Goal: Task Accomplishment & Management: Manage account settings

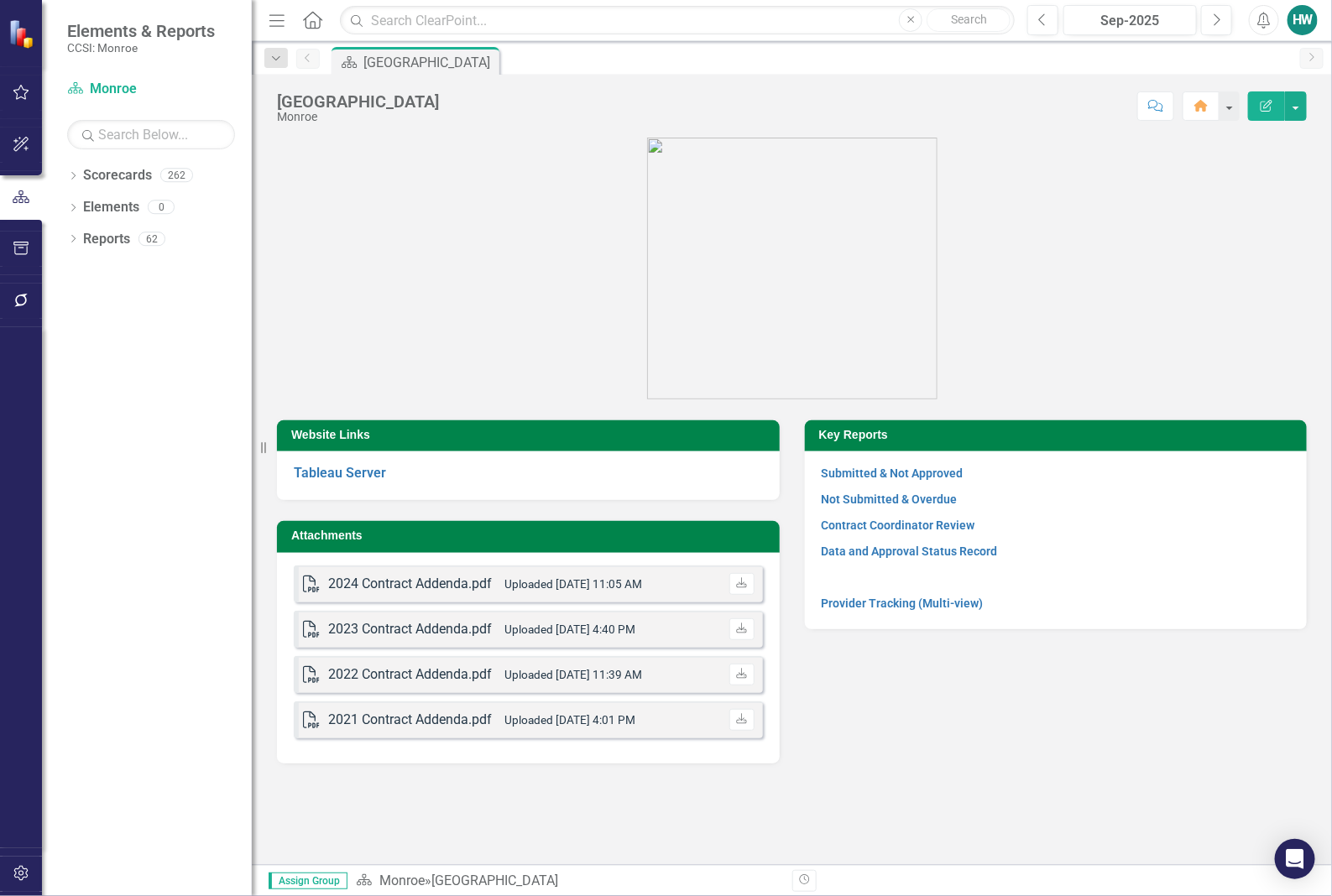
click at [1160, 183] on figure at bounding box center [792, 268] width 1029 height 262
click at [73, 172] on div "Dropdown" at bounding box center [73, 177] width 12 height 15
click at [76, 268] on icon "Dropdown" at bounding box center [73, 272] width 12 height 9
click at [75, 393] on icon "Dropdown" at bounding box center [80, 393] width 12 height 9
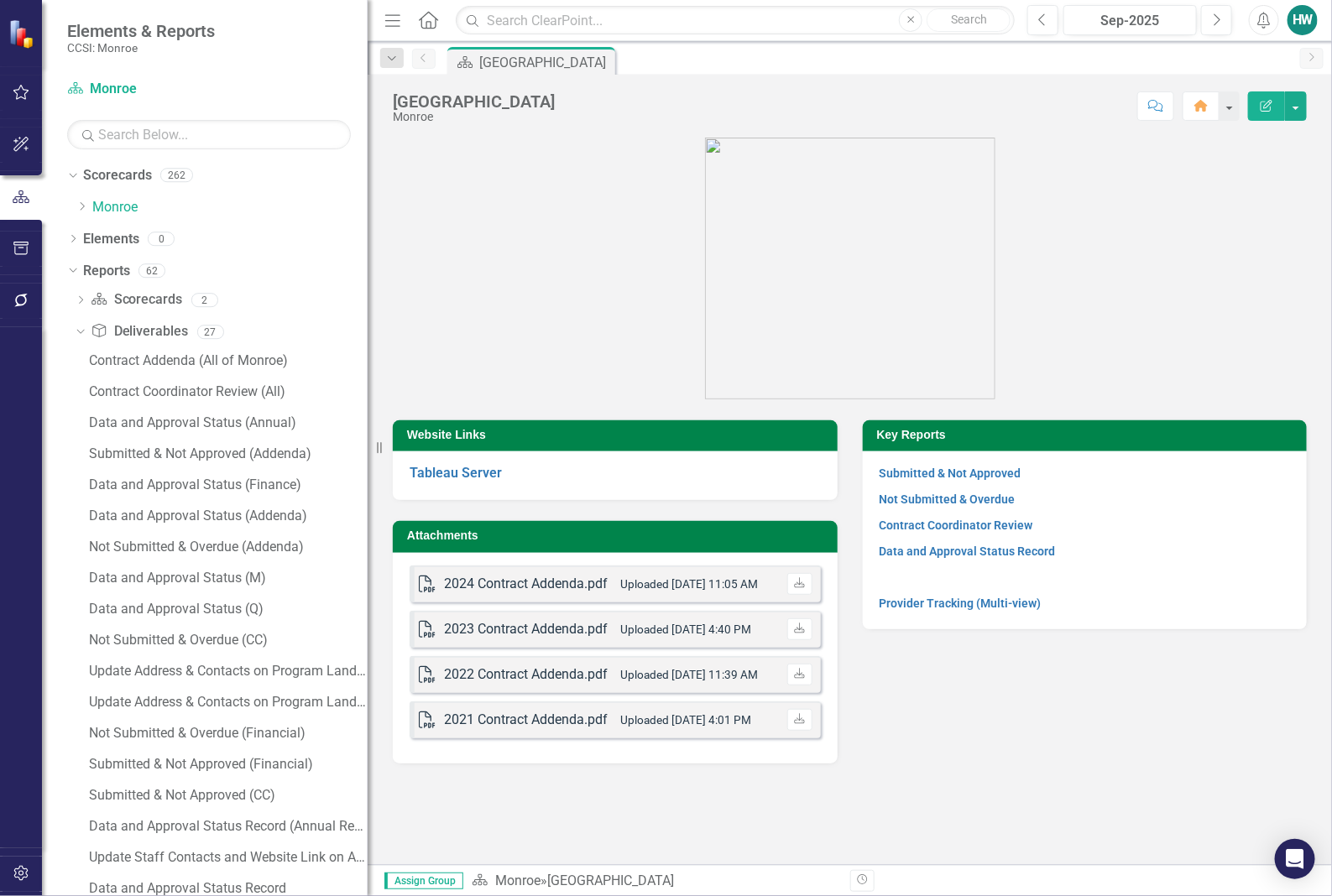
drag, startPoint x: 253, startPoint y: 398, endPoint x: 367, endPoint y: 395, distance: 114.0
click at [367, 395] on div "Resize" at bounding box center [374, 448] width 14 height 896
click at [155, 454] on div "Submitted & Not Approved (Addenda)" at bounding box center [228, 453] width 278 height 15
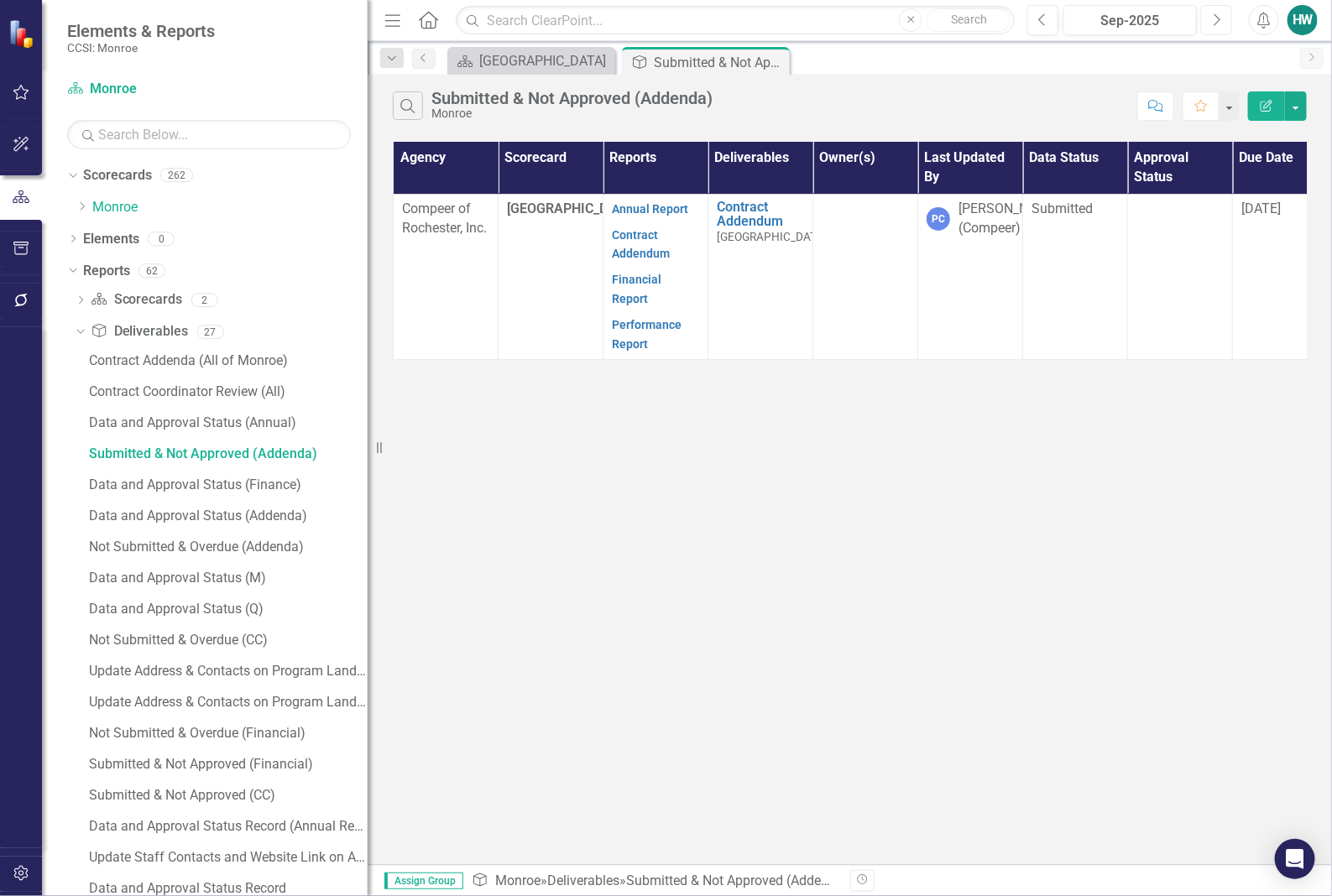
click at [1217, 17] on icon "Next" at bounding box center [1217, 20] width 9 height 15
click at [776, 60] on icon "Close" at bounding box center [774, 62] width 16 height 14
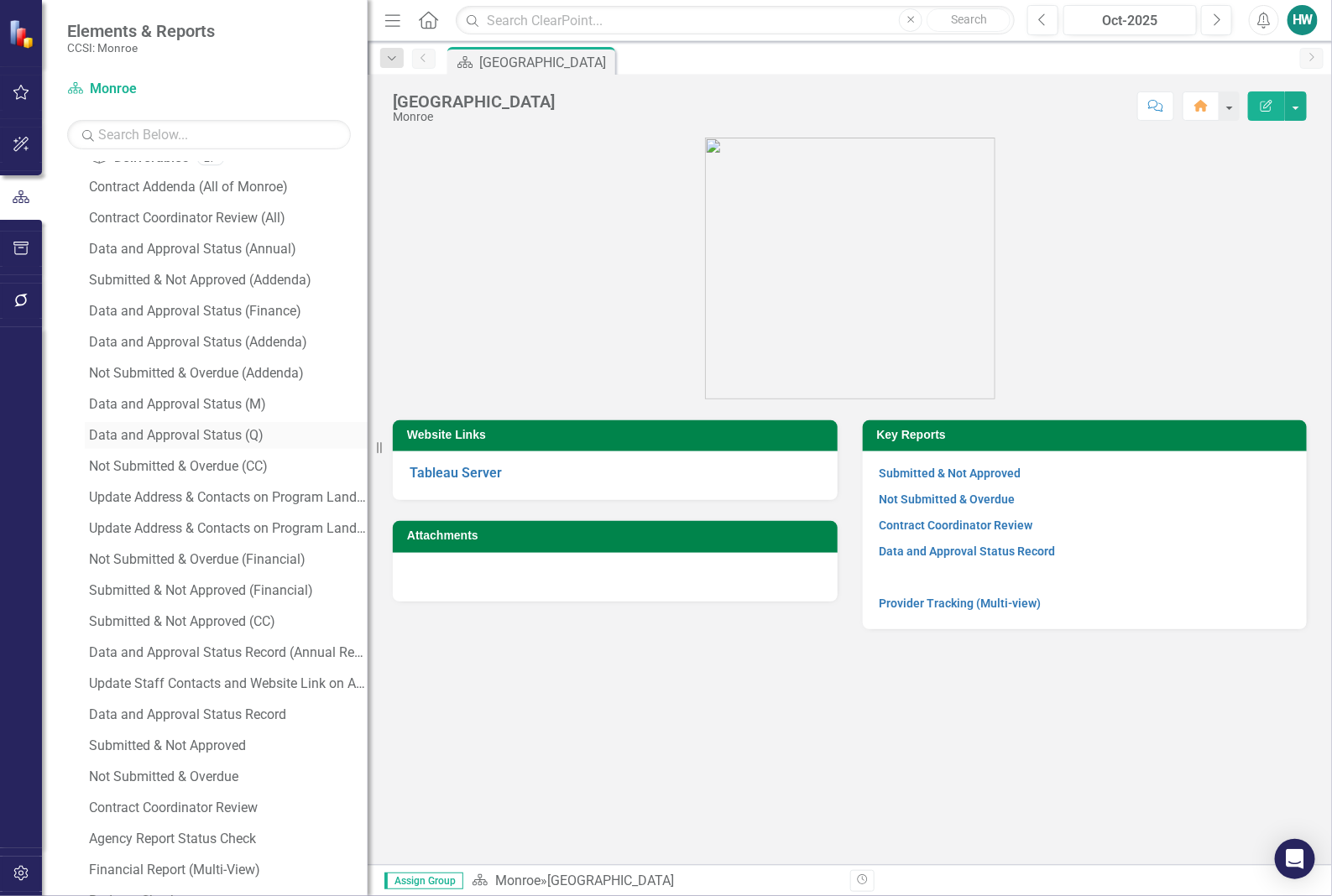
scroll to position [314, 0]
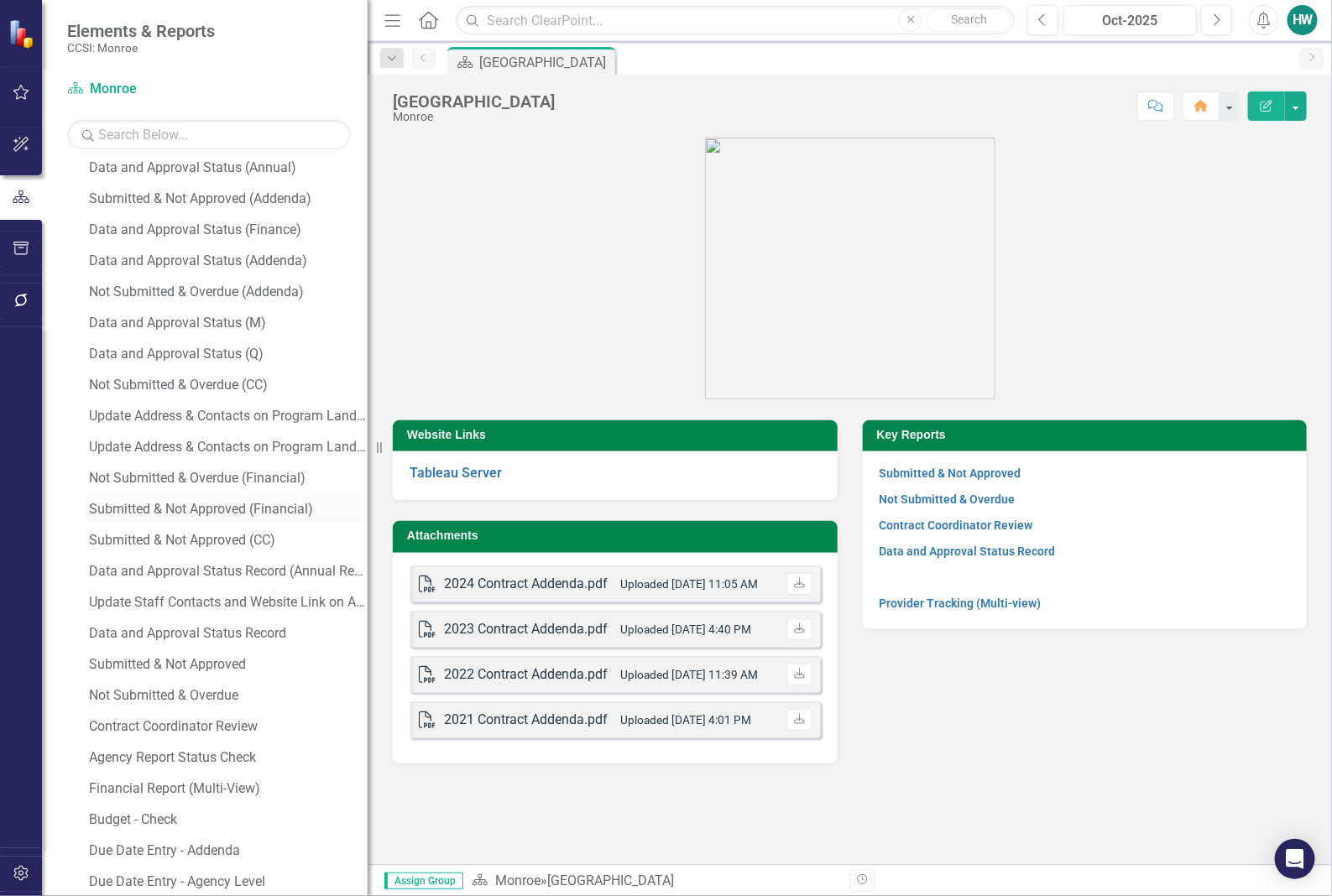
click at [212, 509] on div "Submitted & Not Approved (Financial)" at bounding box center [228, 509] width 278 height 15
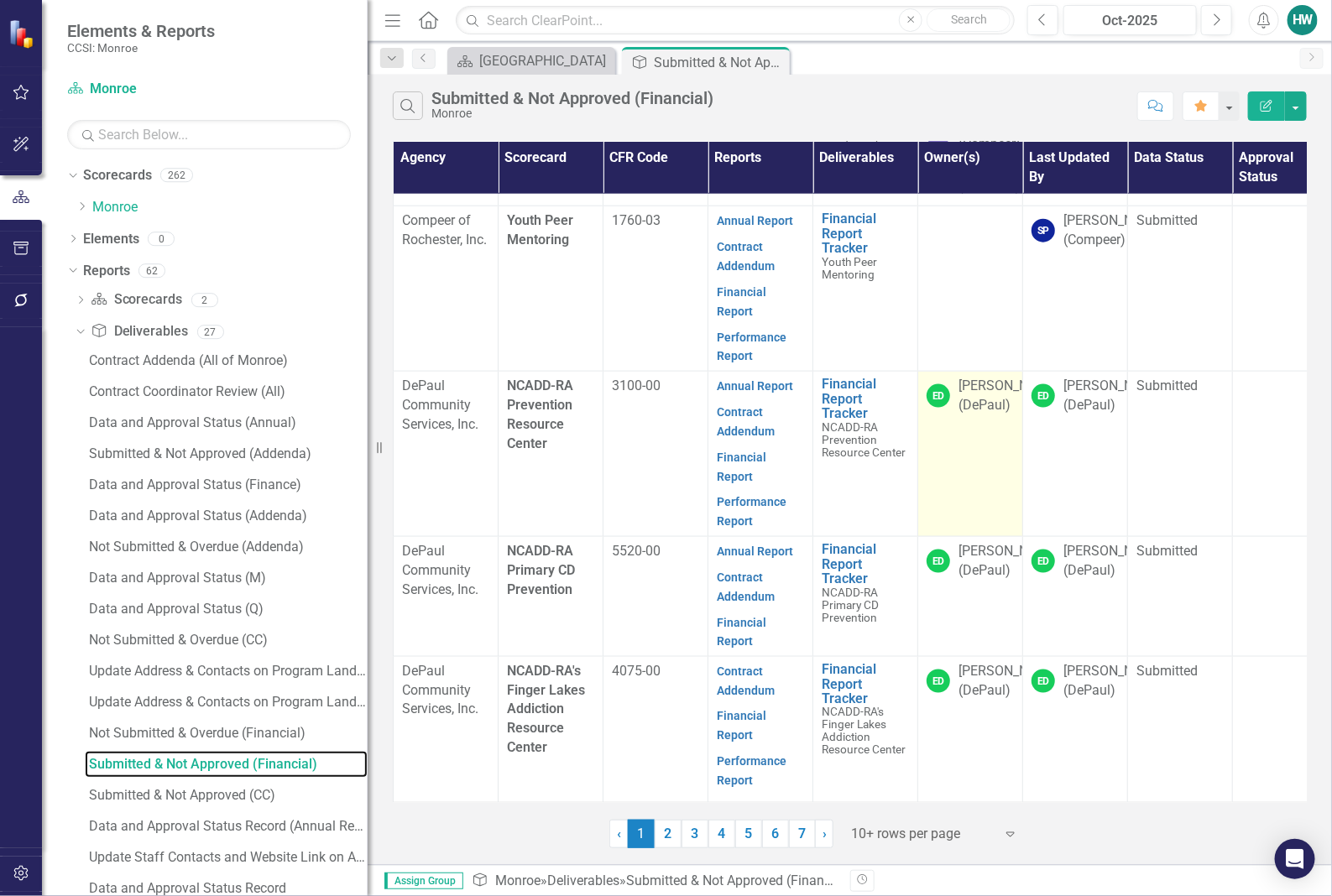
scroll to position [898, 0]
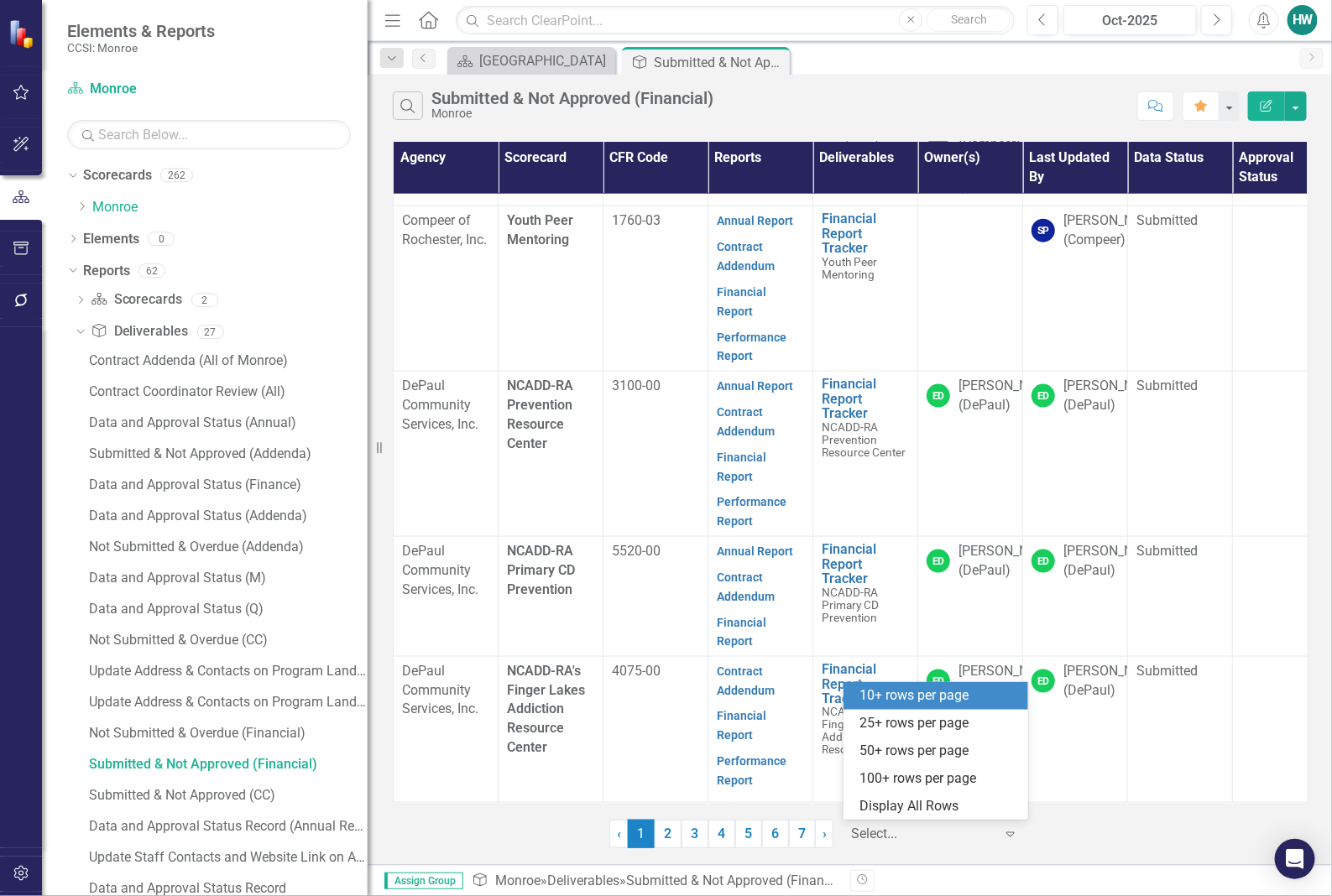
click at [1008, 833] on icon at bounding box center [1010, 835] width 8 height 5
click at [944, 728] on div "25+ rows per page" at bounding box center [939, 722] width 158 height 19
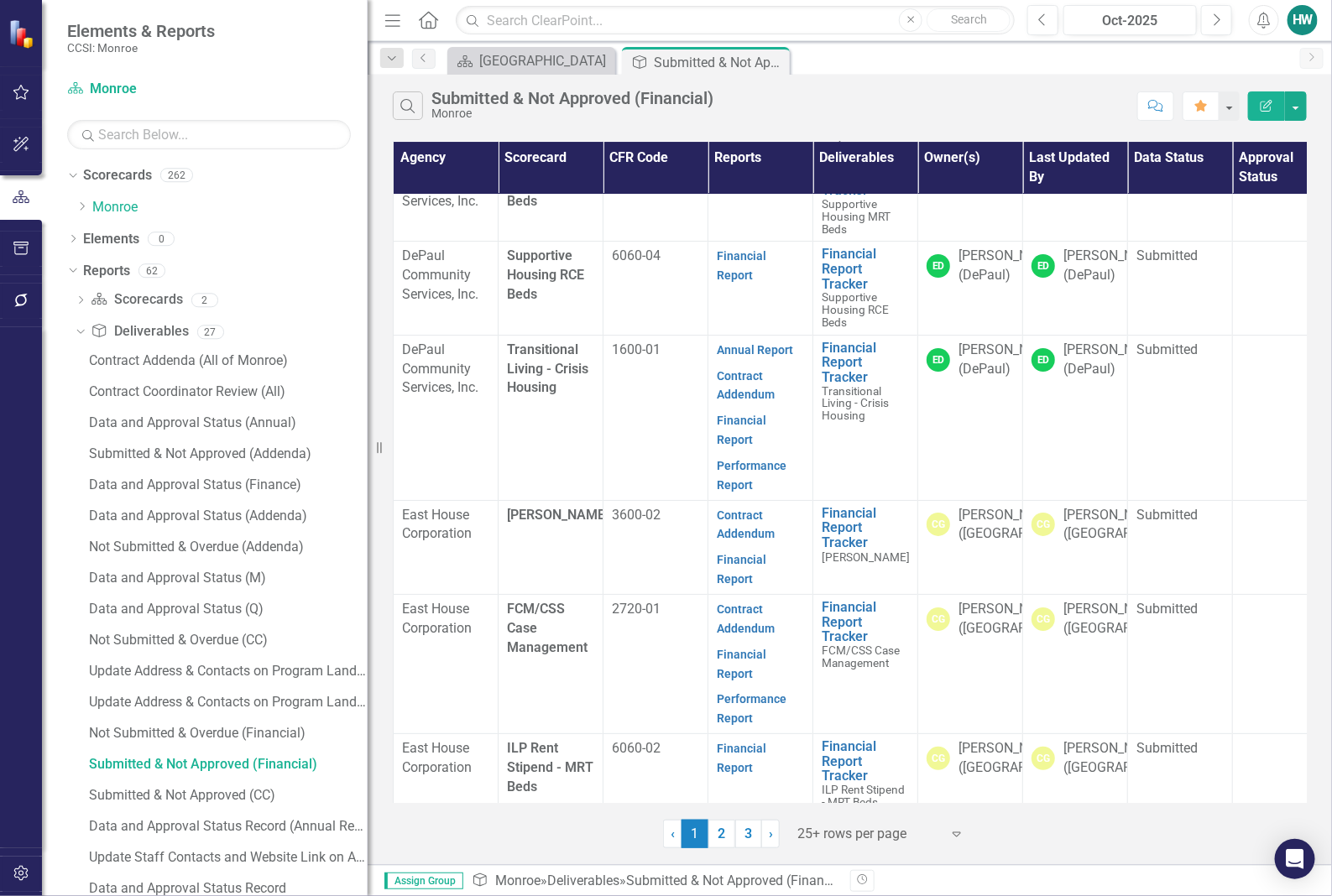
scroll to position [2512, 0]
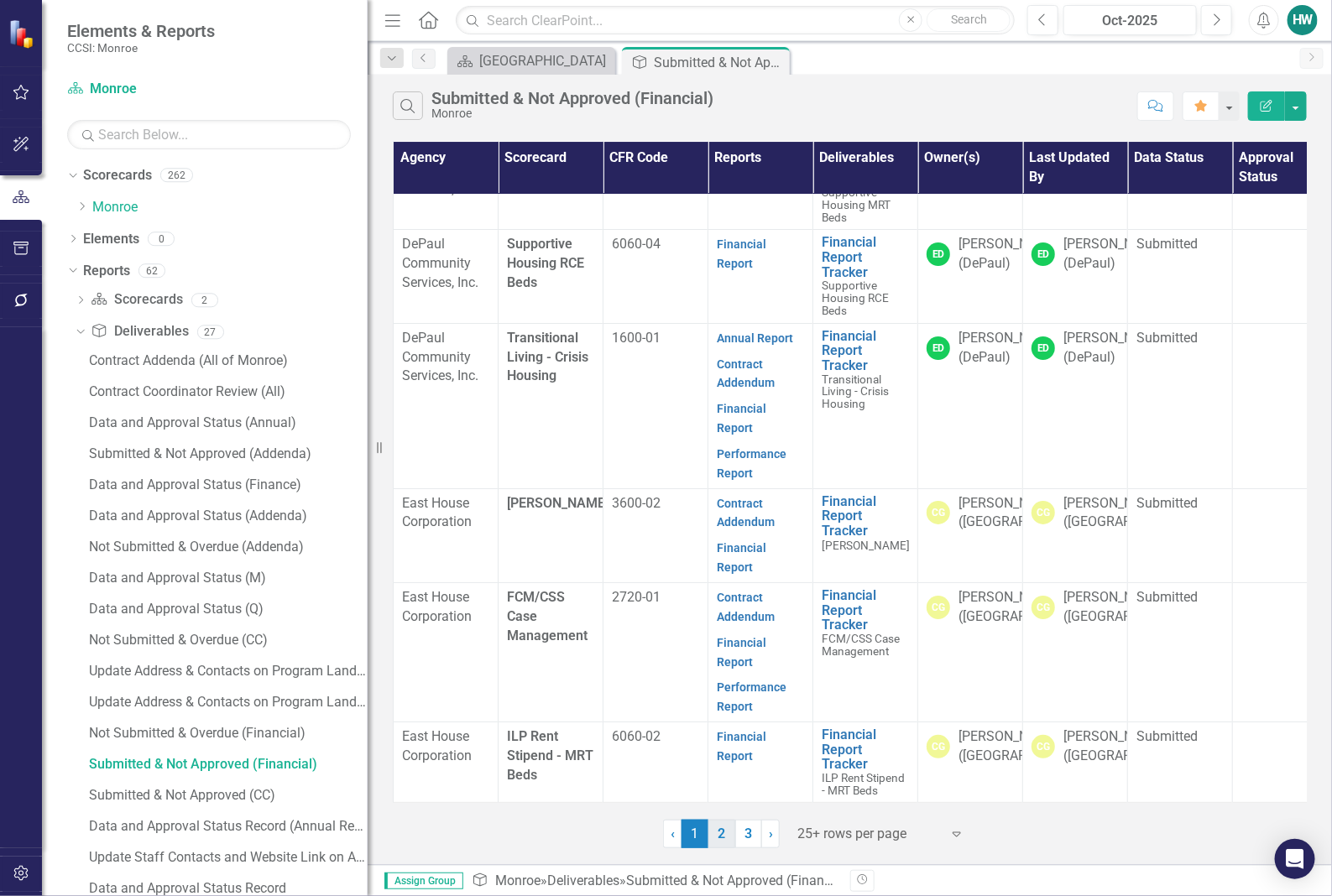
click at [722, 836] on link "2" at bounding box center [722, 833] width 27 height 28
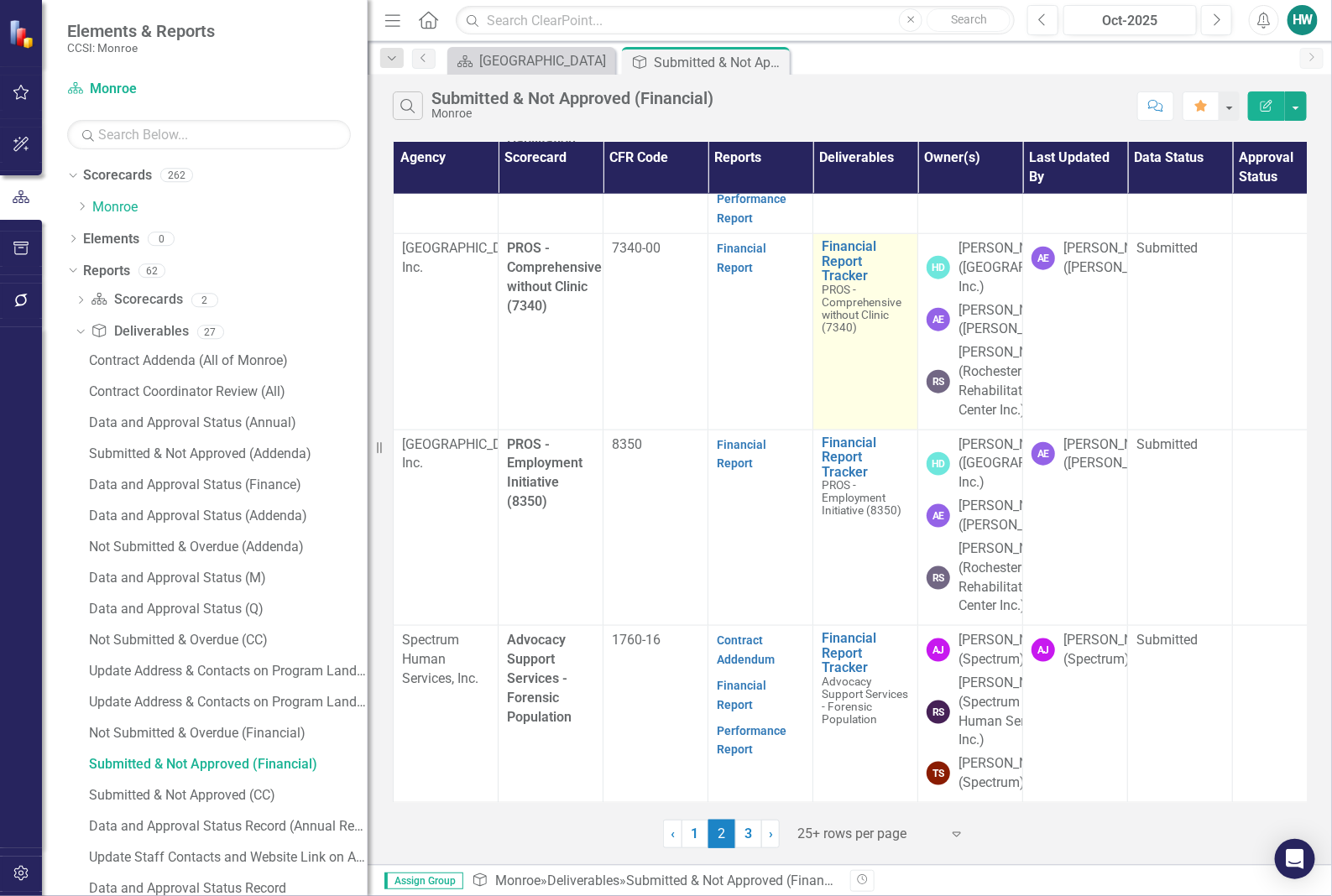
scroll to position [4522, 0]
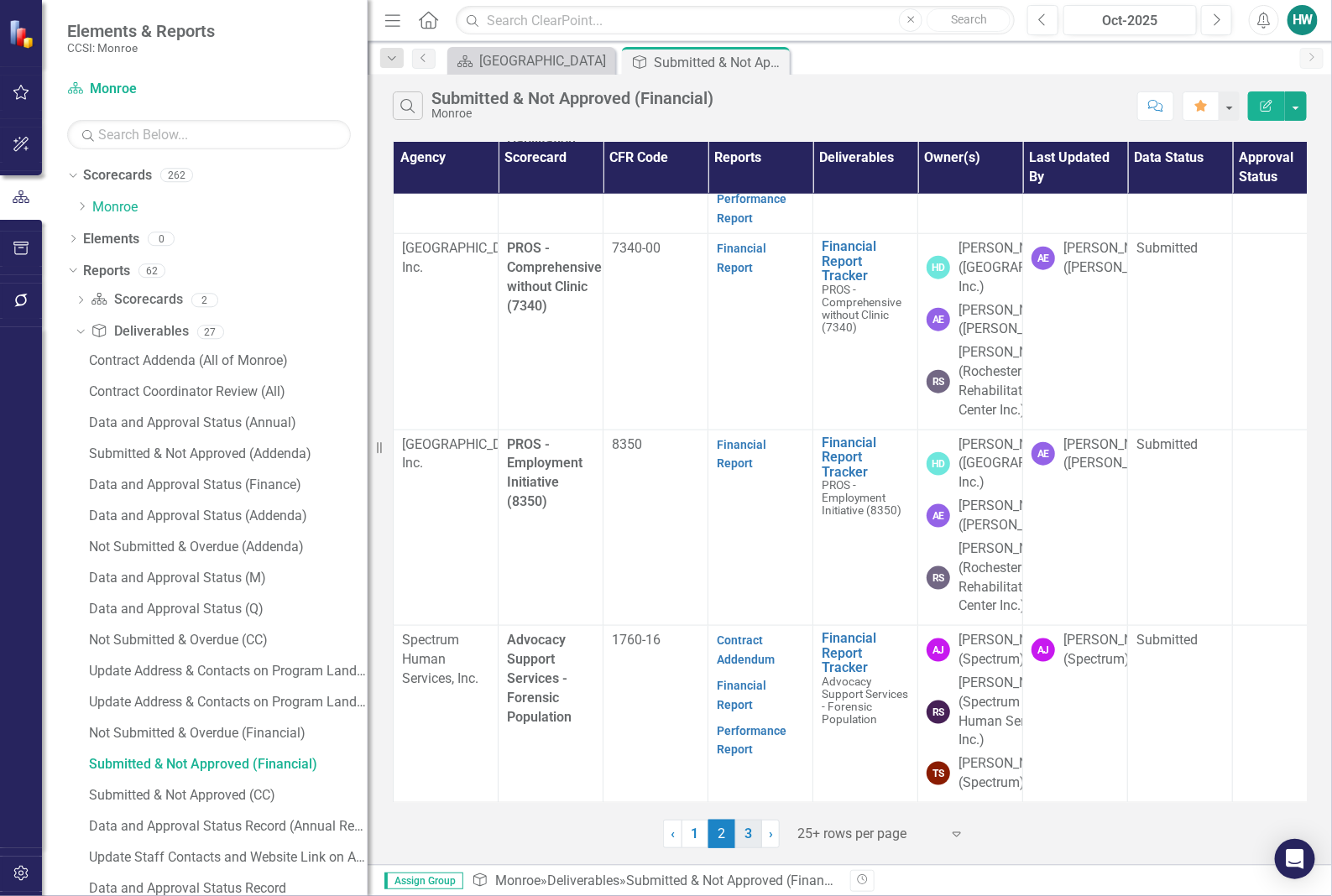
click at [754, 831] on link "3" at bounding box center [749, 833] width 27 height 28
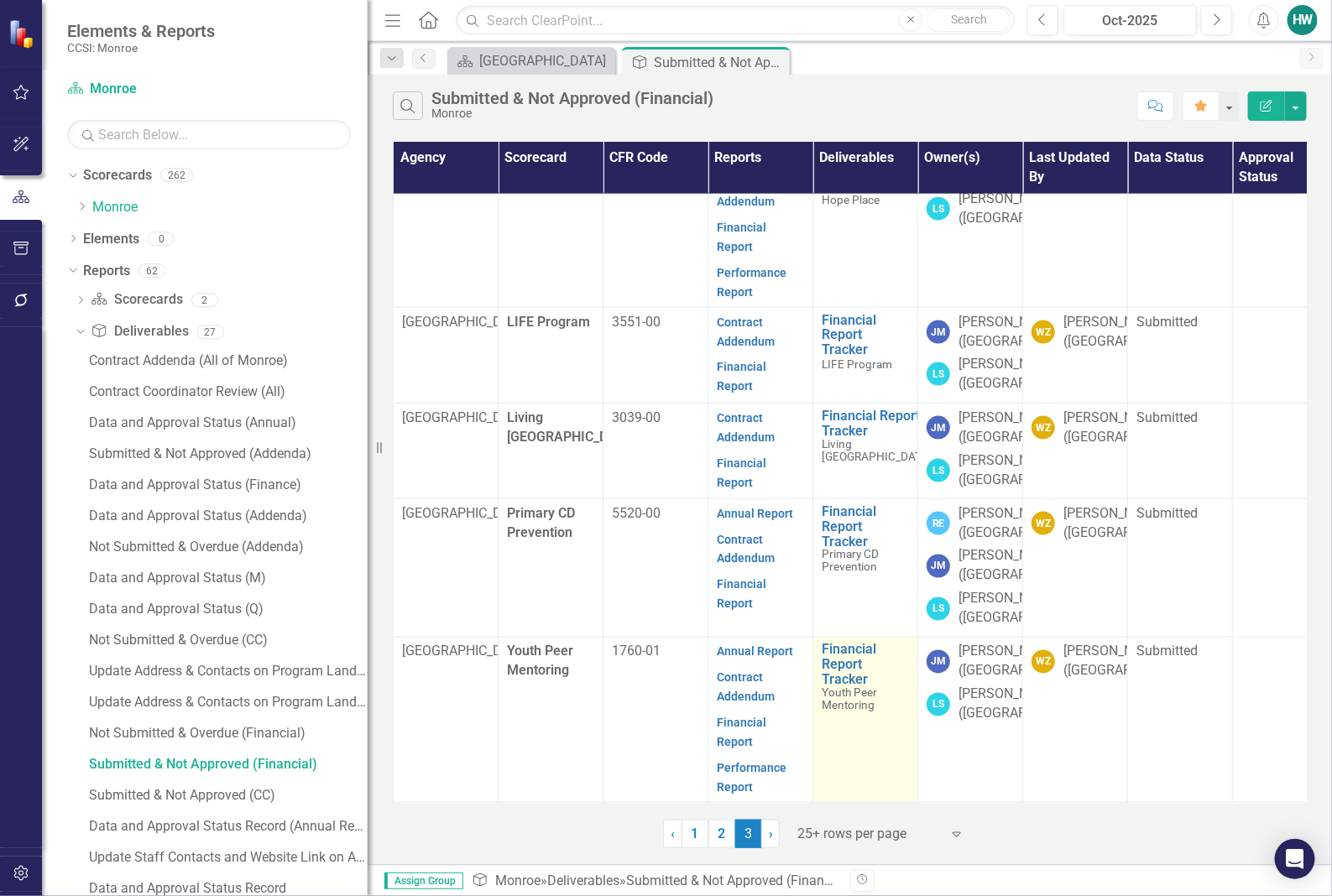
scroll to position [1501, 0]
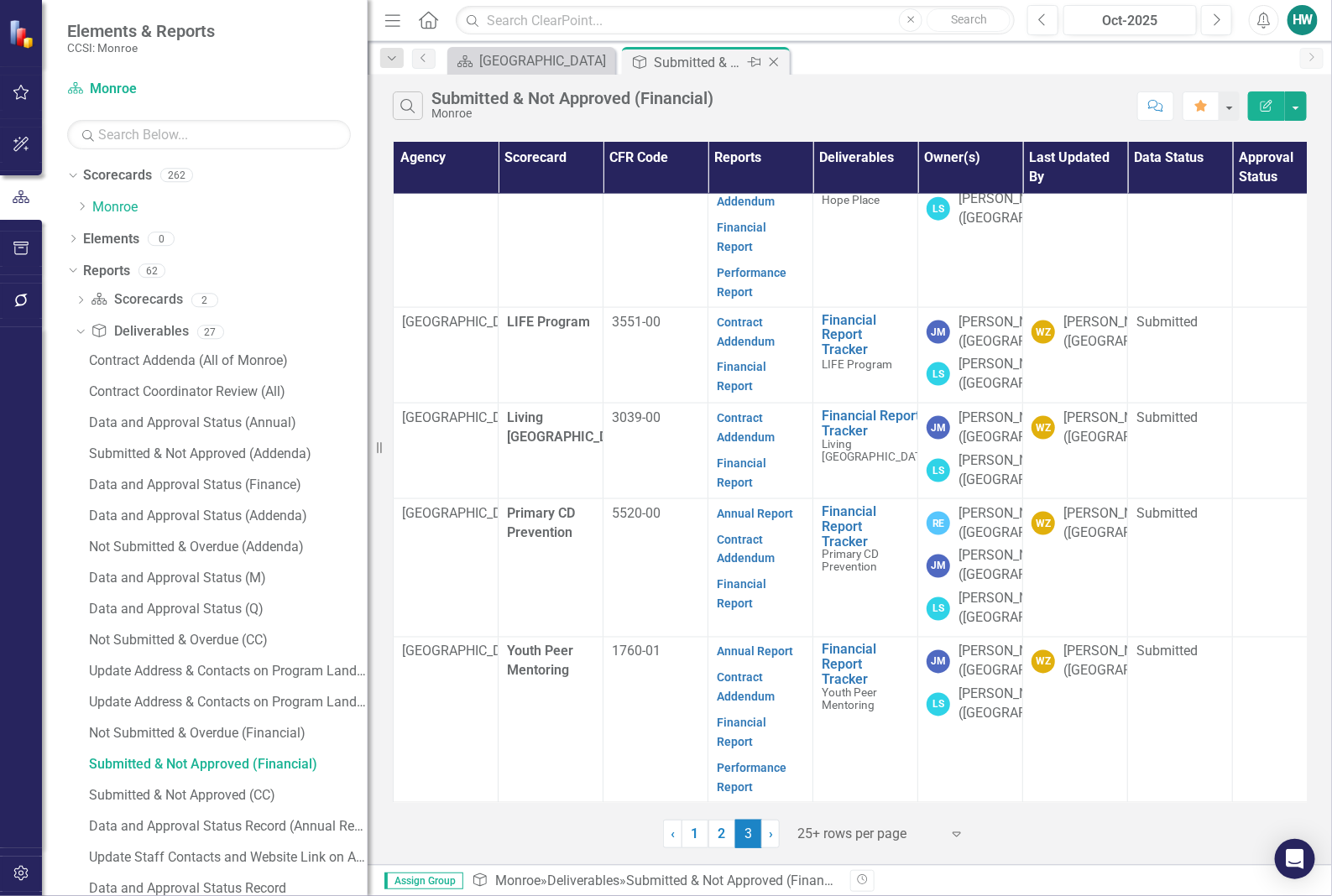
click at [774, 61] on icon at bounding box center [774, 63] width 9 height 9
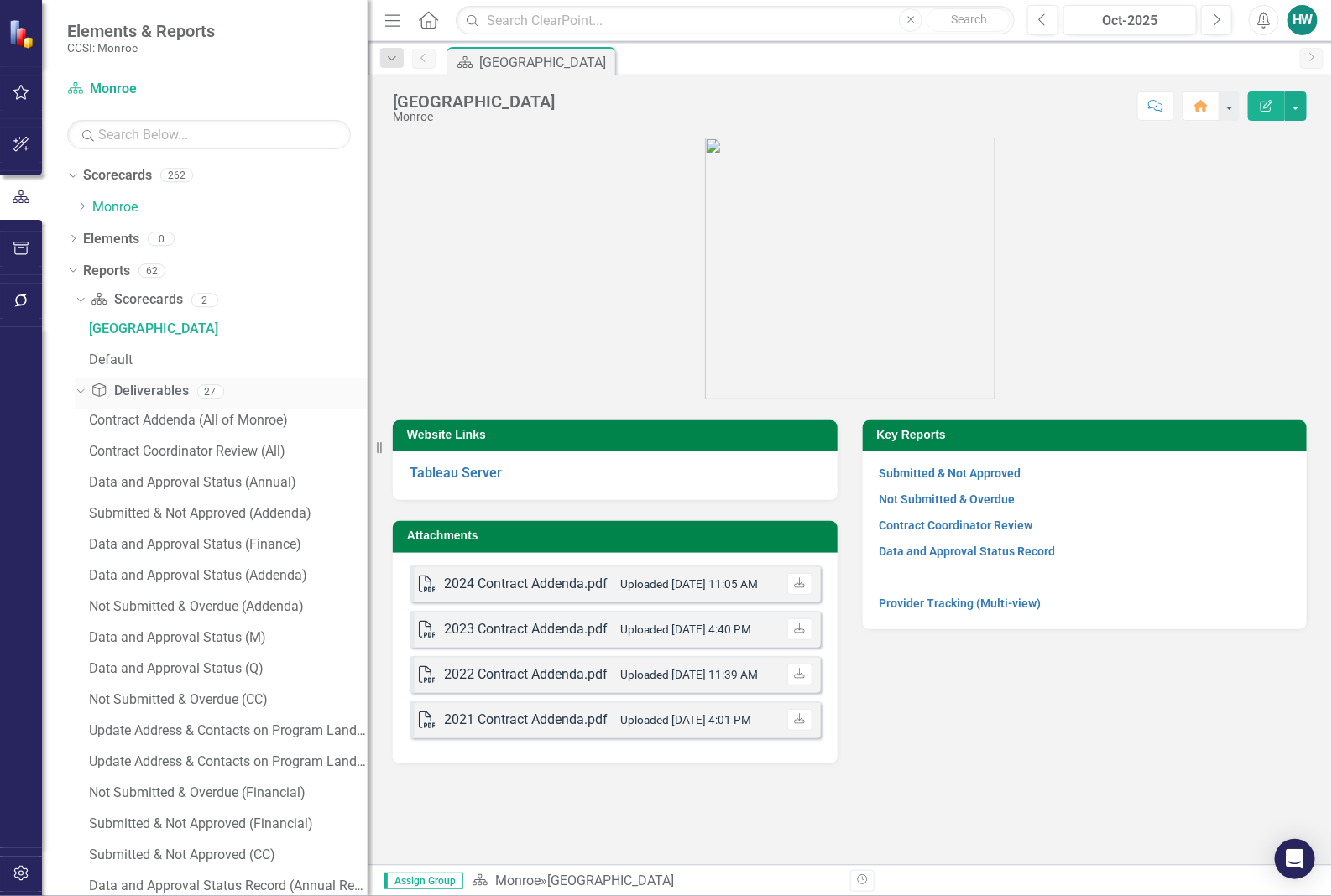
click at [80, 392] on icon "Dropdown" at bounding box center [78, 391] width 9 height 12
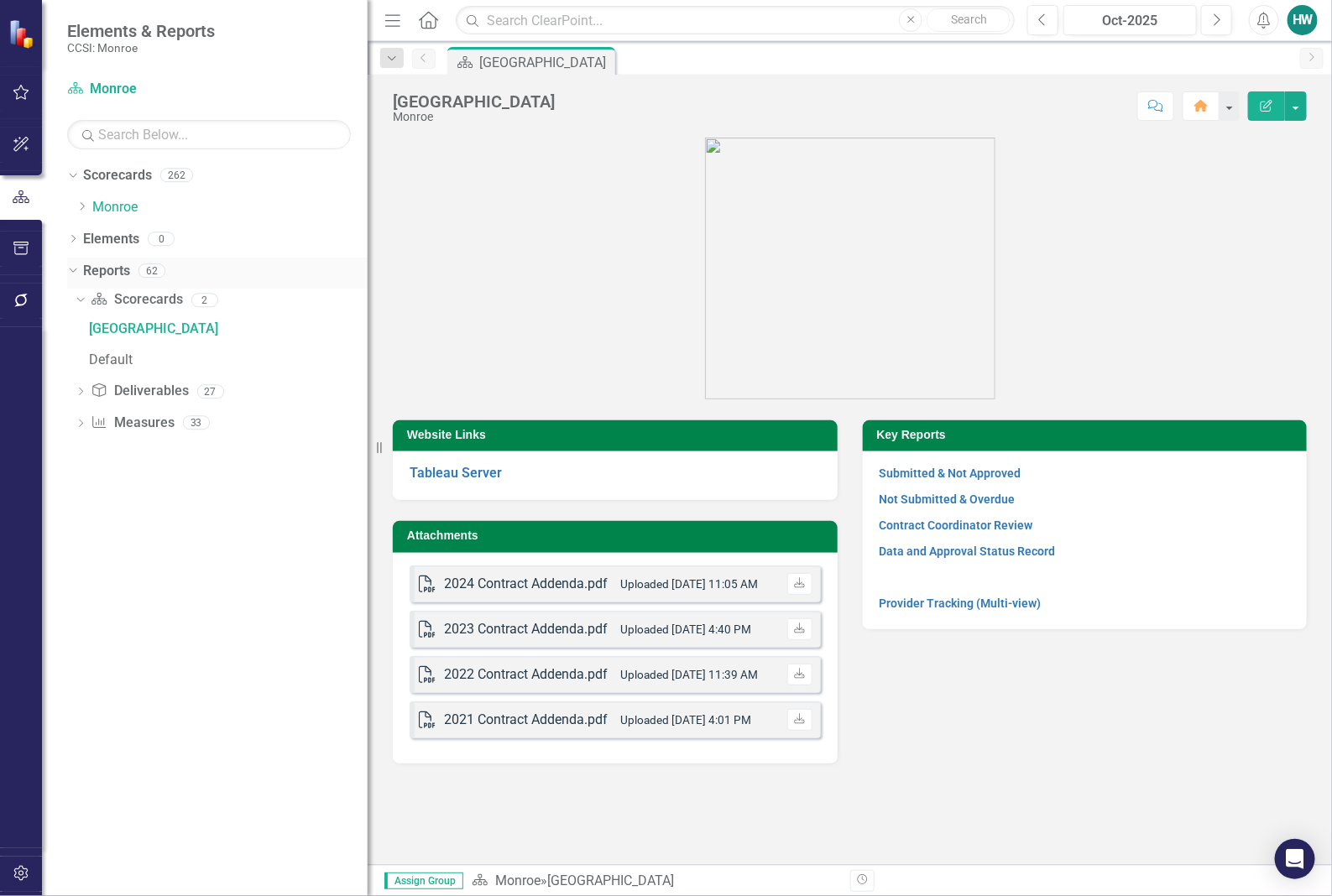
click at [68, 270] on icon "Dropdown" at bounding box center [71, 270] width 9 height 12
click at [73, 269] on icon at bounding box center [73, 271] width 5 height 7
click at [78, 419] on div "Dropdown" at bounding box center [80, 425] width 12 height 15
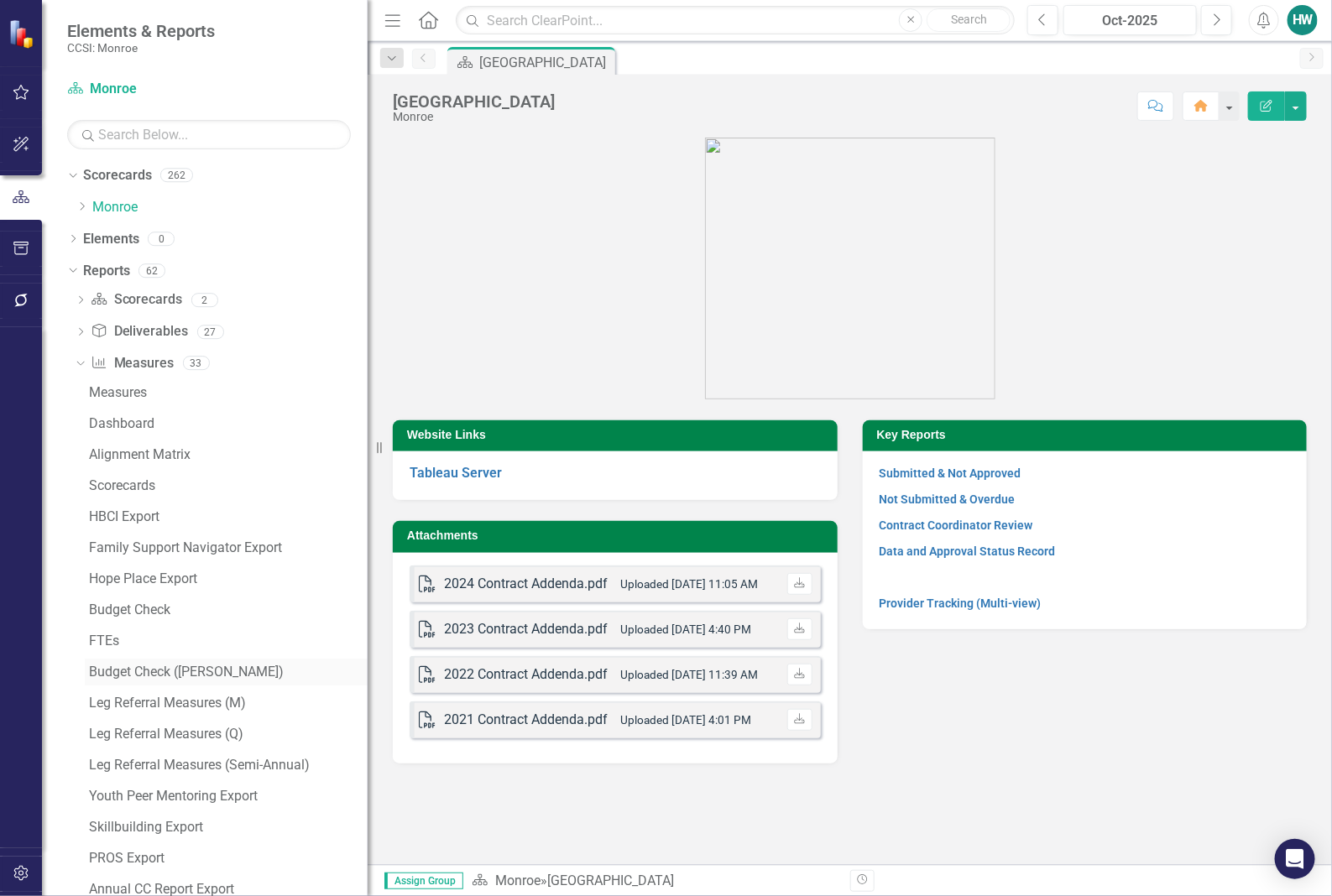
click at [132, 672] on div "Budget Check (Thomas)" at bounding box center [228, 672] width 278 height 15
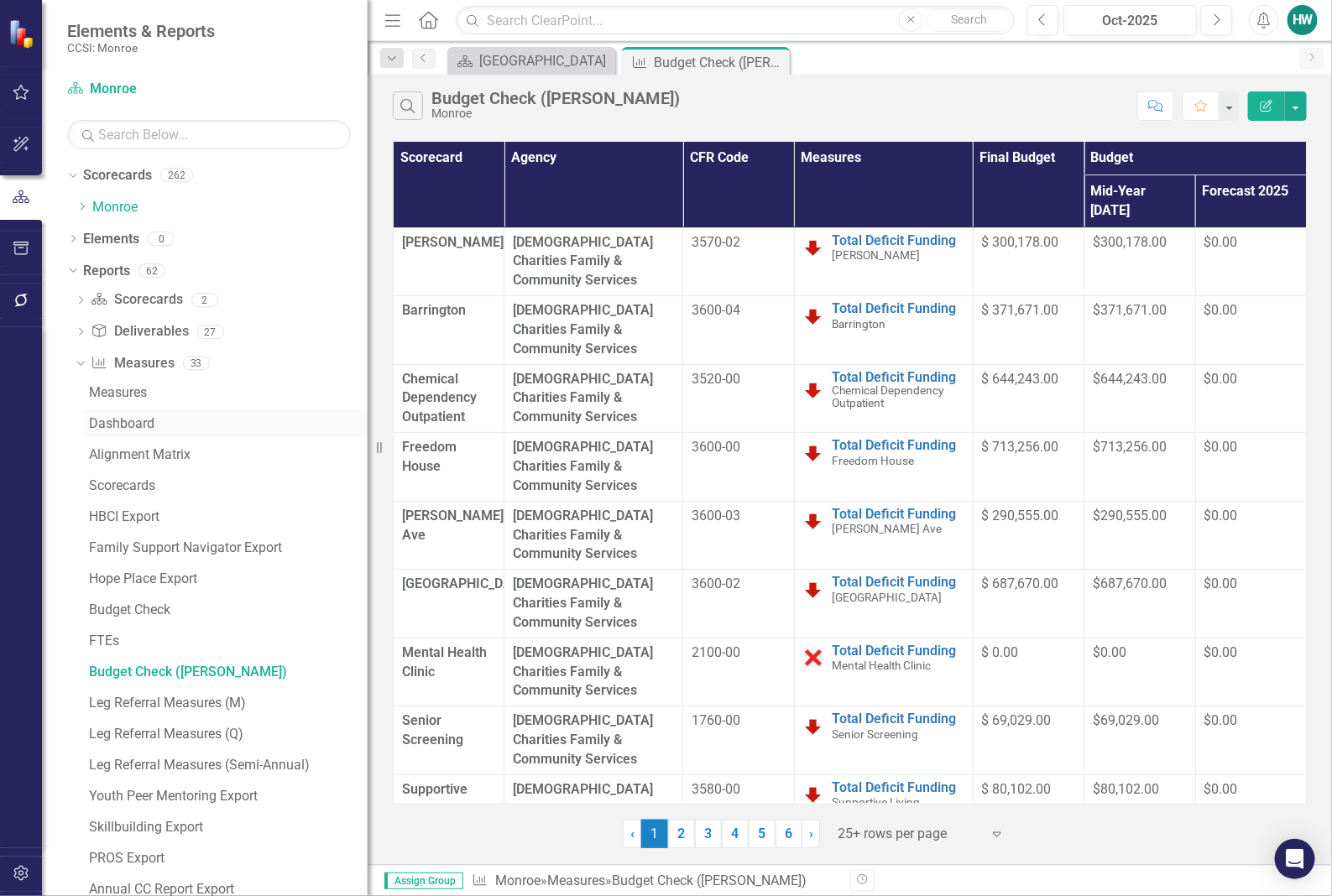
click at [153, 426] on div "Dashboard" at bounding box center [228, 423] width 278 height 15
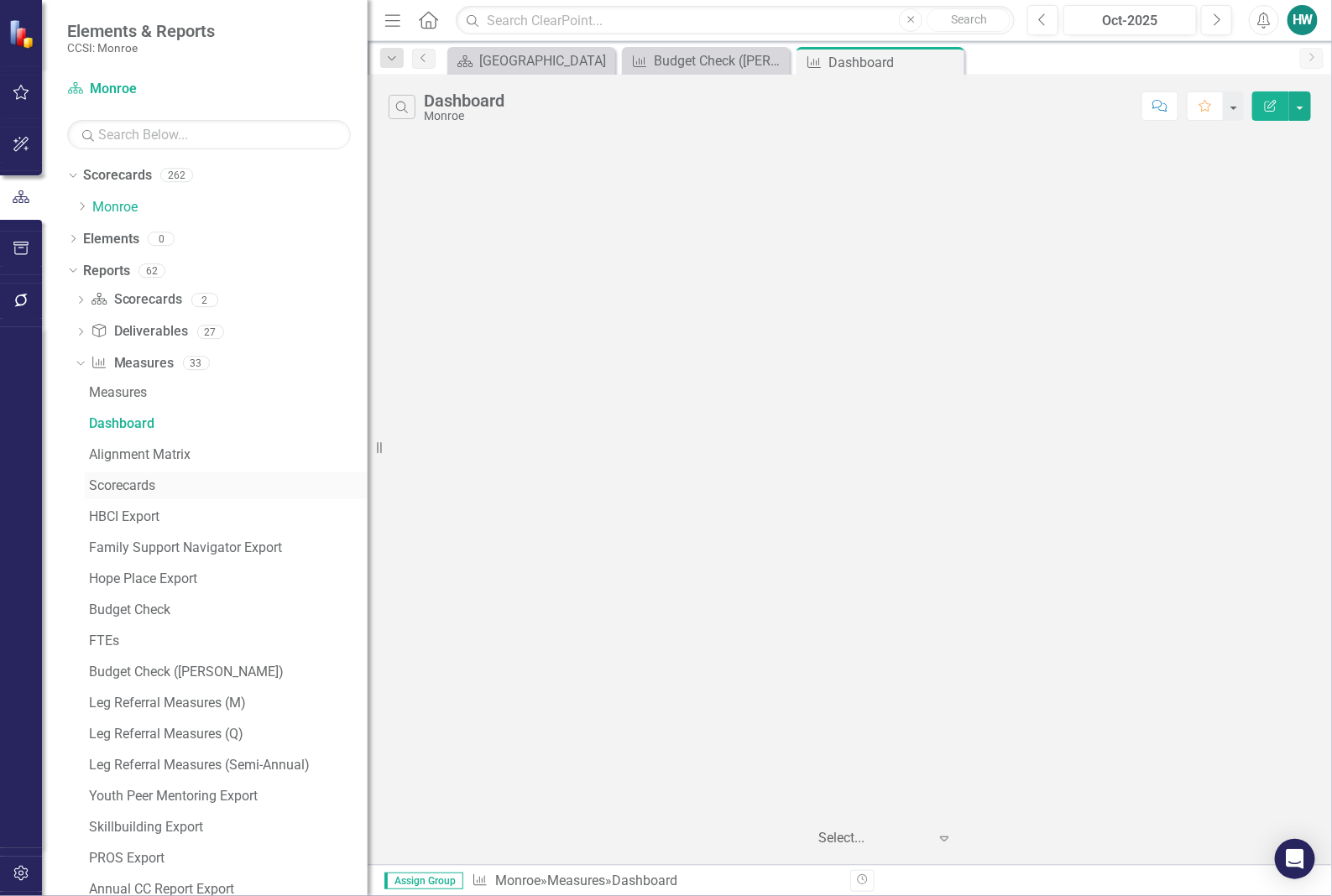
click at [136, 487] on div "Scorecards" at bounding box center [228, 485] width 278 height 15
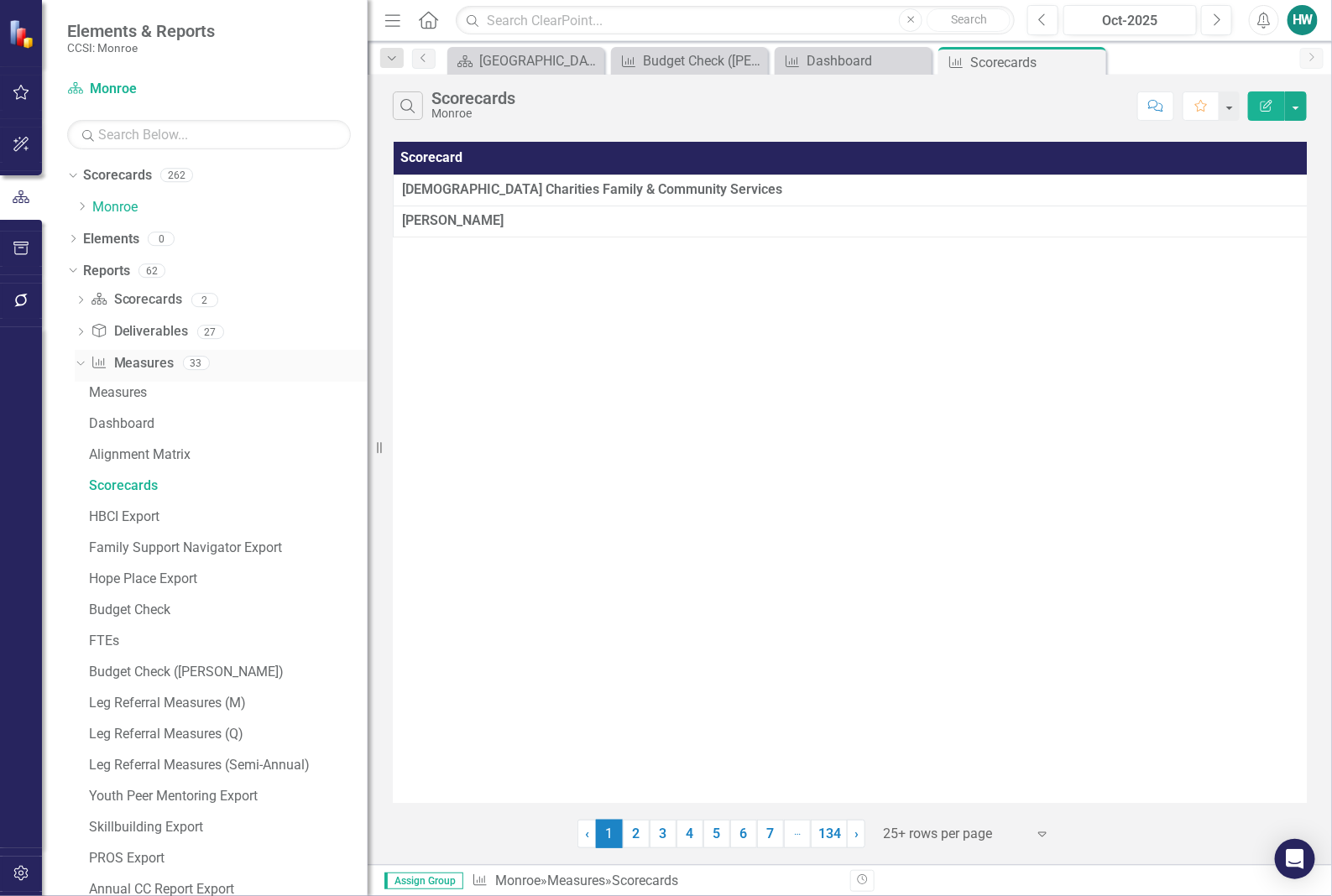
click at [81, 364] on icon "Dropdown" at bounding box center [78, 362] width 9 height 12
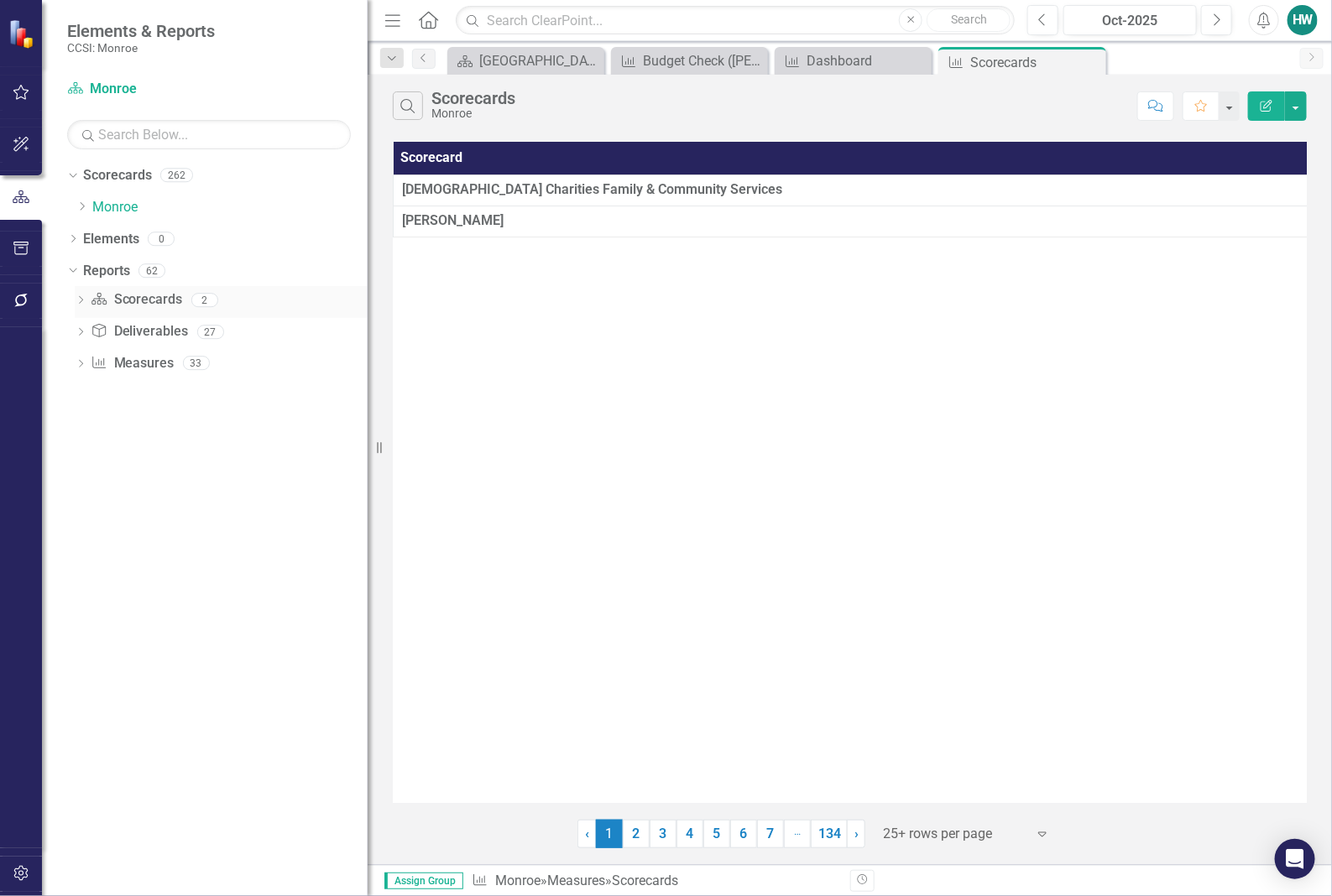
click at [80, 299] on icon "Dropdown" at bounding box center [80, 302] width 12 height 9
click at [149, 325] on div "Monroe County" at bounding box center [228, 328] width 278 height 15
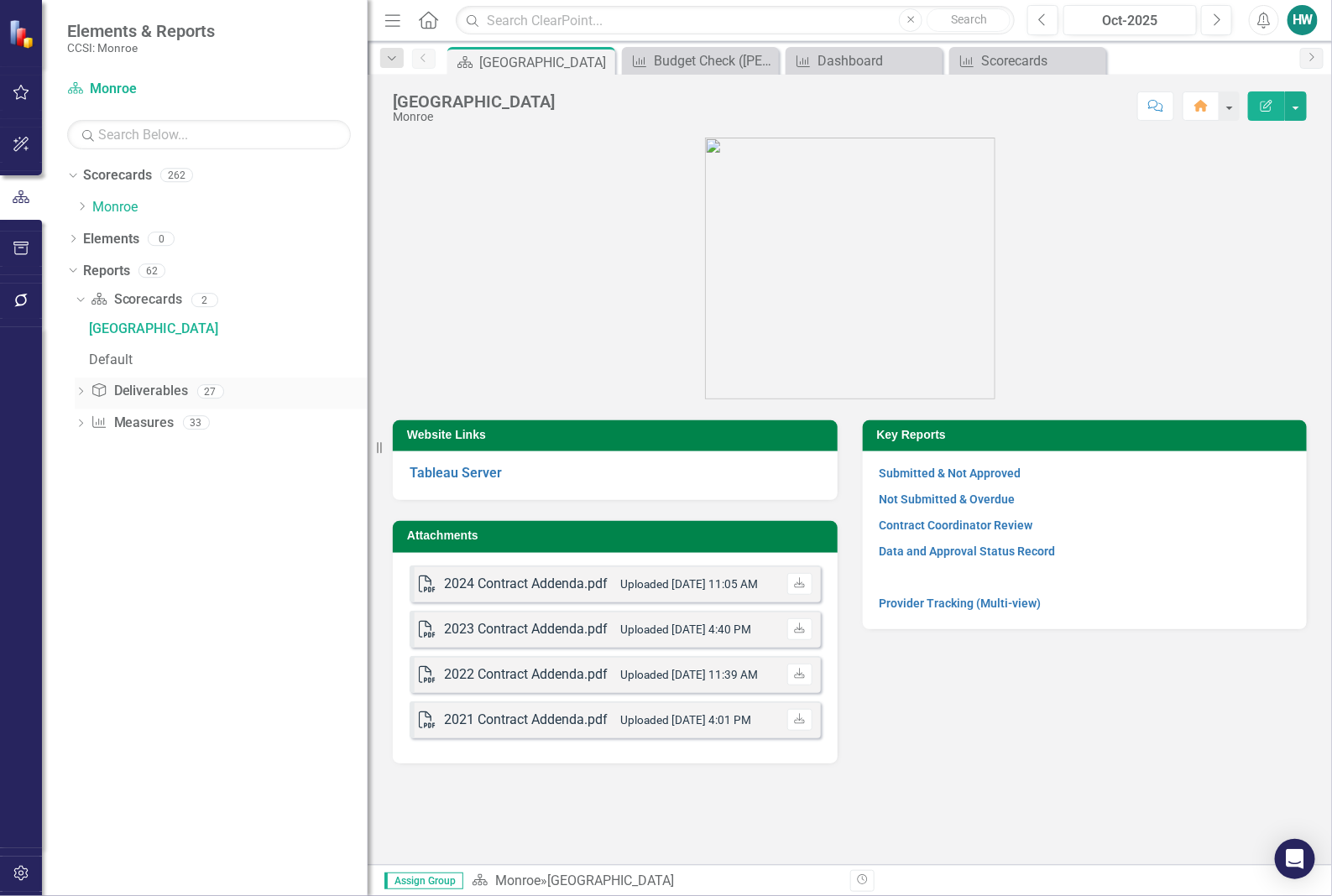
click at [82, 393] on icon "Dropdown" at bounding box center [80, 393] width 12 height 9
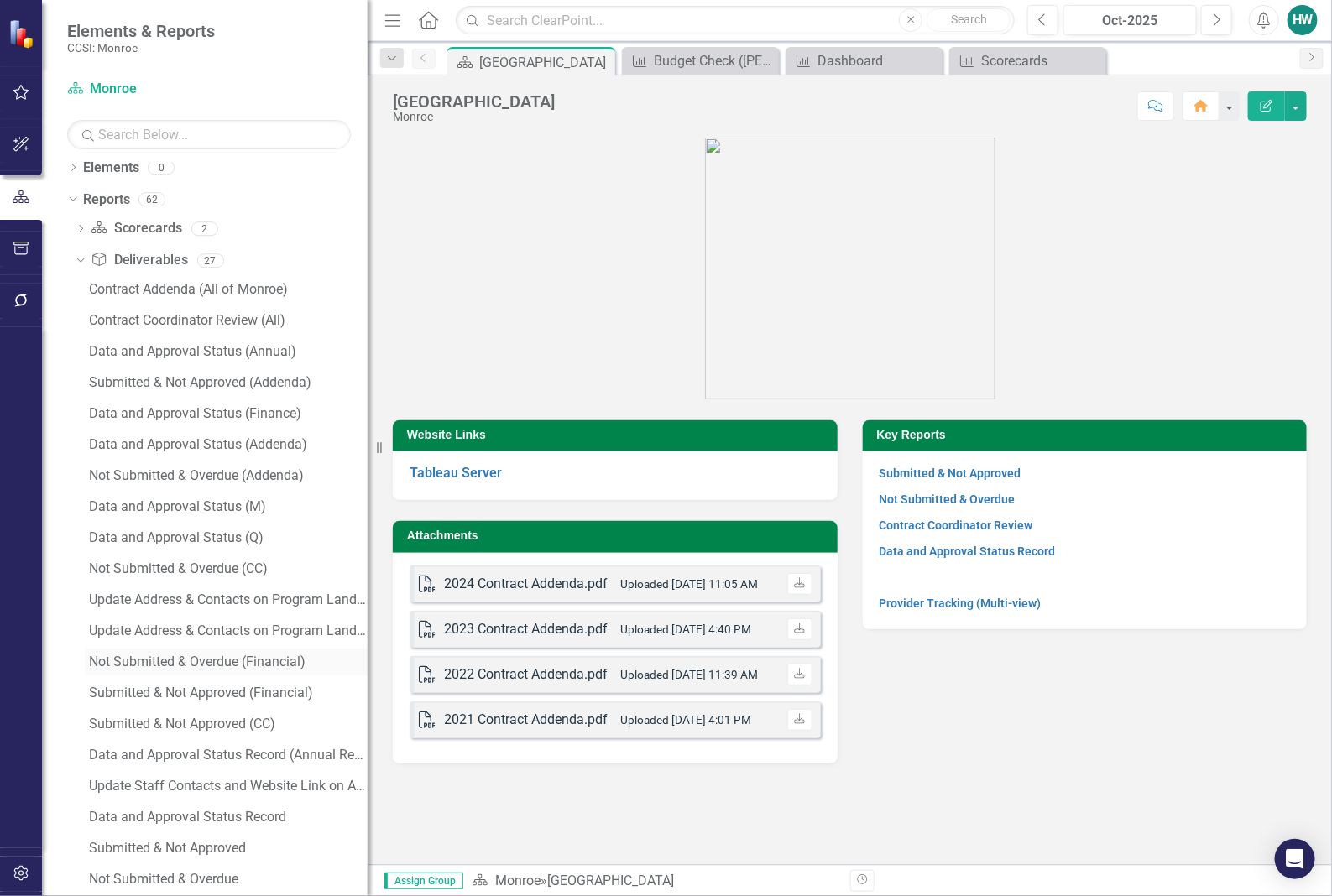
scroll to position [105, 0]
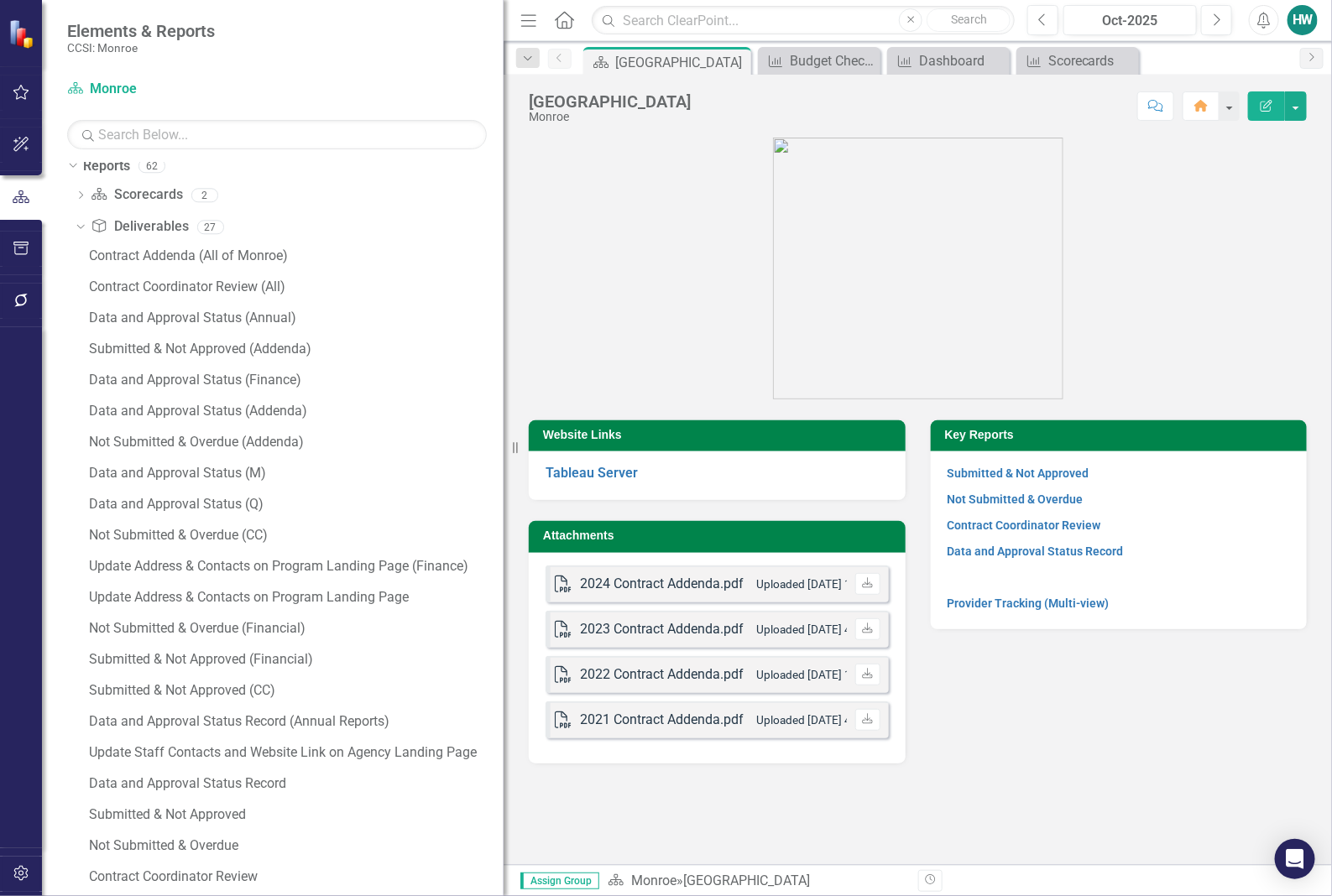
drag, startPoint x: 366, startPoint y: 574, endPoint x: 526, endPoint y: 558, distance: 160.8
click at [526, 558] on div "Elements & Reports CCSI: Monroe Scorecard Monroe Search Dropdown Scorecards 262…" at bounding box center [666, 448] width 1332 height 896
click at [364, 572] on div "Update Address & Contacts on Program Landing Page (Finance)" at bounding box center [296, 566] width 415 height 15
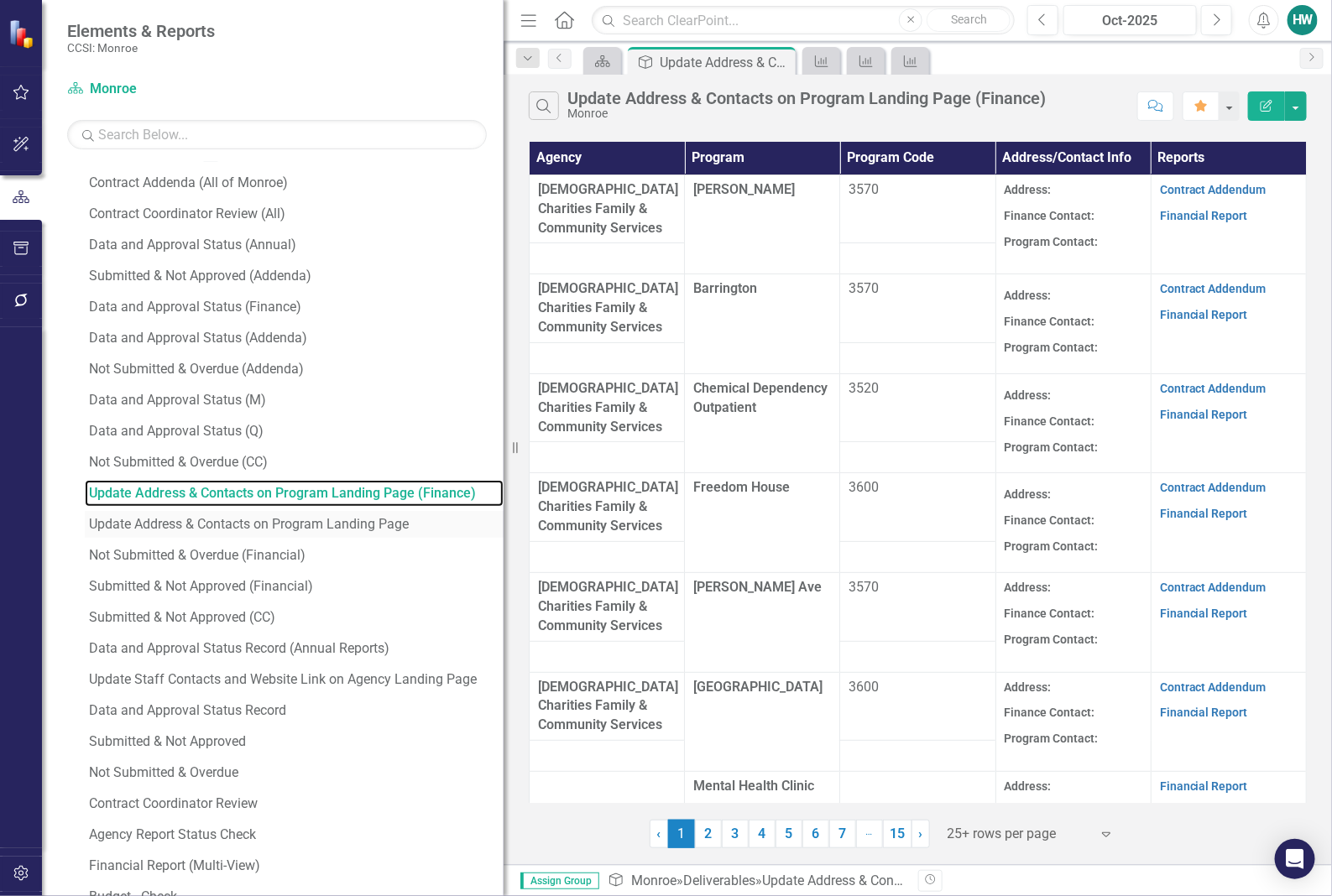
scroll to position [210, 0]
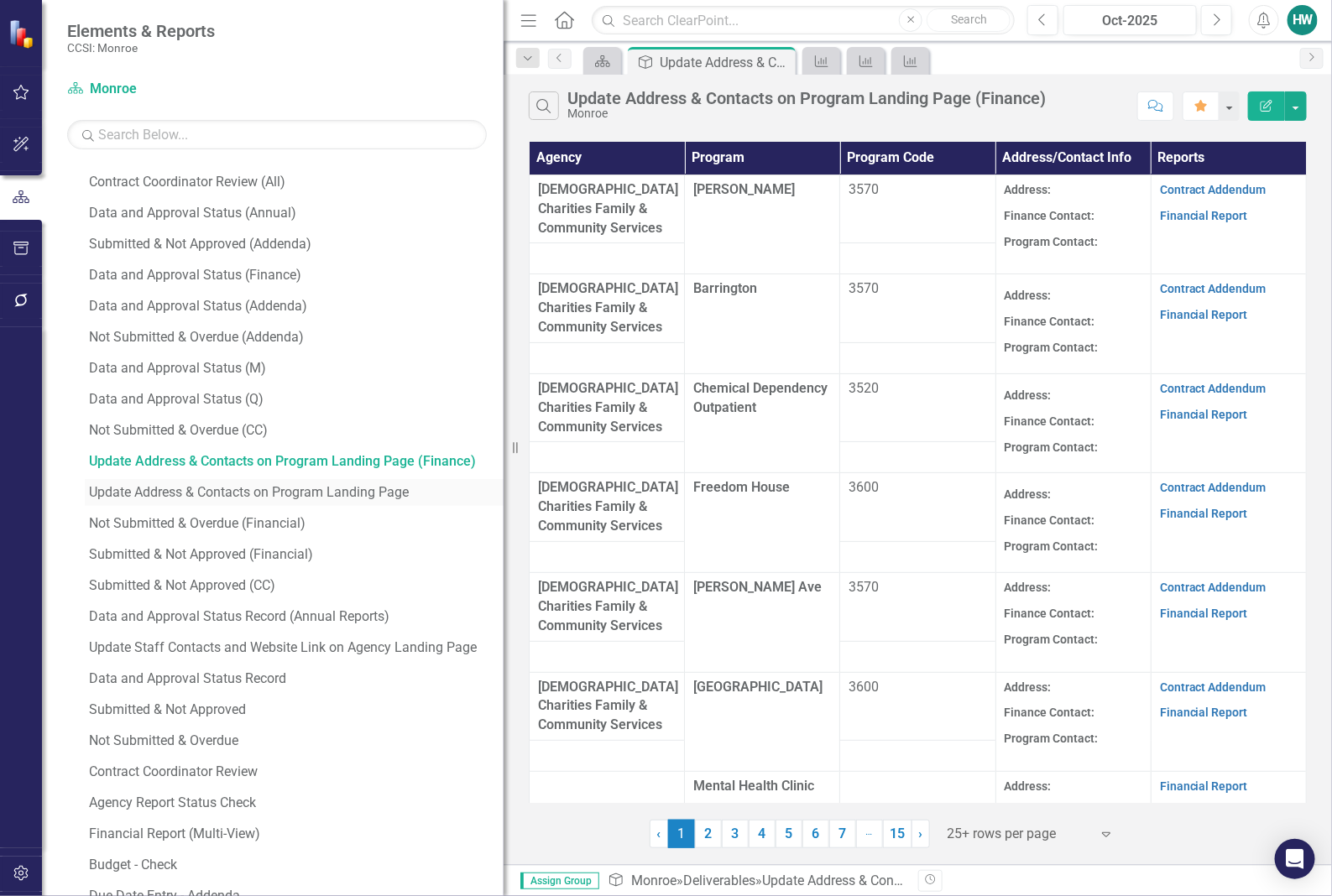
click at [382, 500] on div "Update Address & Contacts on Program Landing Page" at bounding box center [296, 492] width 415 height 15
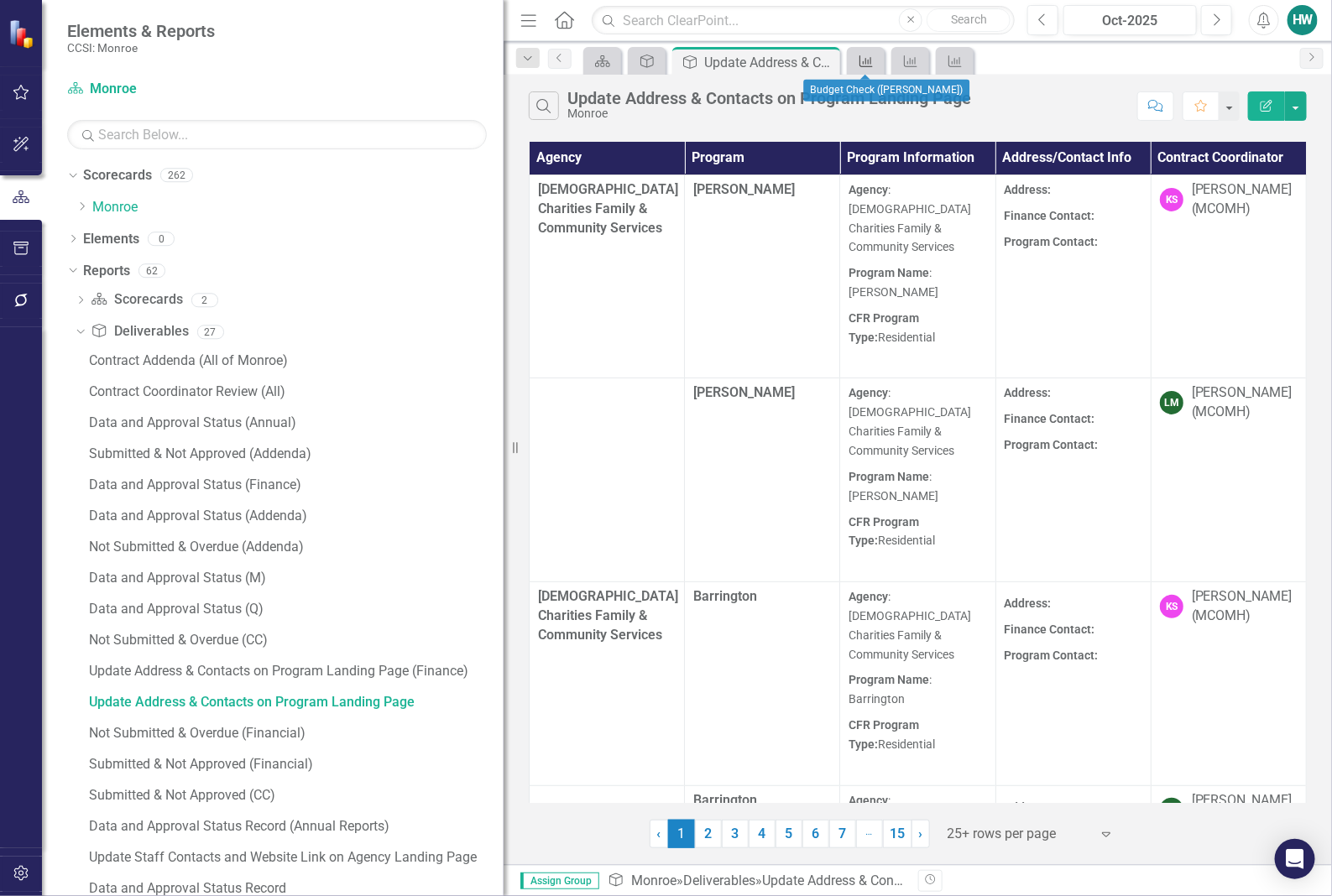
click at [875, 61] on link "Measure" at bounding box center [866, 60] width 29 height 21
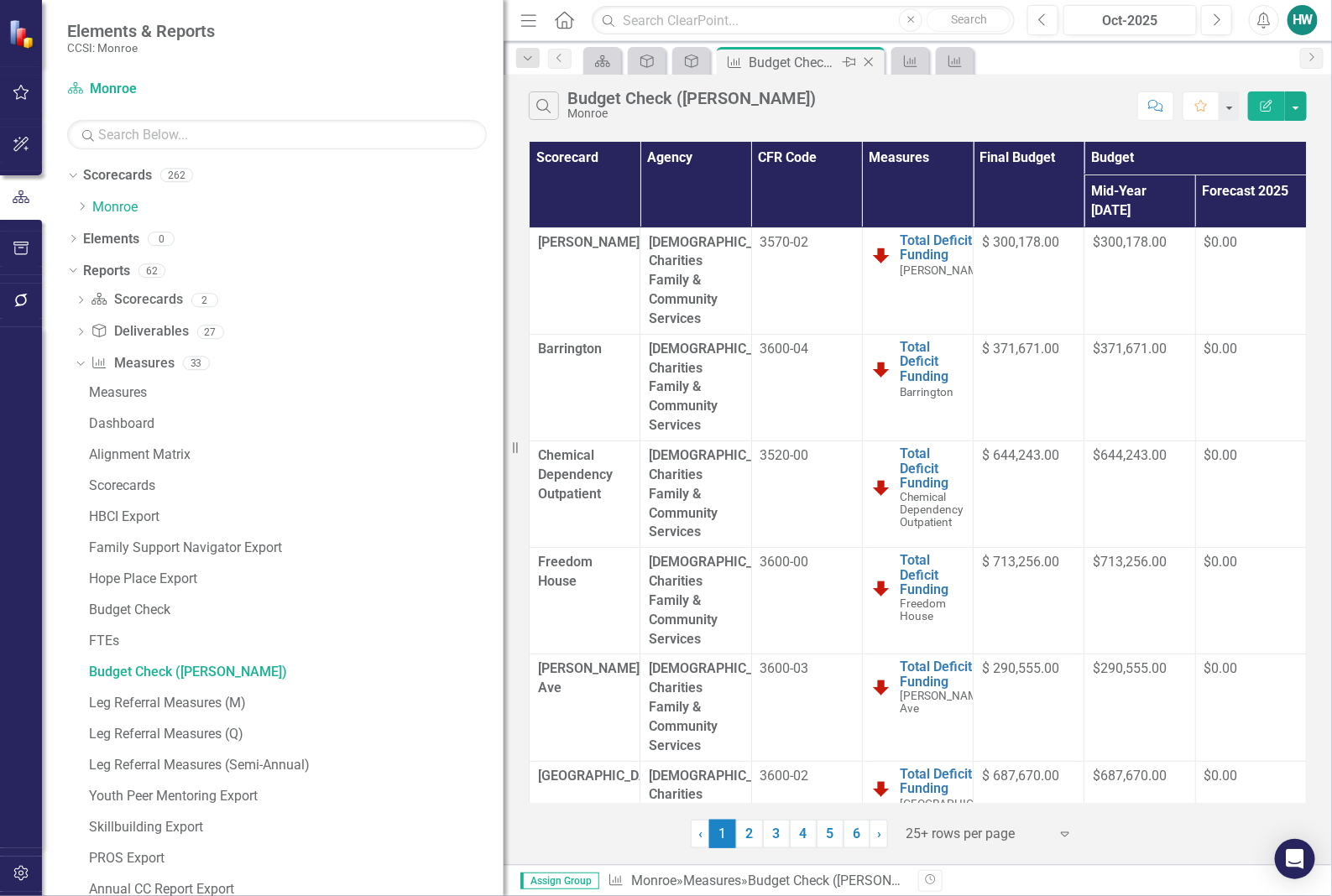
click at [870, 63] on icon "Close" at bounding box center [868, 62] width 16 height 14
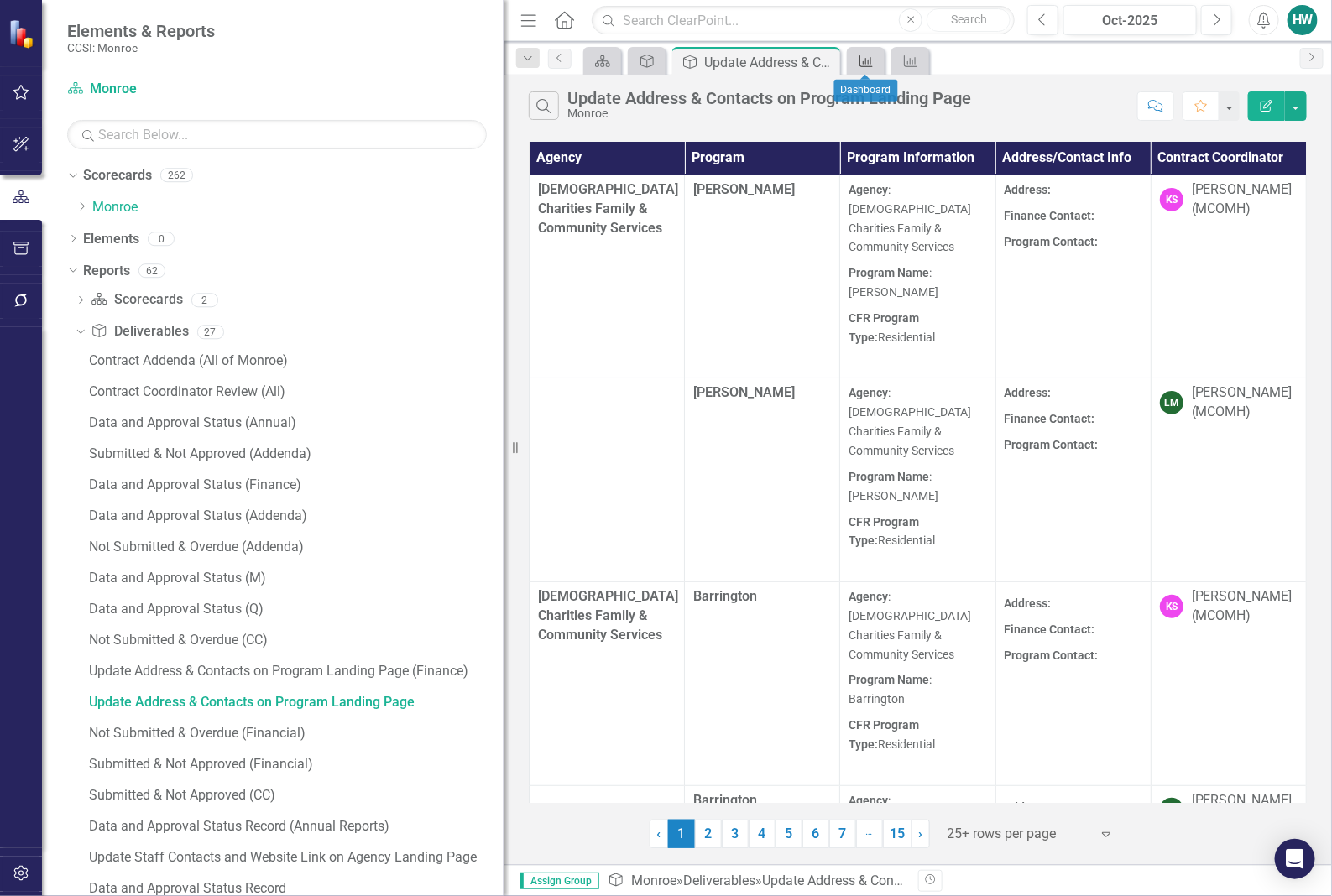
click at [865, 59] on icon "Measure" at bounding box center [866, 61] width 16 height 14
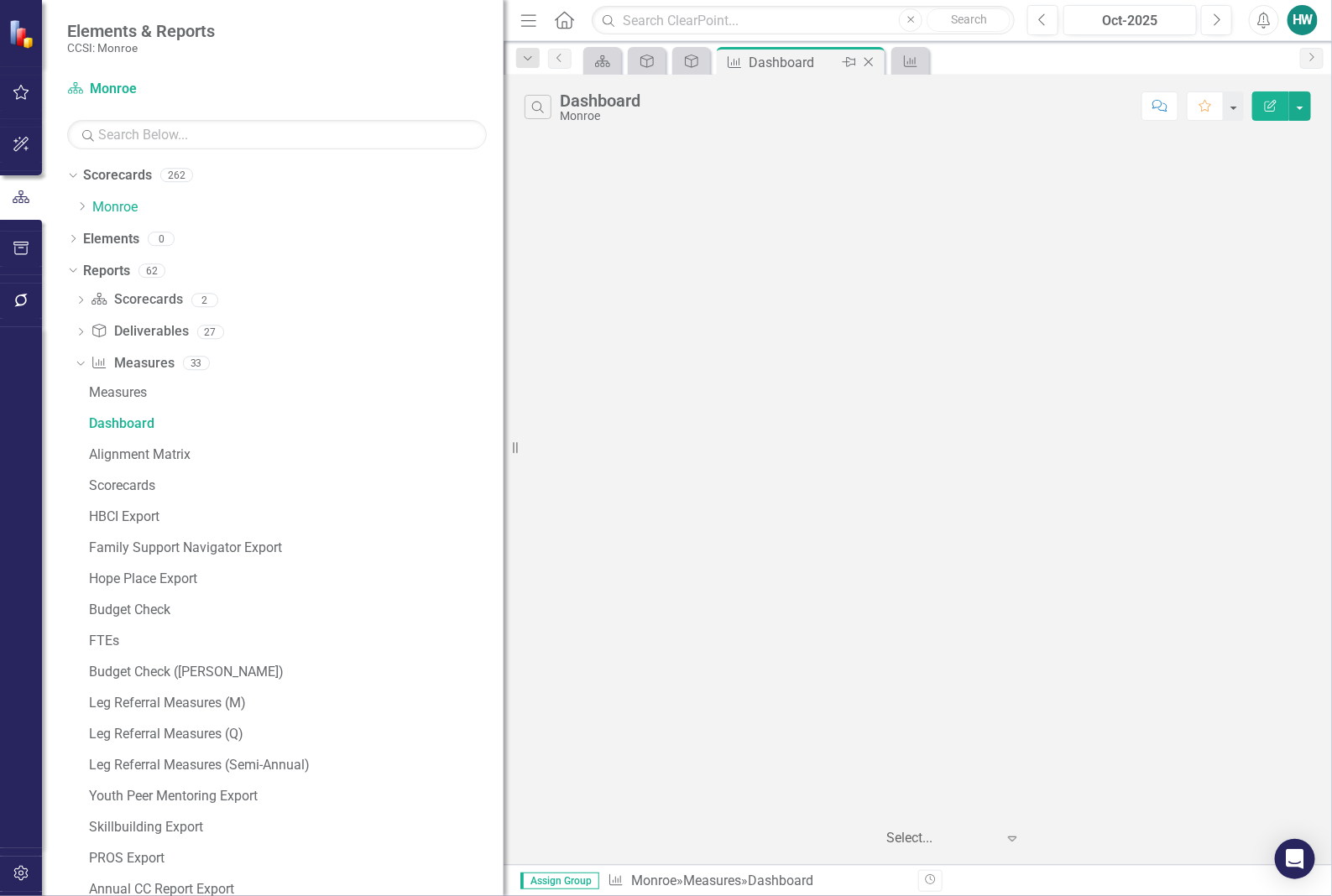
click at [869, 57] on icon "Close" at bounding box center [868, 62] width 16 height 14
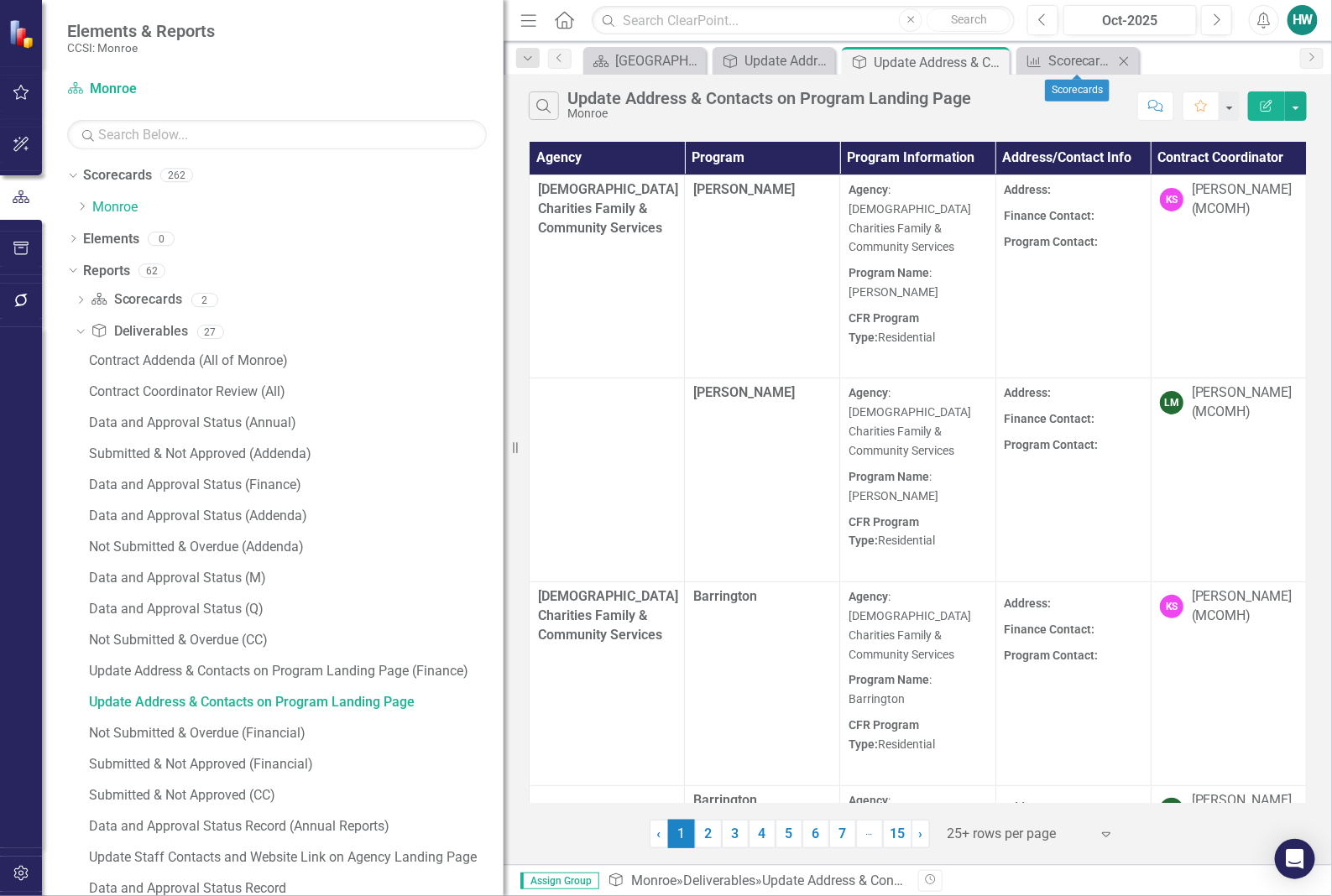
click at [1126, 60] on icon at bounding box center [1124, 61] width 9 height 9
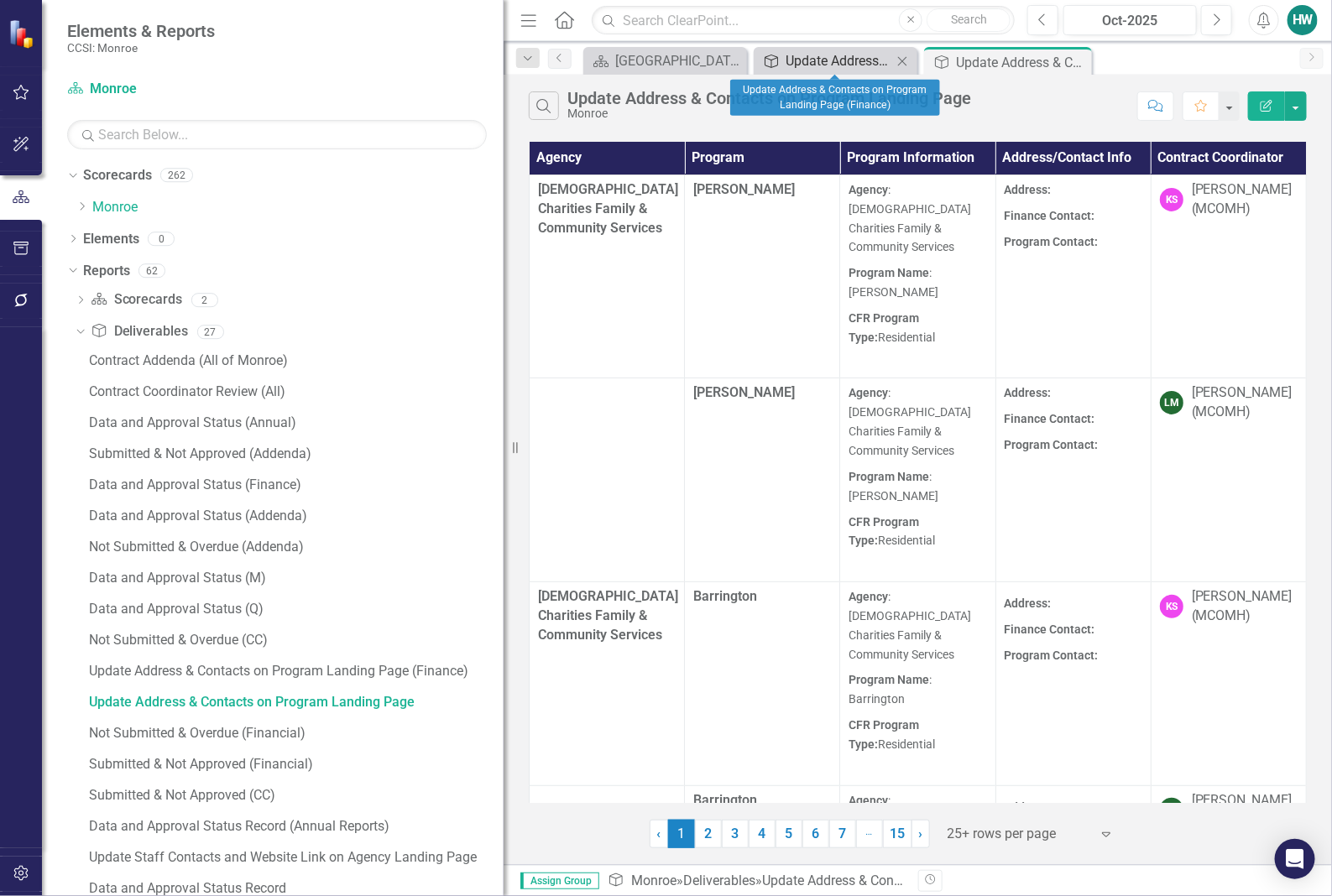
click at [865, 65] on div "Update Address & Contacts on Program Landing Page (Finance)" at bounding box center [838, 60] width 106 height 21
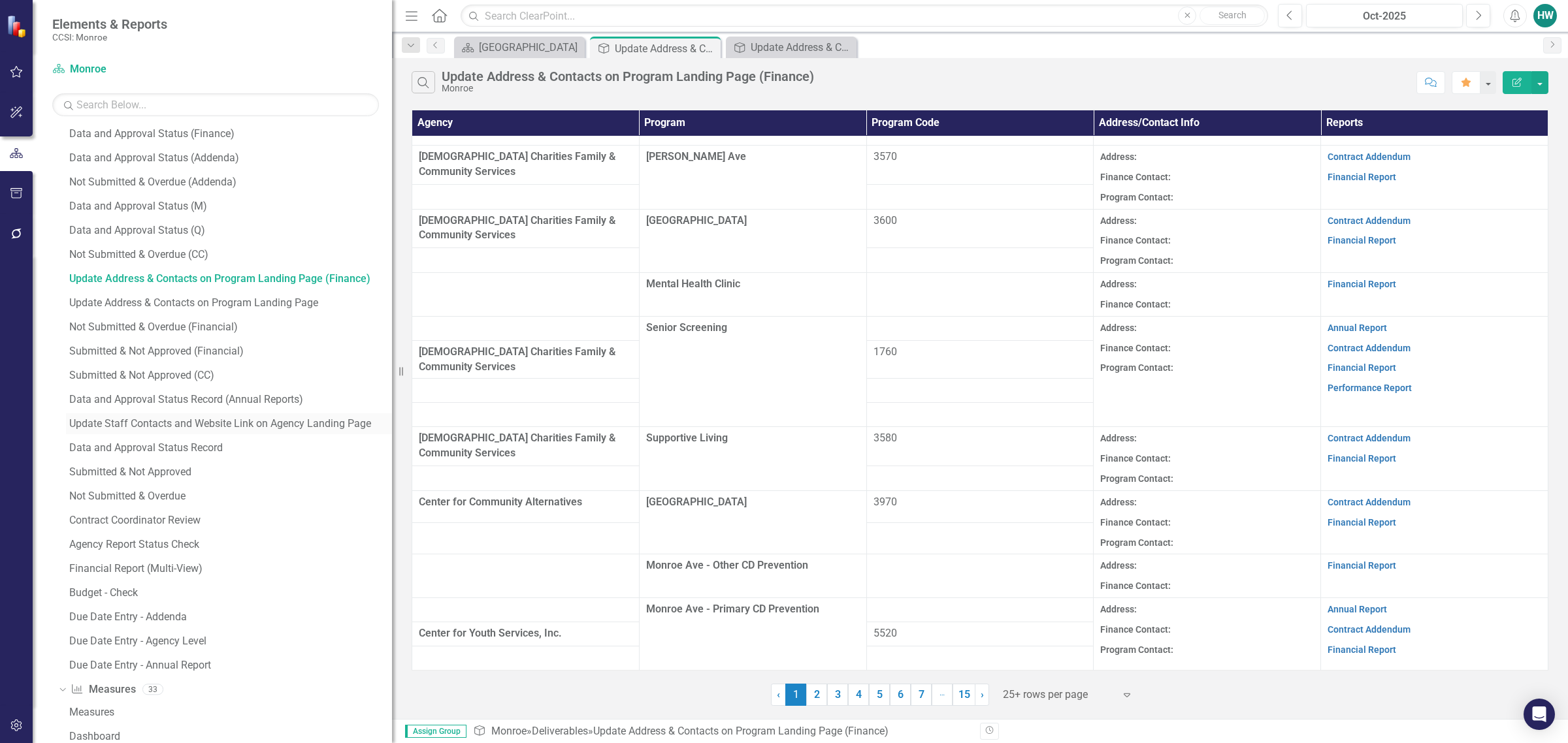
scroll to position [245, 0]
click at [149, 427] on div "Update Staff Contacts and Website Link on Agency Landing Page" at bounding box center [231, 422] width 323 height 12
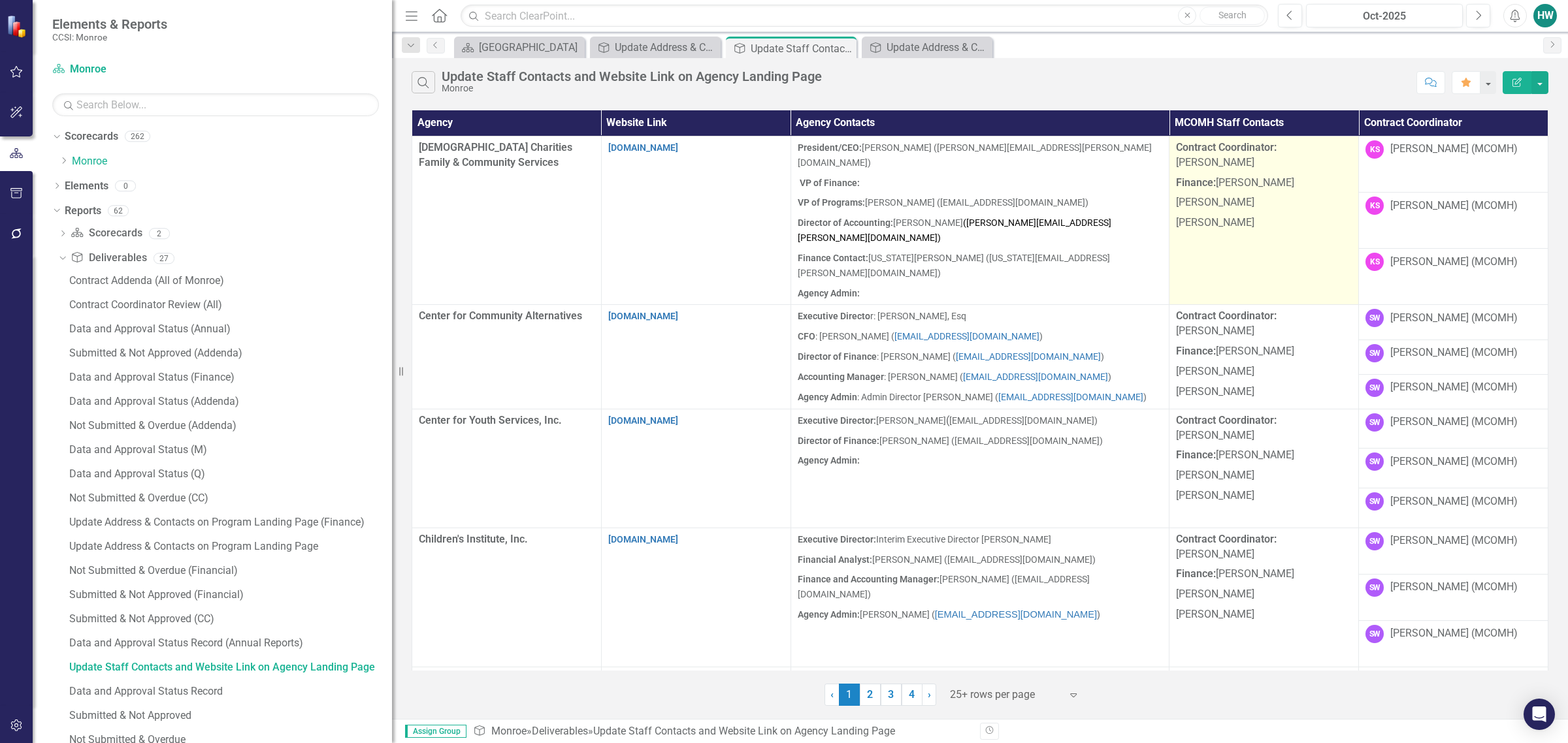
click at [1036, 213] on p "[PERSON_NAME]" at bounding box center [1264, 221] width 176 height 18
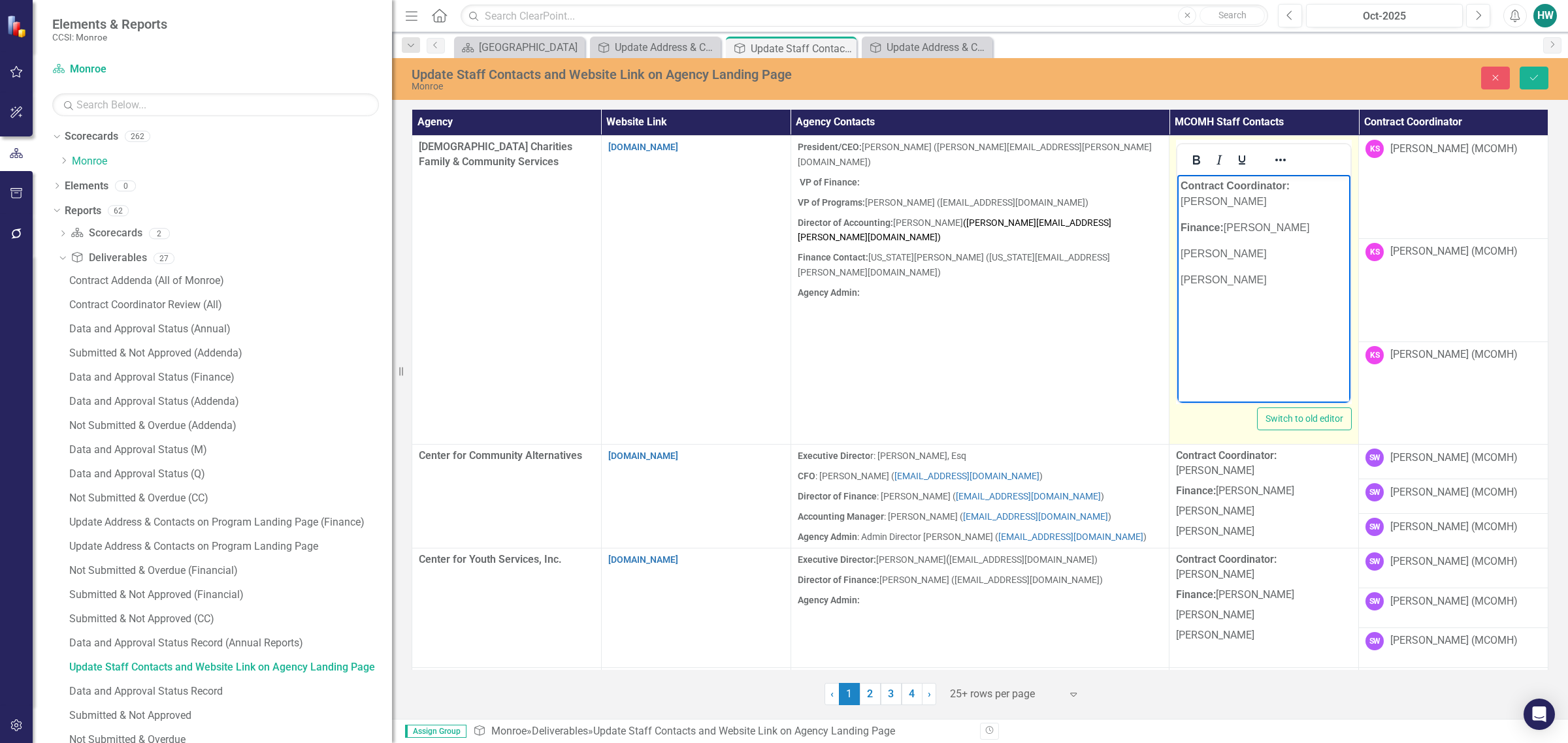
click at [1036, 275] on p "[PERSON_NAME]" at bounding box center [1264, 280] width 166 height 16
click at [1036, 301] on p "Rich Text Area. Press ALT-0 for help." at bounding box center [1264, 306] width 166 height 16
click at [1036, 316] on p "[EMAIL_ADDRESS][DOMAIN_NAME]" at bounding box center [1264, 314] width 166 height 31
click at [1036, 301] on p "[EMAIL_ADDRESS][DOMAIN_NAME]" at bounding box center [1264, 314] width 166 height 31
click at [1036, 286] on p "[PERSON_NAME]" at bounding box center [1264, 280] width 166 height 16
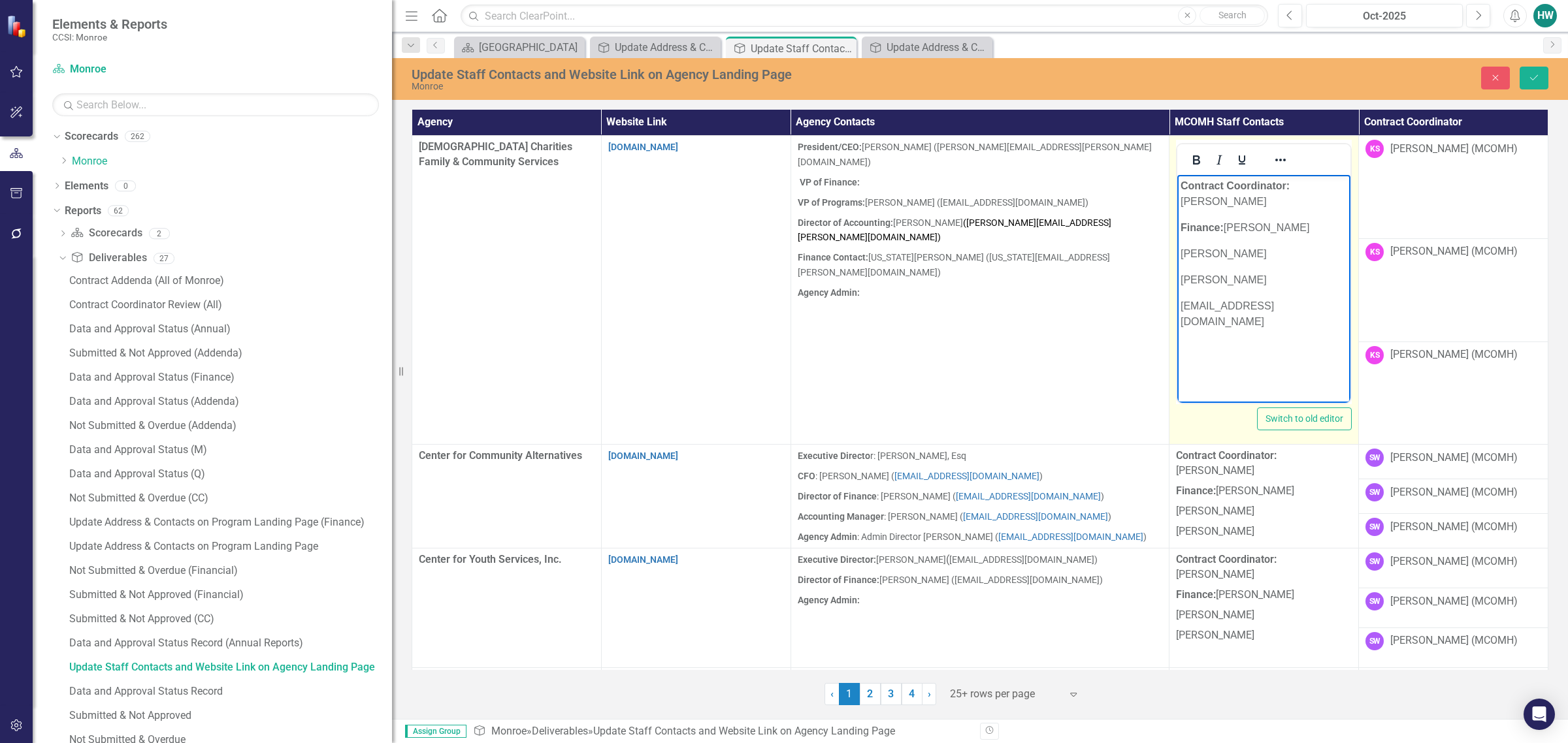
drag, startPoint x: 1195, startPoint y: 323, endPoint x: 1177, endPoint y: 305, distance: 25.5
click at [1036, 305] on body "Contract Coordinator: Kathy Schlegel Finance: Sheri Watkins Helen Wilkins Dylan…" at bounding box center [1264, 272] width 173 height 196
copy p "[EMAIL_ADDRESS][DOMAIN_NAME]"
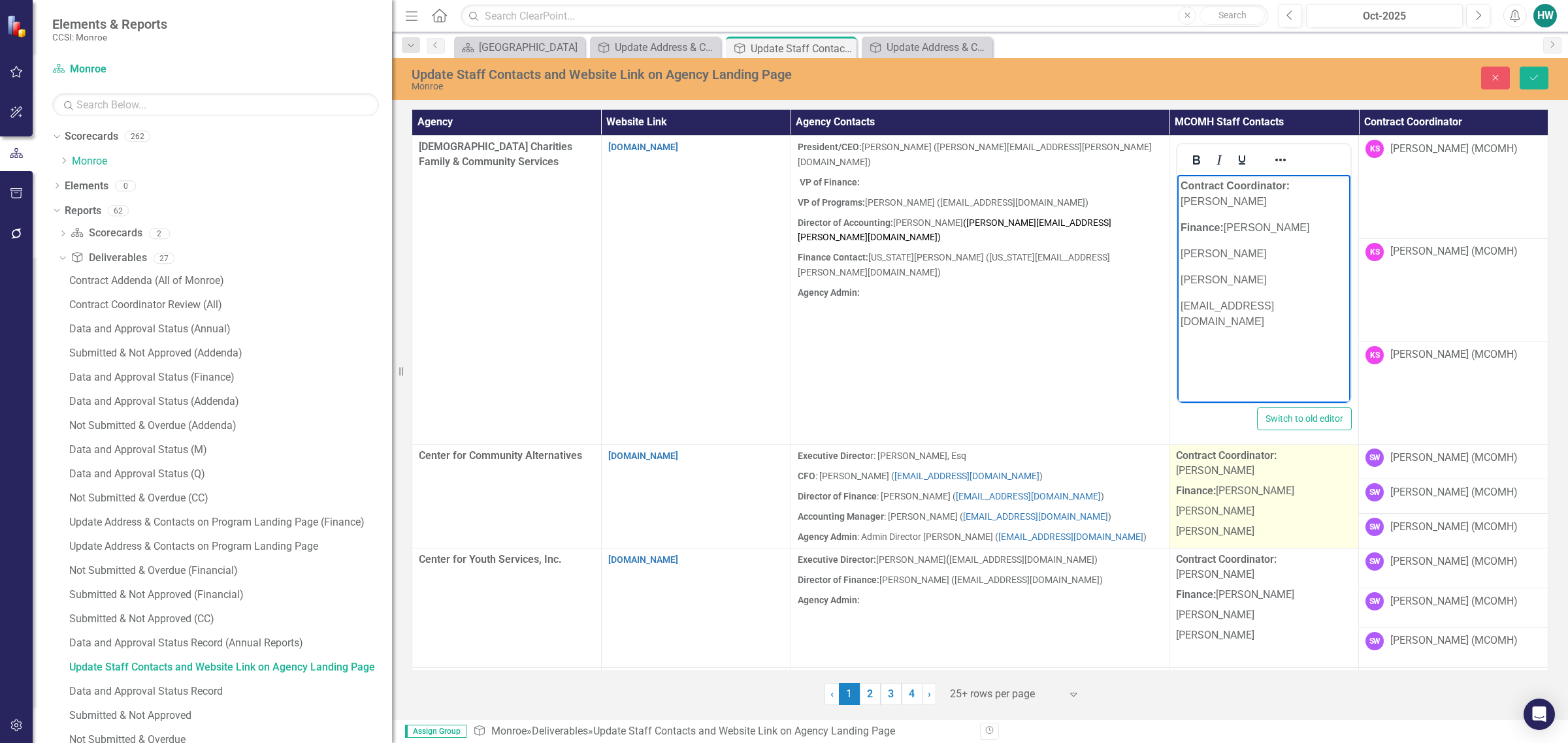
click at [1036, 522] on p "[PERSON_NAME]" at bounding box center [1264, 530] width 176 height 18
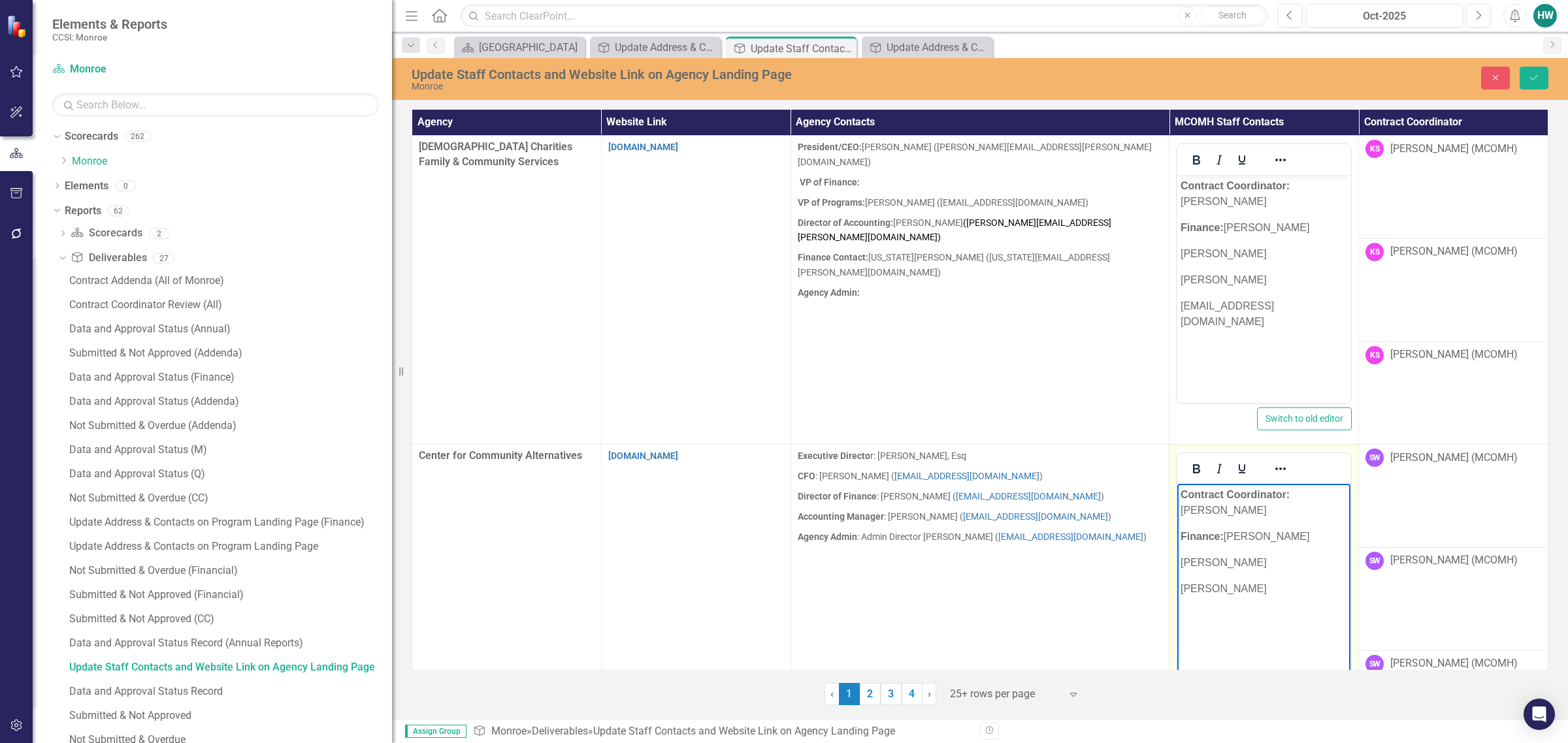
click at [1036, 601] on body "Contract Coordinator: Scotty Wall Finance: Sheri Watkins Helen Wilkins Dylan Cu…" at bounding box center [1264, 582] width 173 height 196
click at [1036, 581] on p "[PERSON_NAME]" at bounding box center [1264, 589] width 166 height 16
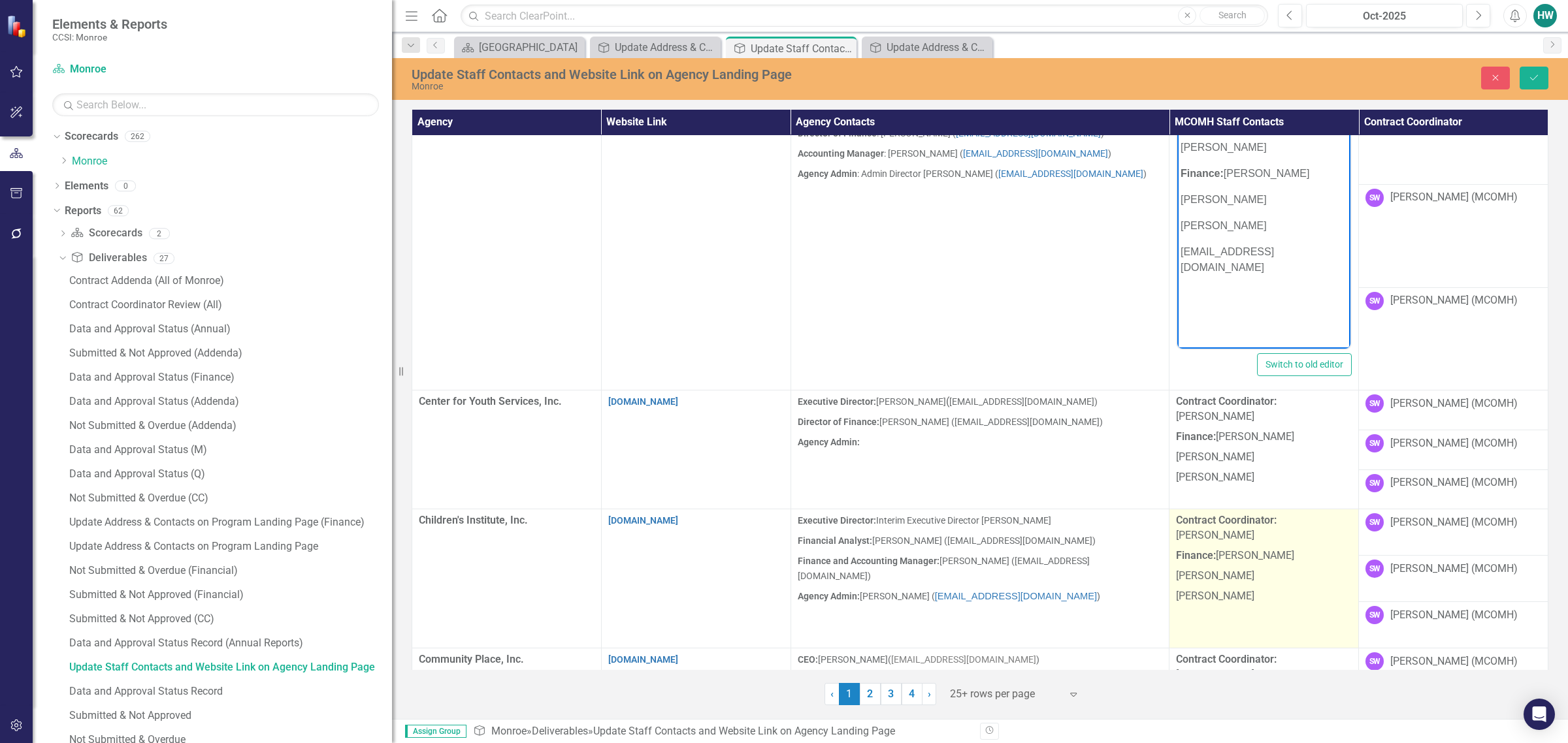
scroll to position [408, 0]
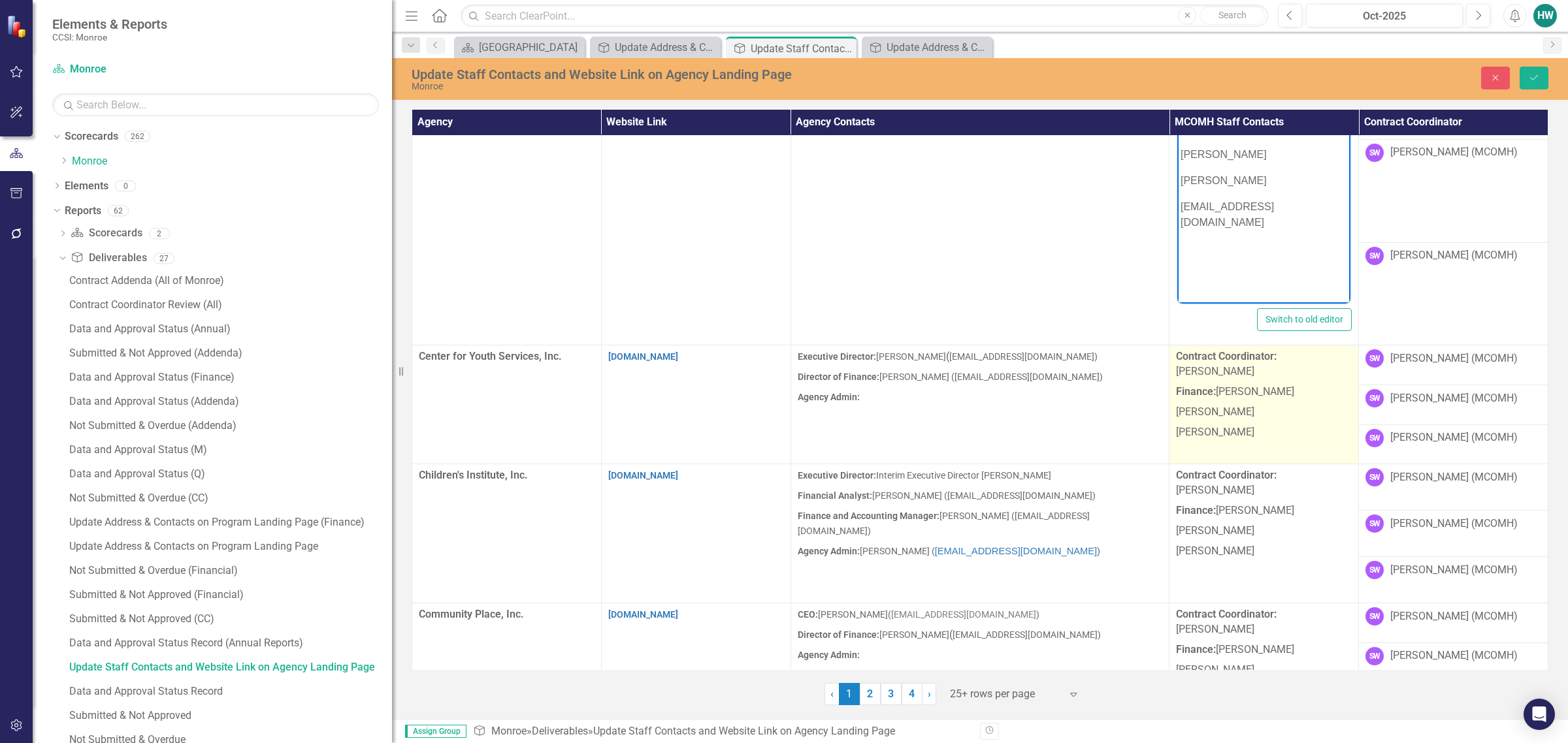
click at [1036, 425] on p "[PERSON_NAME]" at bounding box center [1264, 432] width 176 height 21
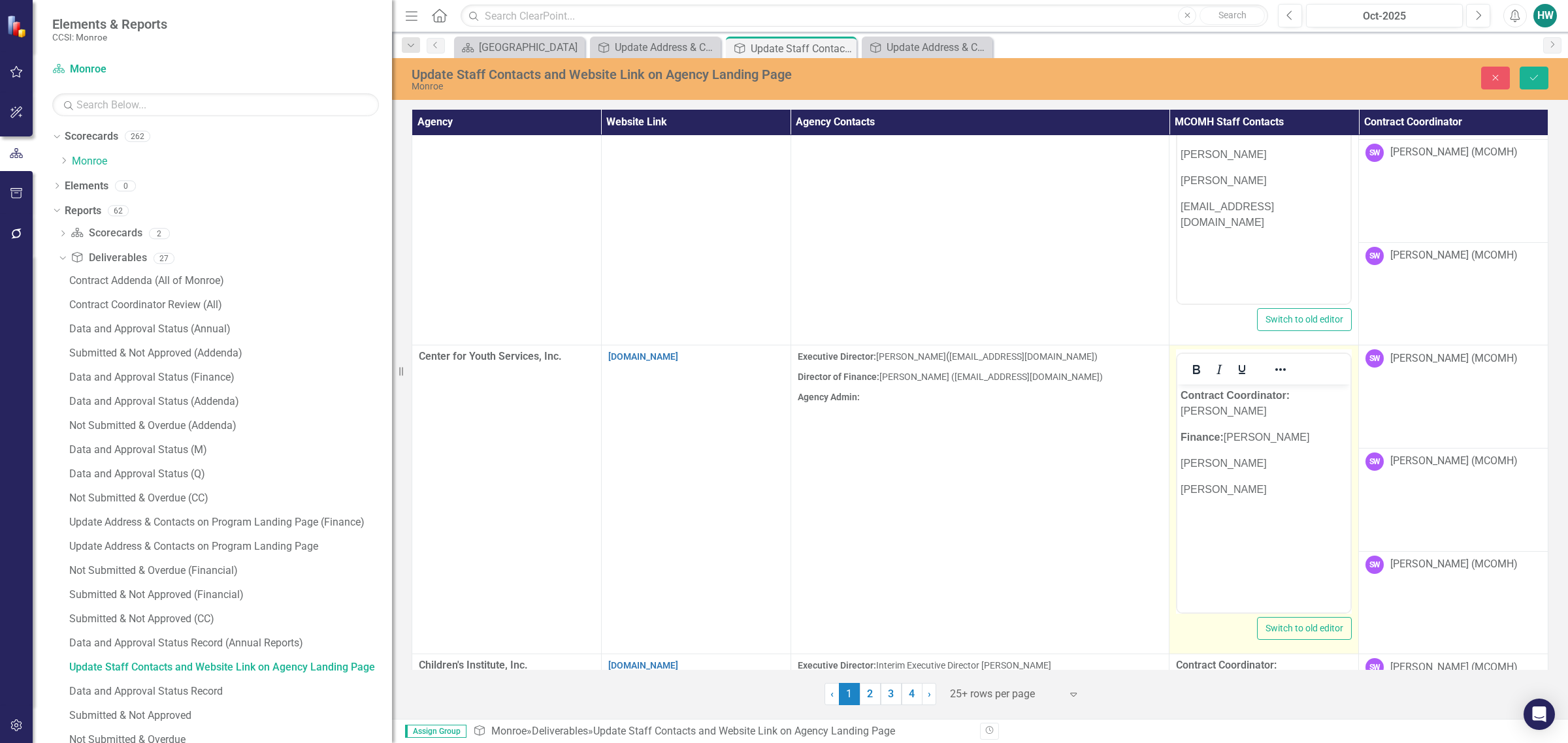
scroll to position [0, 0]
click at [1036, 482] on p "[PERSON_NAME]" at bounding box center [1264, 490] width 166 height 16
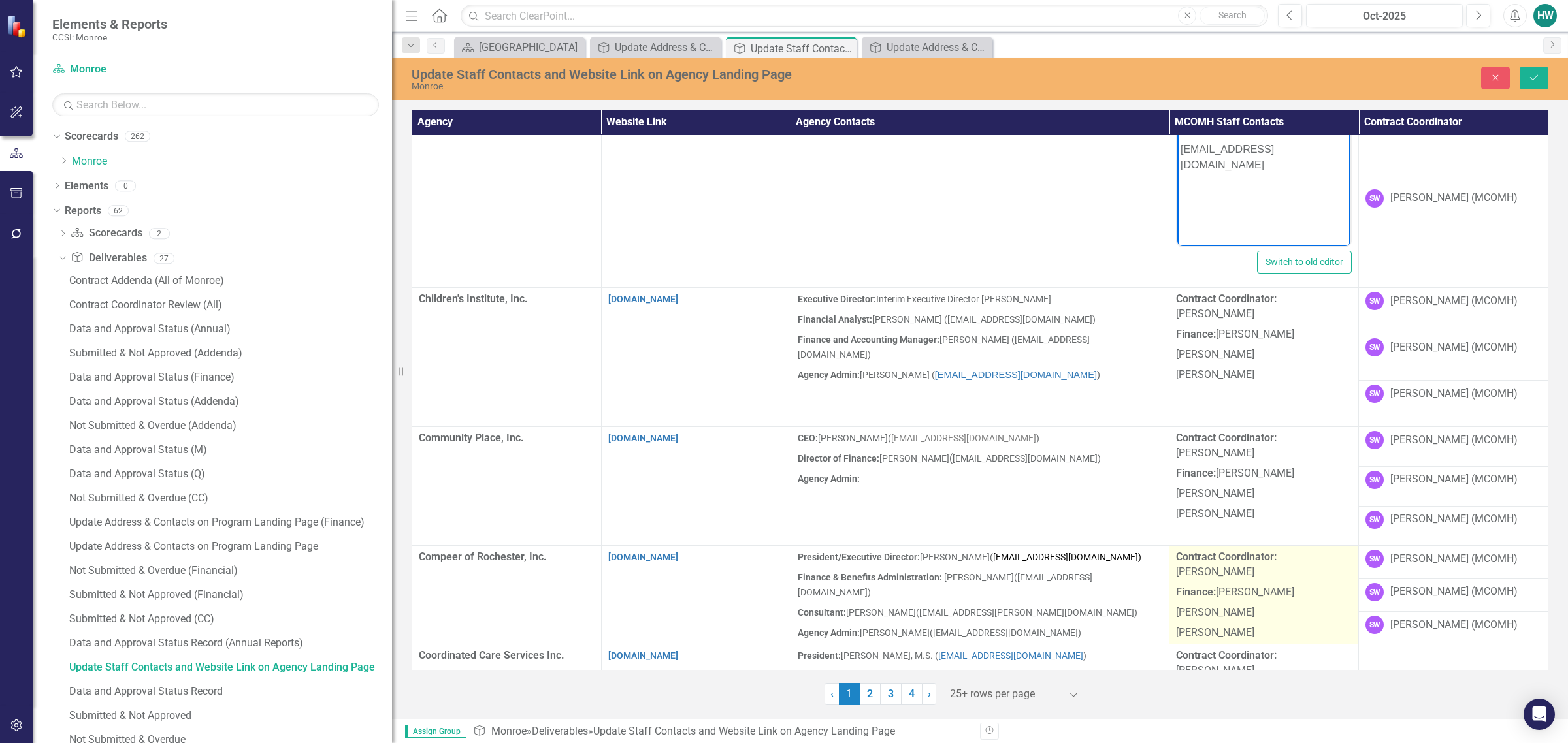
scroll to position [817, 0]
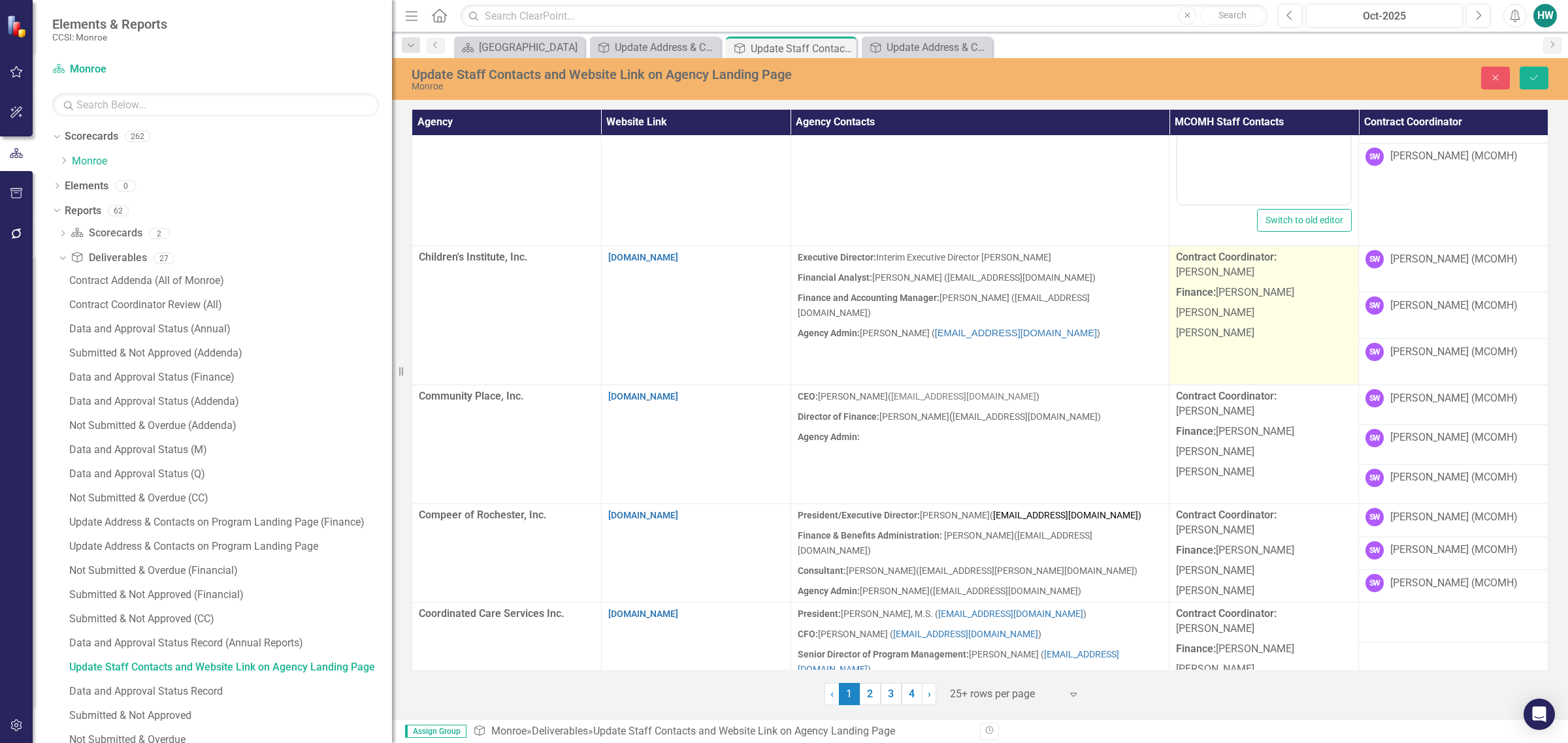
click at [1036, 343] on p at bounding box center [1264, 353] width 176 height 21
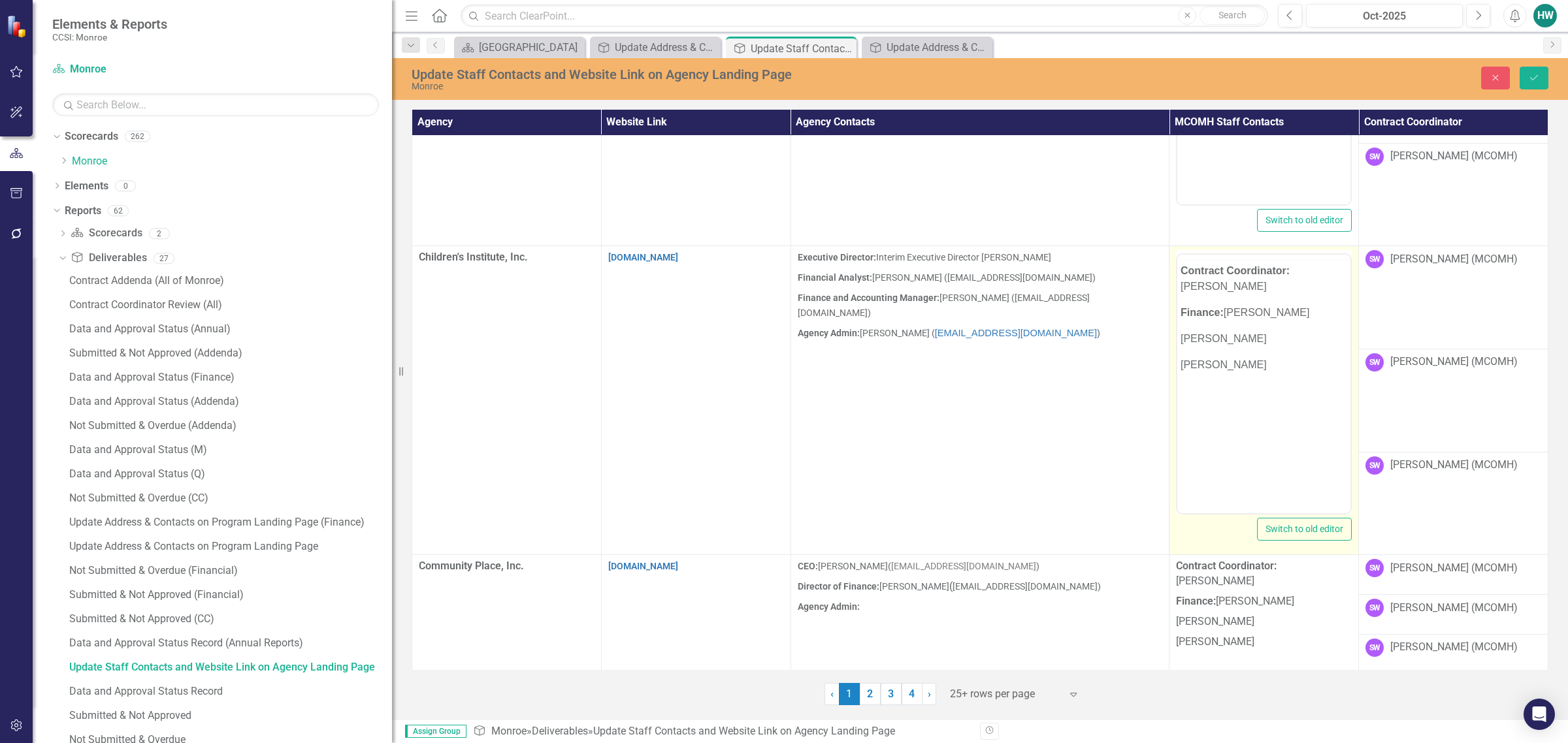
scroll to position [0, 0]
click at [1036, 383] on p "[PERSON_NAME]" at bounding box center [1264, 391] width 166 height 16
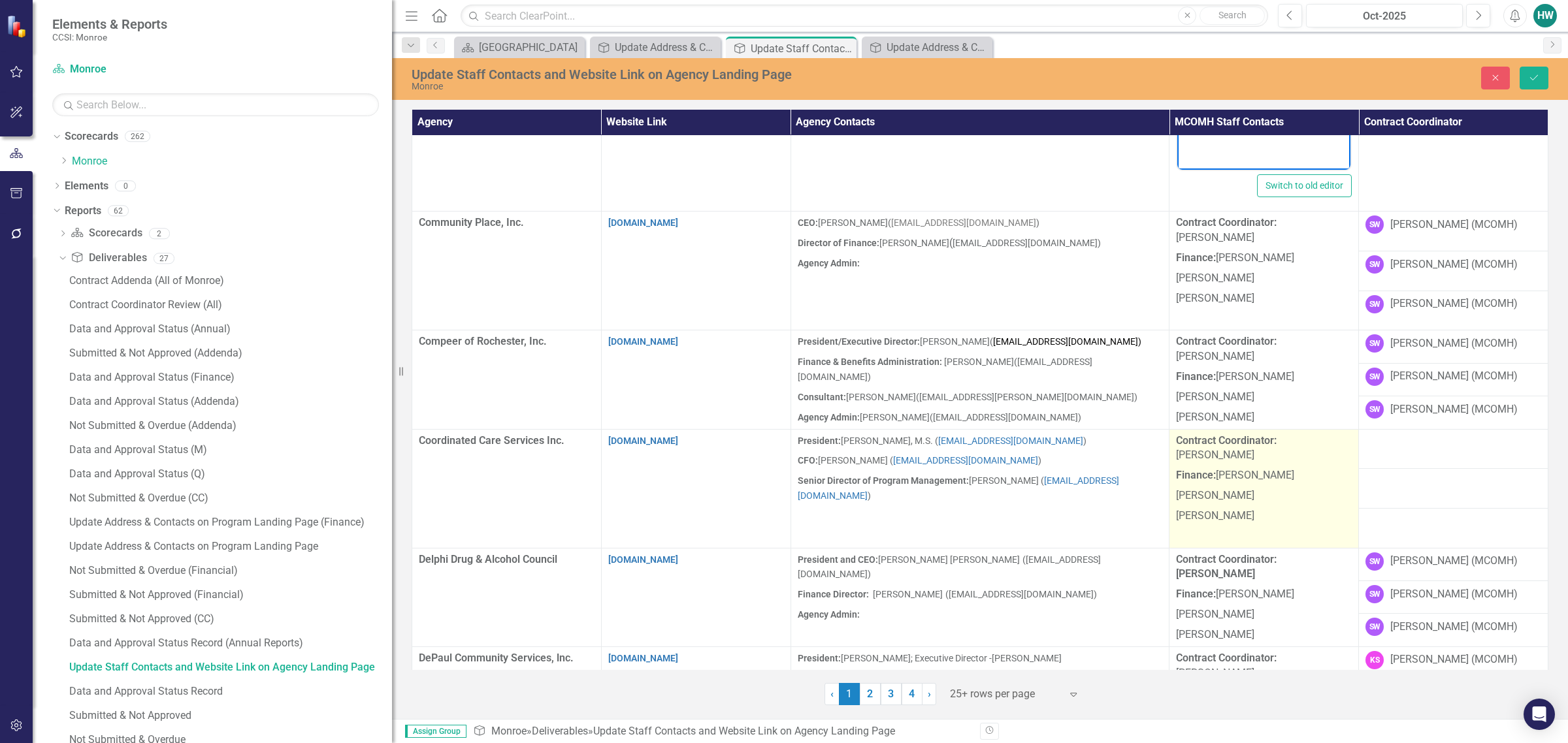
scroll to position [1163, 0]
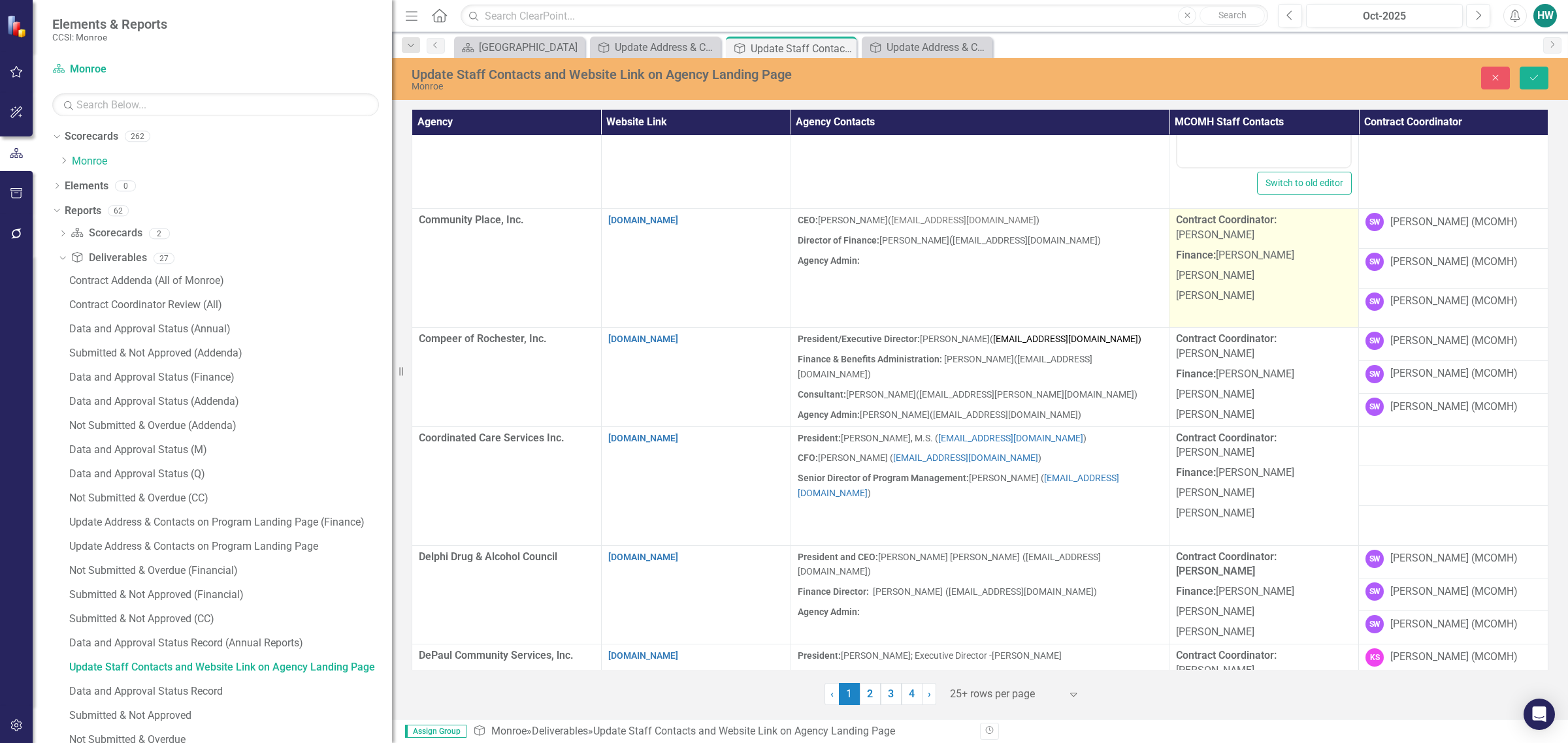
click at [1036, 286] on p "[PERSON_NAME]" at bounding box center [1264, 296] width 176 height 21
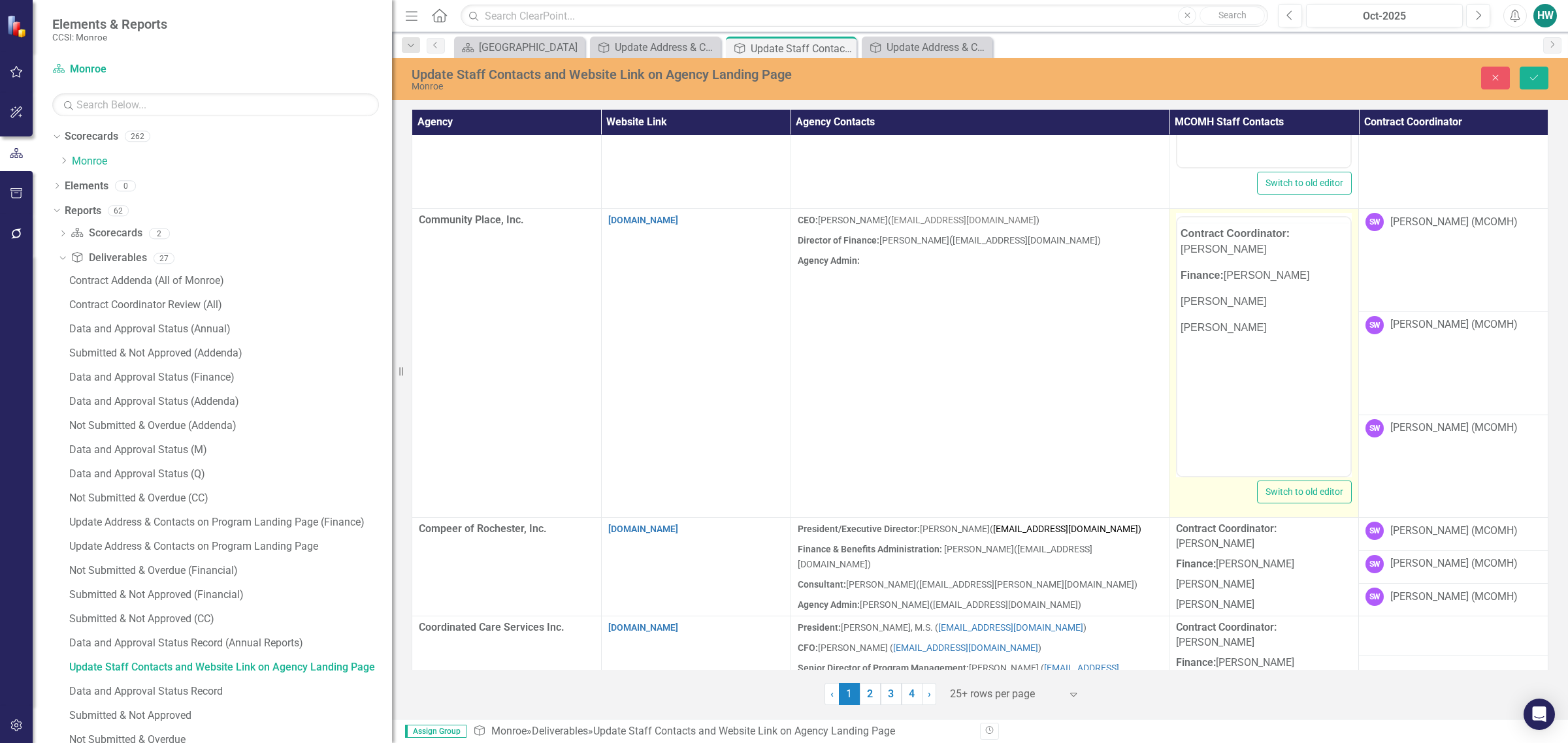
scroll to position [0, 0]
click at [1036, 345] on p "[PERSON_NAME]" at bounding box center [1264, 353] width 166 height 16
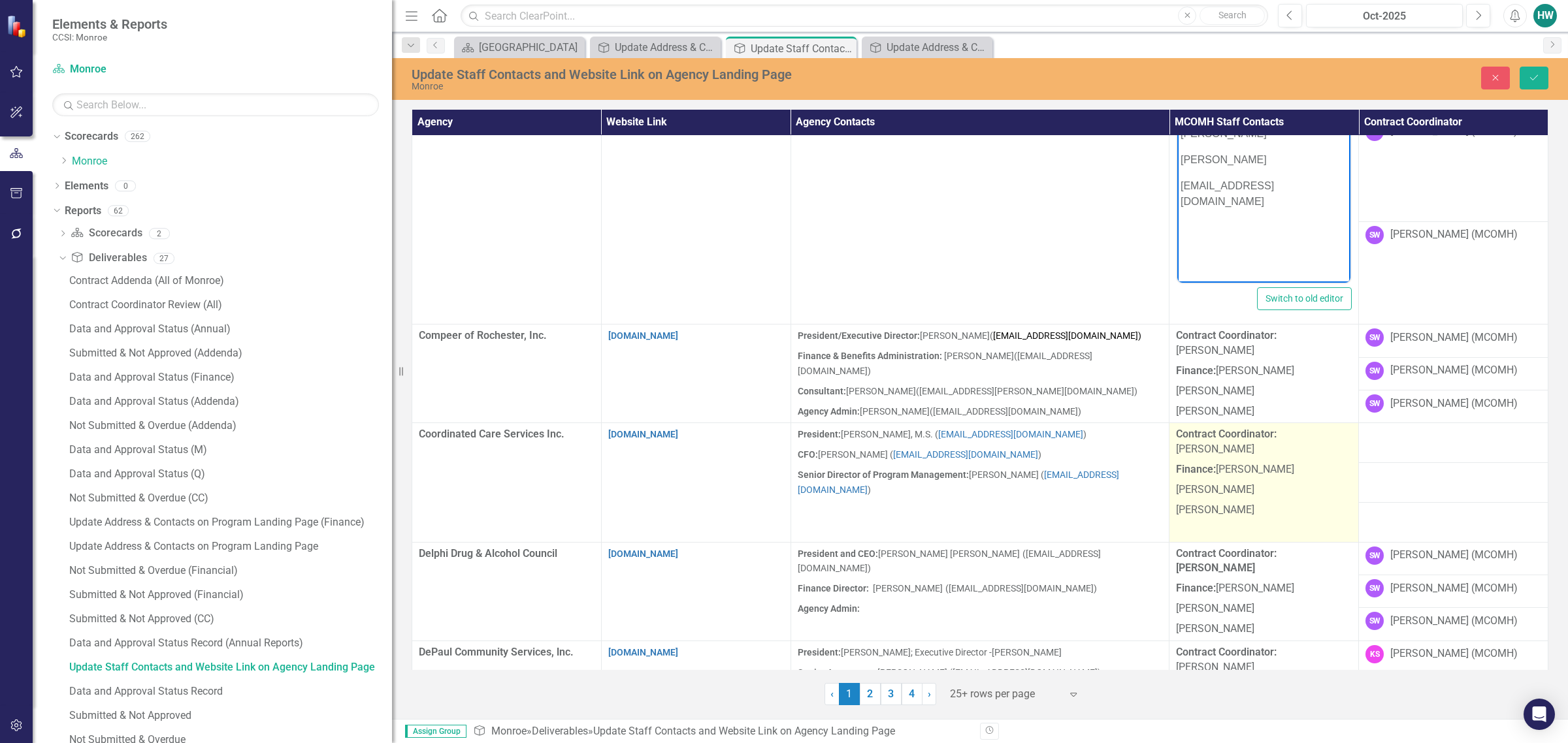
scroll to position [1369, 0]
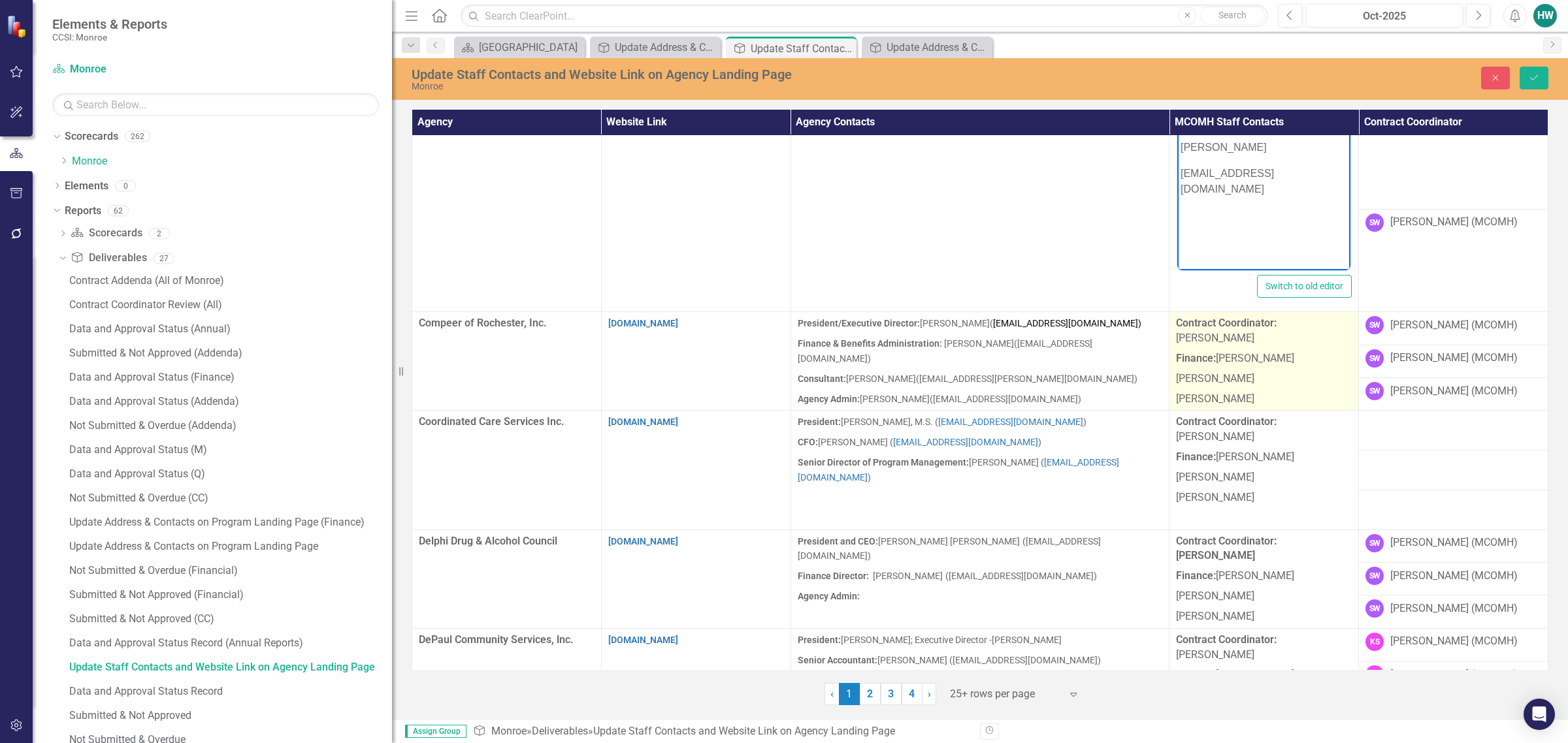
click at [1036, 369] on p "[PERSON_NAME]" at bounding box center [1264, 379] width 176 height 21
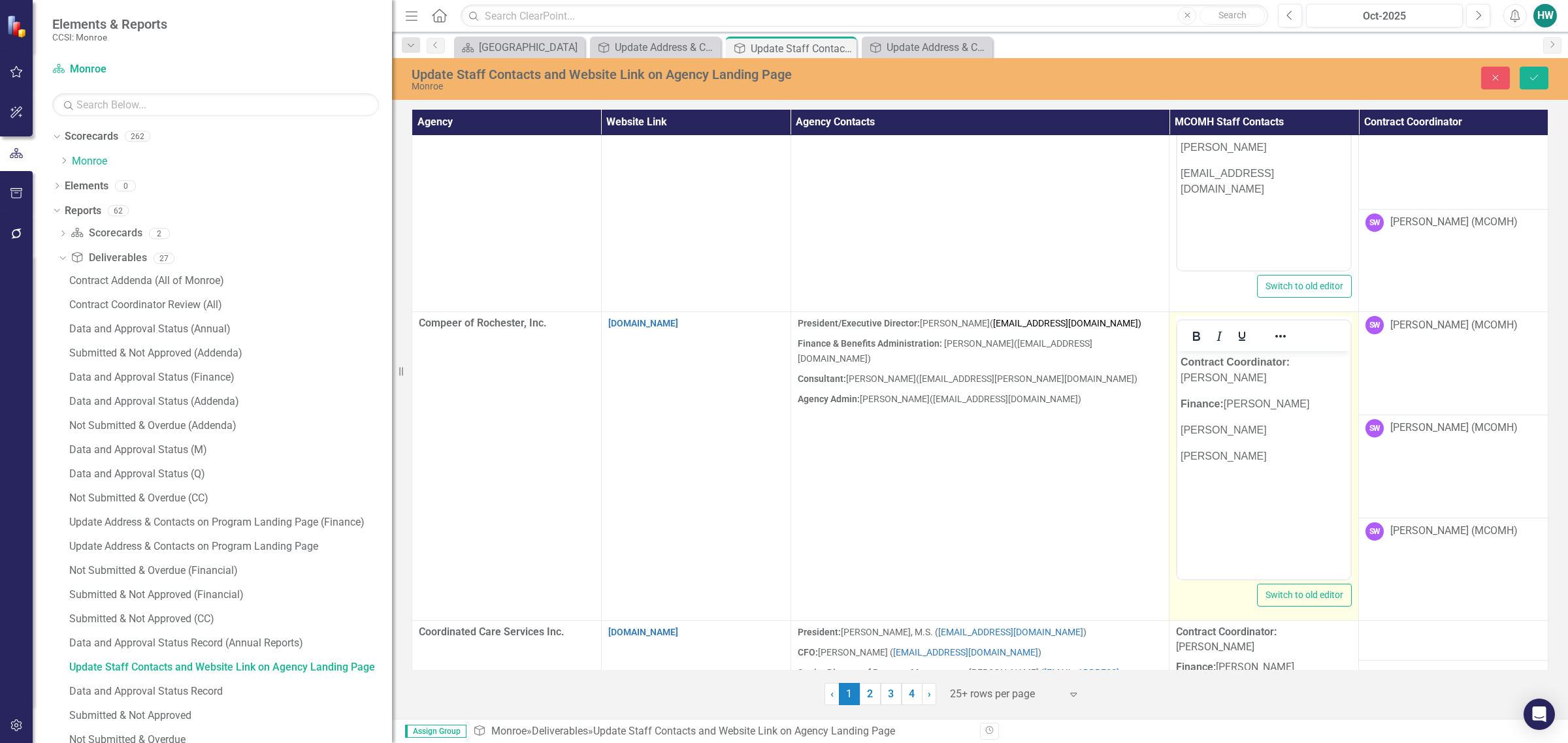
scroll to position [0, 0]
click at [1036, 449] on p "[PERSON_NAME]" at bounding box center [1264, 456] width 166 height 16
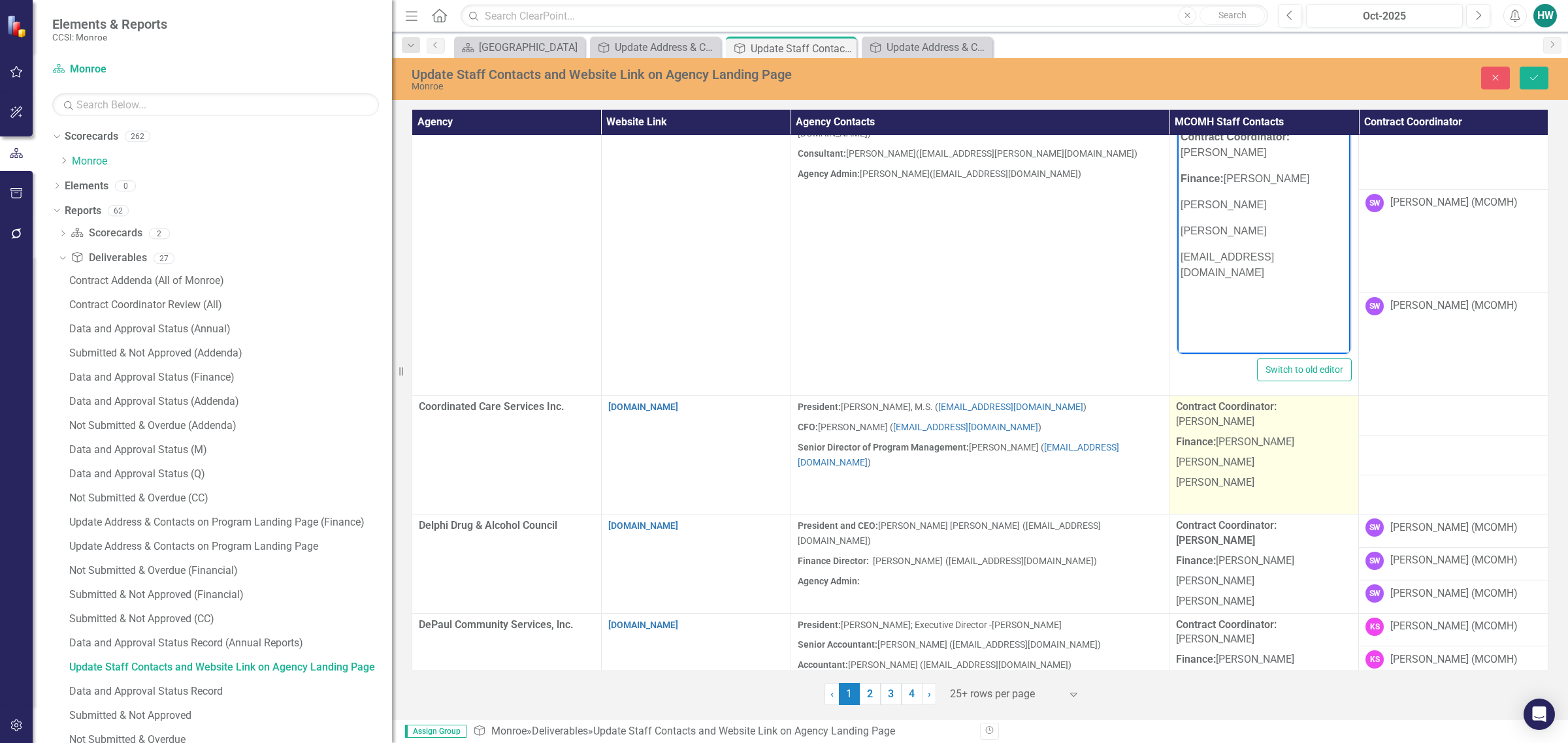
click at [1036, 477] on p "[PERSON_NAME]" at bounding box center [1264, 481] width 176 height 18
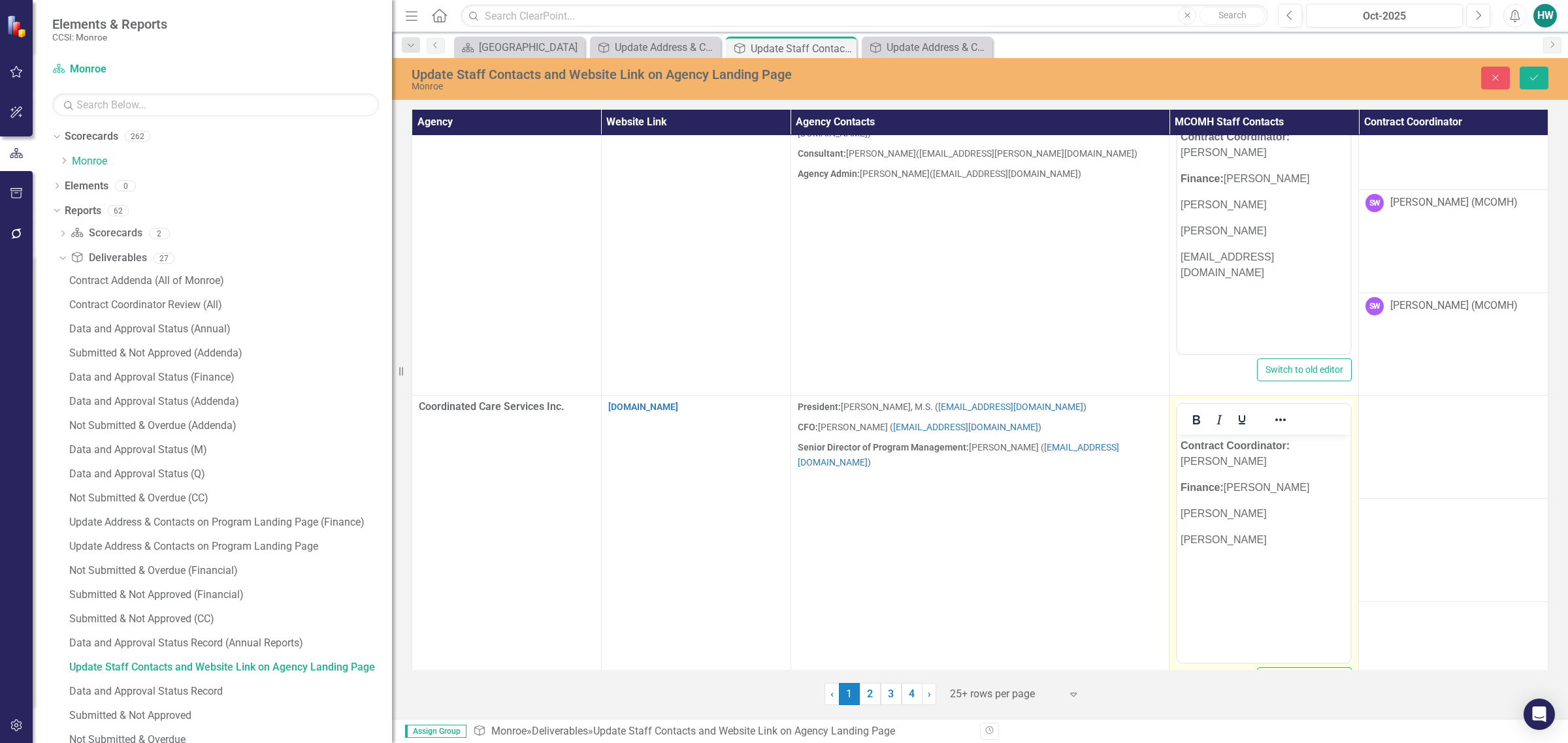
scroll to position [0, 0]
click at [1036, 534] on p "[PERSON_NAME]" at bounding box center [1264, 540] width 166 height 16
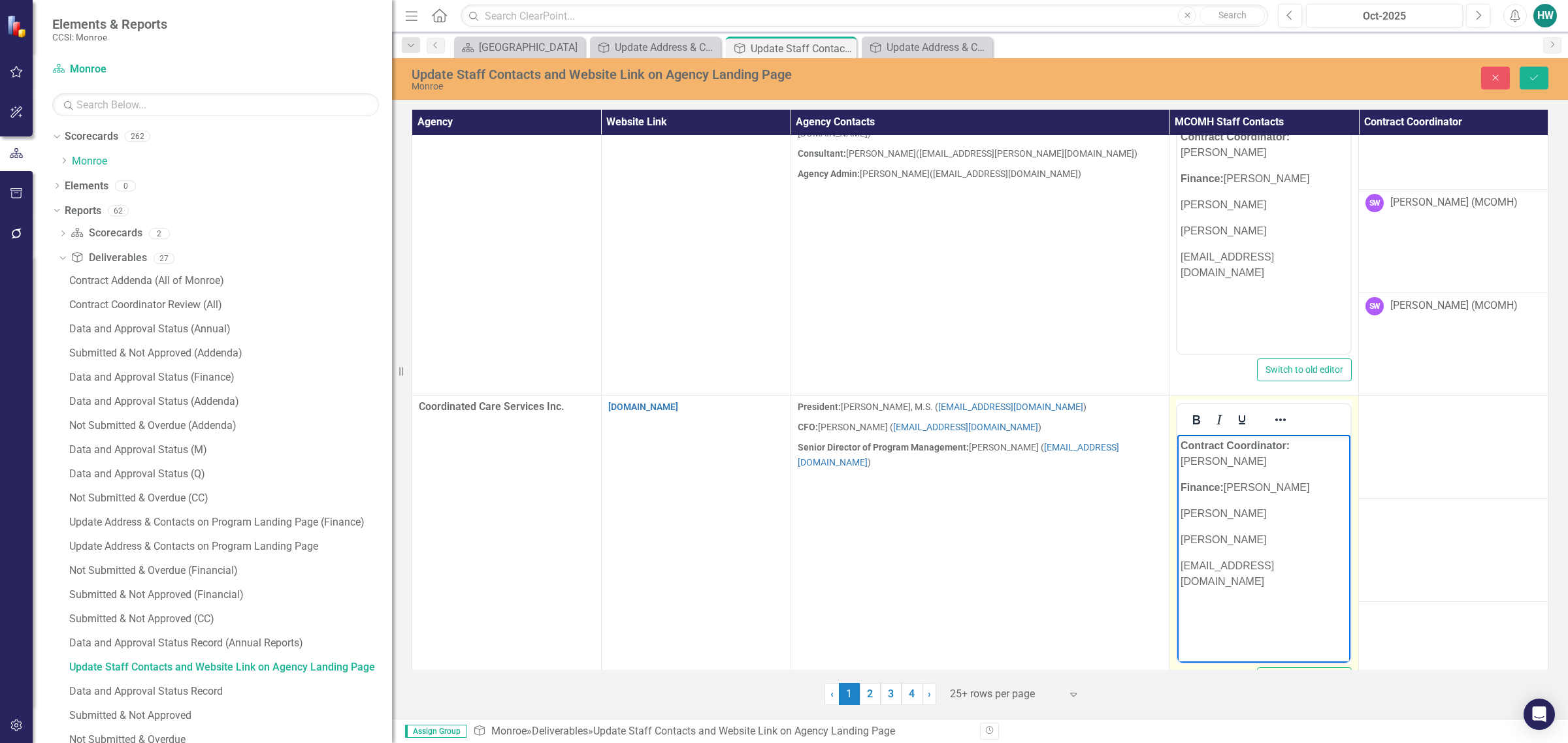
scroll to position [1799, 0]
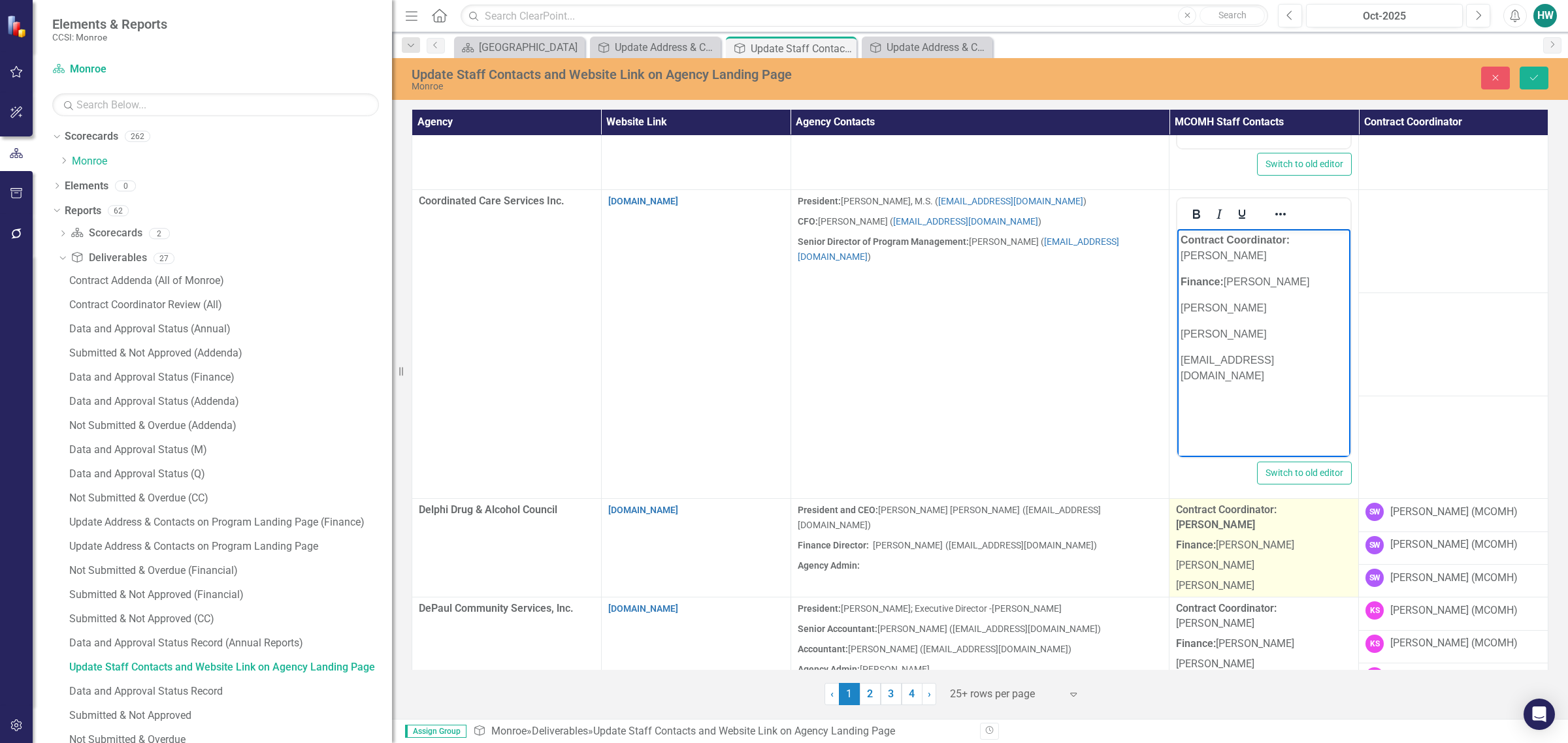
click at [1036, 559] on p "[PERSON_NAME]" at bounding box center [1264, 565] width 176 height 21
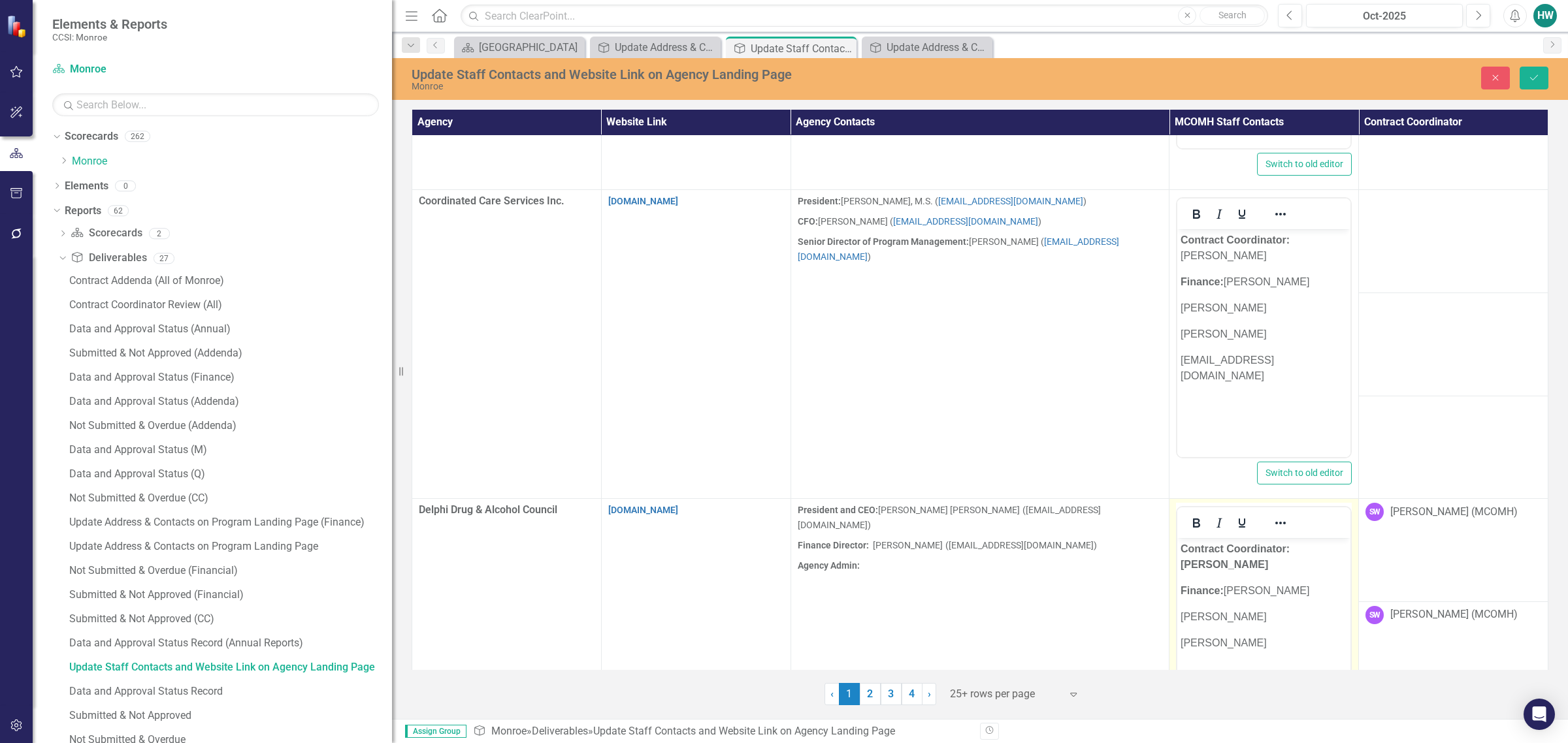
scroll to position [2024, 0]
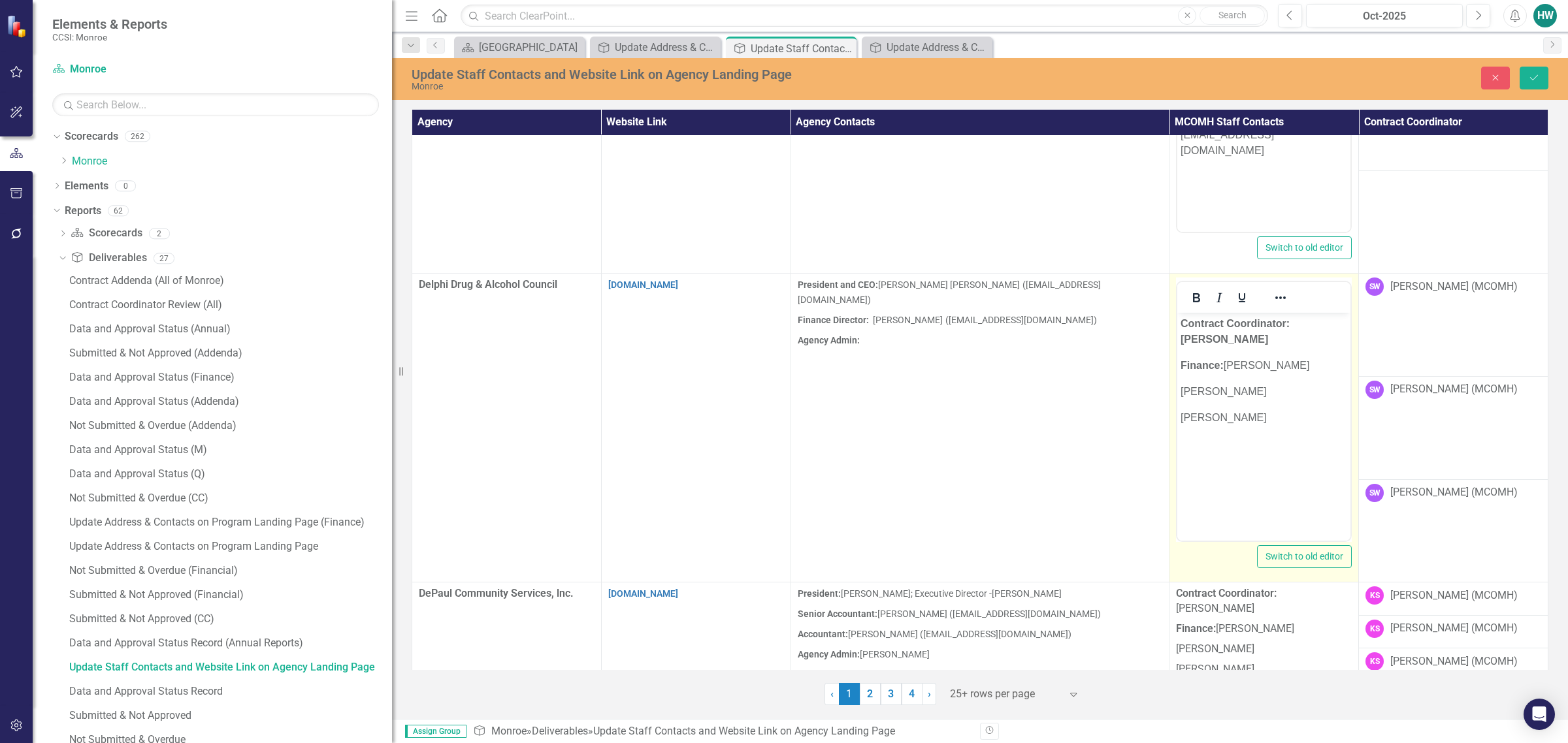
click at [1036, 423] on p "[PERSON_NAME]" at bounding box center [1264, 418] width 166 height 16
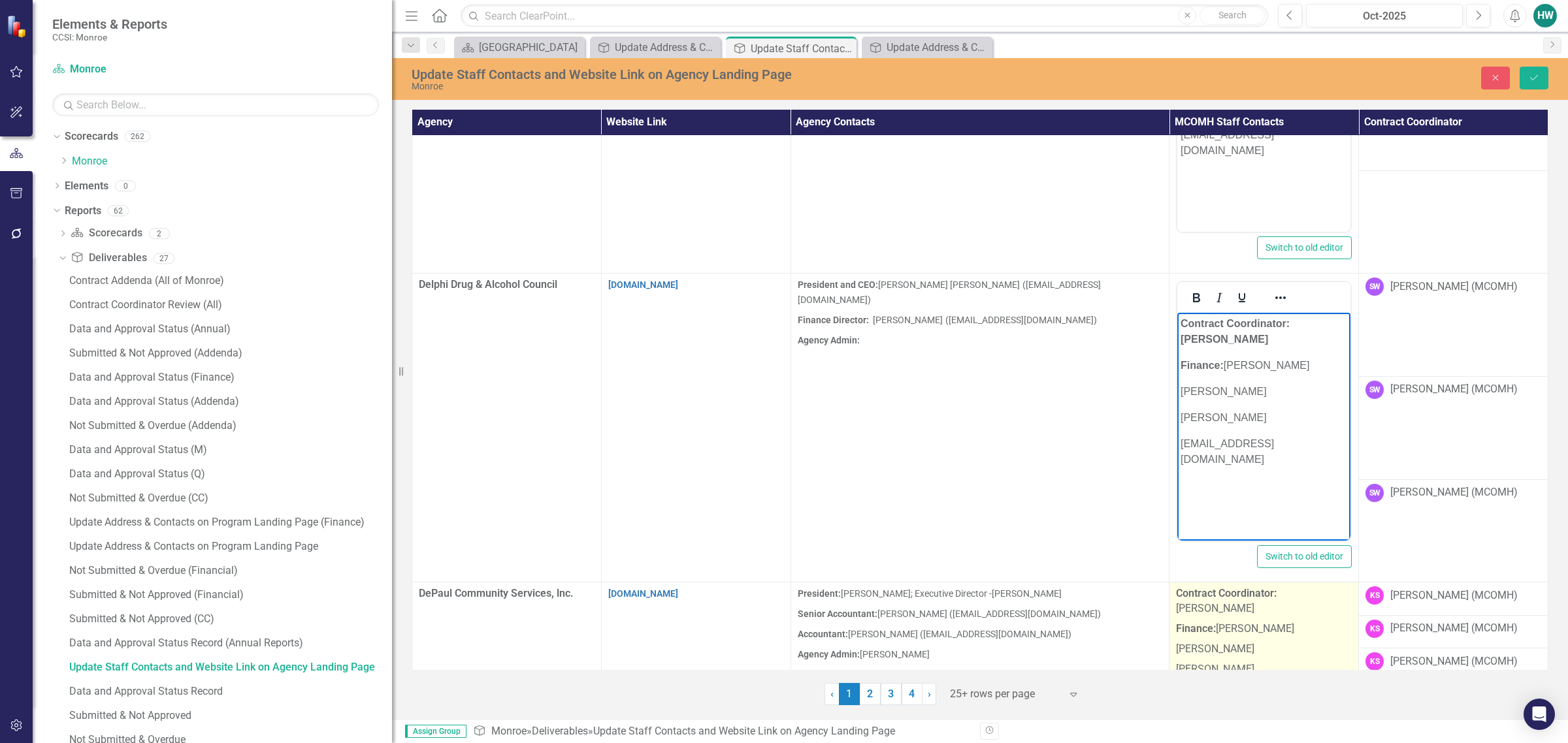
click at [1036, 645] on p "[PERSON_NAME]" at bounding box center [1264, 650] width 176 height 21
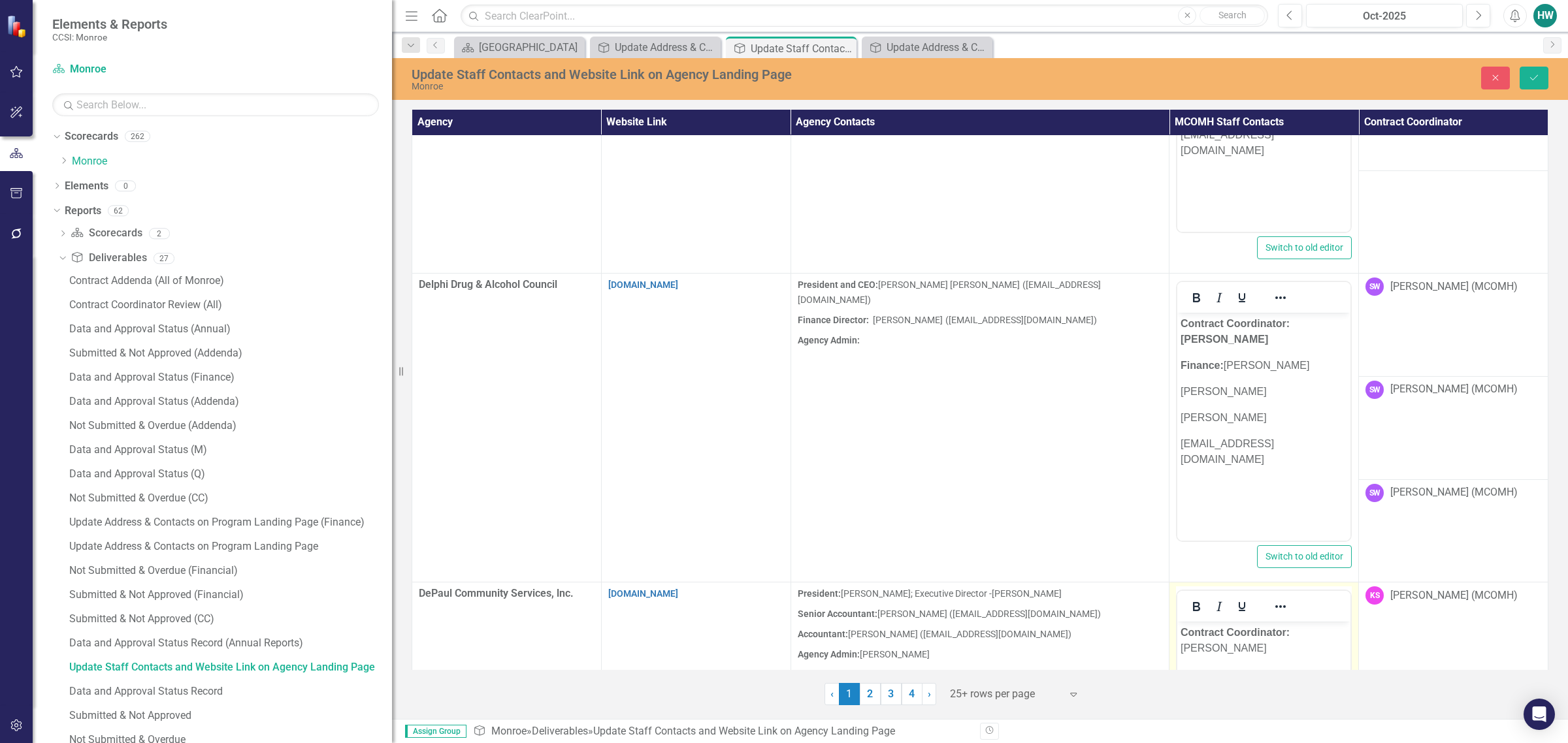
scroll to position [2250, 0]
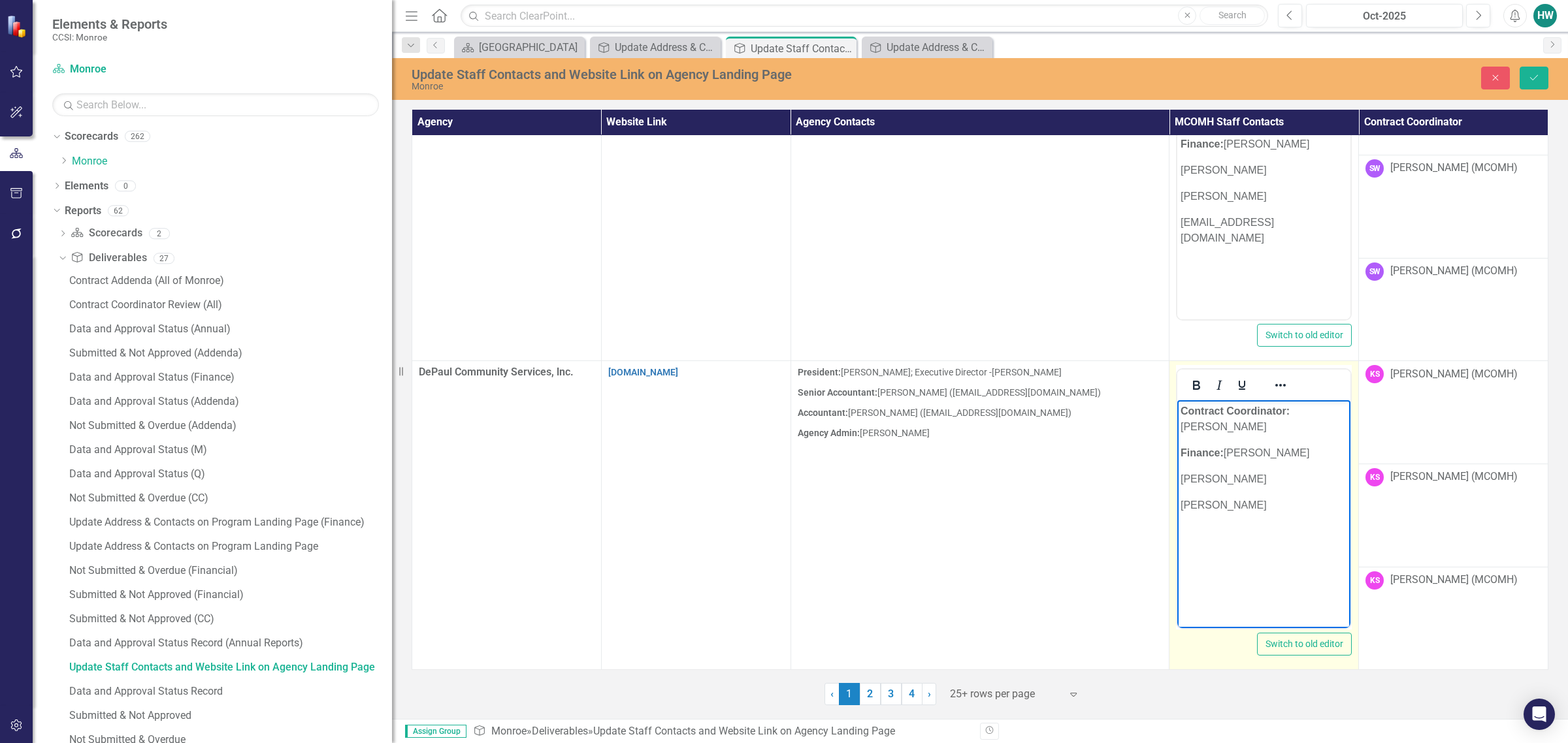
click at [1036, 509] on p "[PERSON_NAME]" at bounding box center [1264, 505] width 166 height 16
click at [1036, 76] on icon "Save" at bounding box center [1534, 77] width 12 height 9
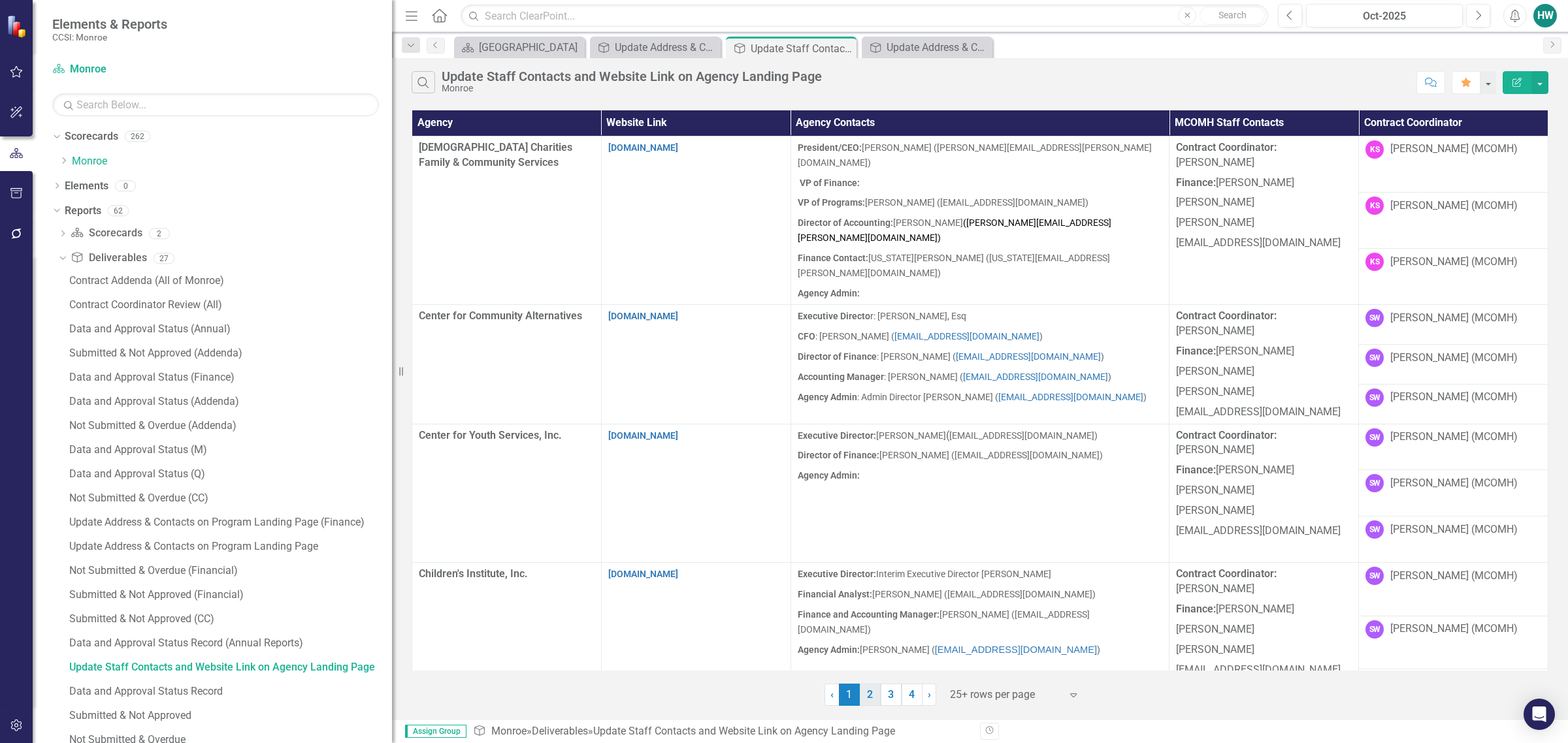
click at [872, 696] on link "2" at bounding box center [871, 694] width 21 height 22
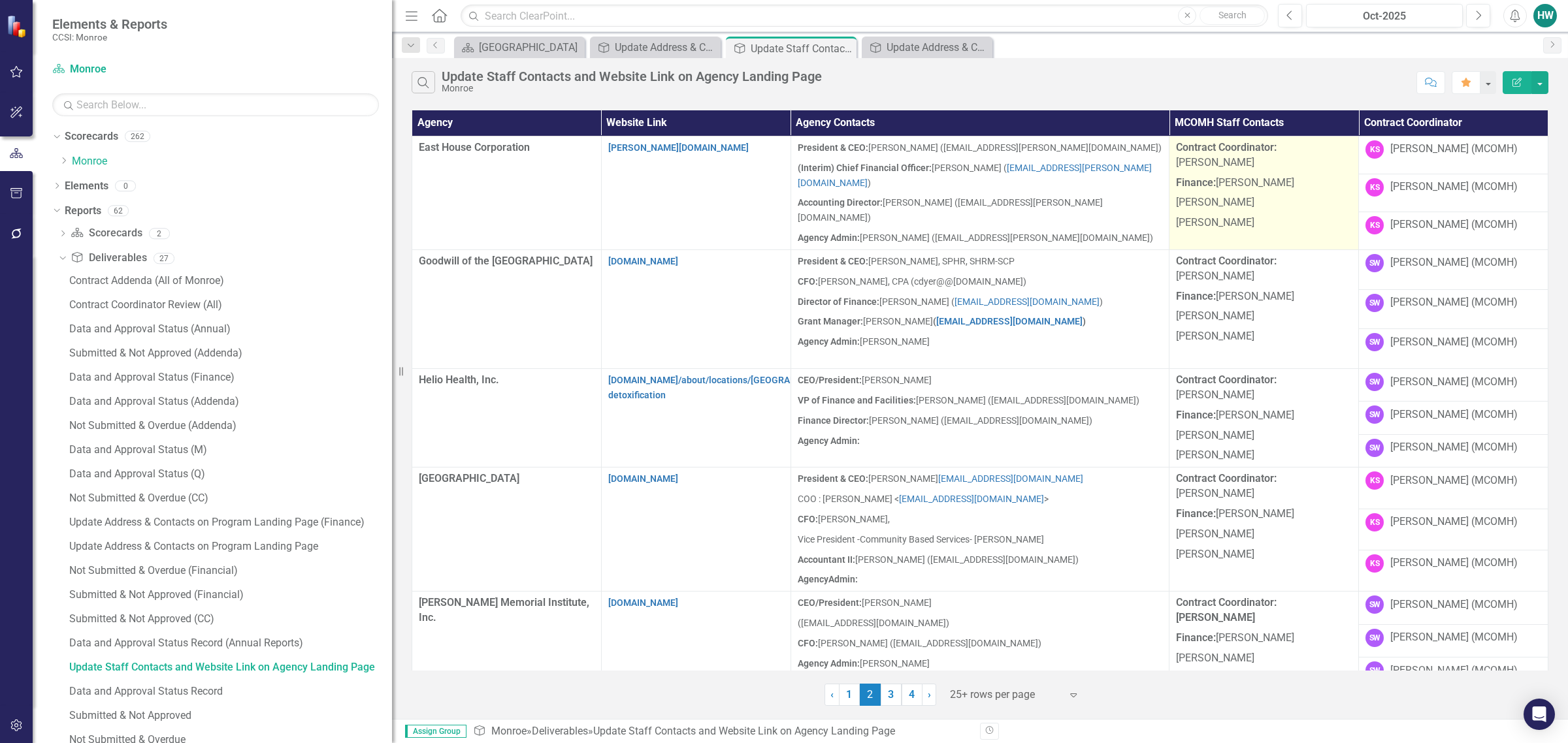
click at [1036, 192] on p "[PERSON_NAME]" at bounding box center [1264, 202] width 176 height 21
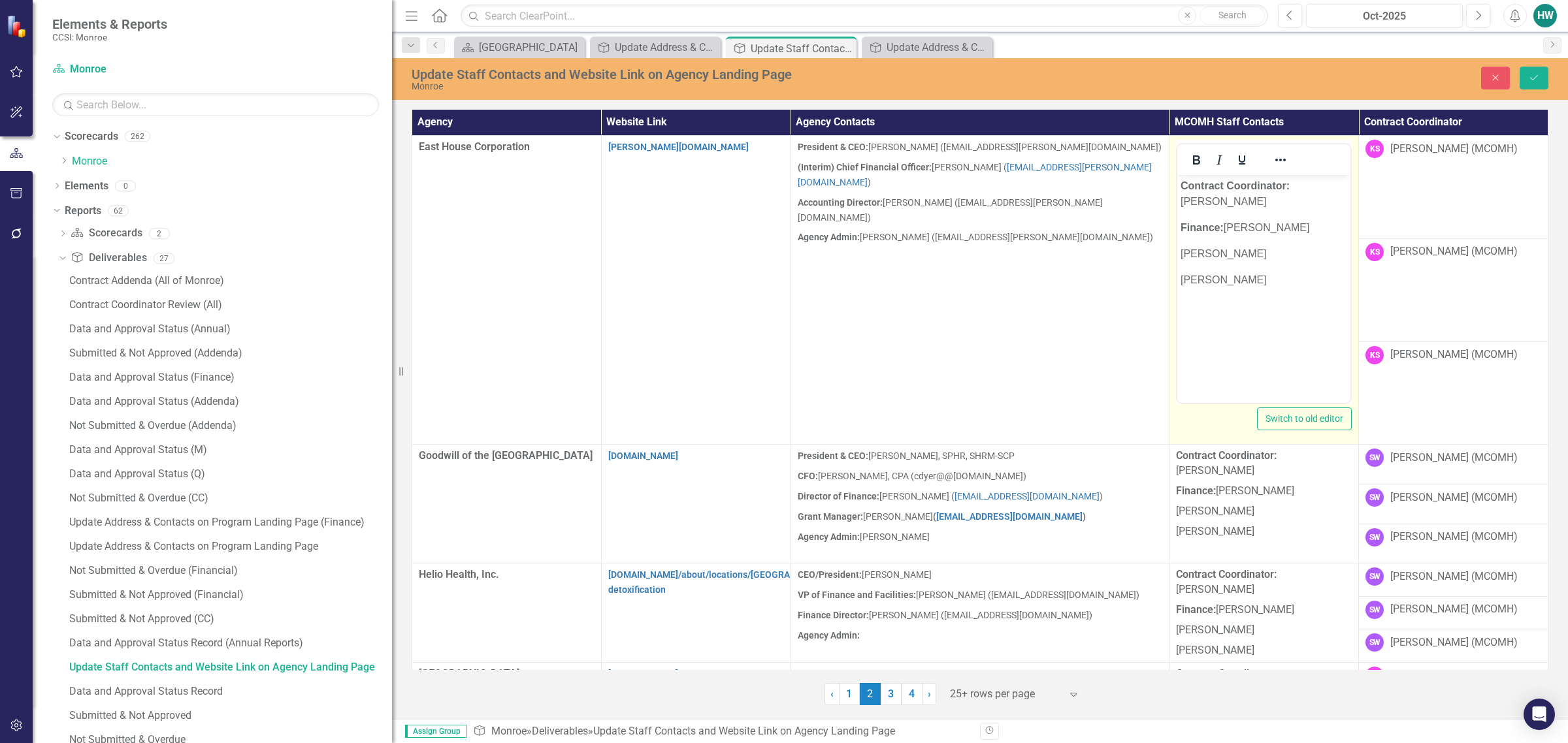
scroll to position [0, 0]
click at [1036, 273] on p "[PERSON_NAME]" at bounding box center [1264, 280] width 166 height 16
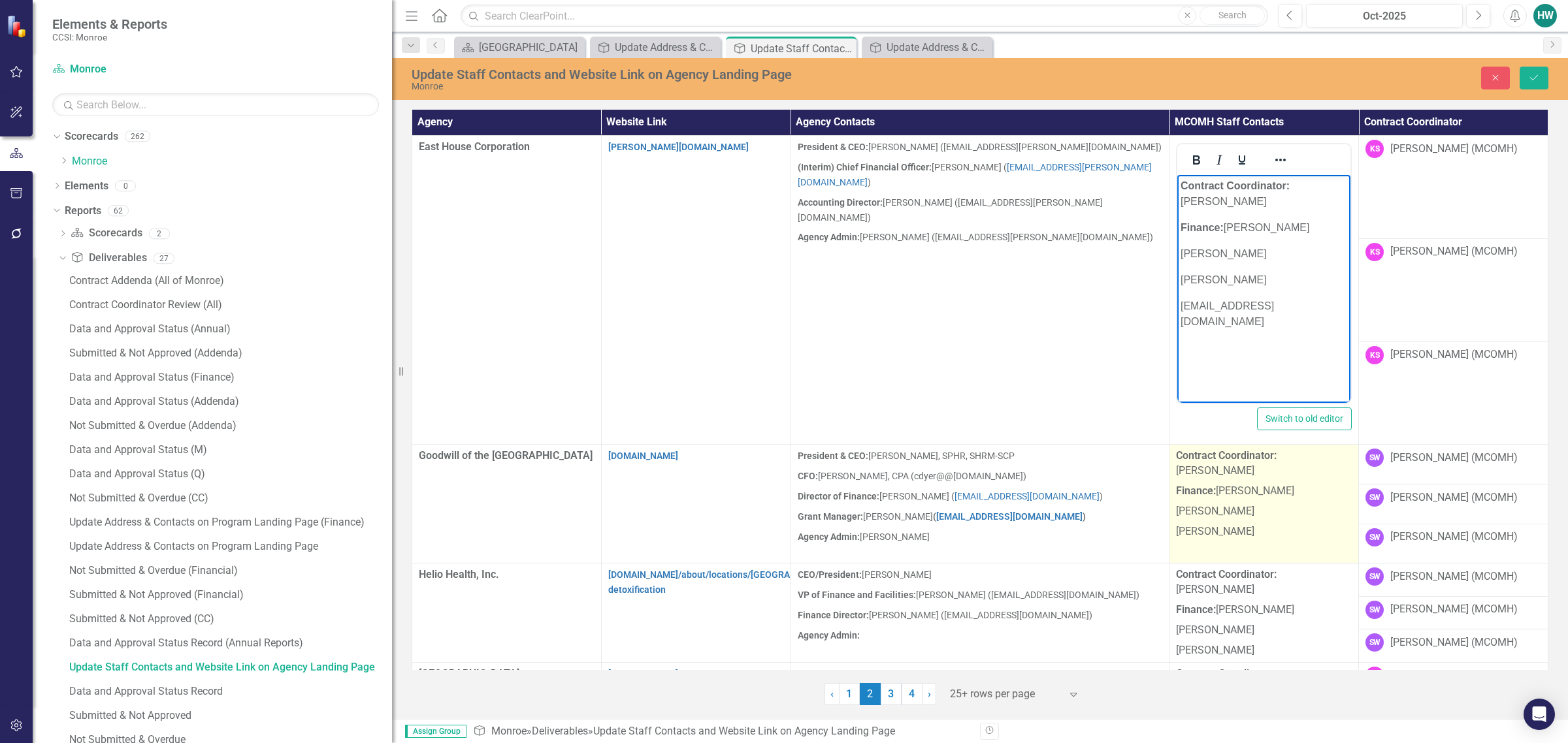
click at [1036, 522] on p "[PERSON_NAME]" at bounding box center [1264, 531] width 176 height 21
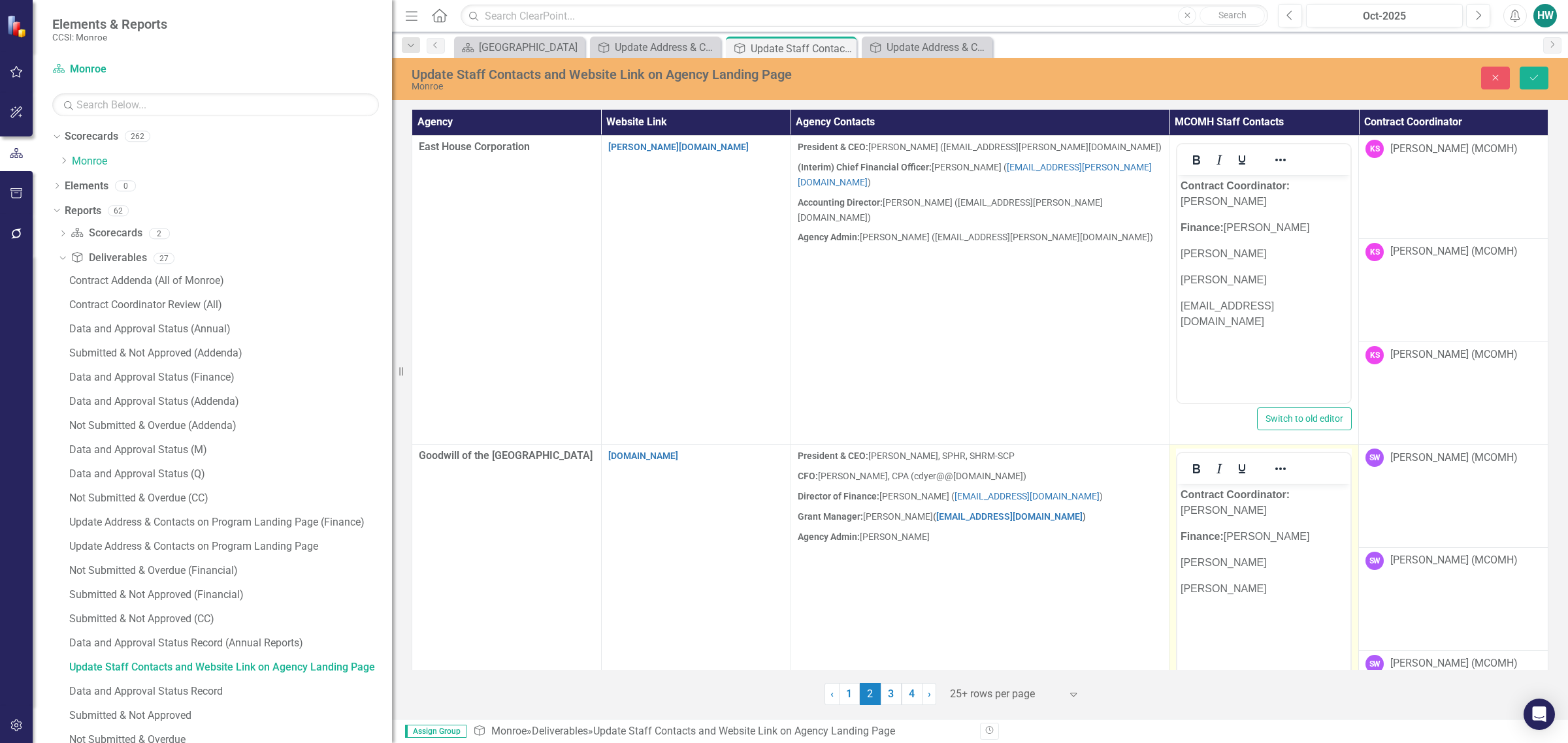
drag, startPoint x: 1323, startPoint y: 570, endPoint x: 1321, endPoint y: 581, distance: 11.2
click at [1036, 581] on p "[PERSON_NAME]" at bounding box center [1264, 589] width 166 height 16
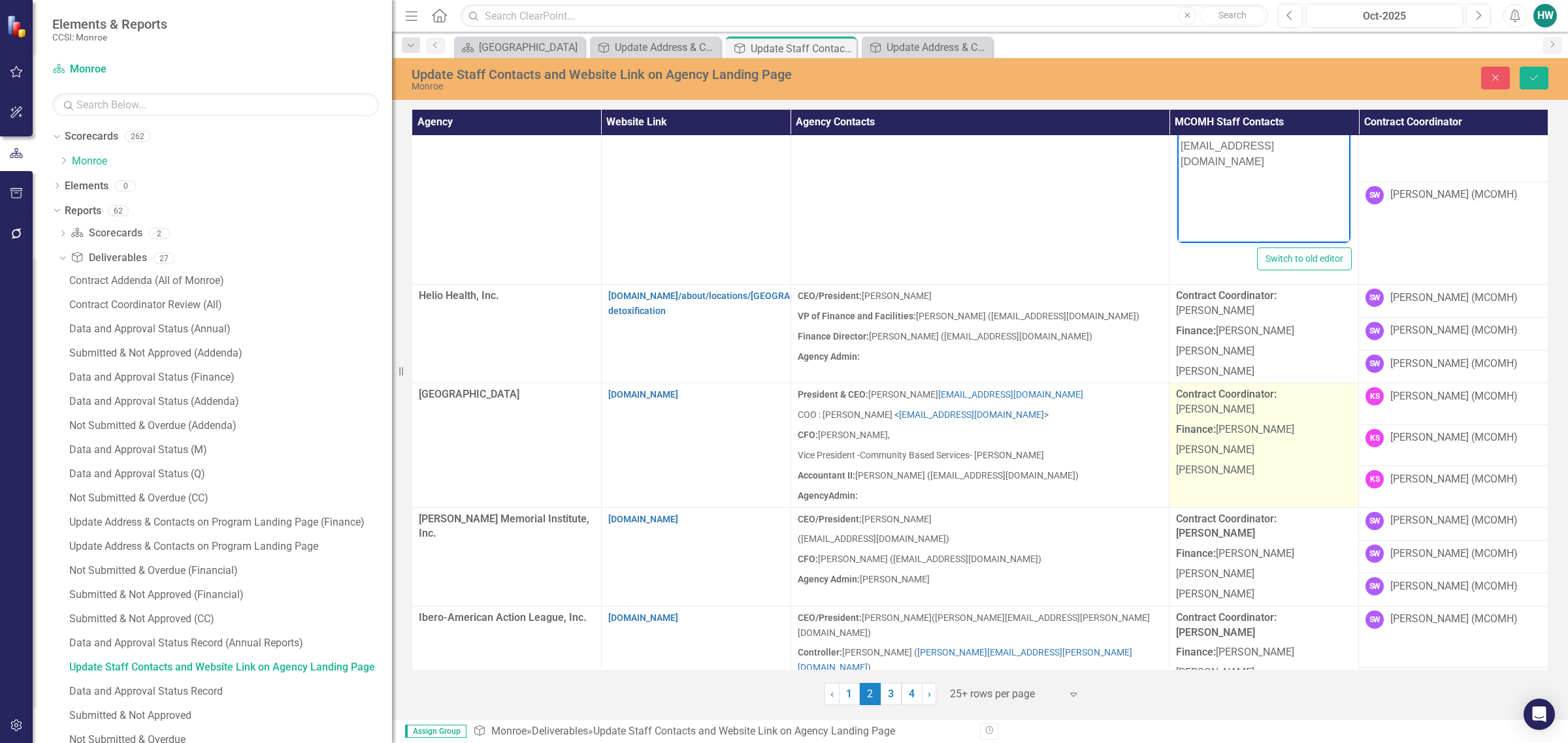
scroll to position [490, 0]
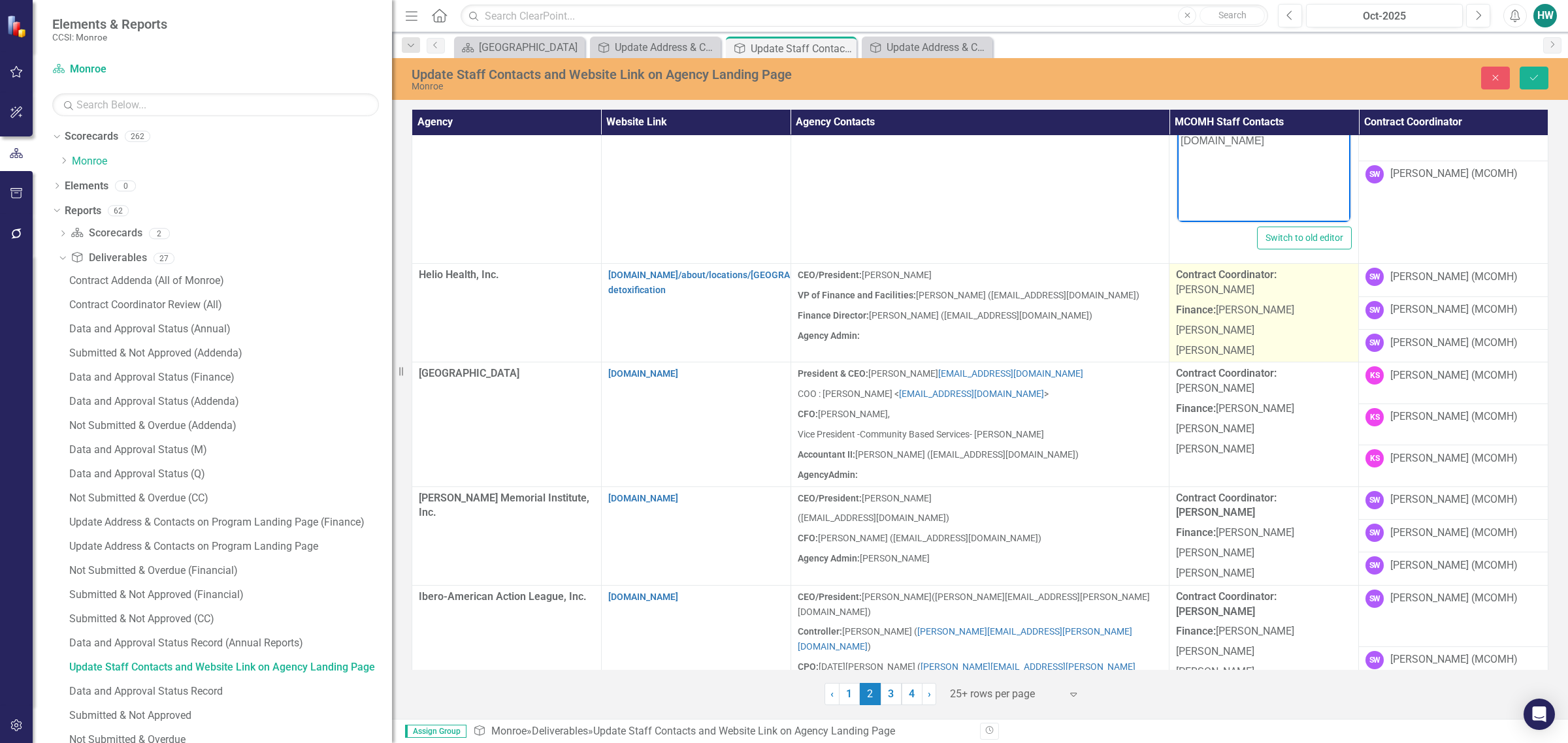
click at [1036, 341] on p "[PERSON_NAME]" at bounding box center [1264, 350] width 176 height 18
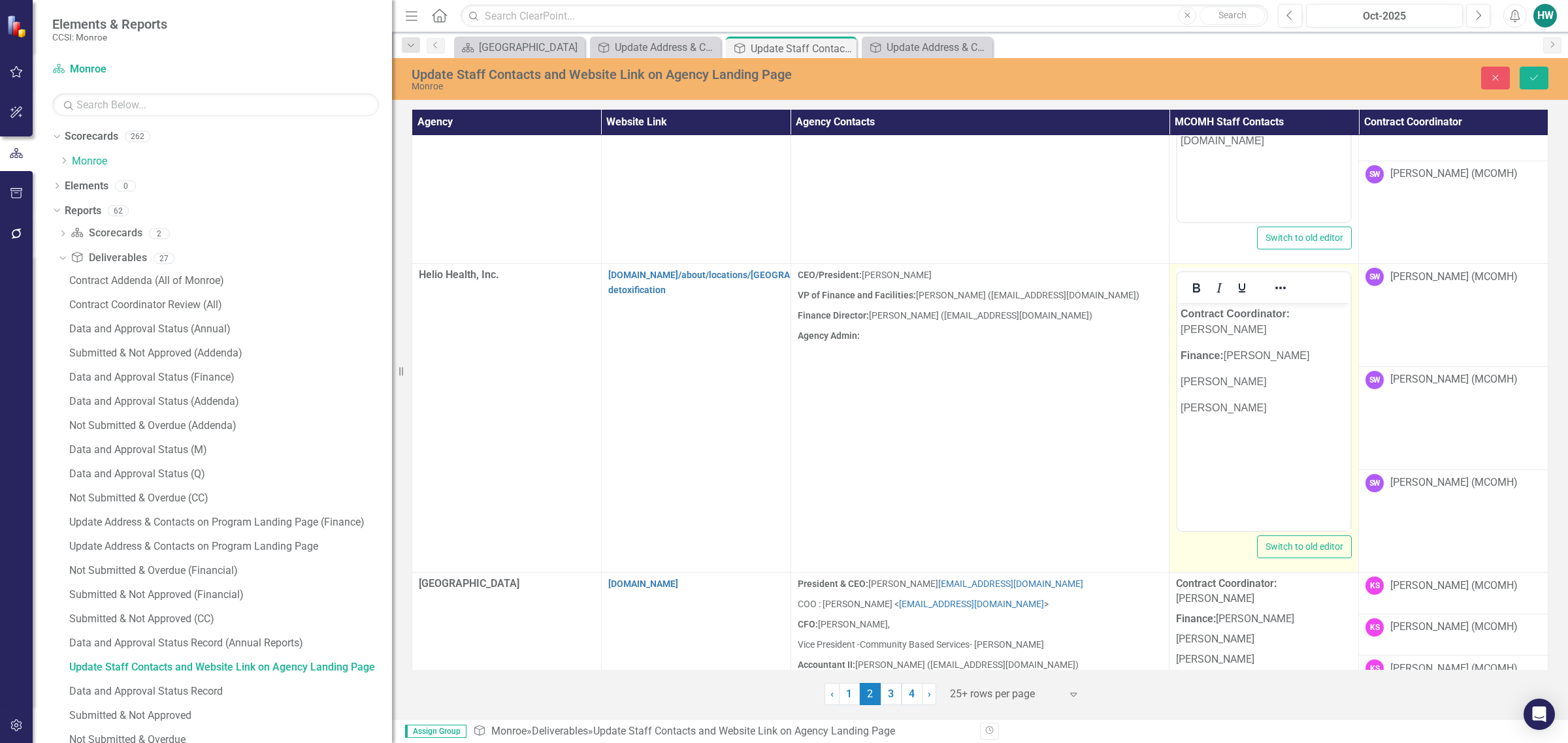
scroll to position [0, 0]
click at [1036, 401] on p "[PERSON_NAME]" at bounding box center [1264, 408] width 166 height 16
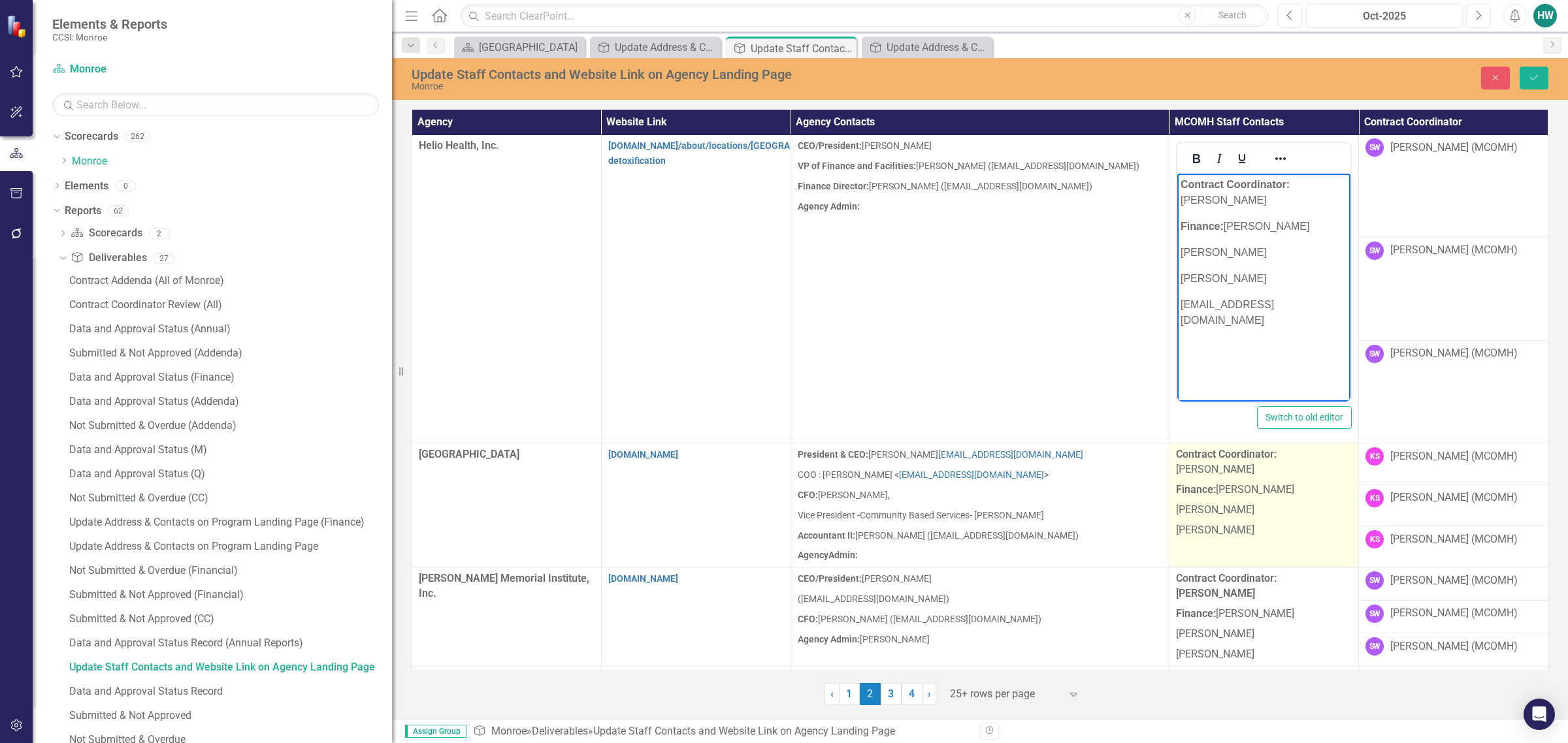
scroll to position [817, 0]
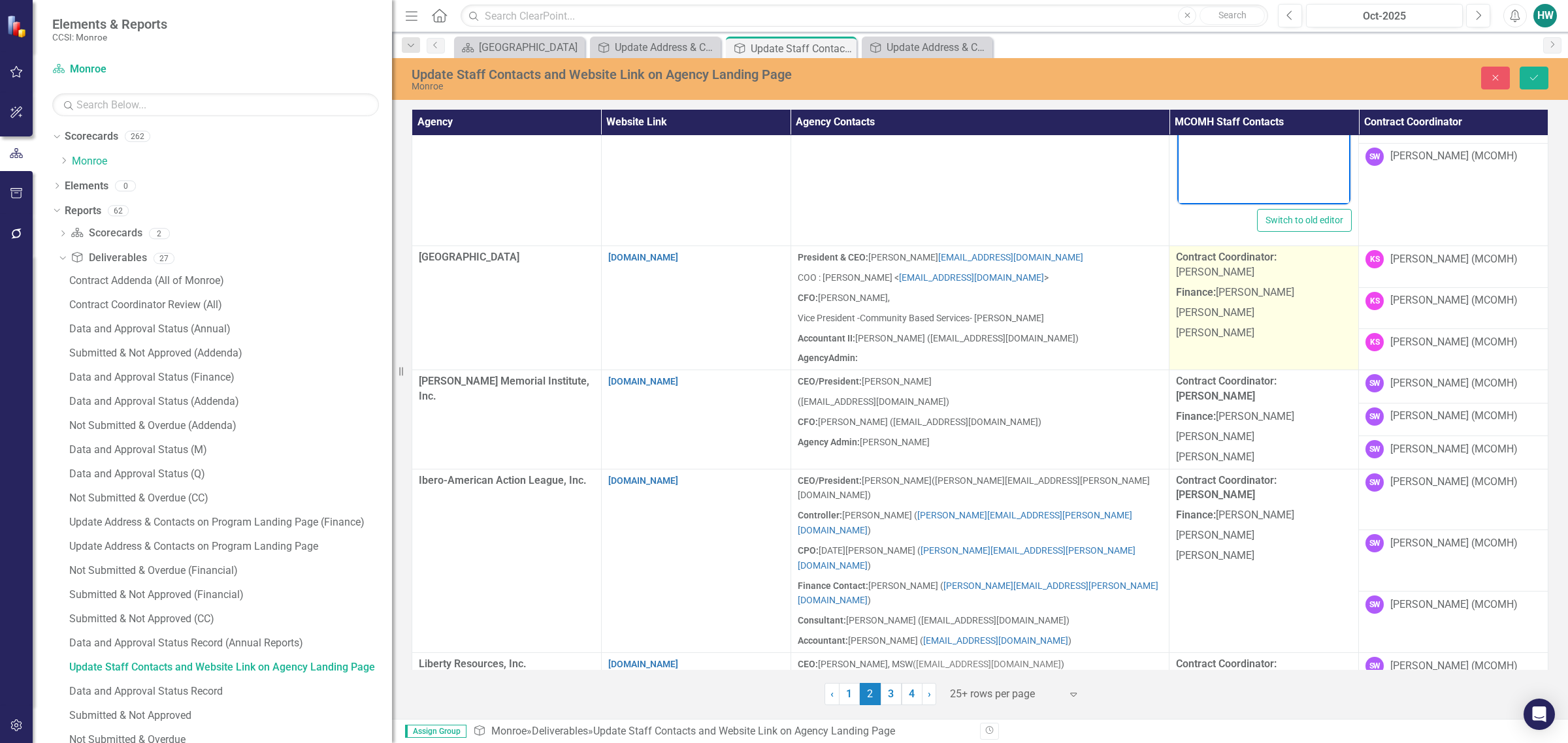
click at [1036, 332] on td "Contract Coordinator: Kathy Schlegel Finance: Sheri Watkins Helen Wilkins Dylan…" at bounding box center [1264, 308] width 190 height 124
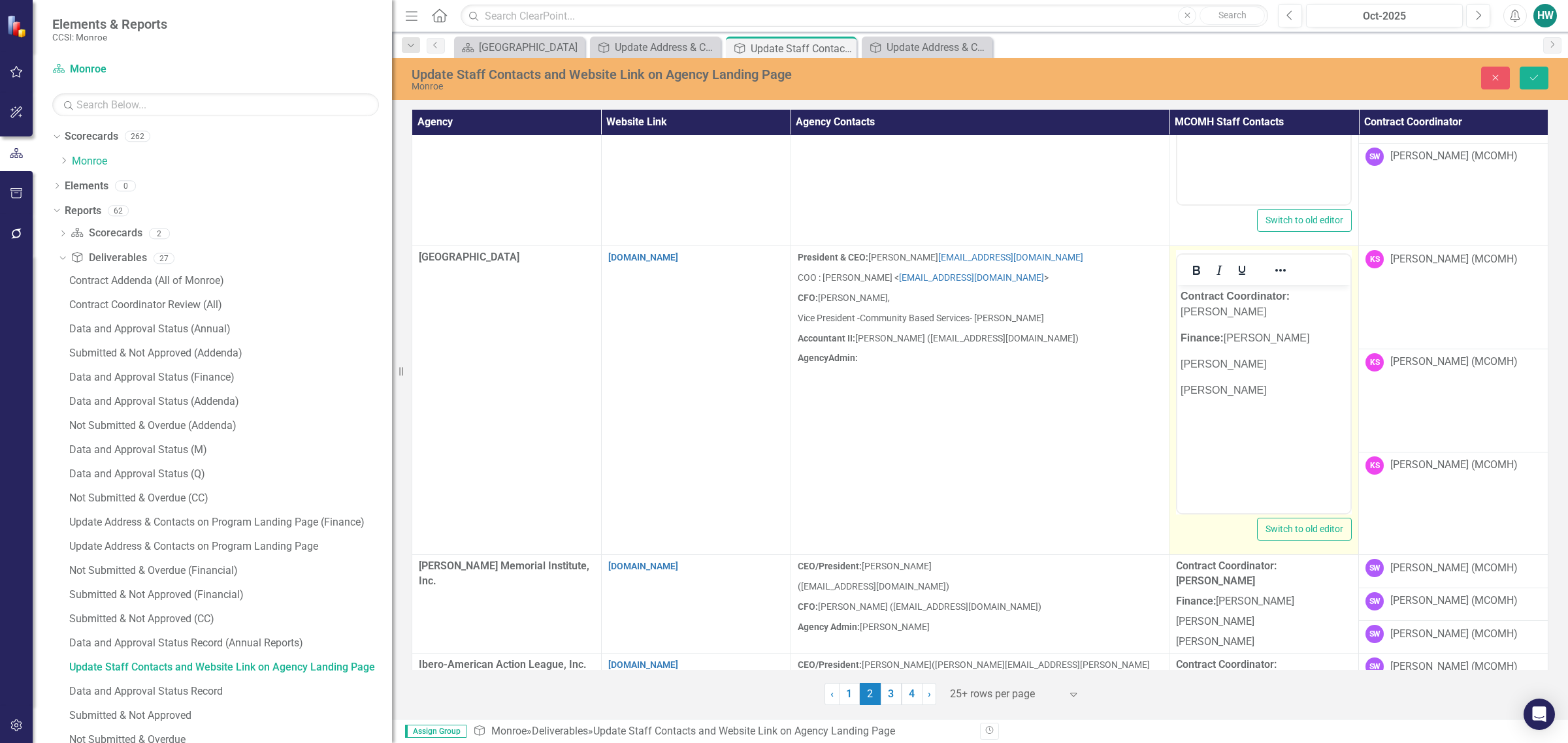
scroll to position [0, 0]
click at [1036, 386] on p "[PERSON_NAME]" at bounding box center [1264, 391] width 166 height 16
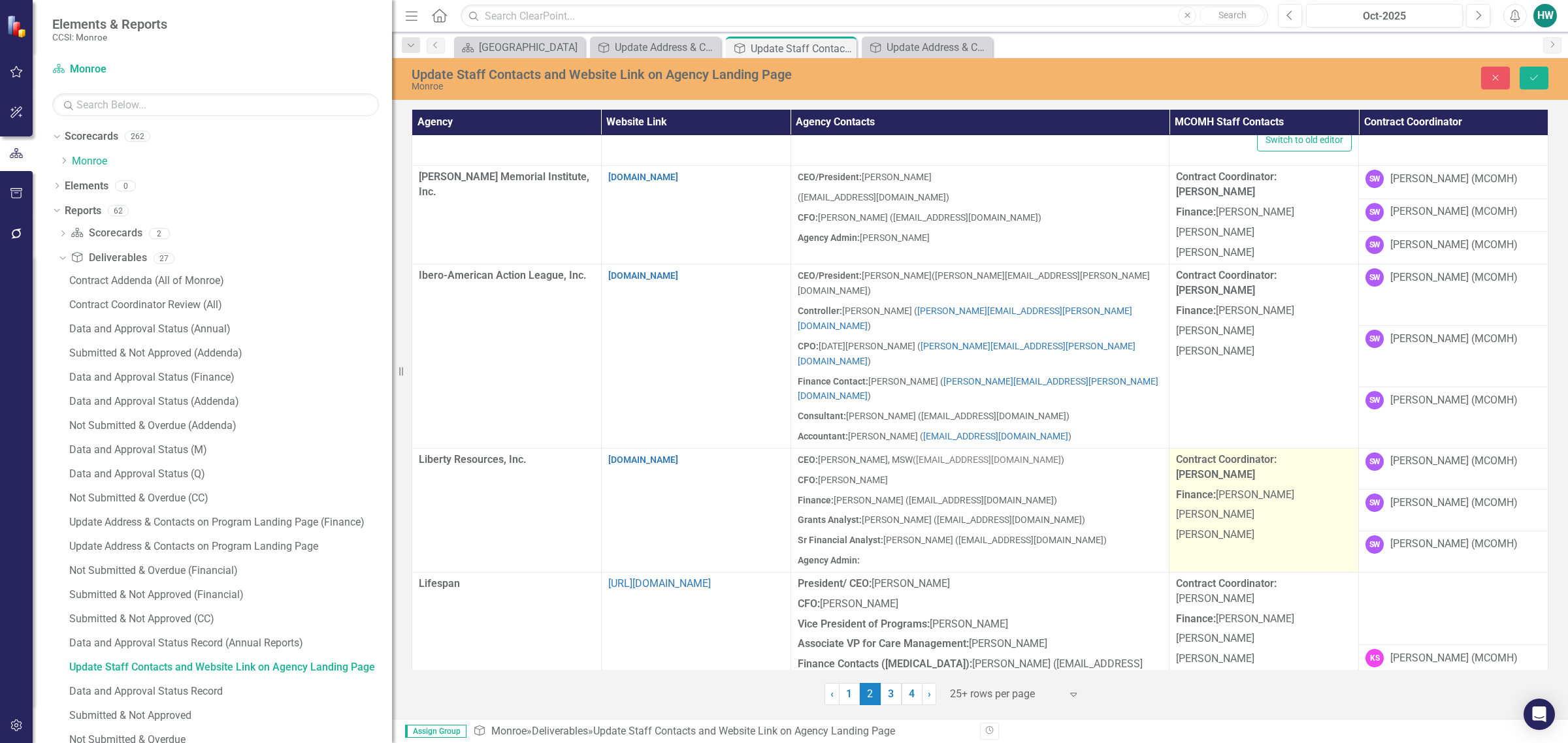
scroll to position [1225, 0]
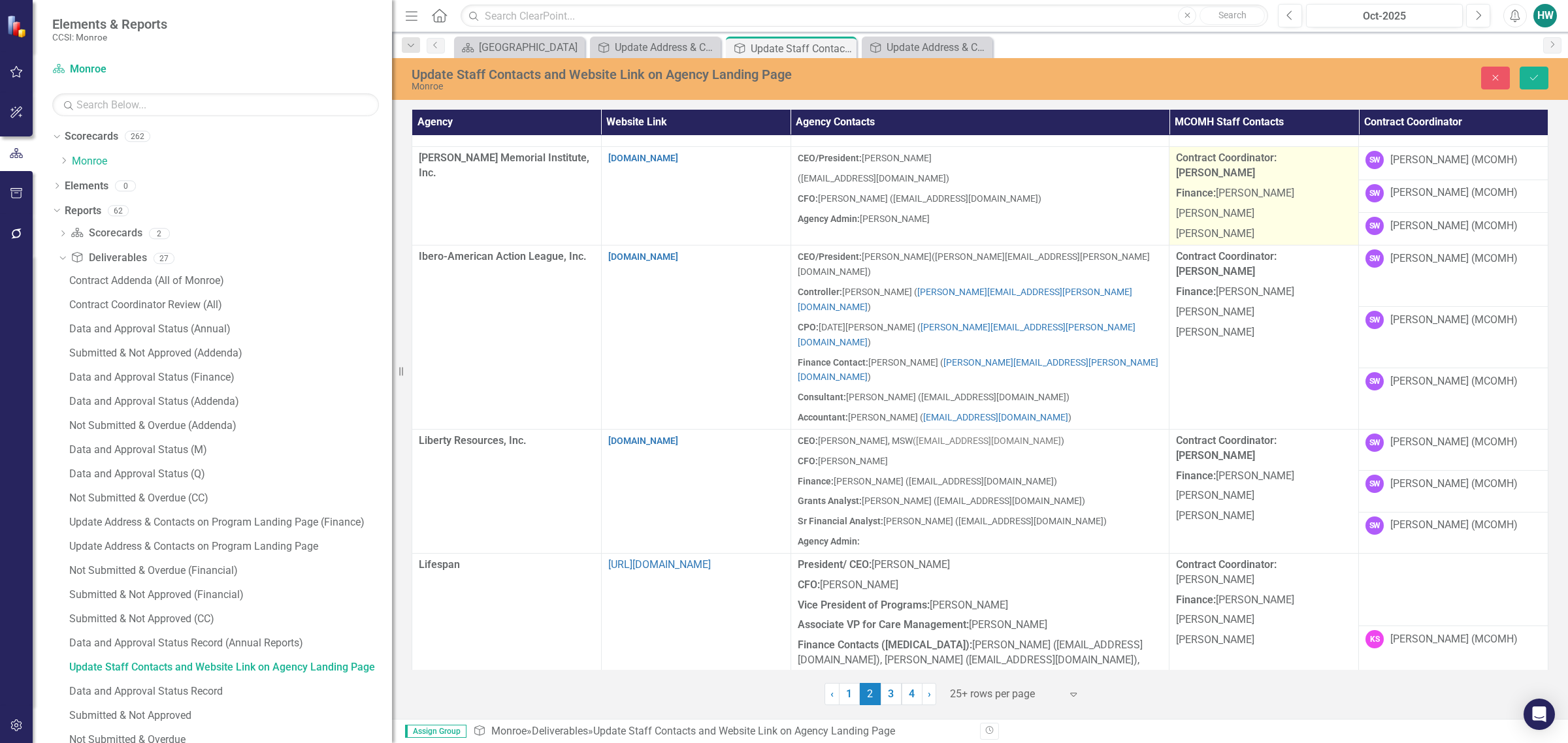
click at [1036, 224] on p "[PERSON_NAME]" at bounding box center [1264, 233] width 176 height 18
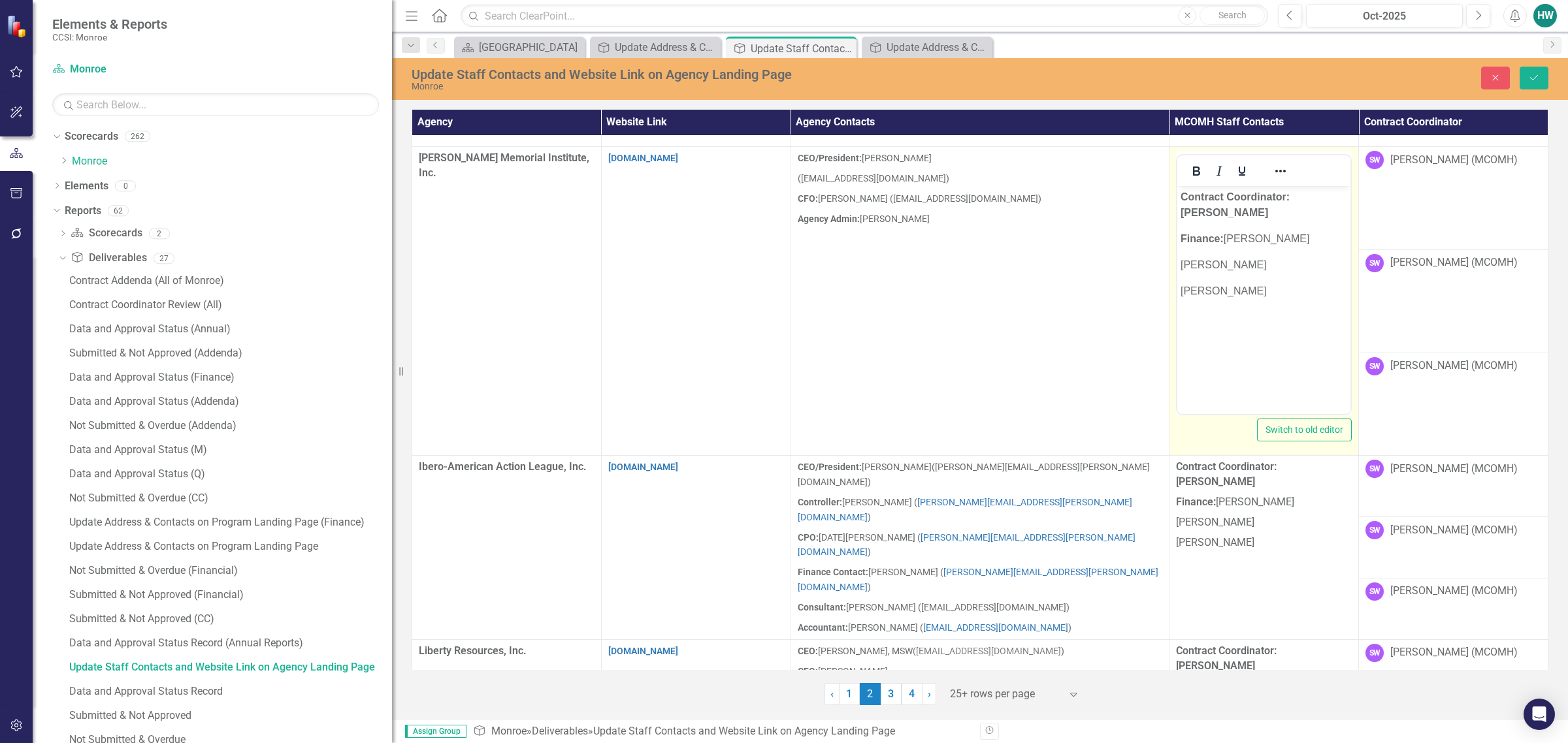
scroll to position [0, 0]
click at [1036, 280] on body "Contract Coordinator: Scotty Wall Finance: Sheri Watkins Helen Wilkins Dylan Cu…" at bounding box center [1264, 284] width 173 height 196
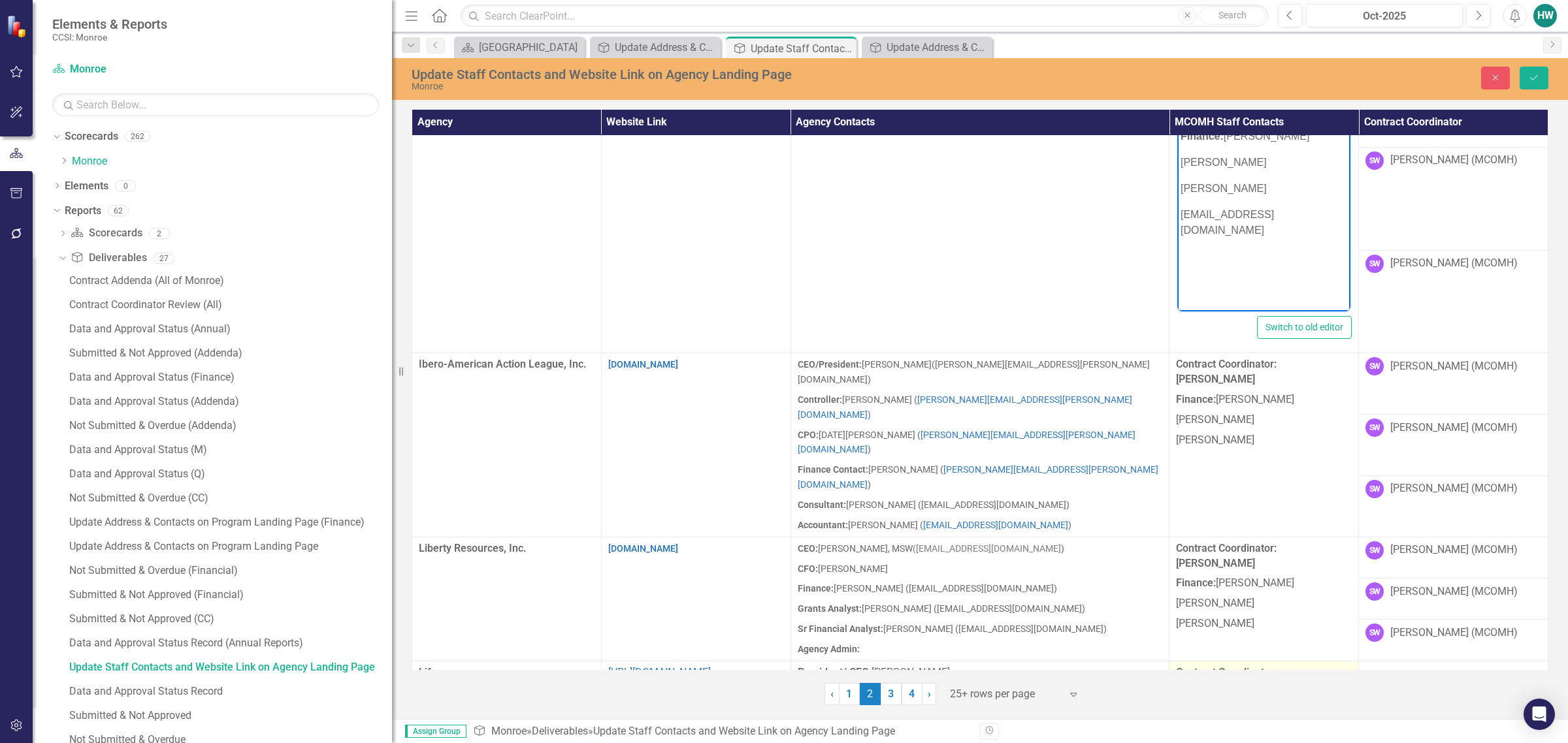
scroll to position [1551, 0]
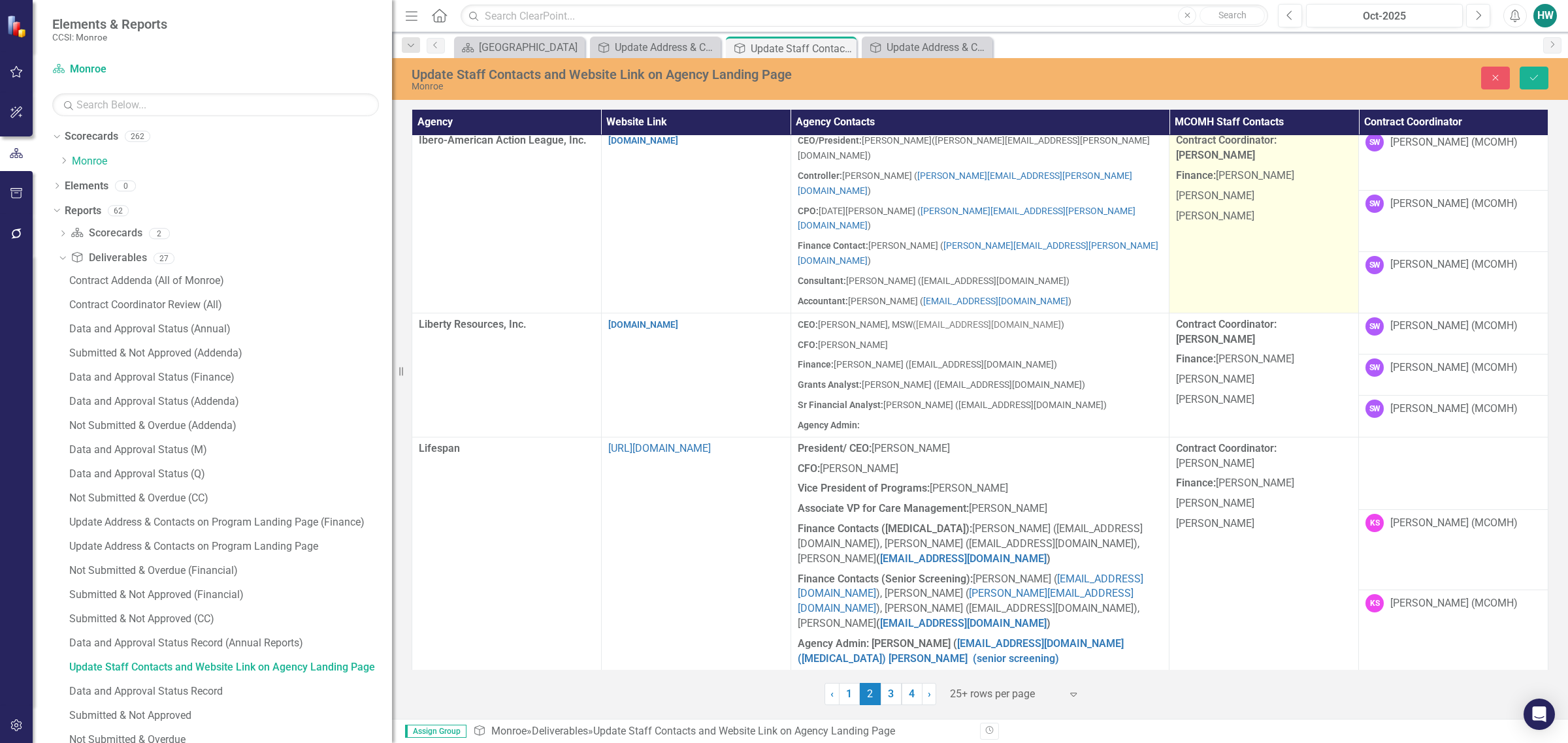
click at [1036, 207] on p "[PERSON_NAME]" at bounding box center [1264, 215] width 176 height 18
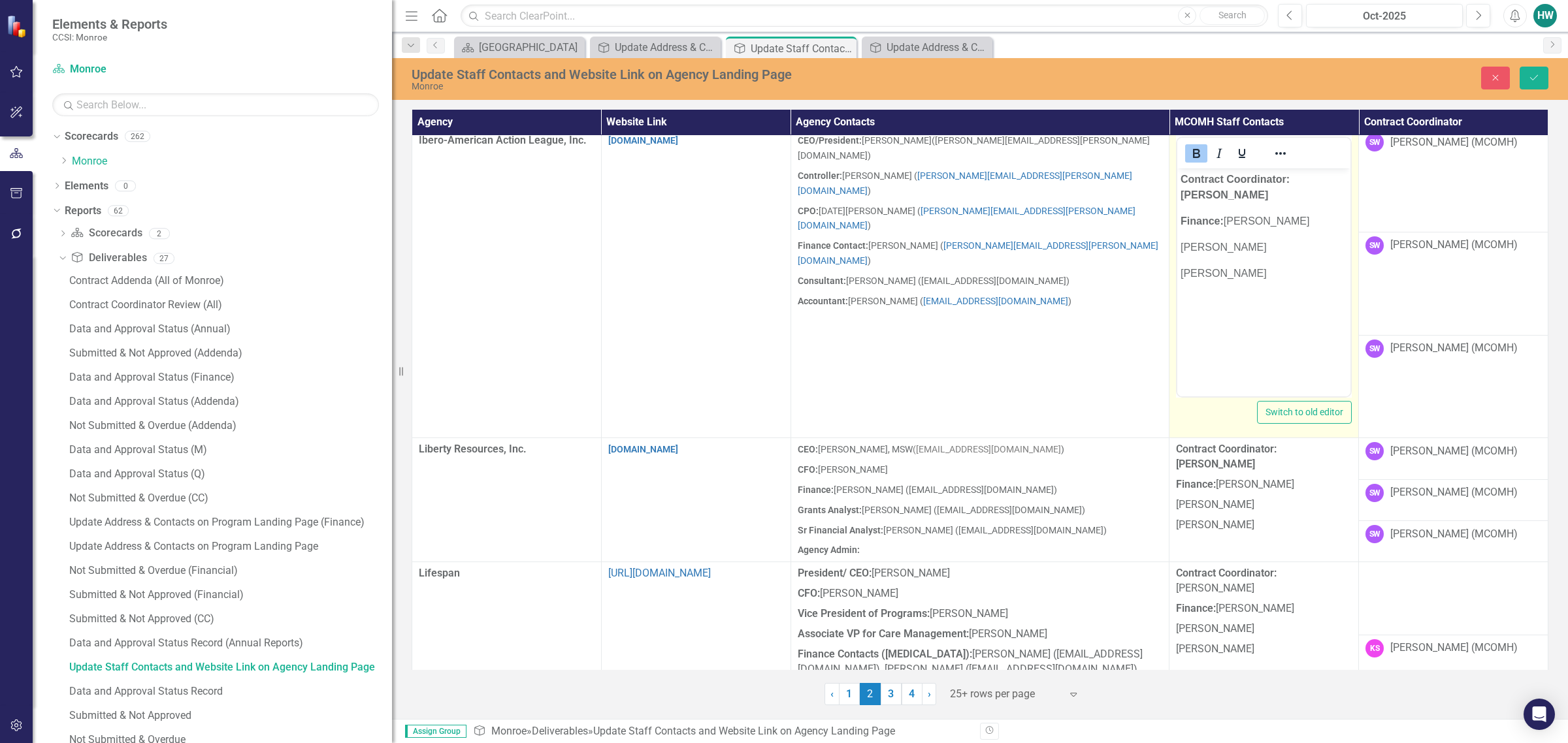
scroll to position [0, 0]
click at [1036, 276] on p "[PERSON_NAME]" at bounding box center [1264, 274] width 166 height 16
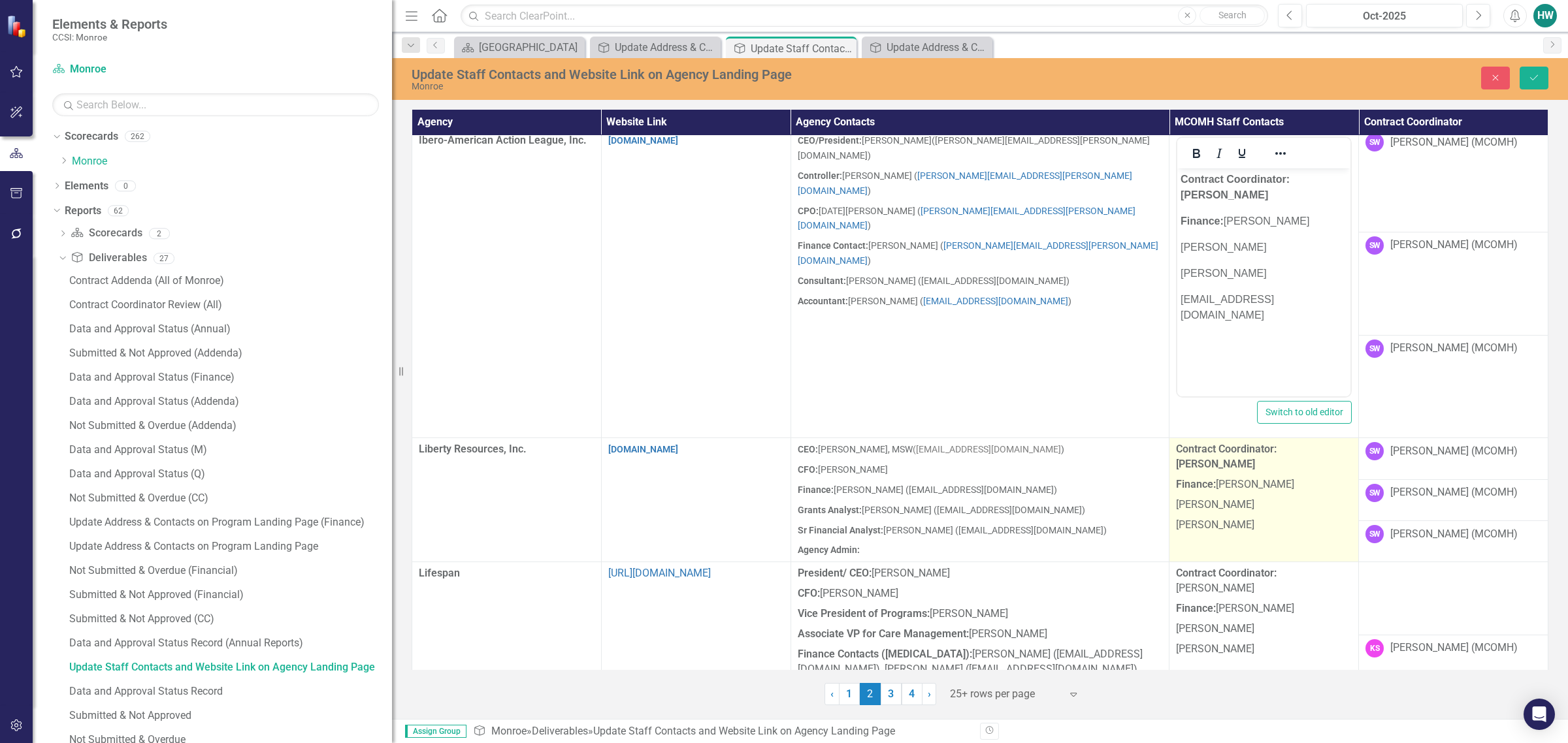
click at [1036, 501] on p "[PERSON_NAME]" at bounding box center [1264, 505] width 176 height 21
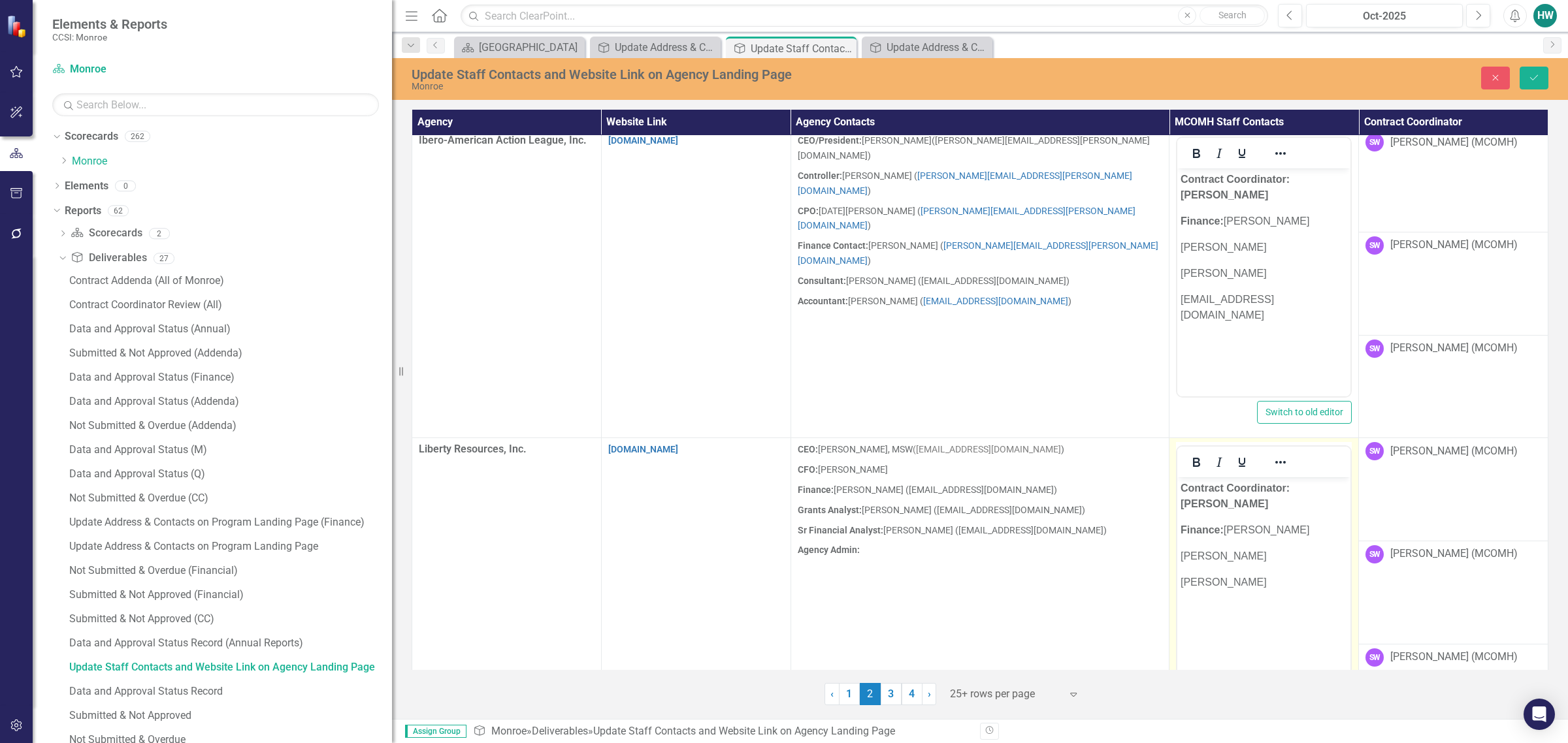
click at [1036, 580] on p "[PERSON_NAME]" at bounding box center [1264, 582] width 166 height 16
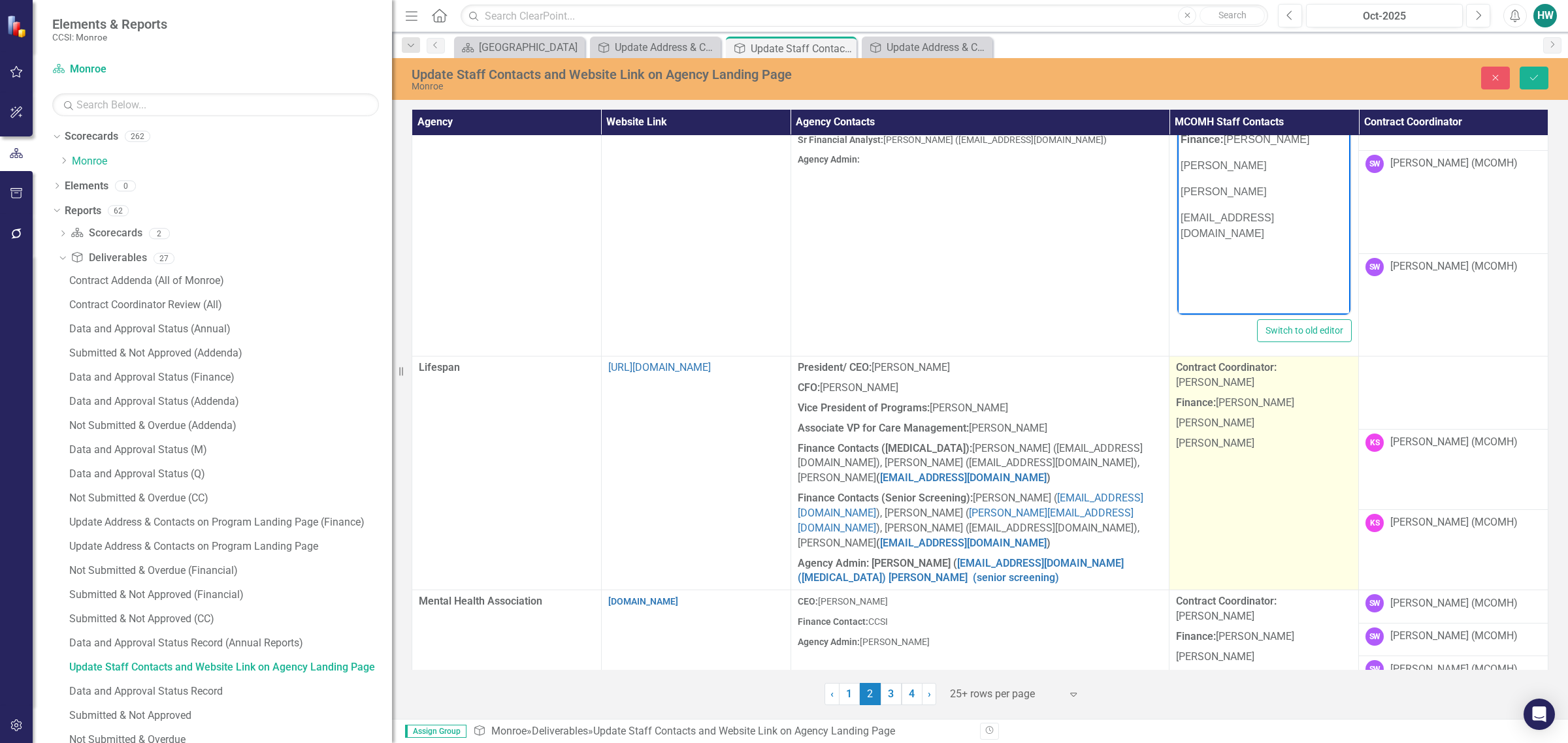
scroll to position [1948, 0]
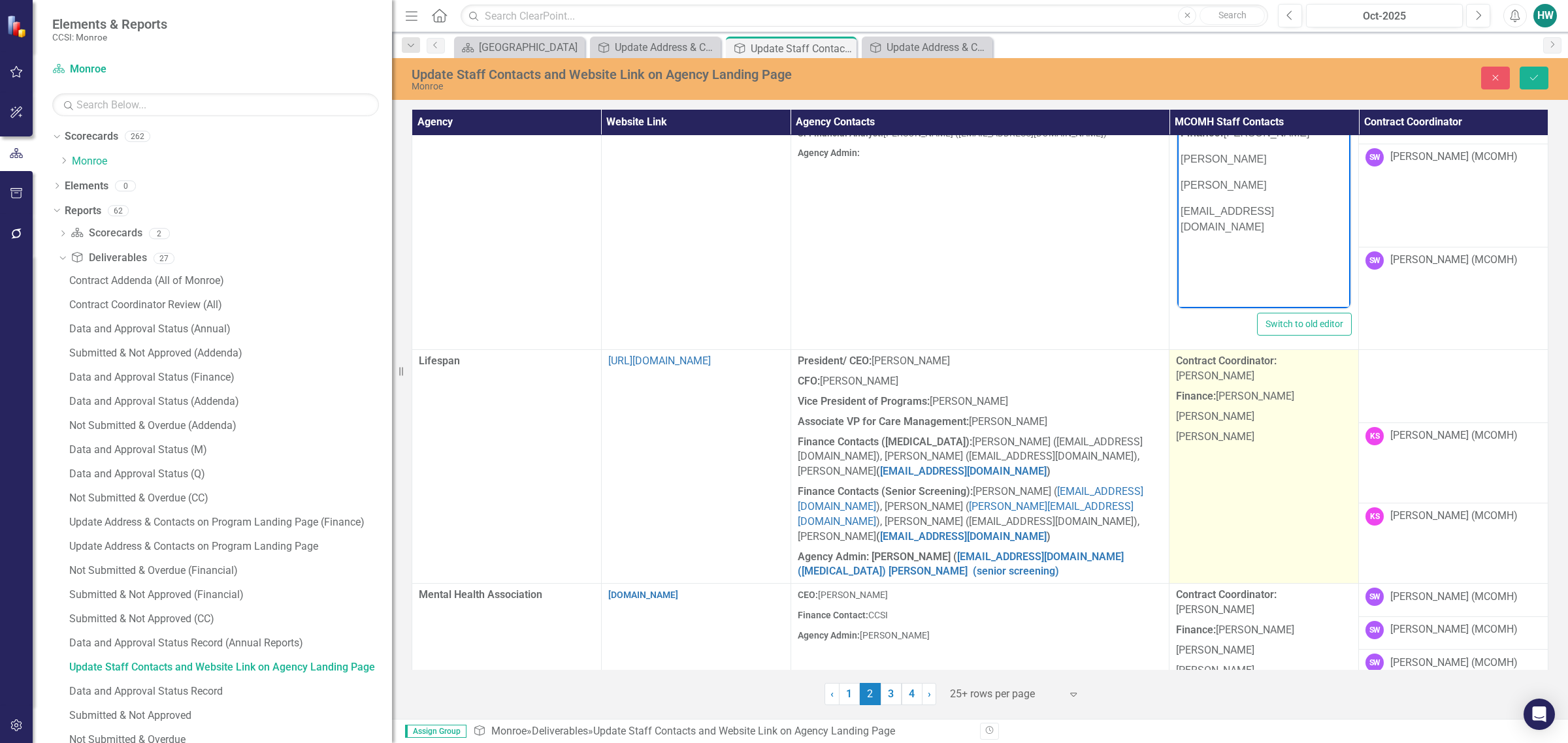
click at [1036, 437] on td "Contract Coordinator: Kathy Schlegel Finance: Sheri Watkins Helen Wilkins Dylan…" at bounding box center [1264, 467] width 190 height 234
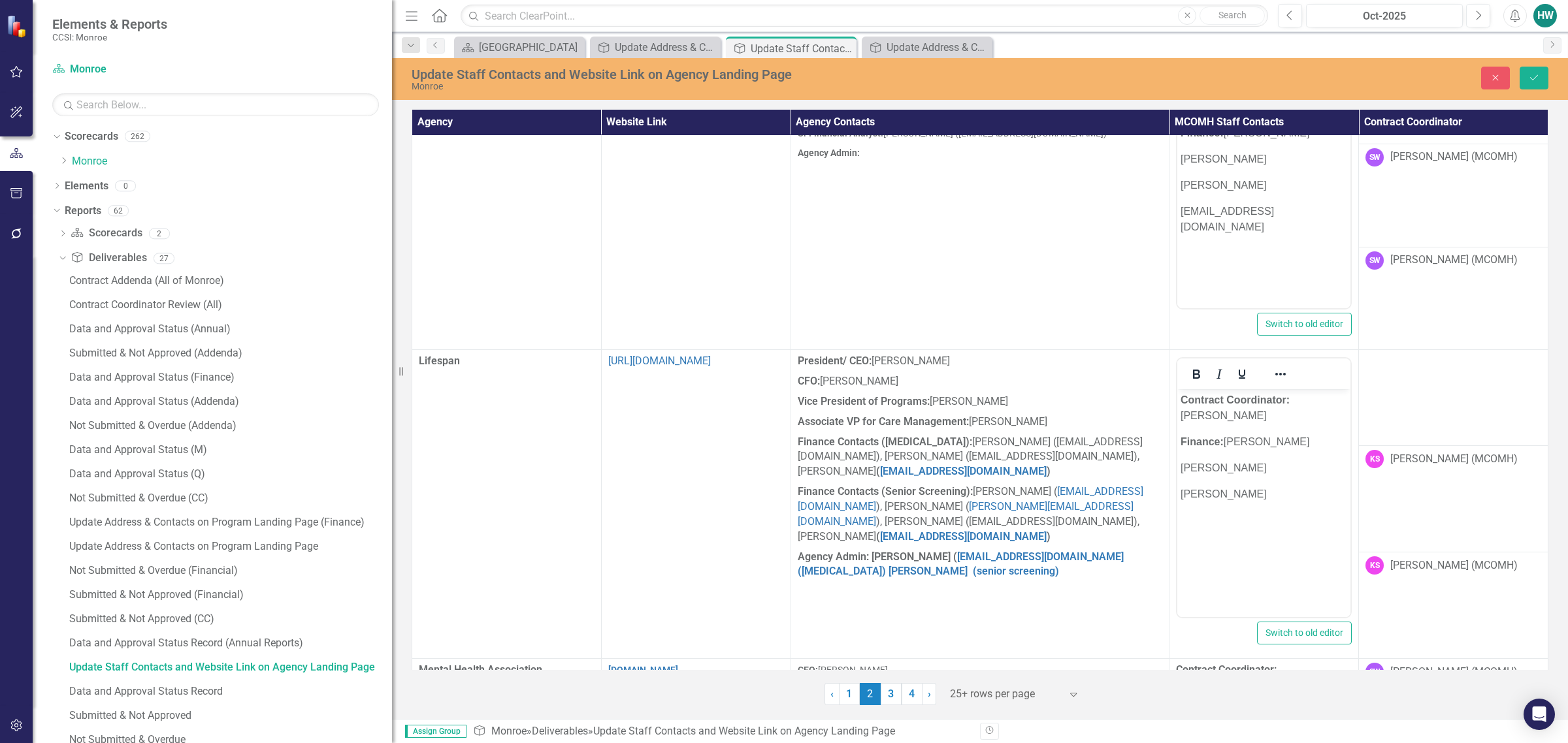
scroll to position [0, 0]
click at [1036, 492] on p "[PERSON_NAME]" at bounding box center [1264, 495] width 166 height 16
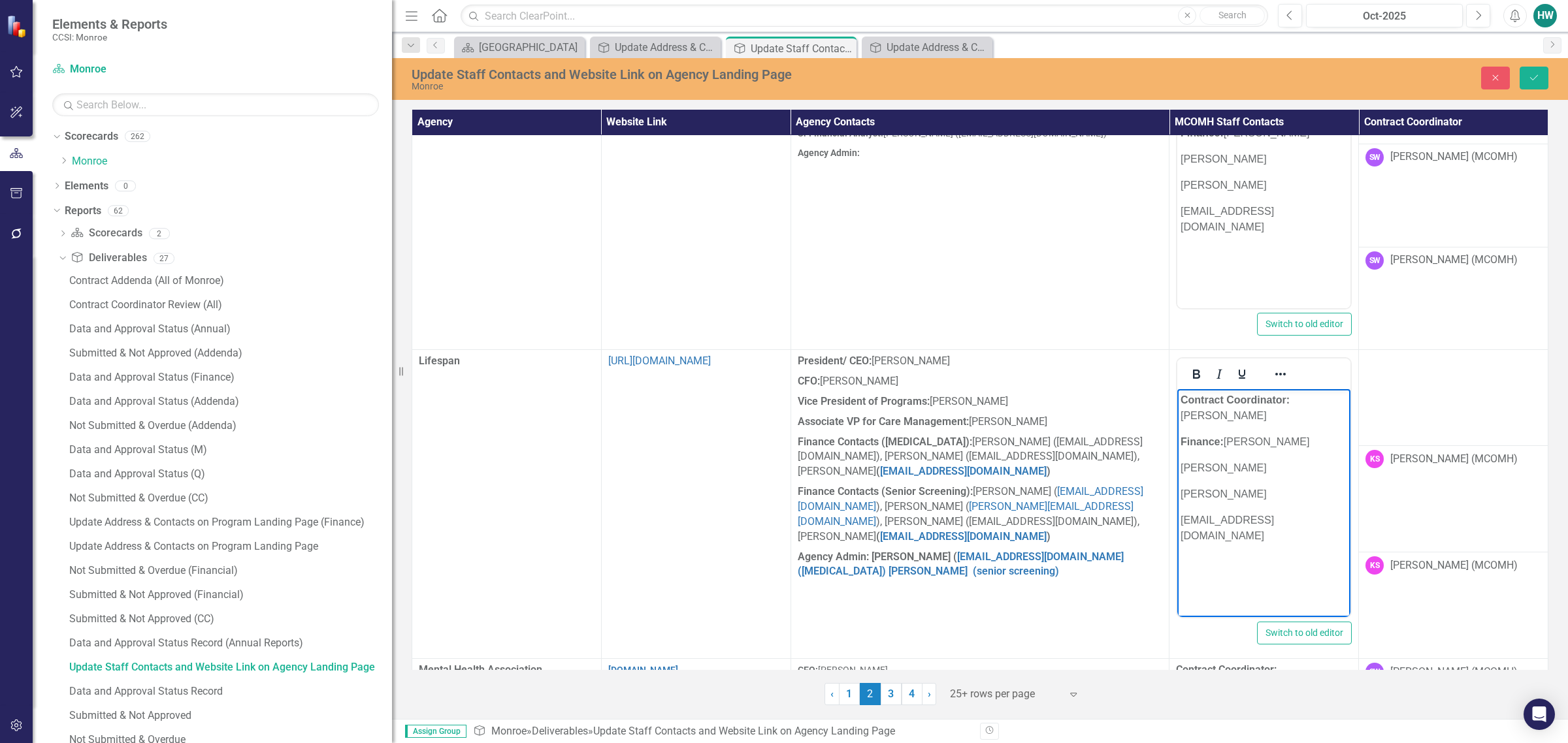
scroll to position [2024, 0]
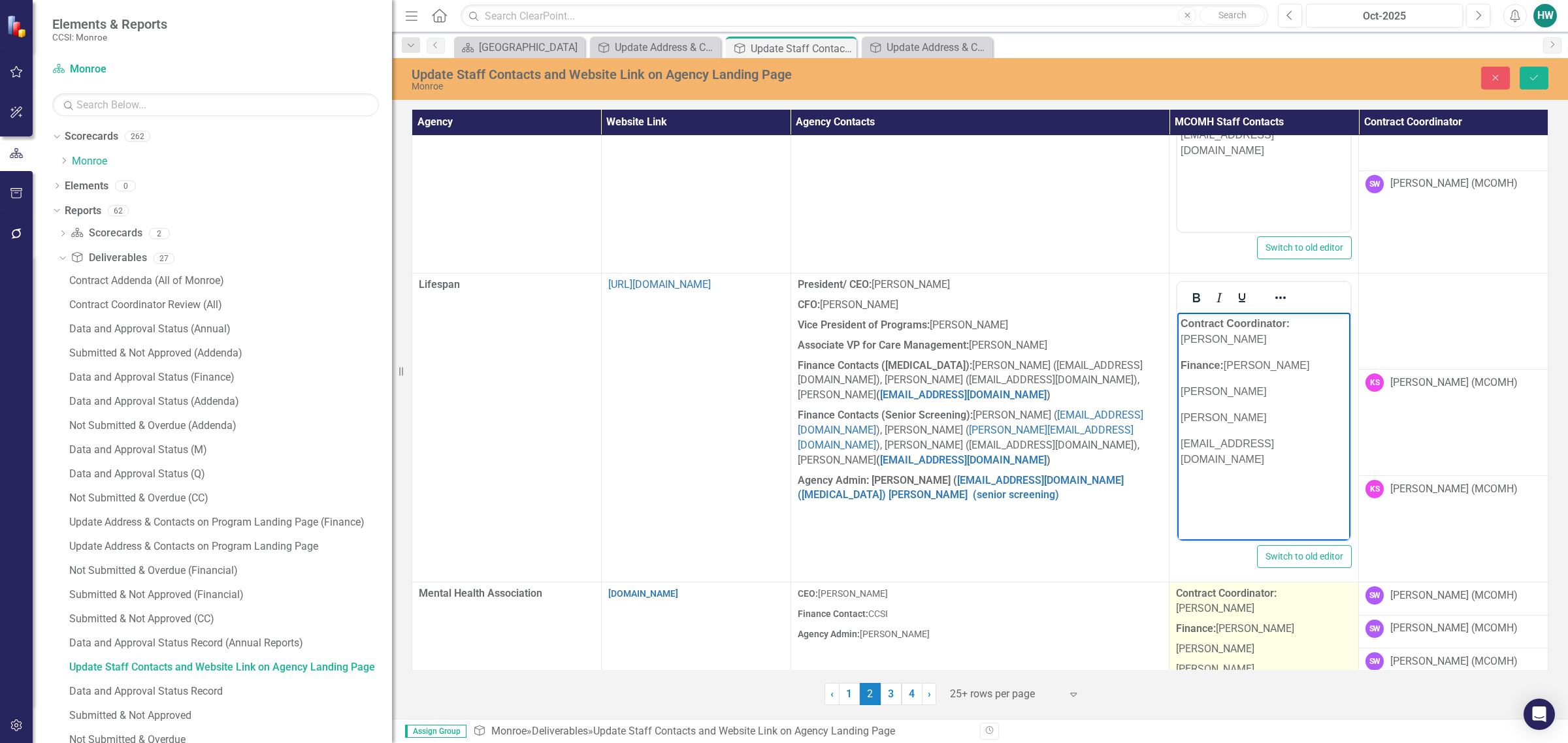
click at [1036, 660] on p "[PERSON_NAME]" at bounding box center [1264, 668] width 176 height 18
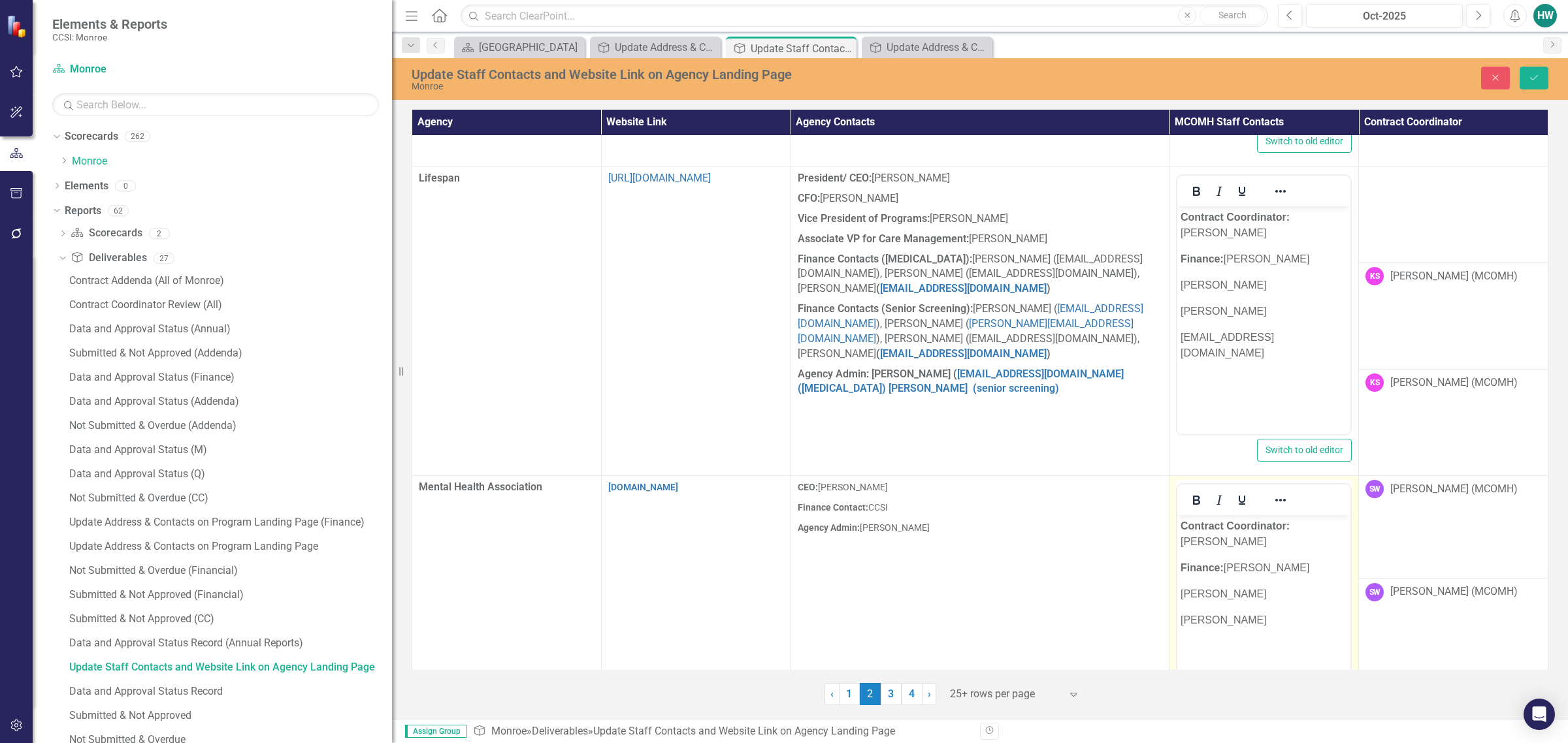
scroll to position [2250, 0]
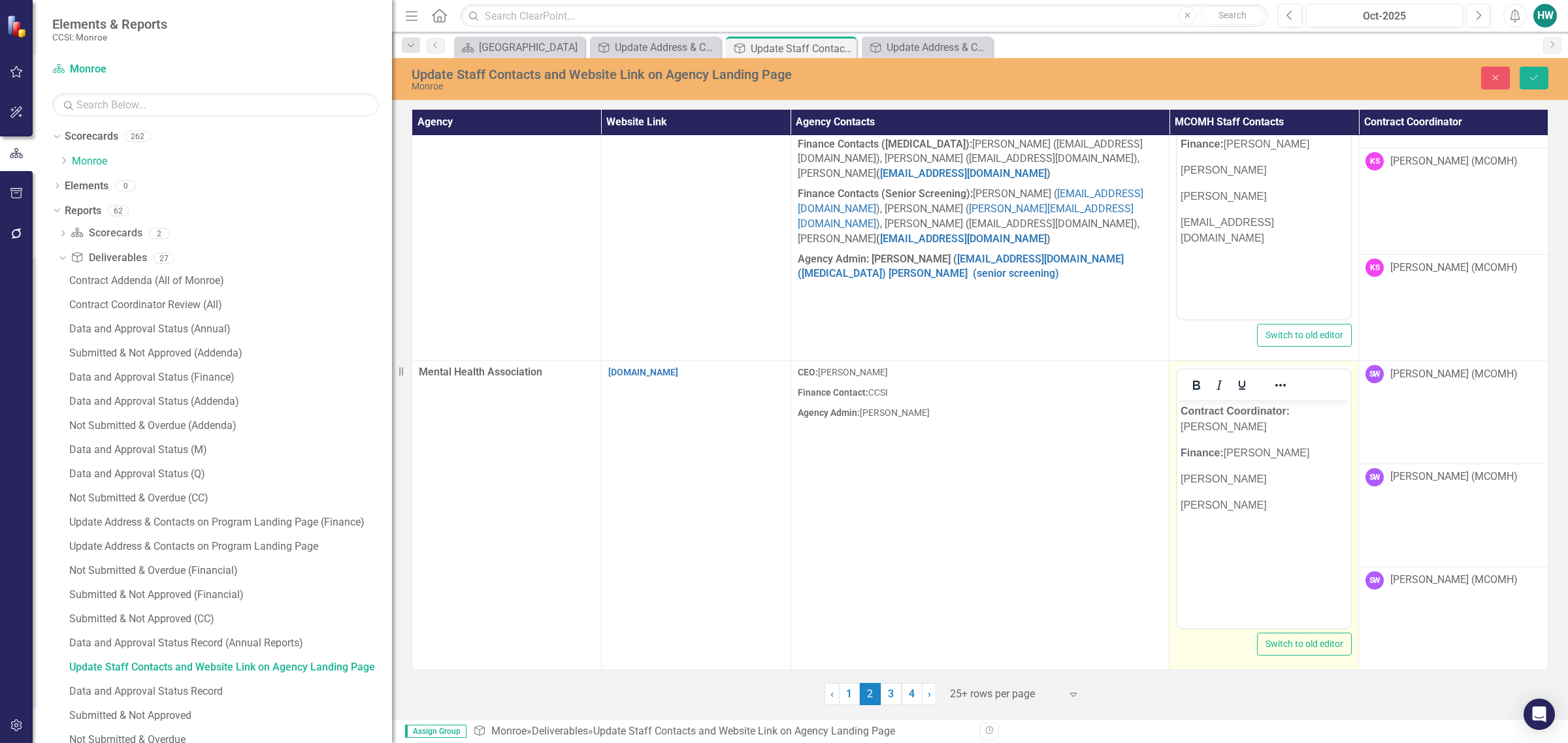
click at [1036, 502] on body "Contract Coordinator: Scotty Wall Finance: Sheri Watkins Helen Wilkins Dylan Cu…" at bounding box center [1264, 498] width 173 height 196
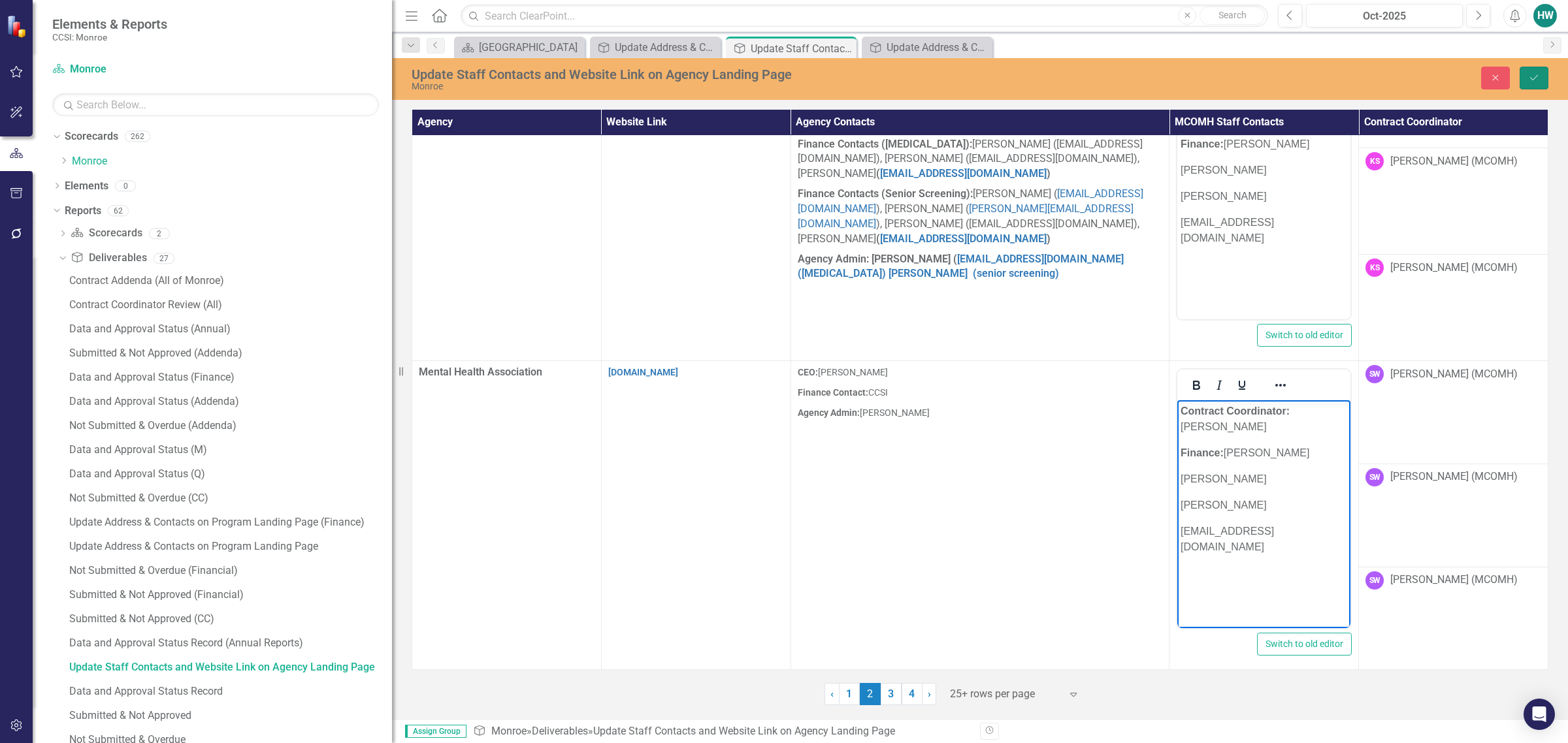
click at [1036, 83] on button "Save" at bounding box center [1534, 78] width 29 height 23
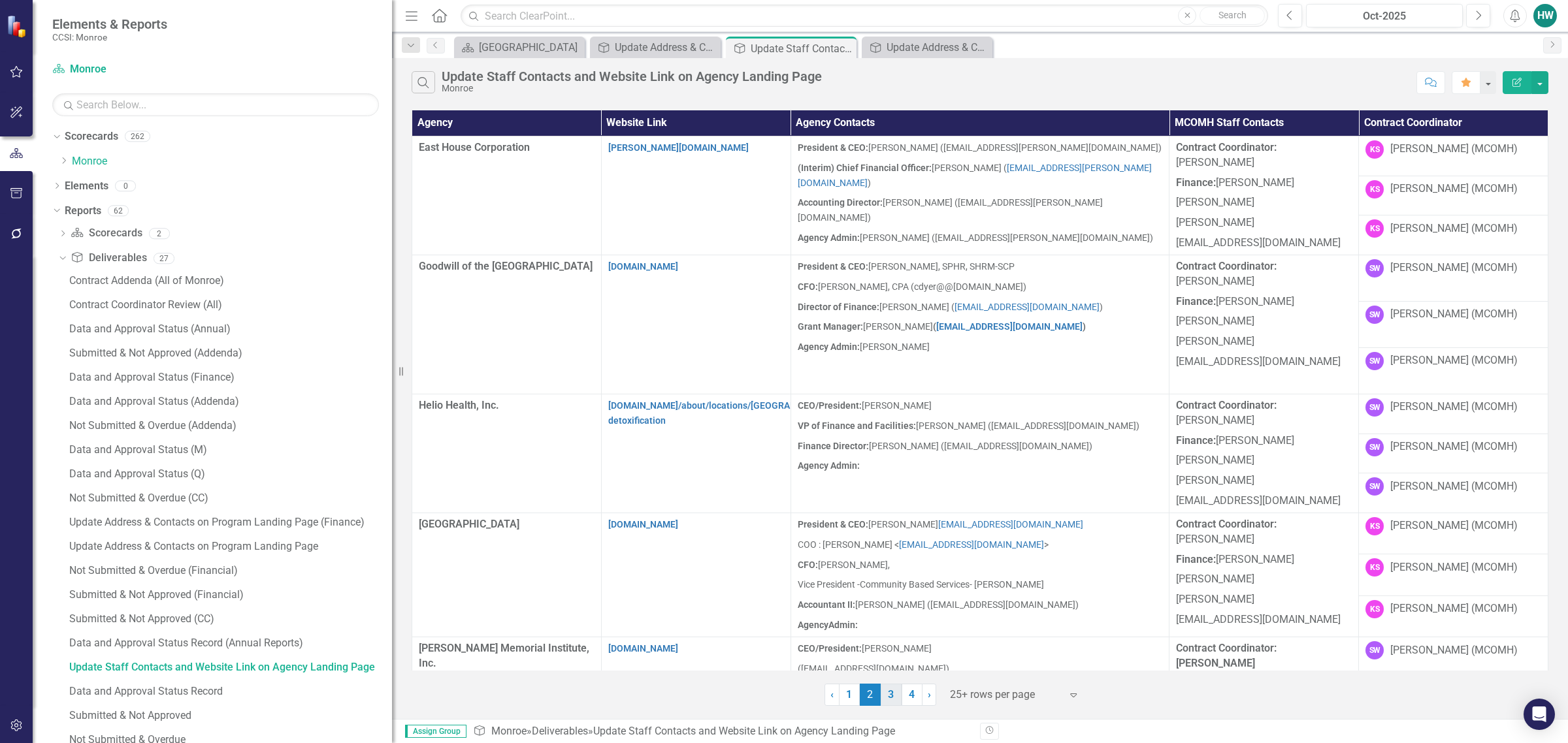
click at [892, 693] on link "3" at bounding box center [891, 694] width 21 height 22
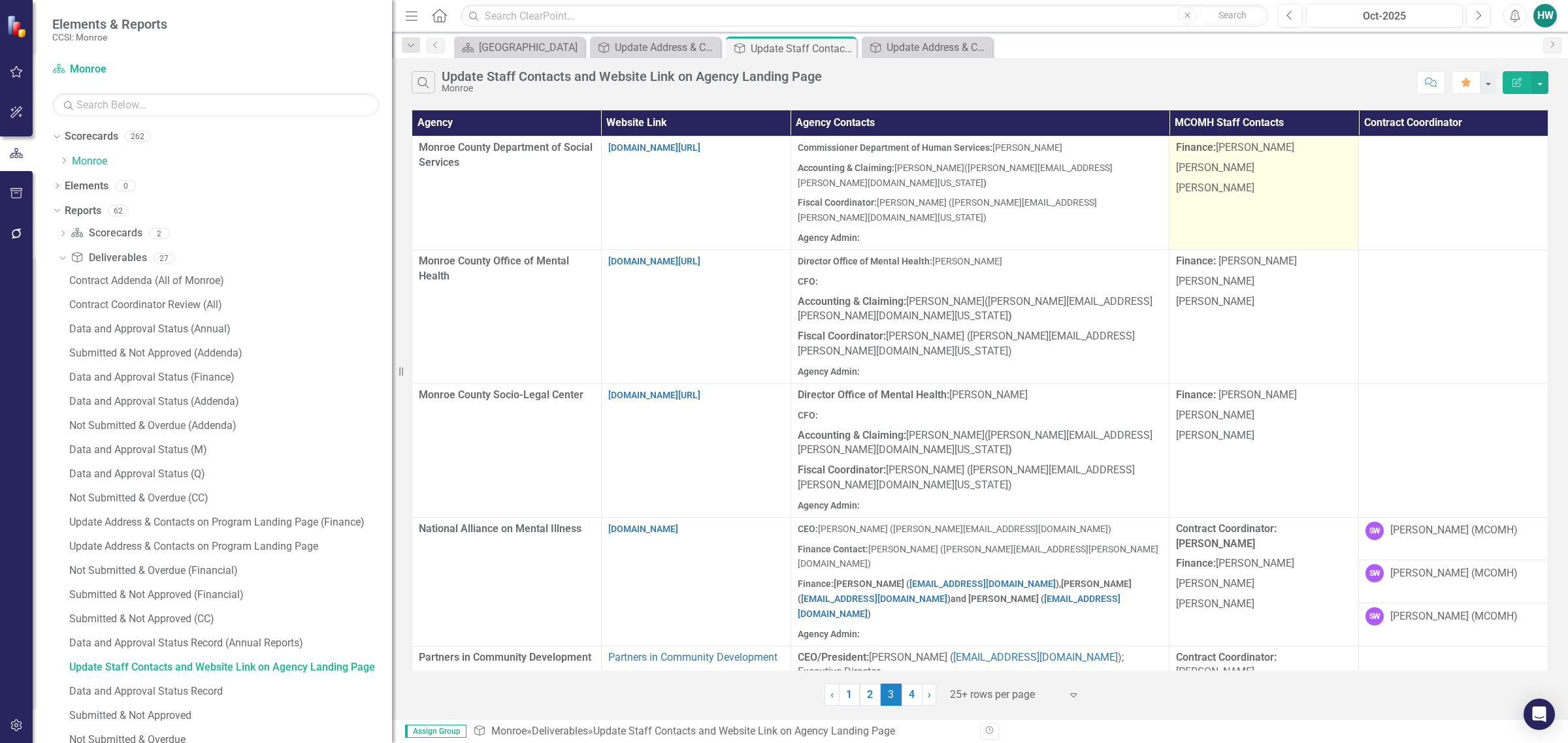
click at [1036, 181] on p "[PERSON_NAME]" at bounding box center [1264, 187] width 176 height 18
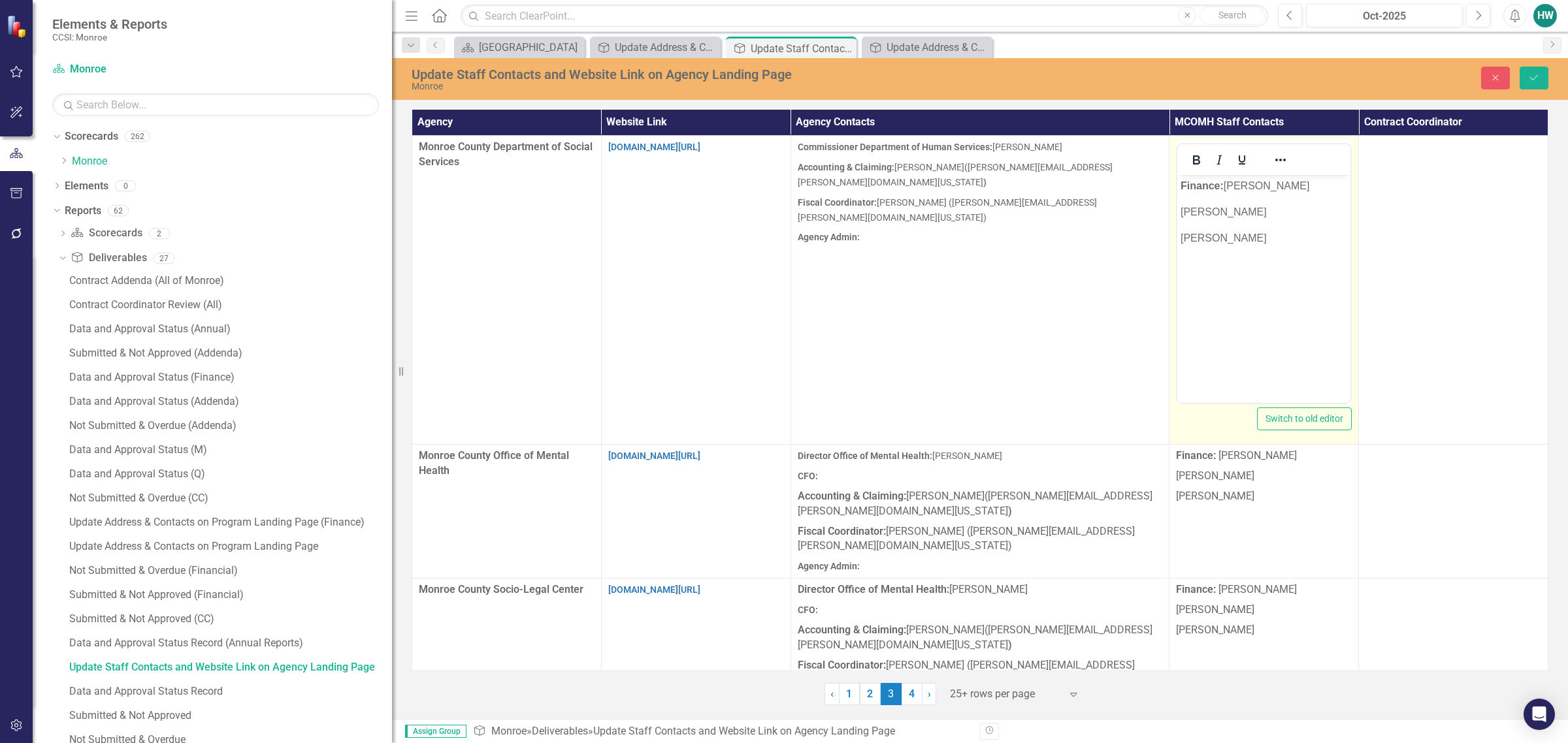
scroll to position [0, 0]
click at [1036, 245] on p "[PERSON_NAME]" at bounding box center [1264, 238] width 166 height 16
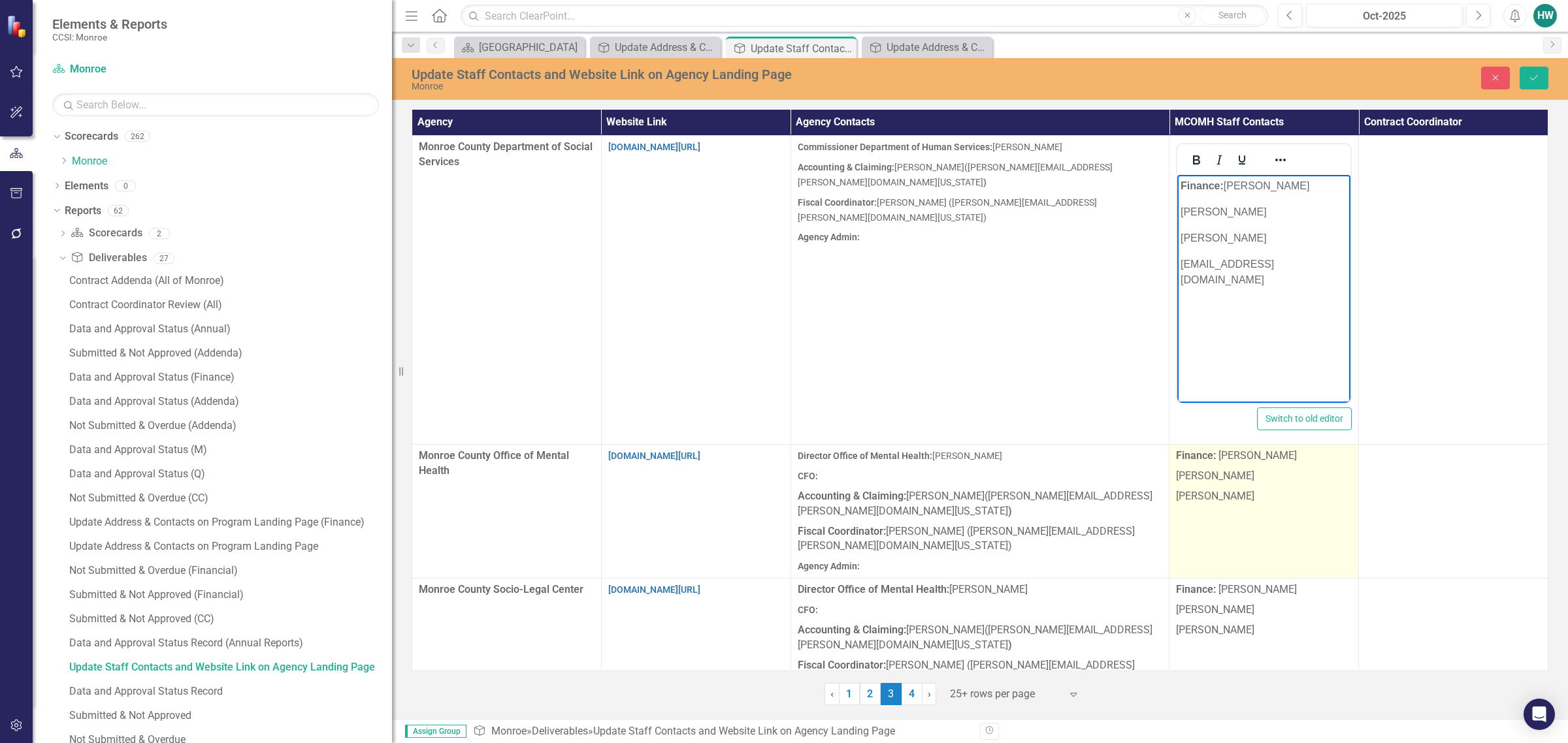
click at [1036, 495] on p "[PERSON_NAME]" at bounding box center [1264, 495] width 176 height 18
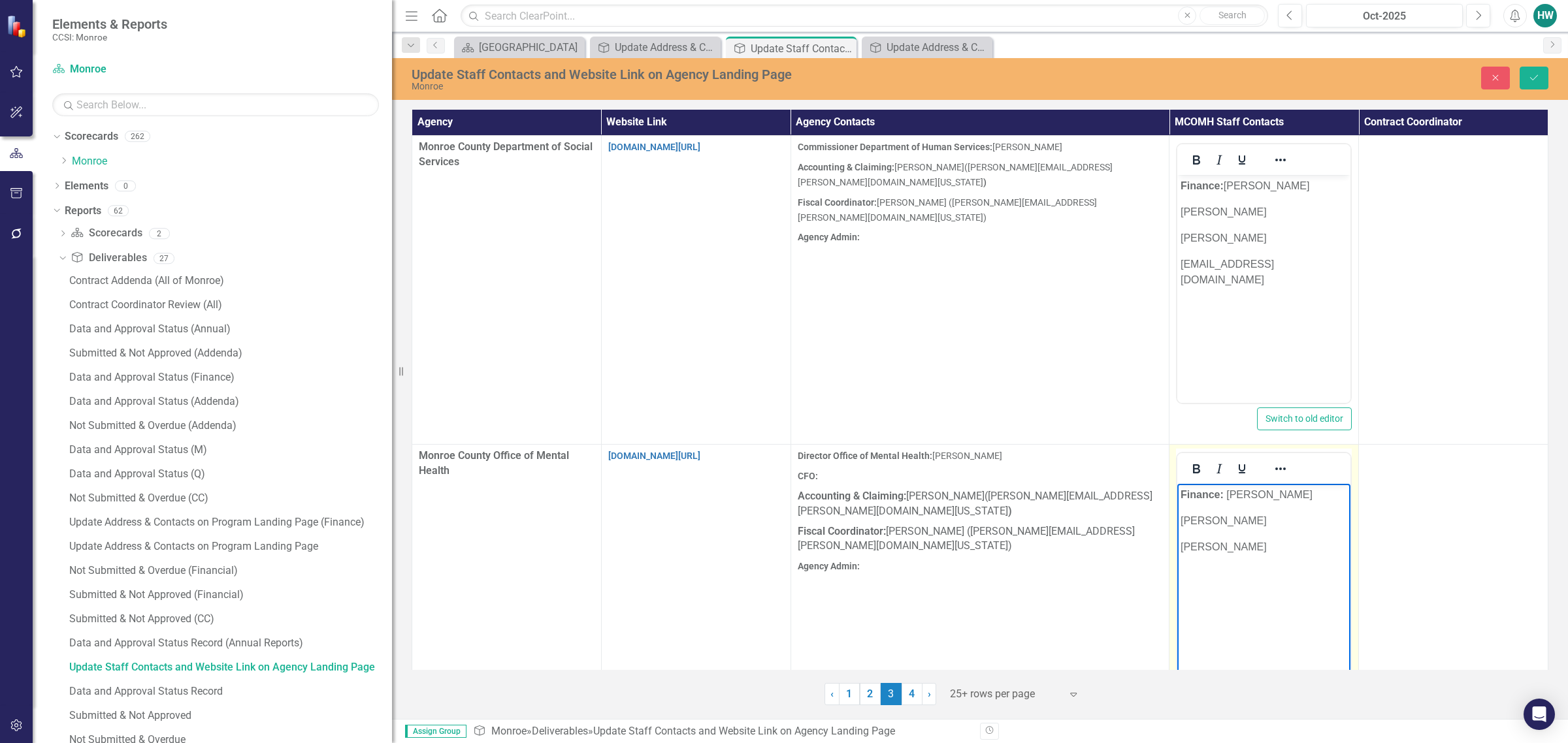
click at [1036, 548] on p "[PERSON_NAME]" at bounding box center [1264, 547] width 166 height 16
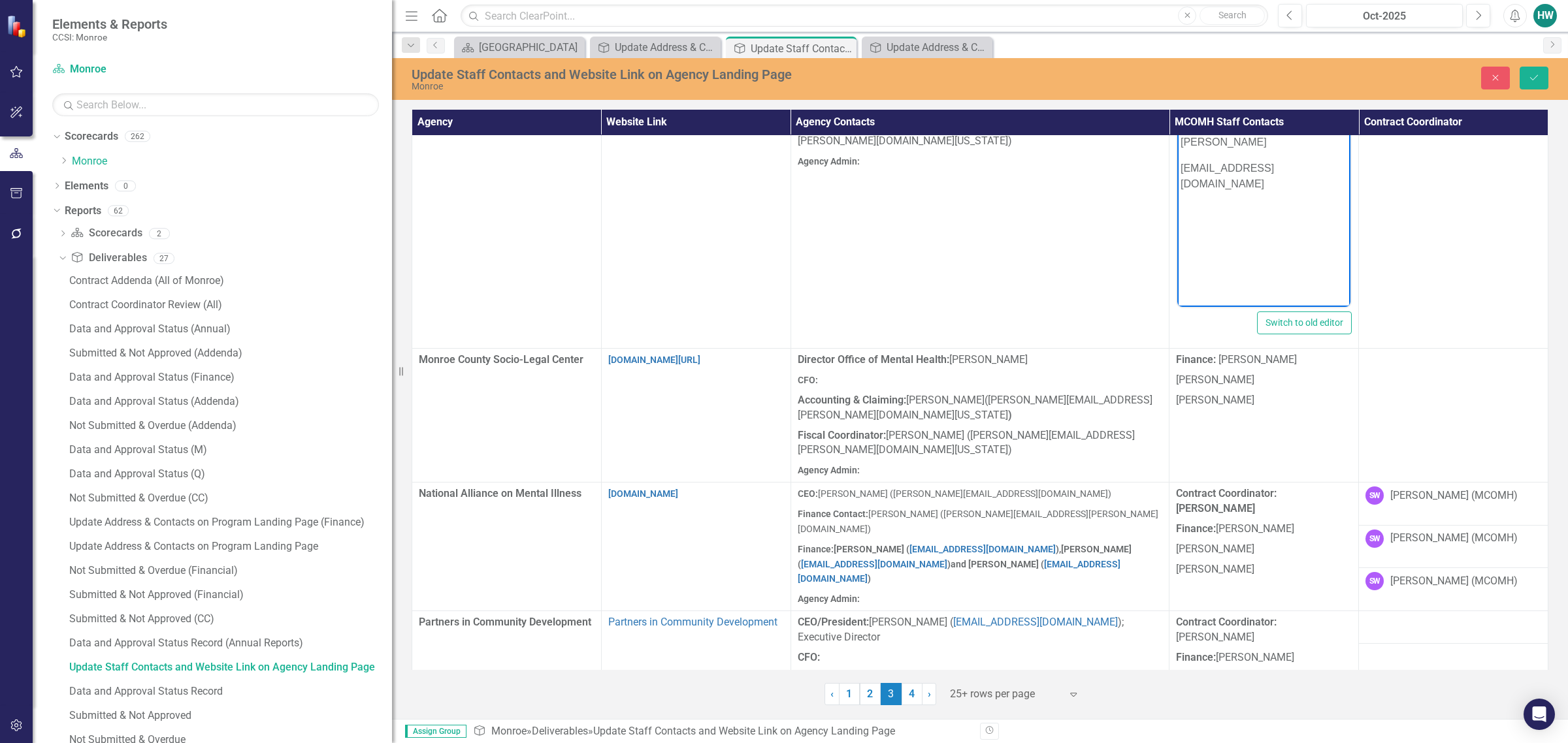
scroll to position [408, 0]
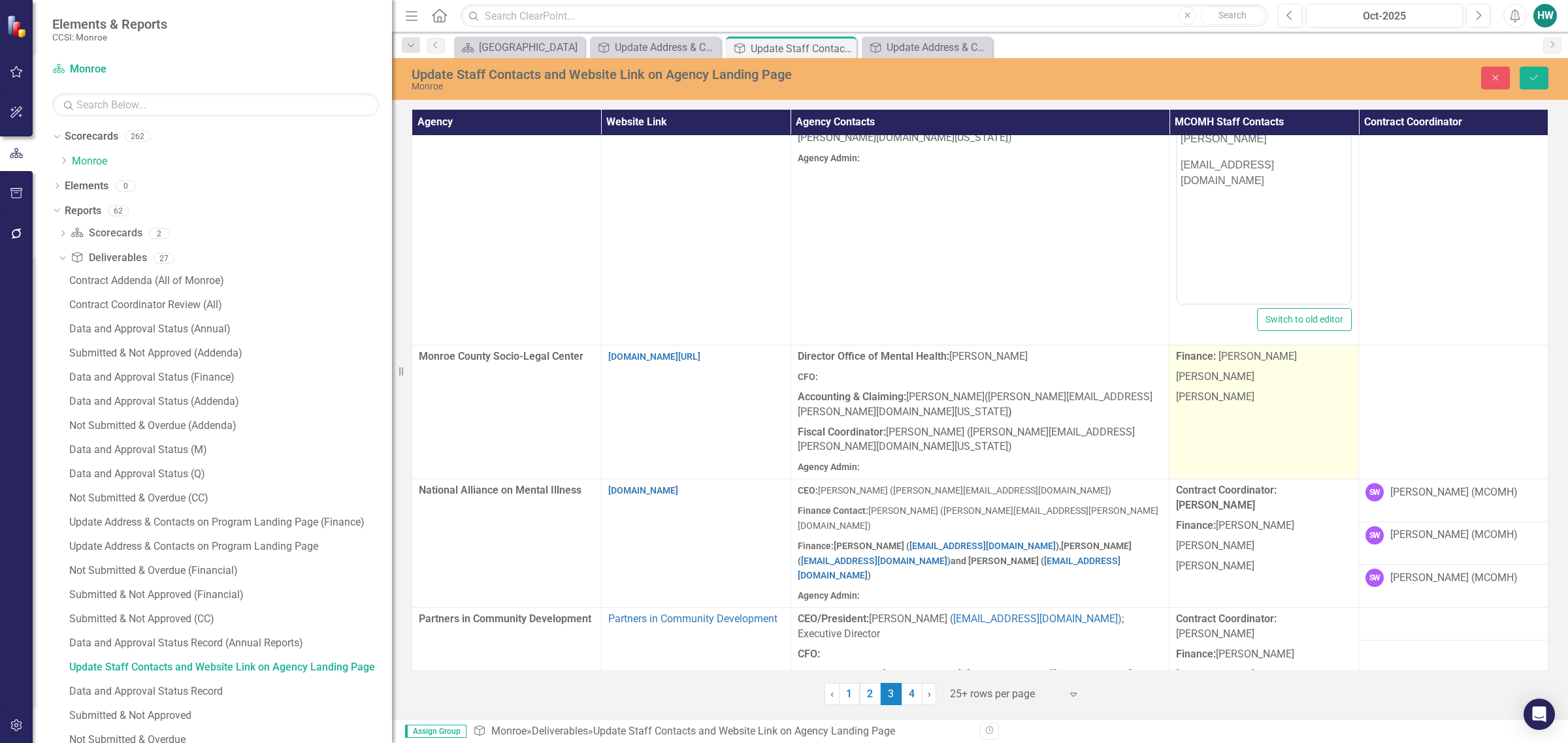
click at [1036, 406] on td "Finance: Sheri Watkins Helen Wilkins Dylan Culbertson" at bounding box center [1264, 412] width 190 height 134
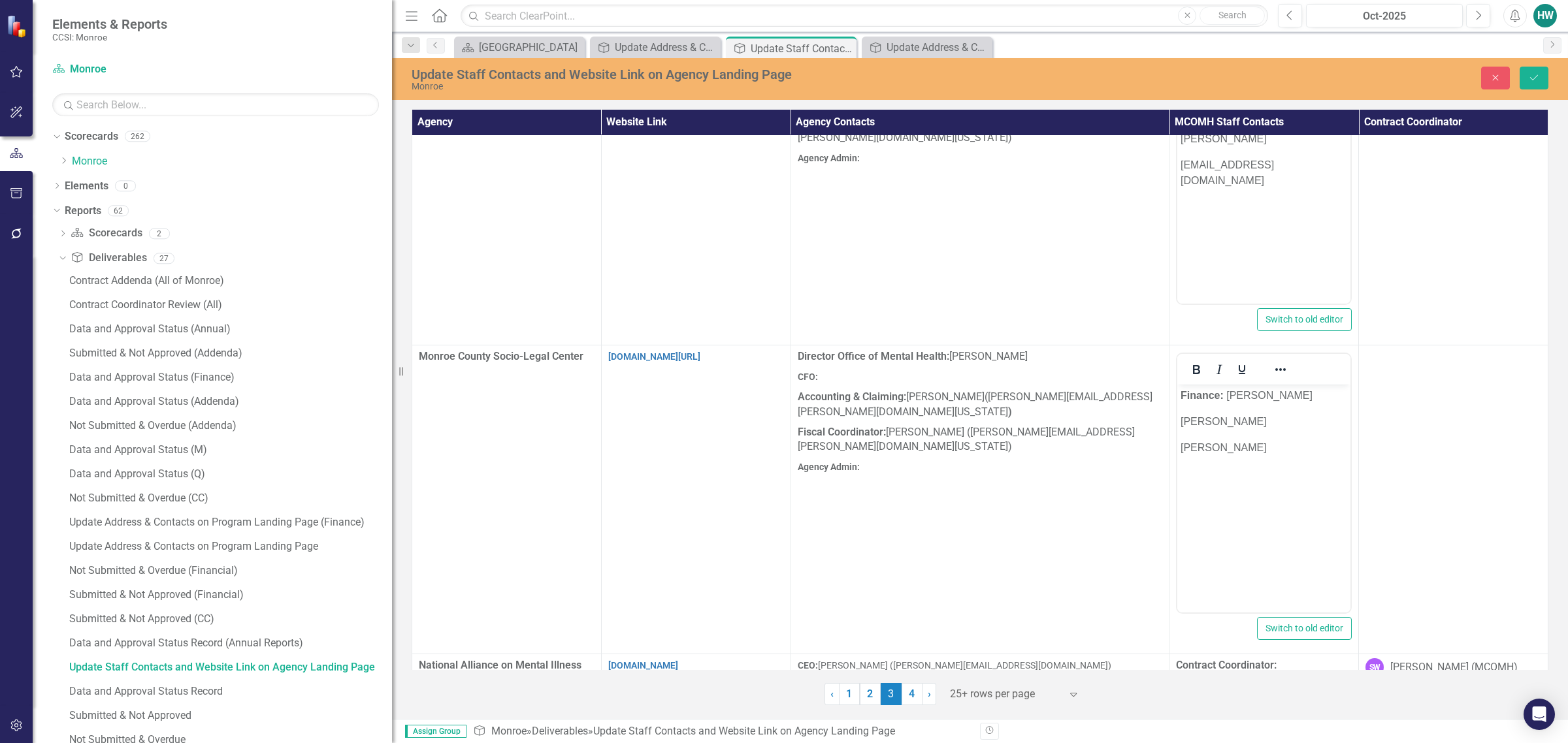
scroll to position [0, 0]
click at [1036, 454] on p "[PERSON_NAME]" at bounding box center [1264, 448] width 166 height 16
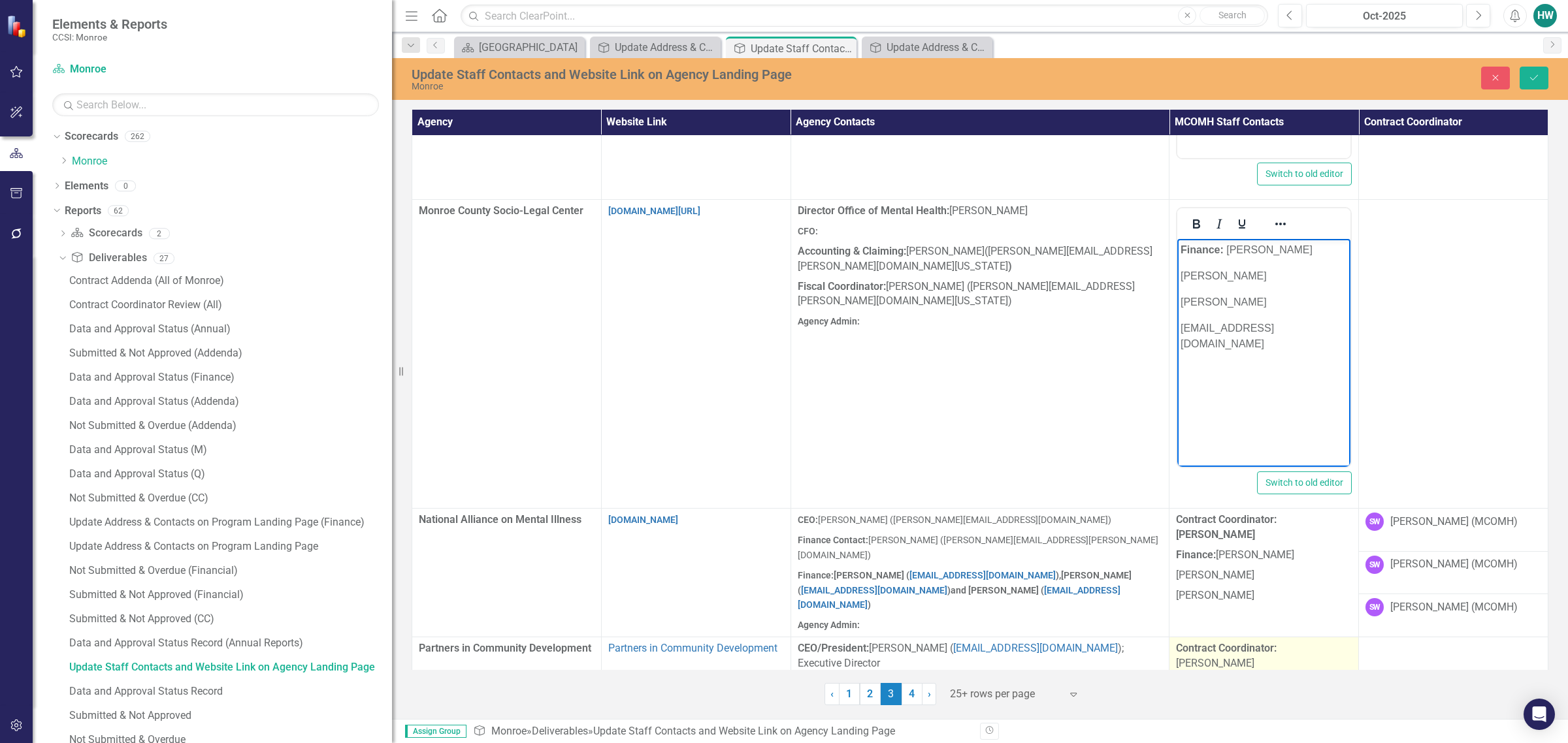
scroll to position [735, 0]
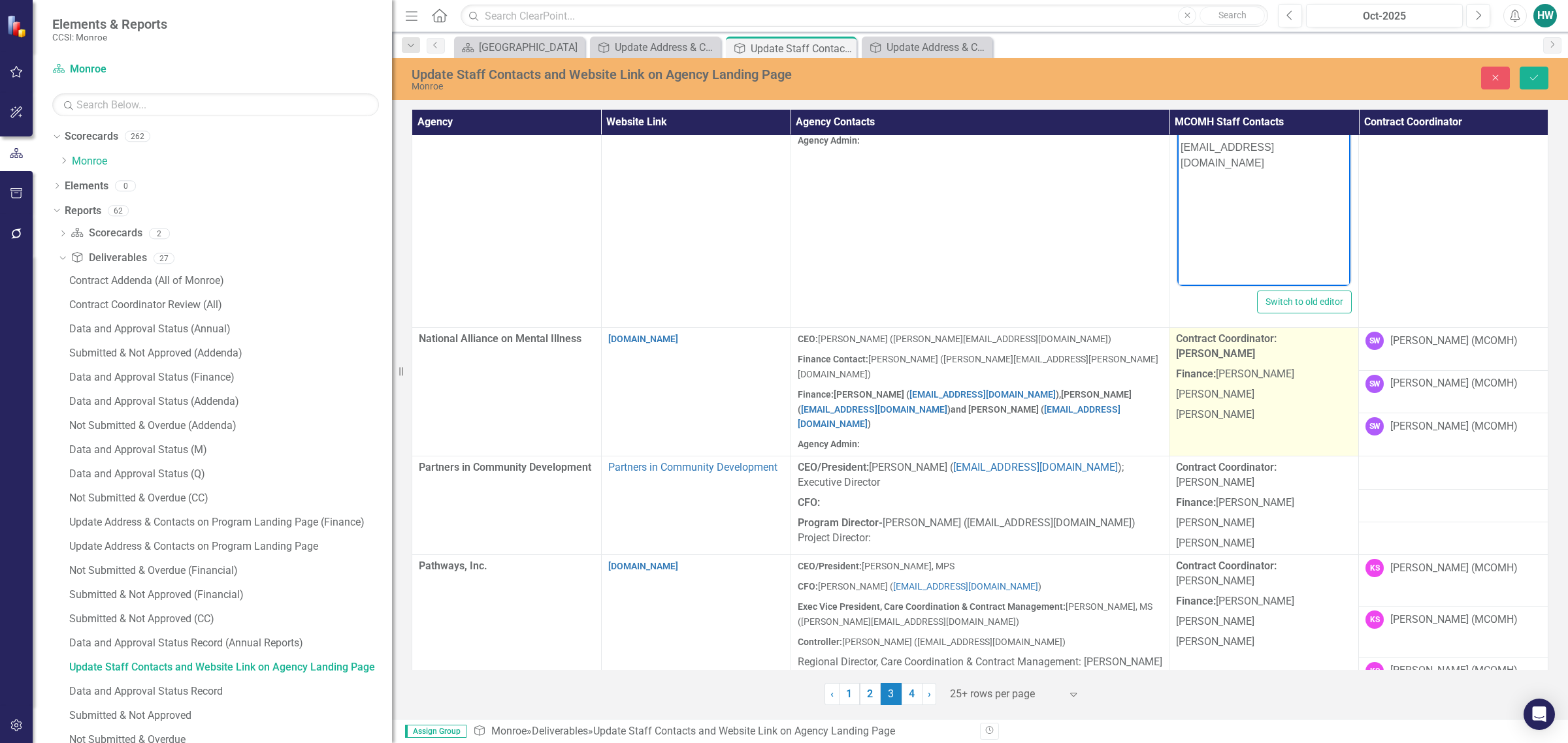
click at [1036, 405] on p "[PERSON_NAME]" at bounding box center [1264, 415] width 176 height 21
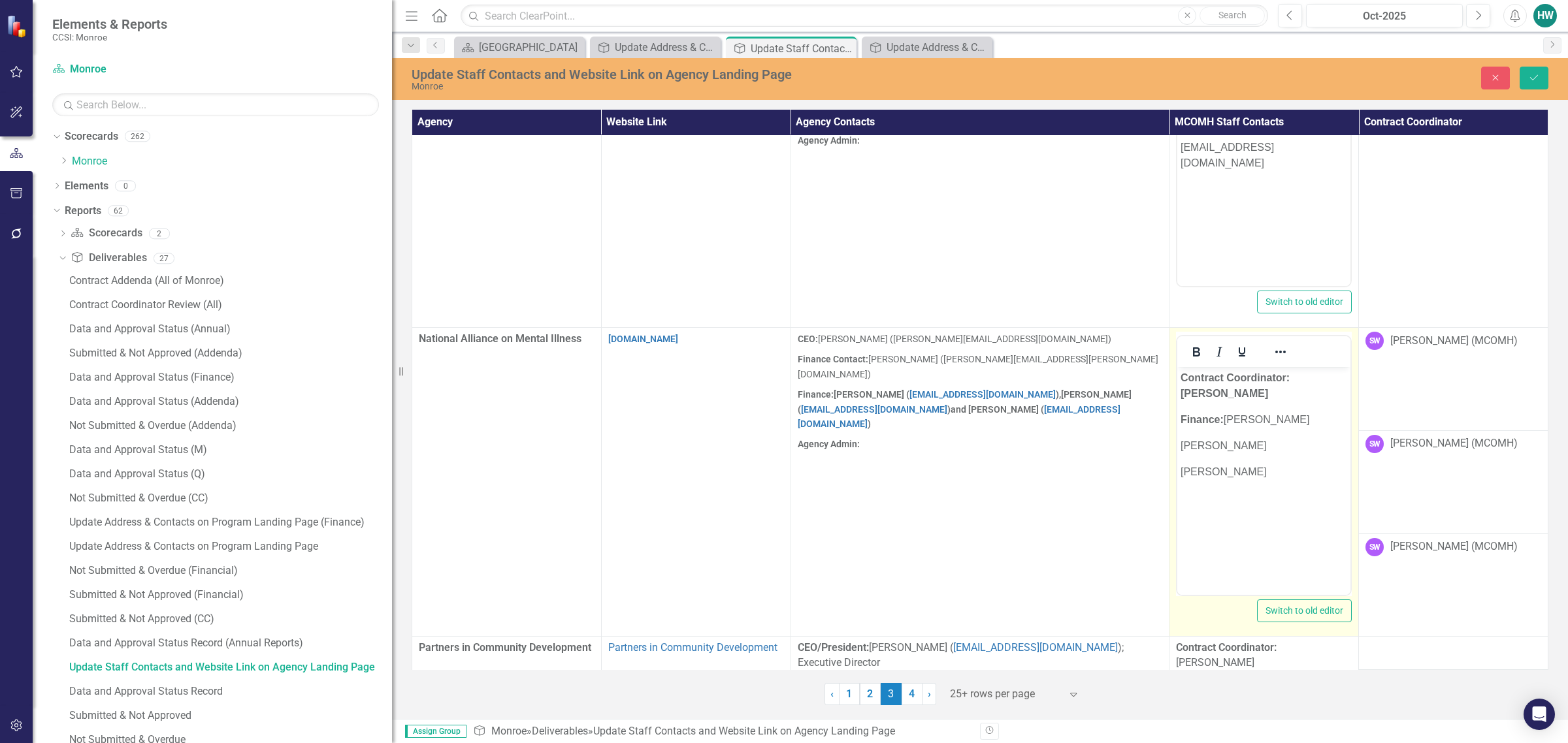
scroll to position [0, 0]
click at [1036, 468] on p "[PERSON_NAME]" at bounding box center [1264, 472] width 166 height 16
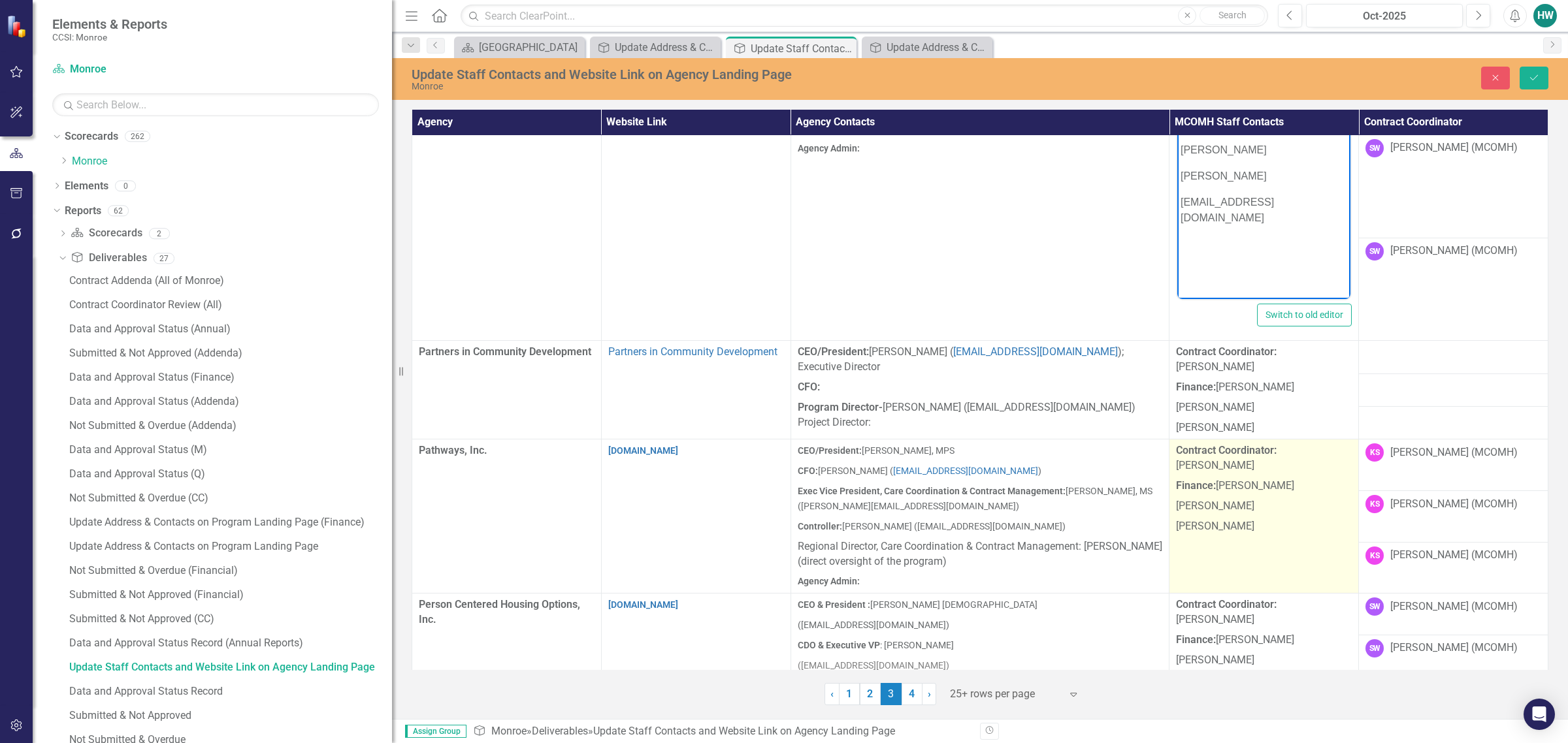
scroll to position [1143, 0]
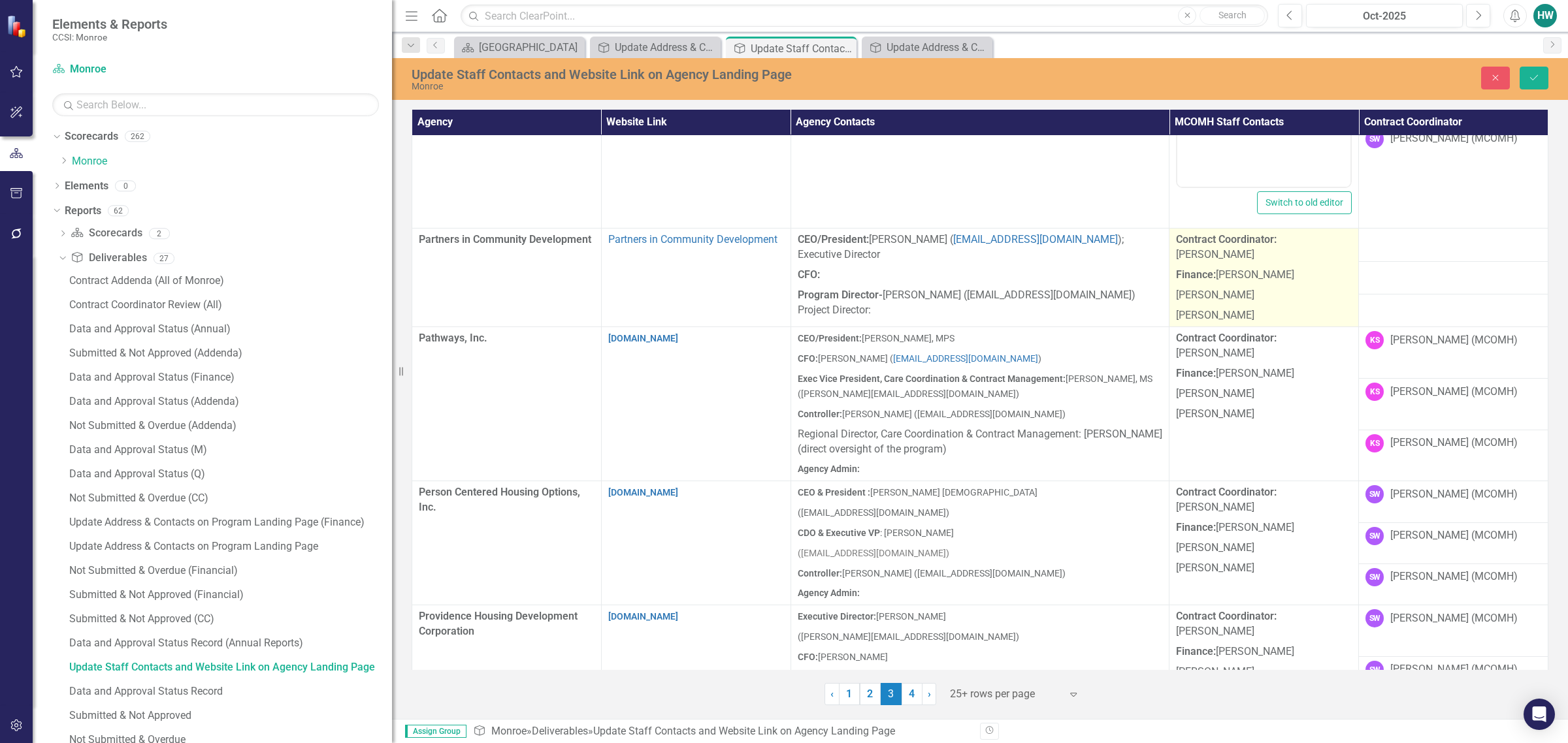
click at [1036, 306] on p "[PERSON_NAME]" at bounding box center [1264, 314] width 176 height 18
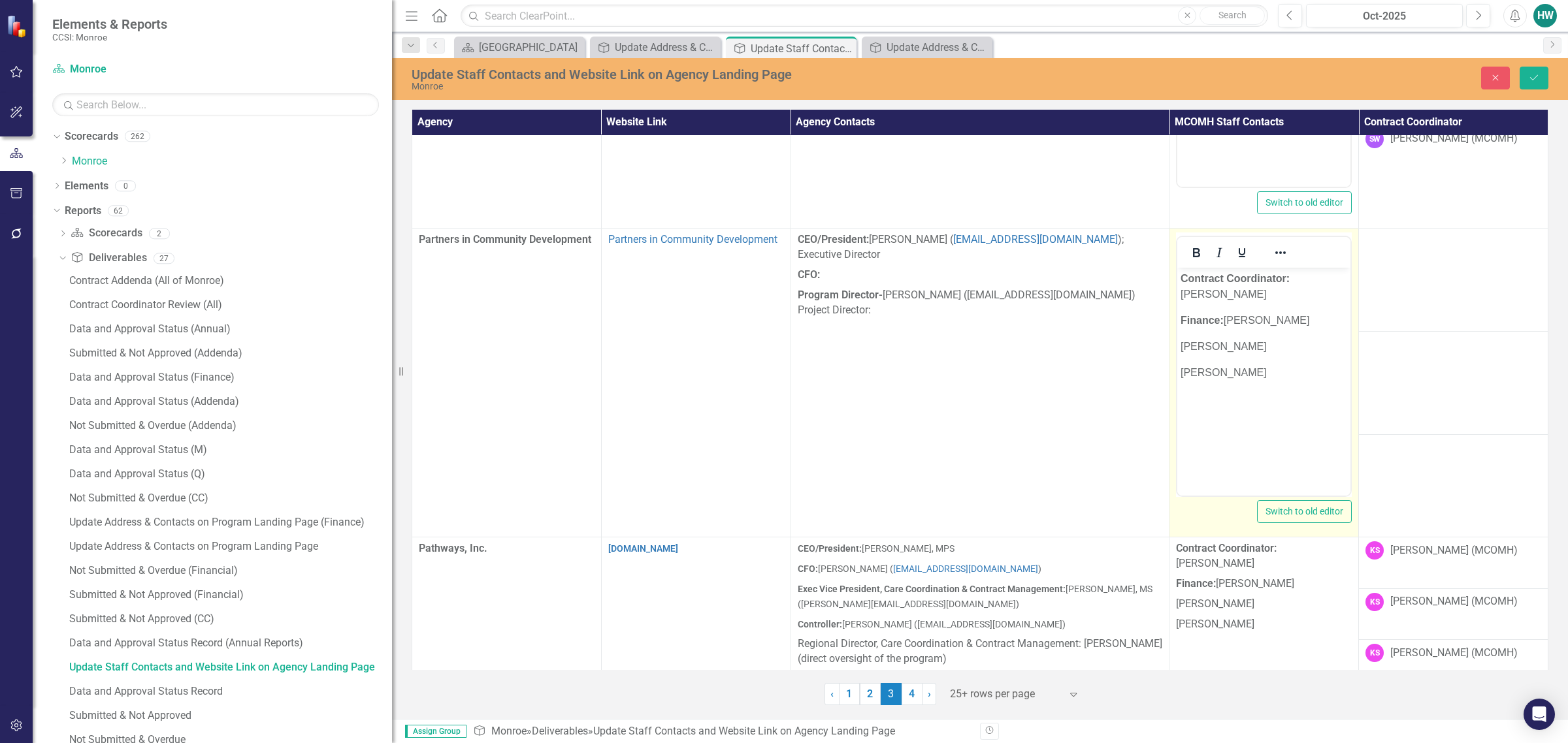
scroll to position [0, 0]
click at [1036, 374] on p "[PERSON_NAME]" at bounding box center [1264, 373] width 166 height 16
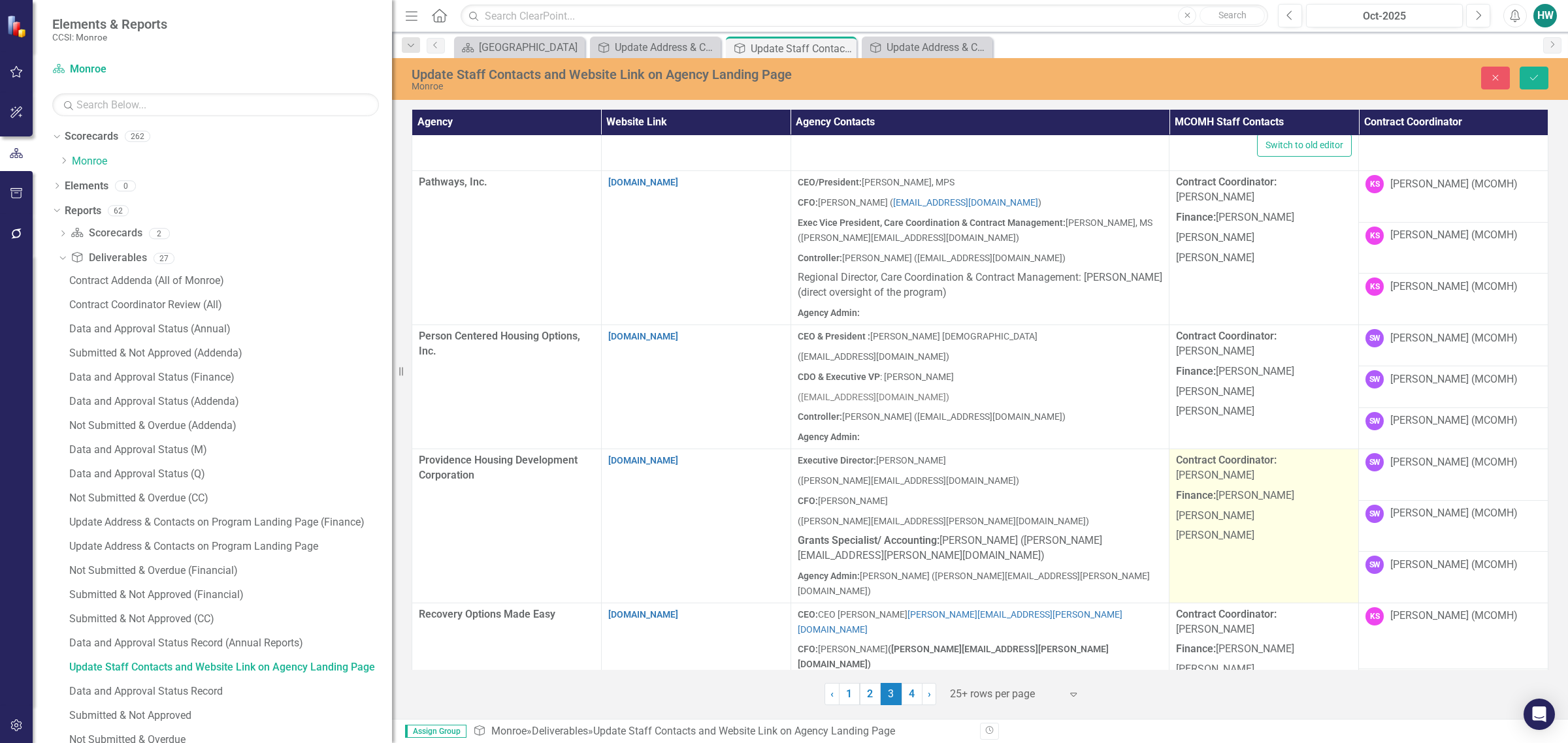
scroll to position [1551, 0]
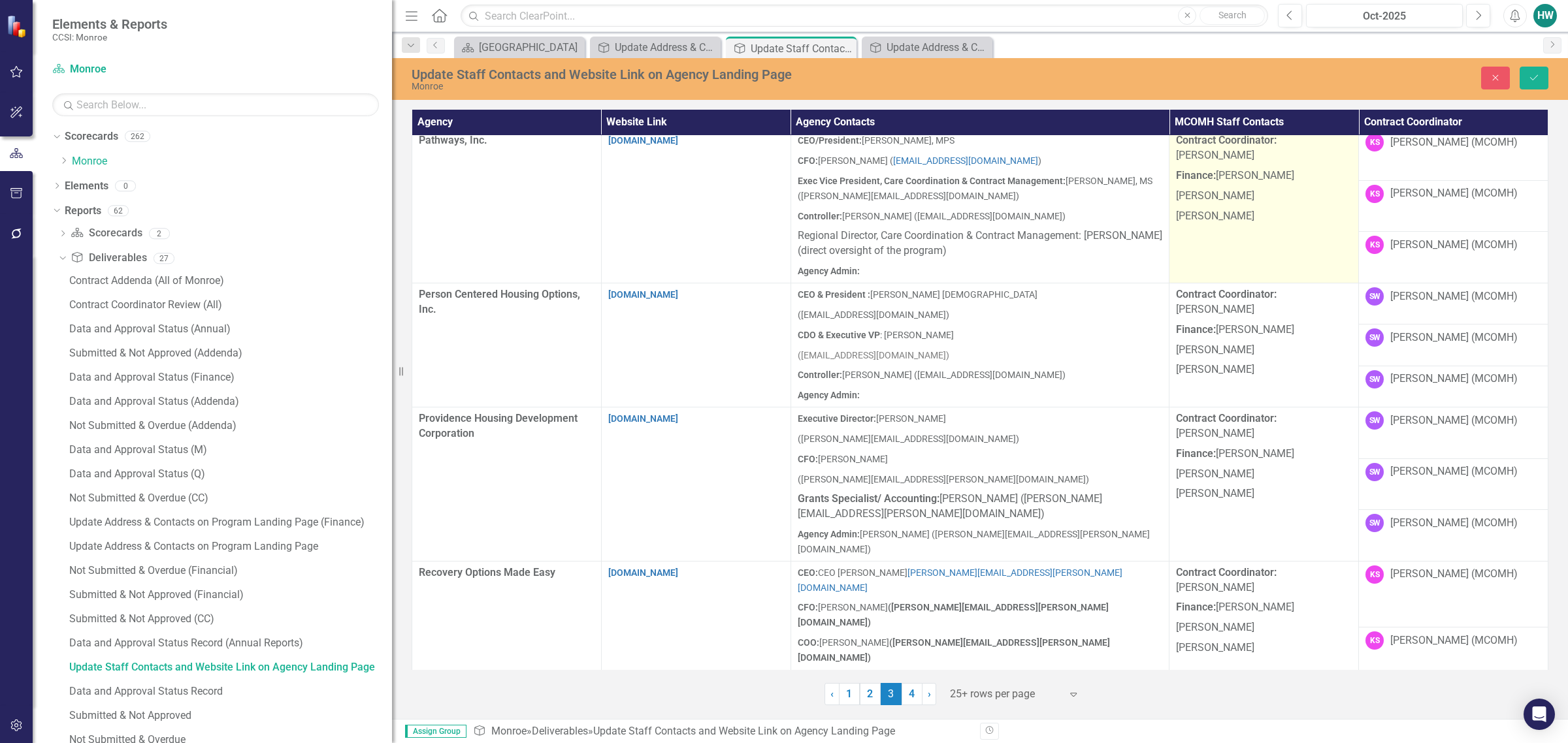
click at [1036, 221] on p "[PERSON_NAME]" at bounding box center [1264, 215] width 176 height 18
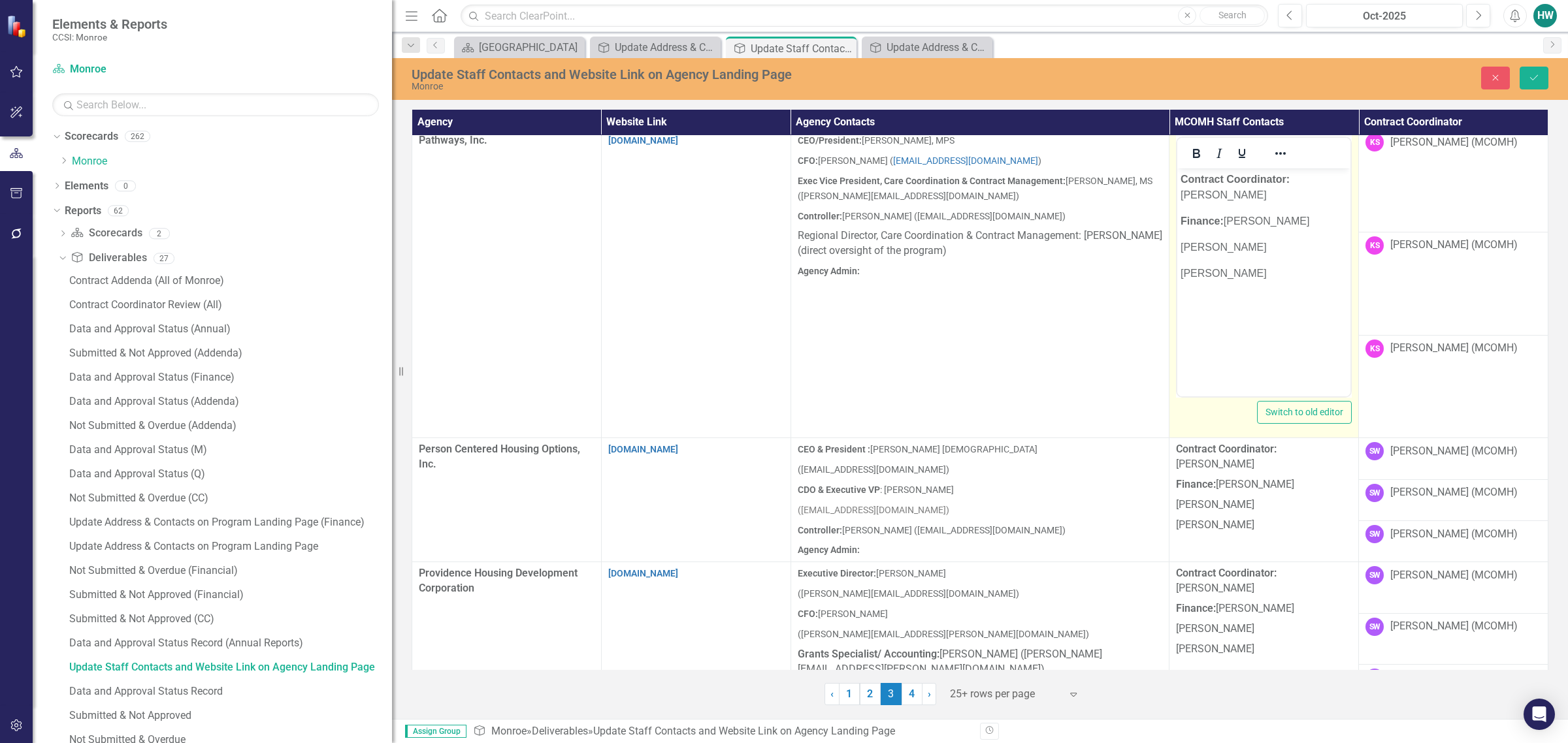
scroll to position [0, 0]
click at [1036, 272] on p "[PERSON_NAME]" at bounding box center [1264, 274] width 166 height 16
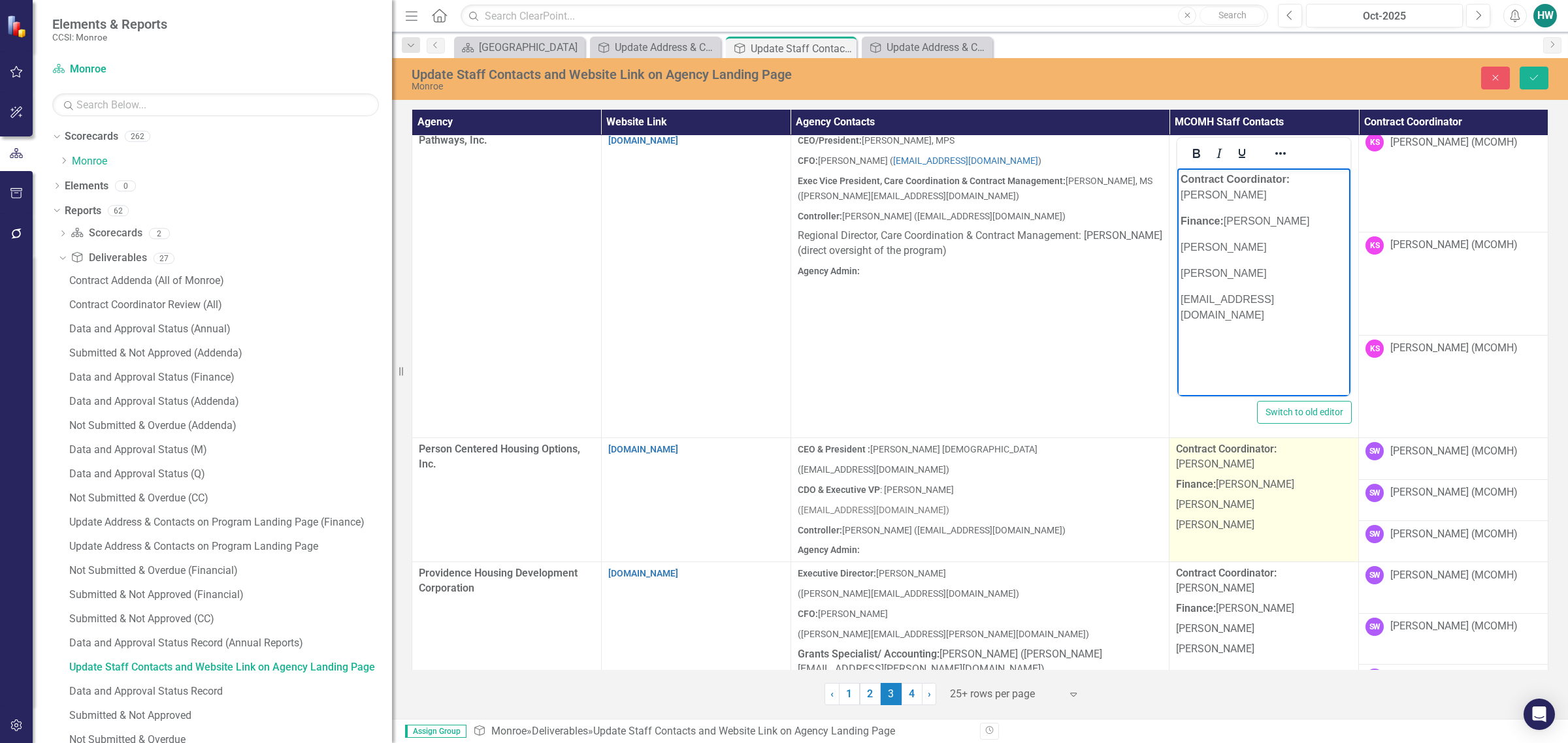
click at [1036, 515] on p "[PERSON_NAME]" at bounding box center [1264, 524] width 176 height 18
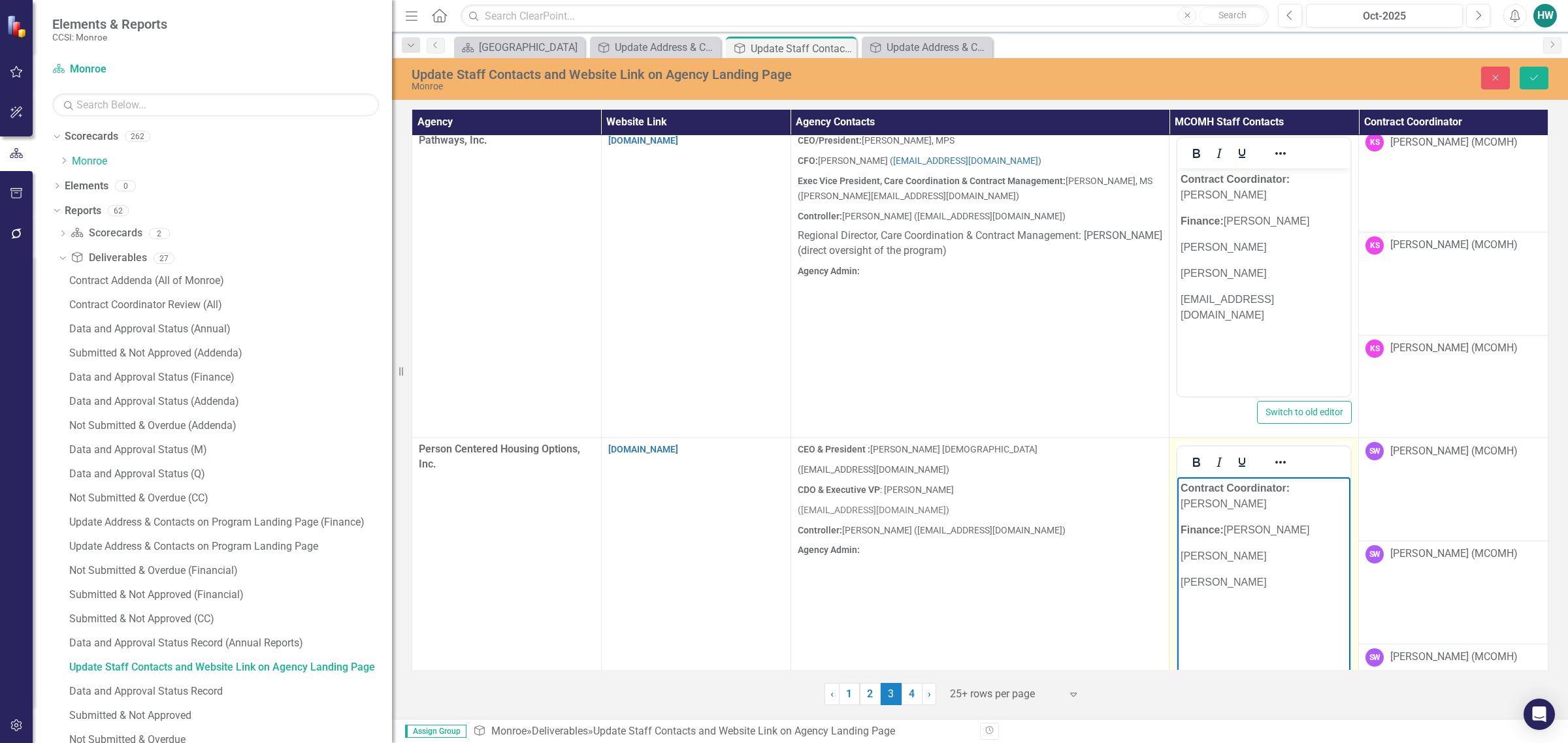
click at [1036, 575] on p "[PERSON_NAME]" at bounding box center [1264, 582] width 166 height 16
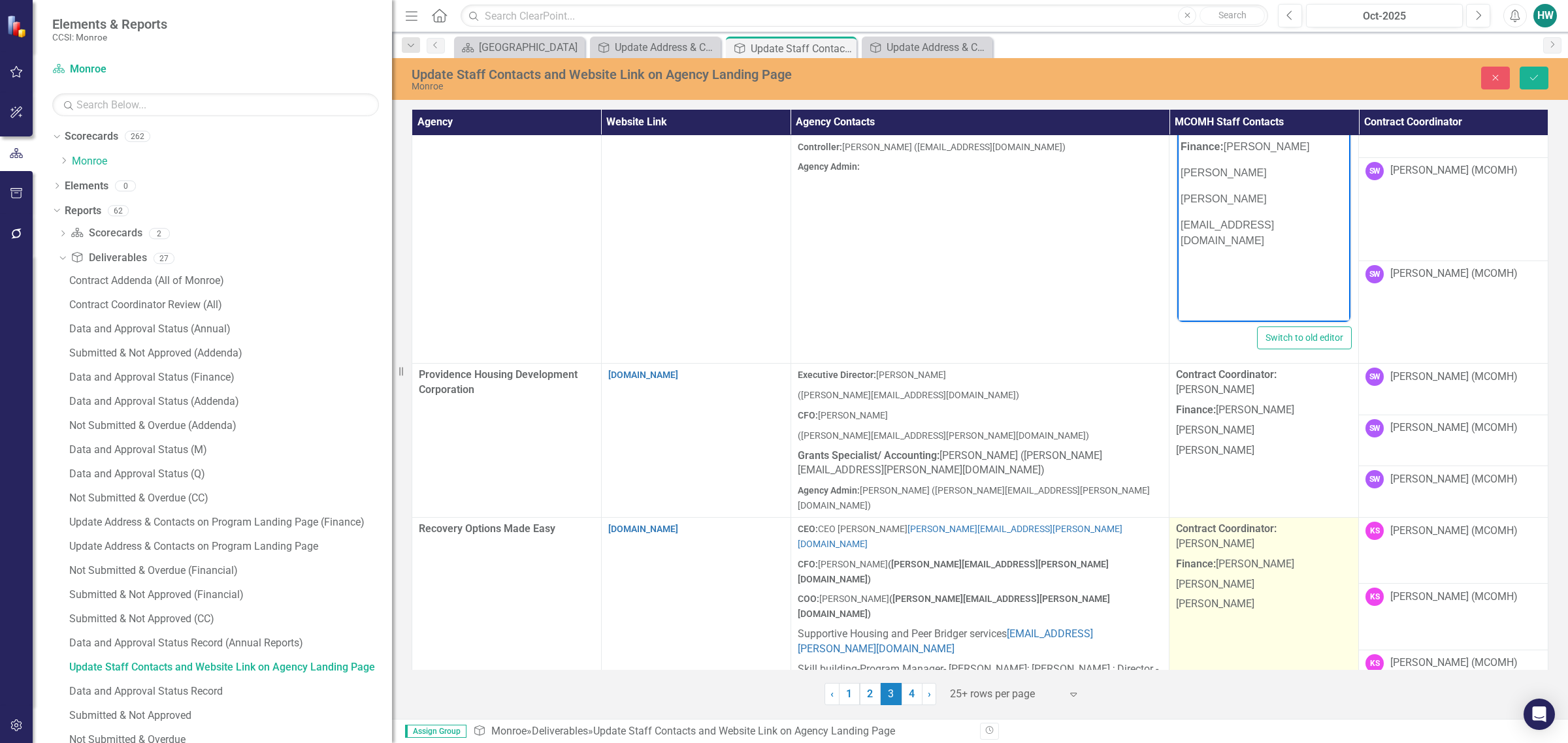
scroll to position [1959, 0]
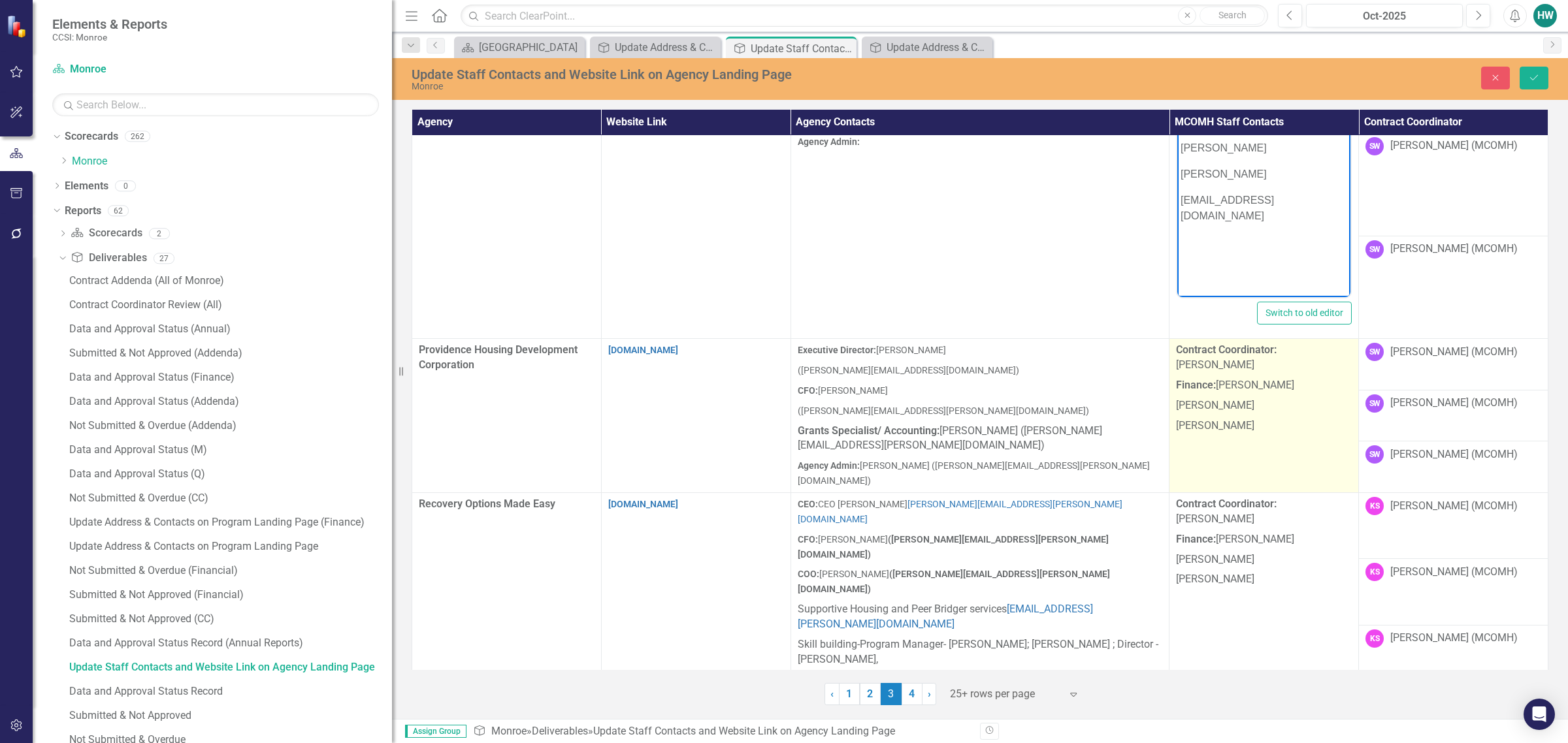
click at [1036, 428] on td "Contract Coordinator: Scotty Wall Finance: Sheri Watkins Helen Wilkins Dylan Cu…" at bounding box center [1264, 416] width 190 height 154
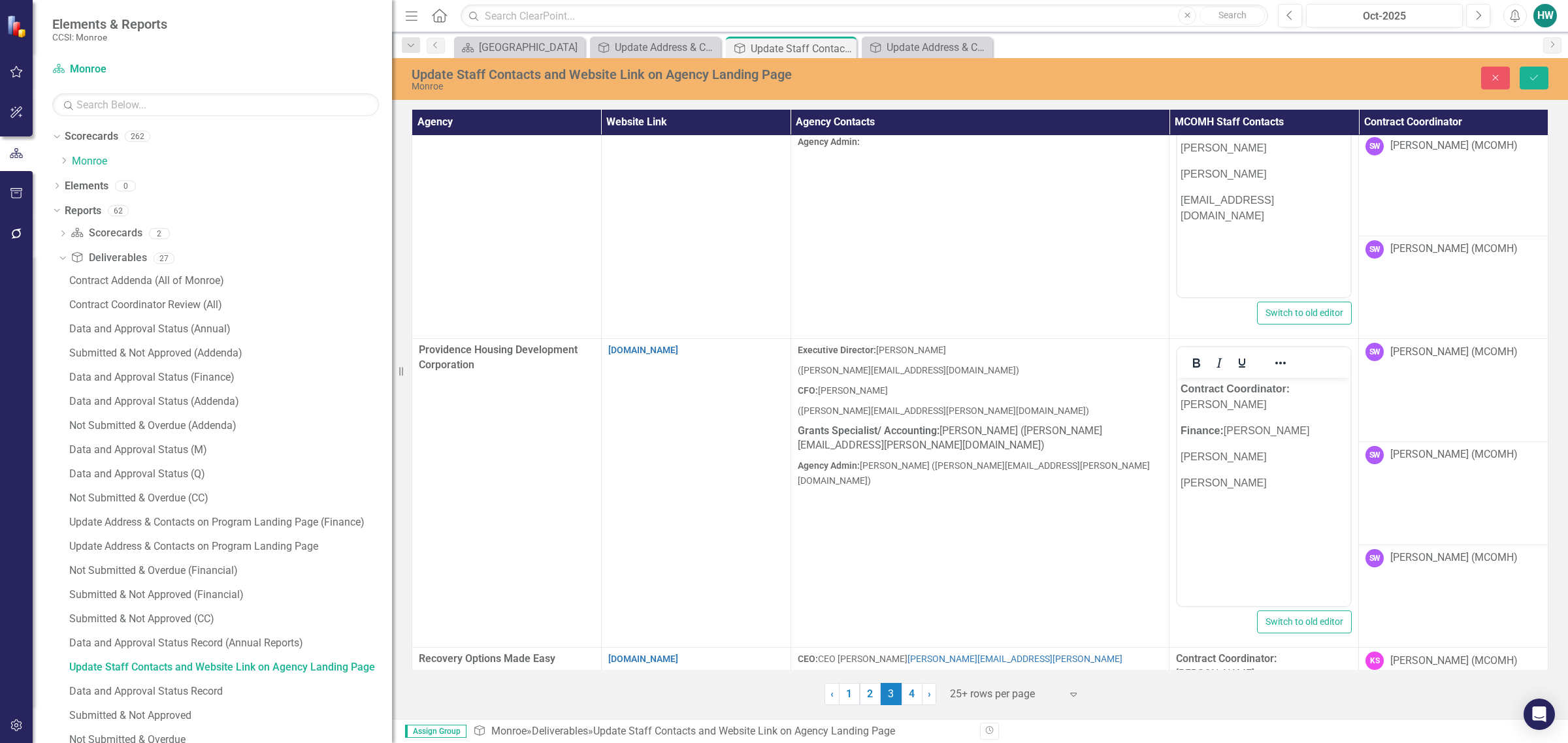
scroll to position [0, 0]
click at [1036, 476] on p "[PERSON_NAME]" at bounding box center [1264, 483] width 166 height 16
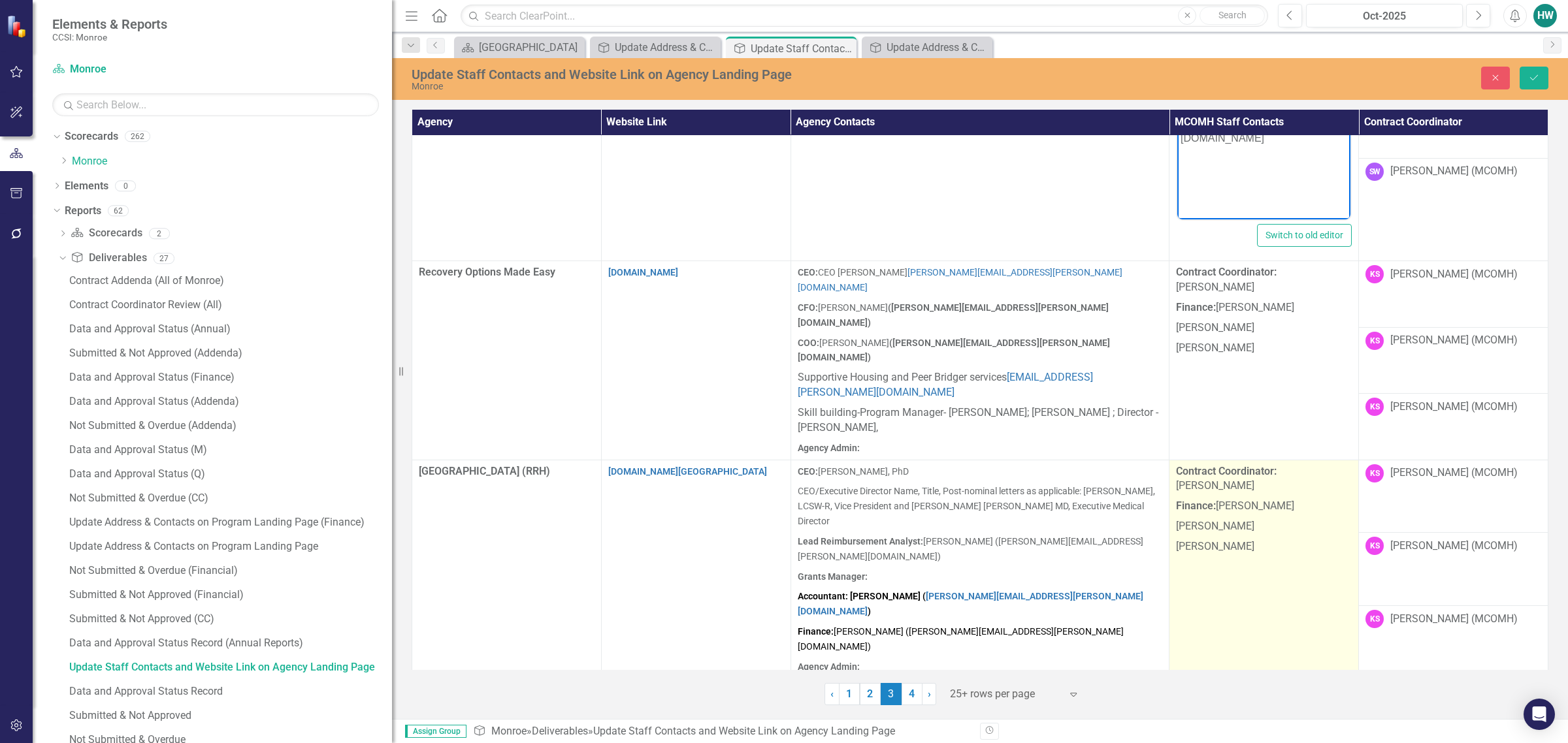
scroll to position [2368, 0]
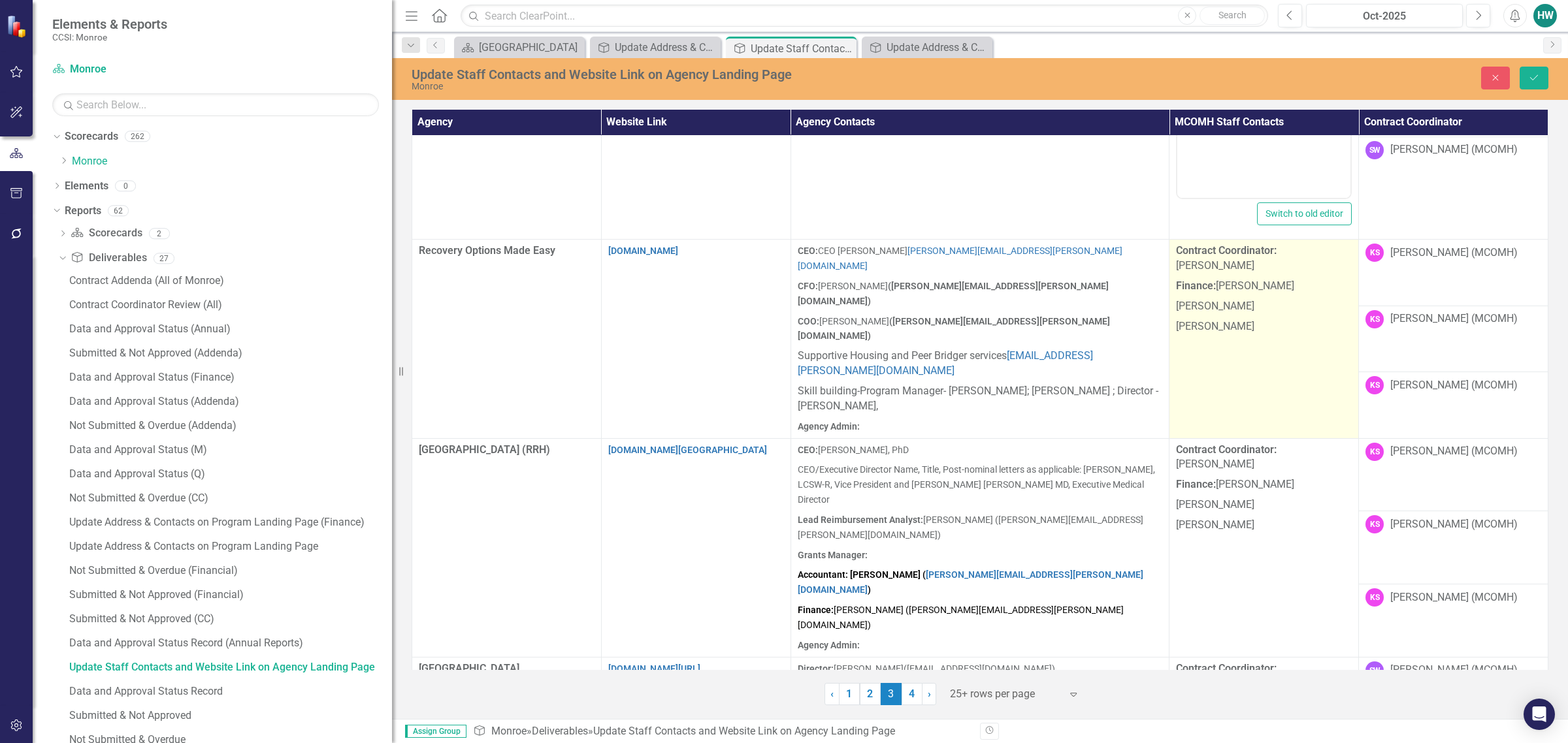
click at [1036, 343] on td "Contract Coordinator: Kathy Schlegel Finance: Sheri Watkins Helen Wilkins Dylan…" at bounding box center [1264, 339] width 190 height 199
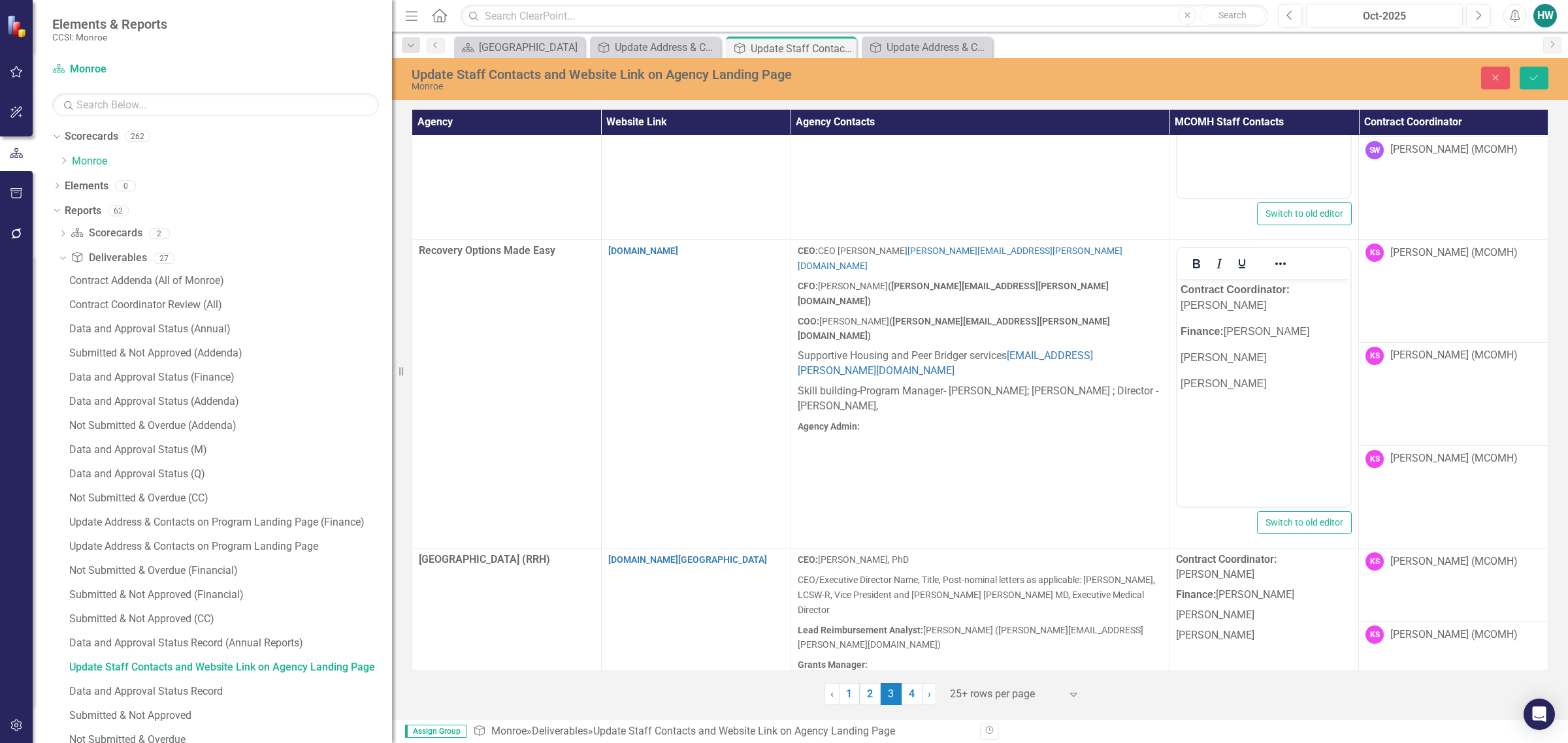
scroll to position [0, 0]
click at [1036, 385] on p "[PERSON_NAME]" at bounding box center [1264, 384] width 166 height 16
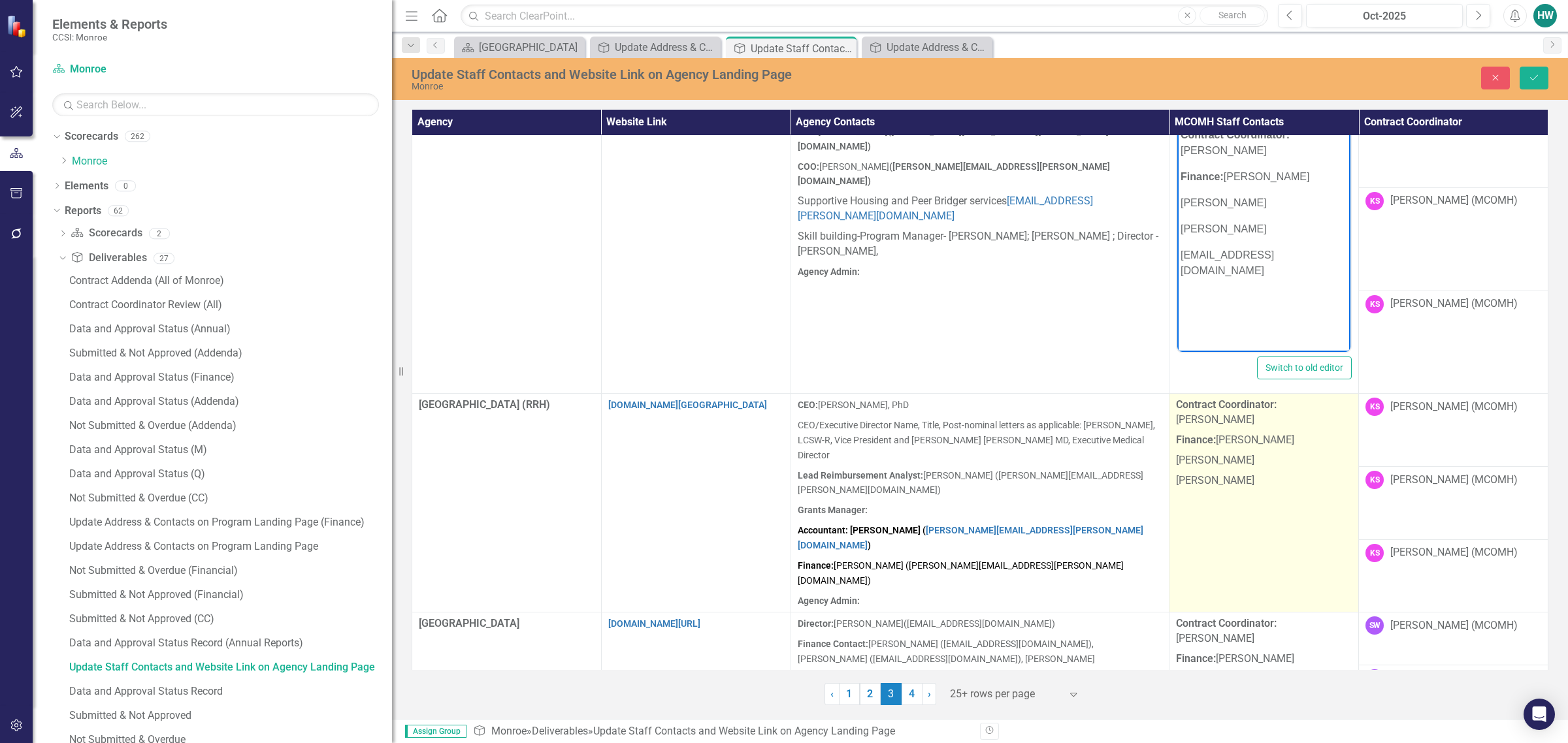
click at [1036, 471] on p "[PERSON_NAME]" at bounding box center [1264, 479] width 176 height 18
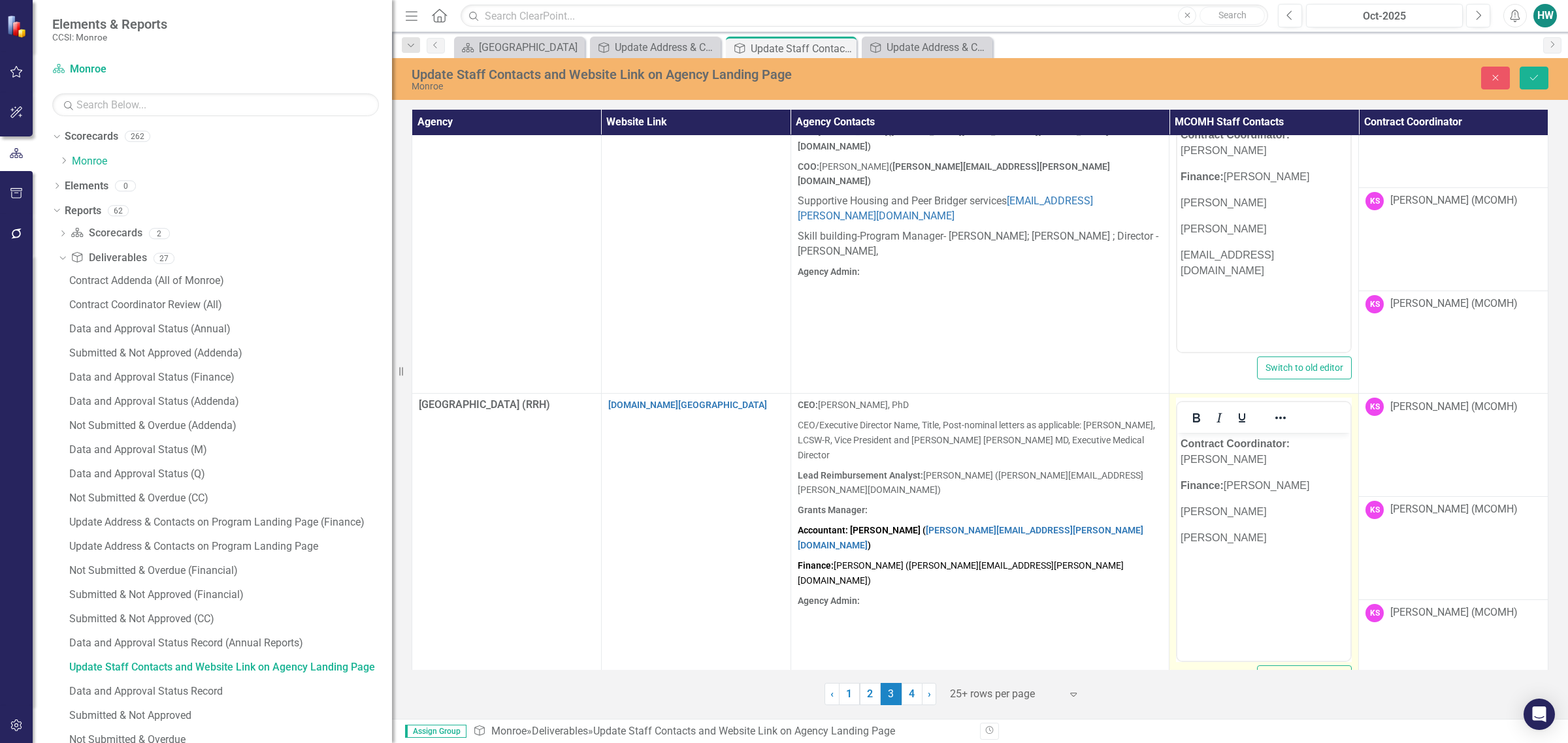
scroll to position [0, 0]
click at [1036, 535] on p "[PERSON_NAME]" at bounding box center [1264, 538] width 166 height 16
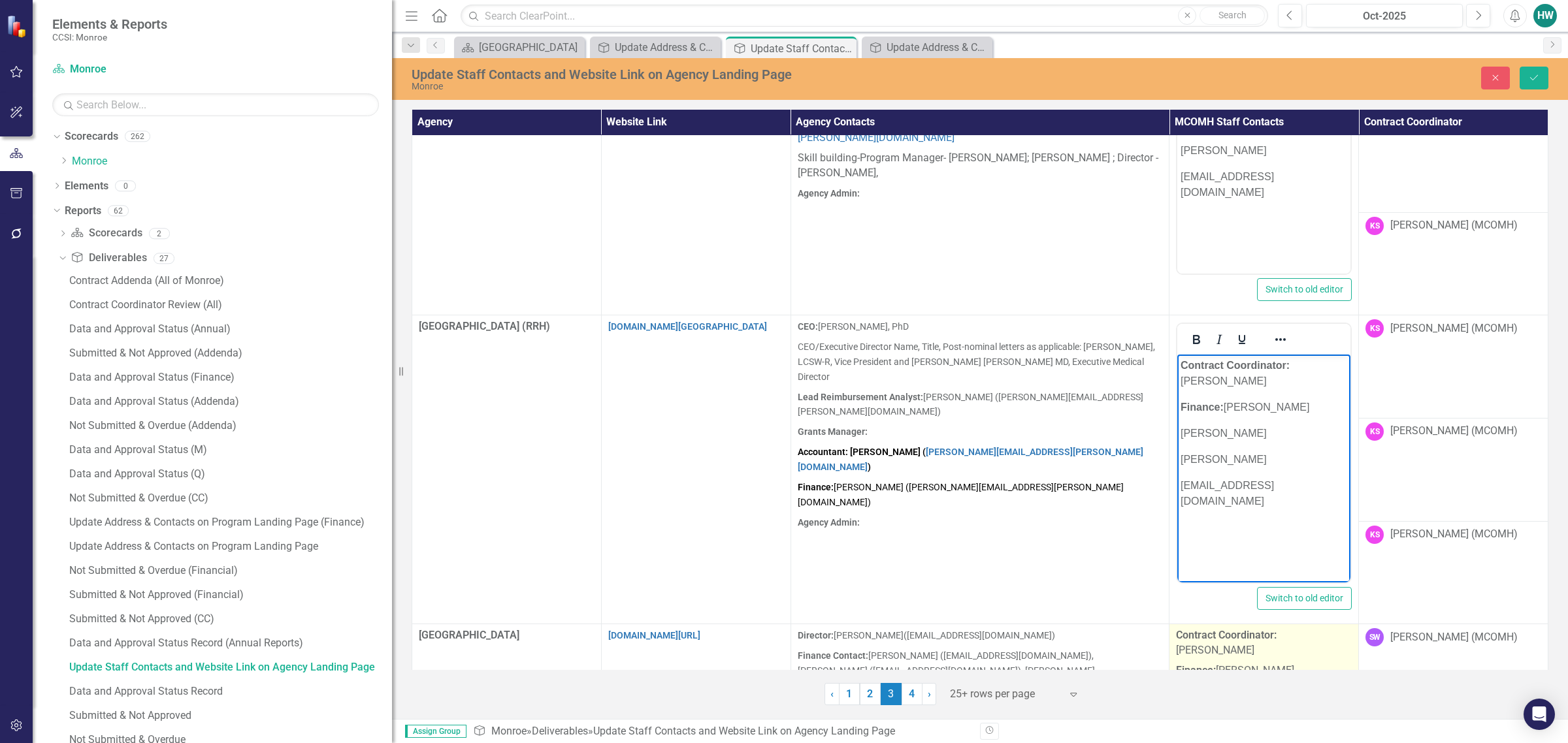
scroll to position [2673, 0]
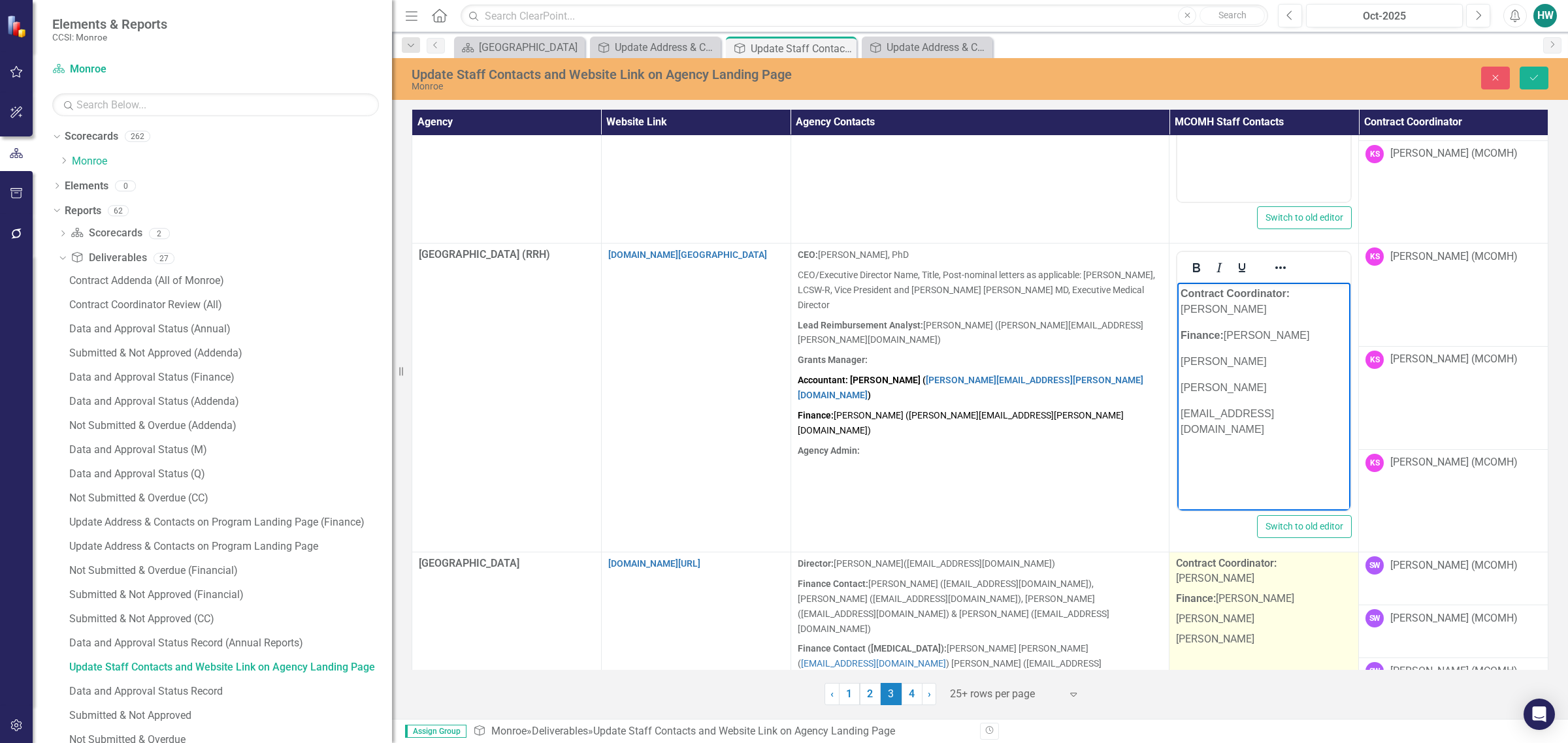
click at [1036, 630] on p "[PERSON_NAME]" at bounding box center [1264, 638] width 176 height 18
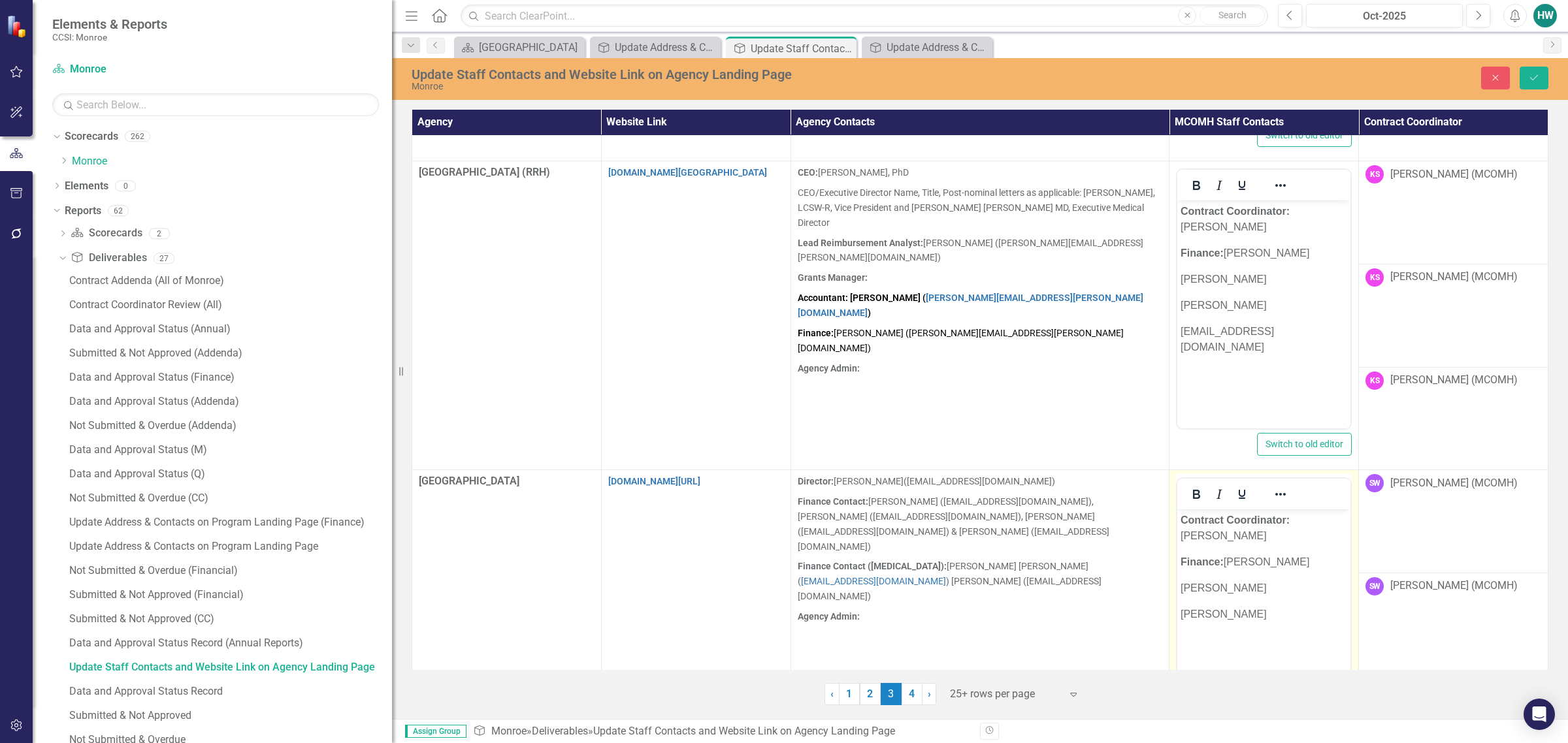
scroll to position [2869, 0]
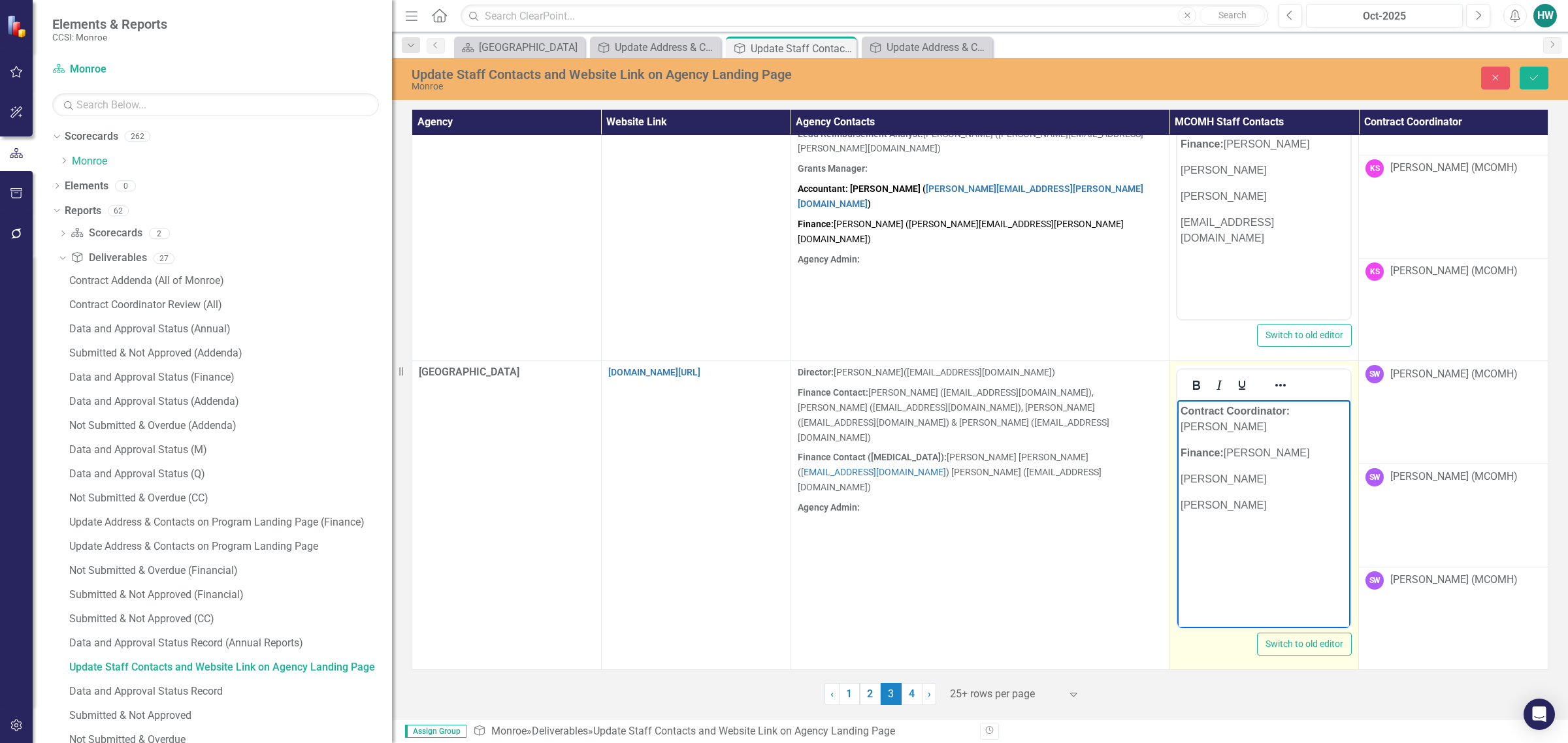
click at [1036, 500] on body "Contract Coordinator: Scotty Wall Finance: Sheri Watkins Helen Wilkins Dylan Cu…" at bounding box center [1264, 498] width 173 height 196
click at [1036, 76] on icon "submit" at bounding box center [1534, 77] width 8 height 5
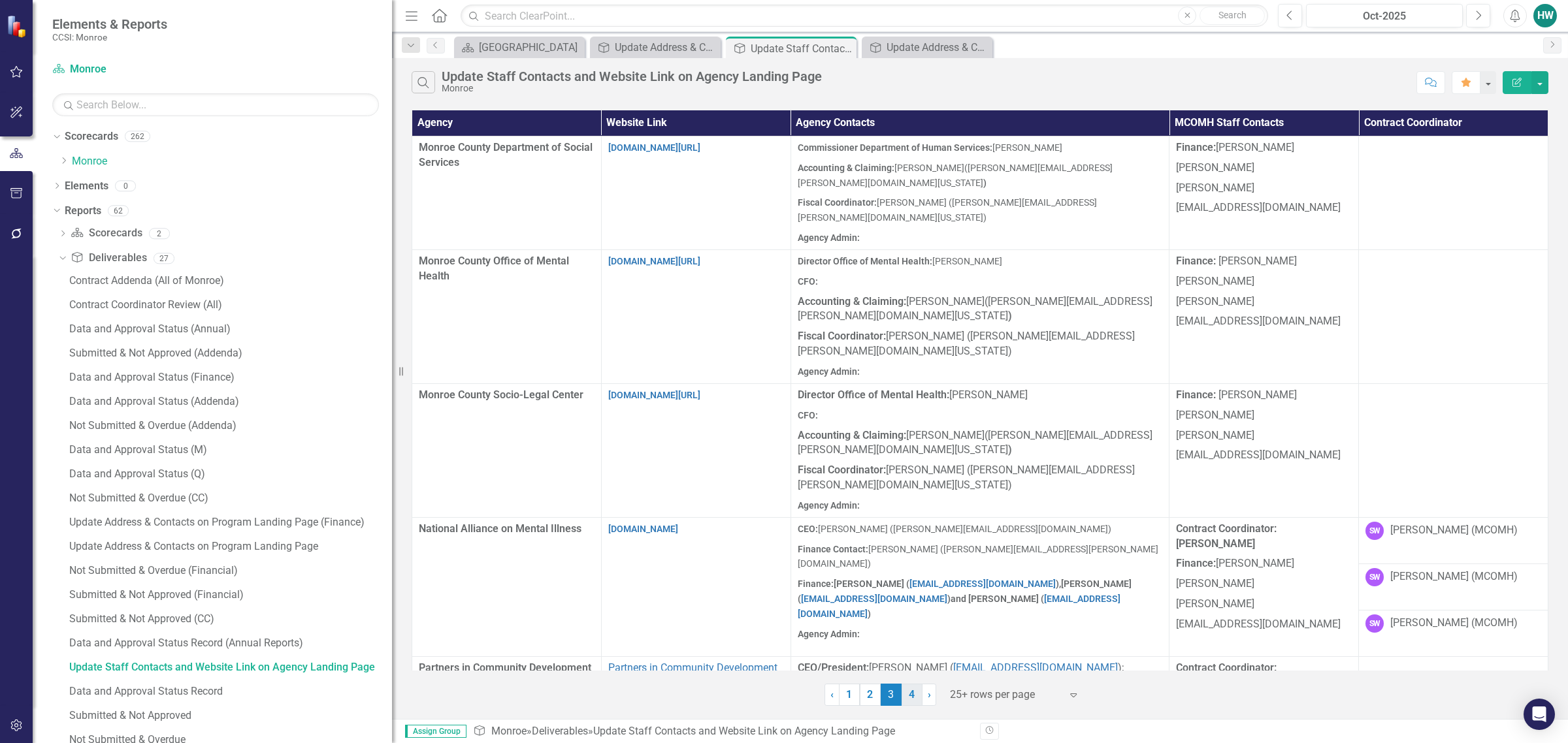
click at [910, 696] on link "4" at bounding box center [912, 694] width 21 height 22
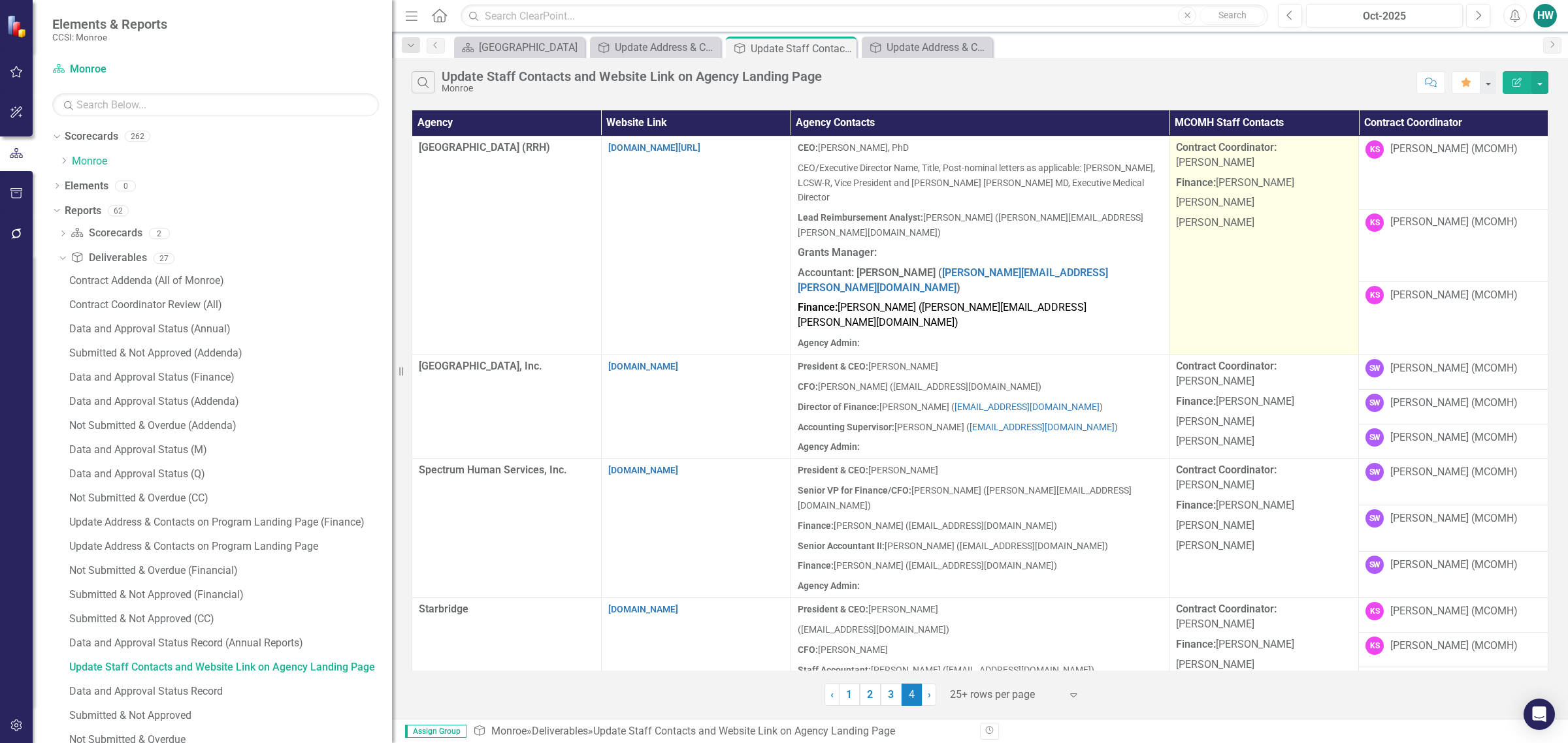
click at [1036, 214] on p "[PERSON_NAME]" at bounding box center [1264, 221] width 176 height 18
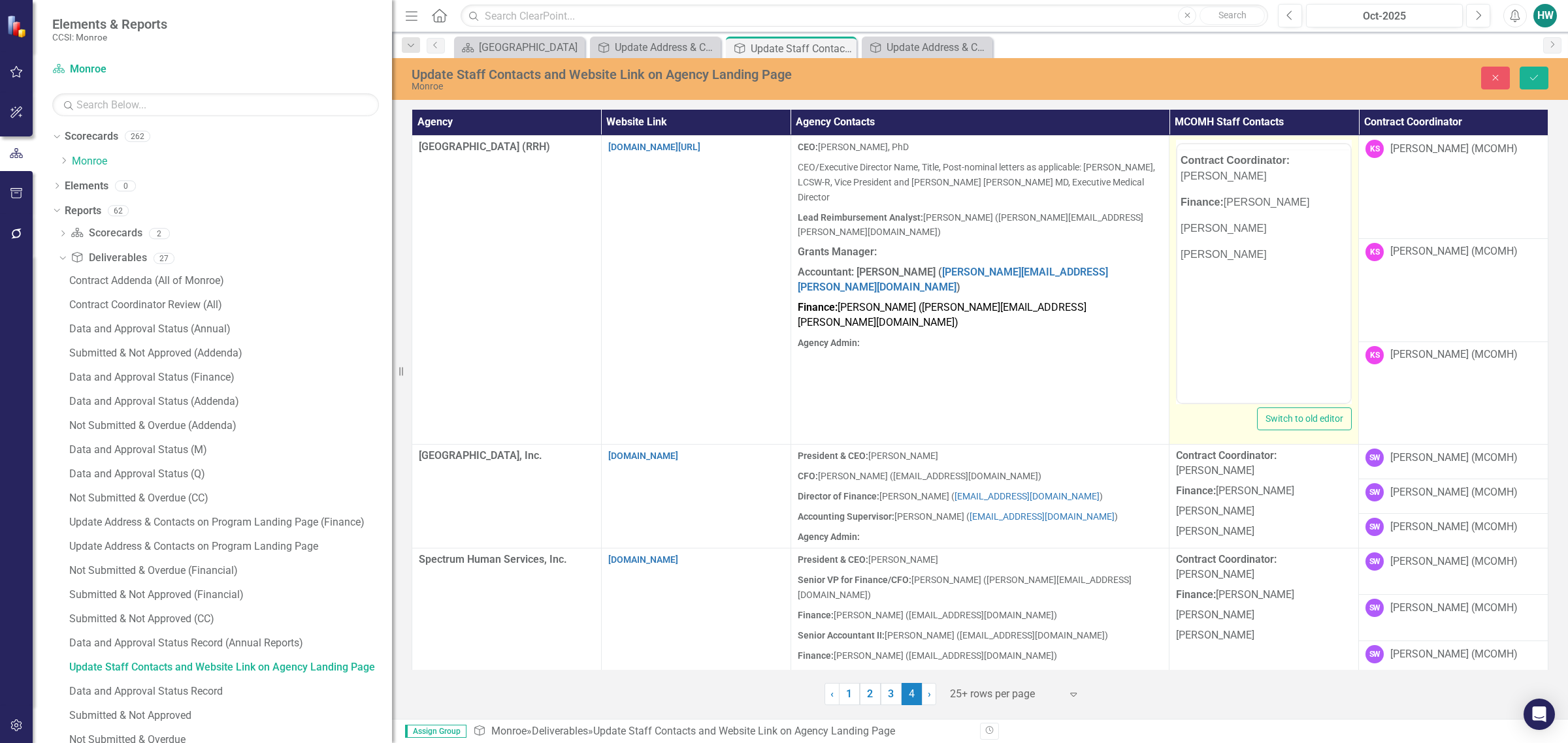
scroll to position [0, 0]
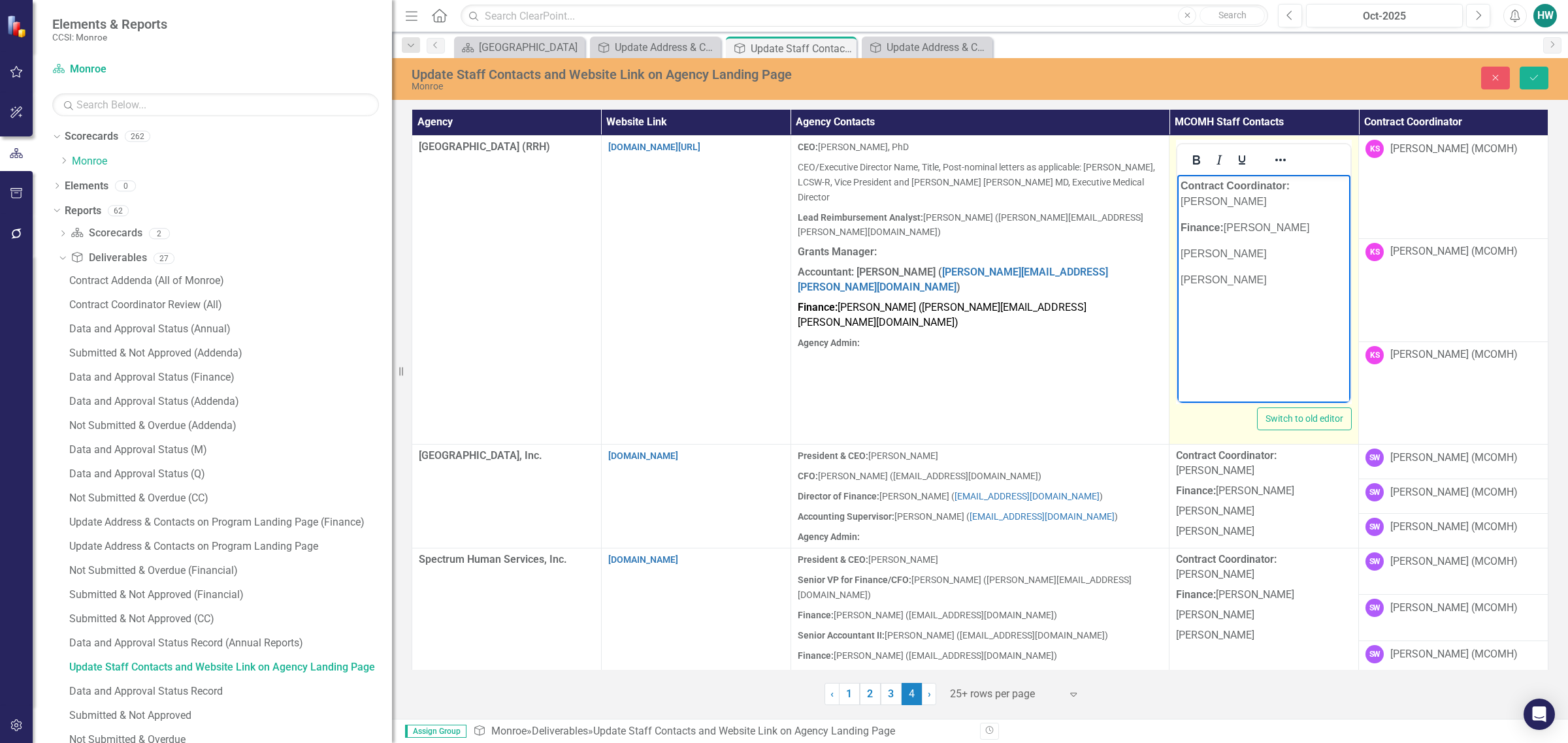
click at [1036, 267] on body "Contract Coordinator: Kathy Schlegel Finance: Sheri Watkins Helen Wilkins Dylan…" at bounding box center [1264, 272] width 173 height 196
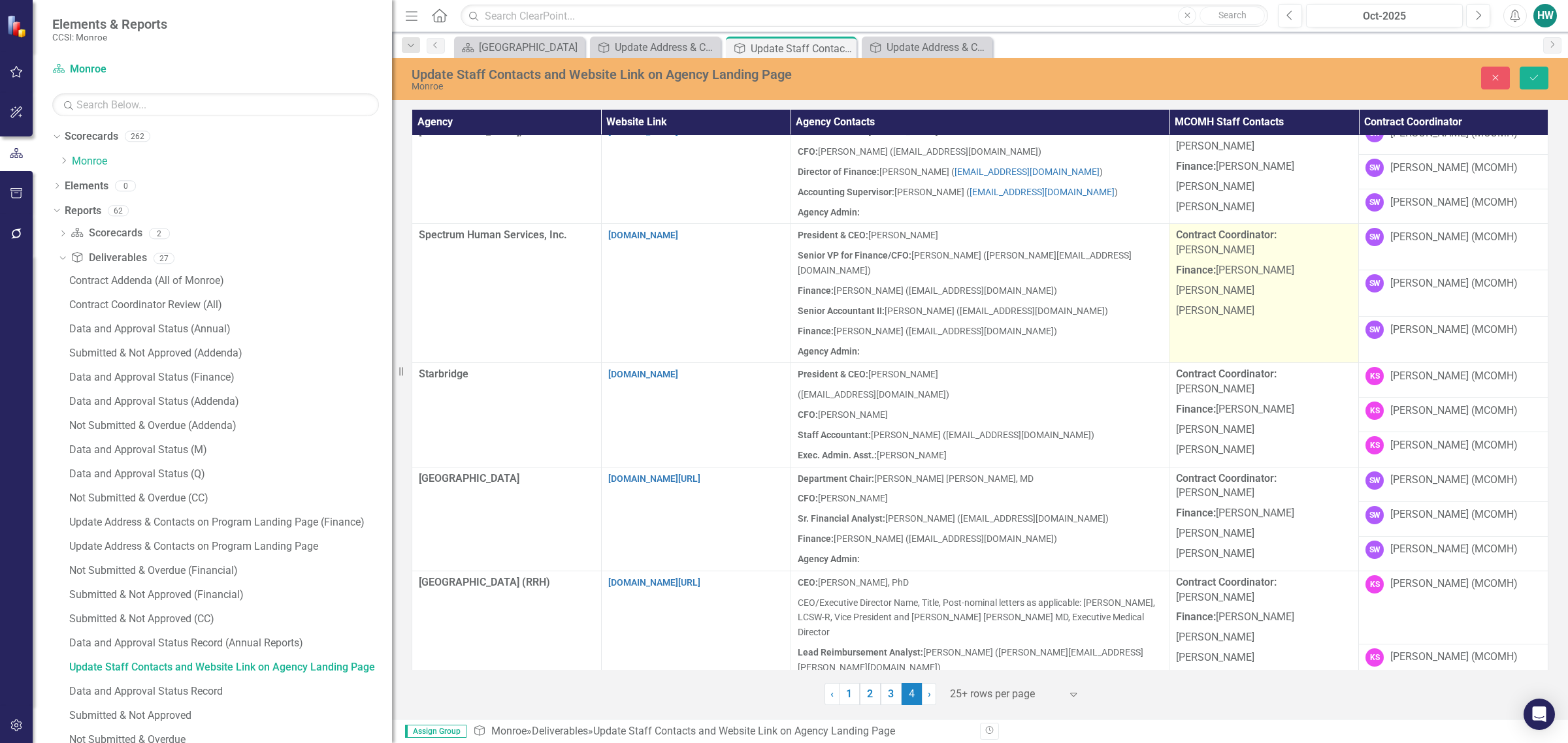
scroll to position [326, 0]
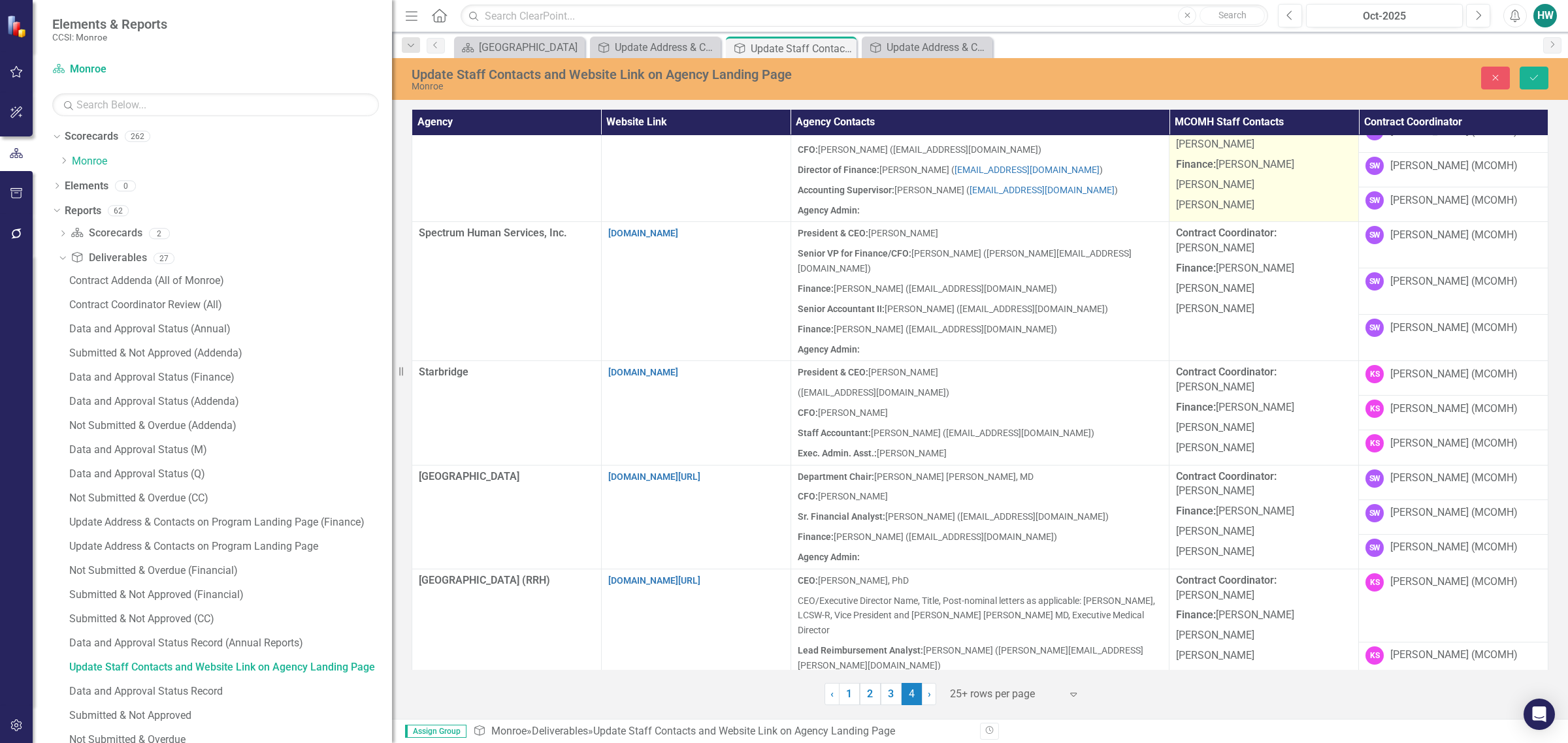
click at [1036, 196] on p "[PERSON_NAME]" at bounding box center [1264, 204] width 176 height 18
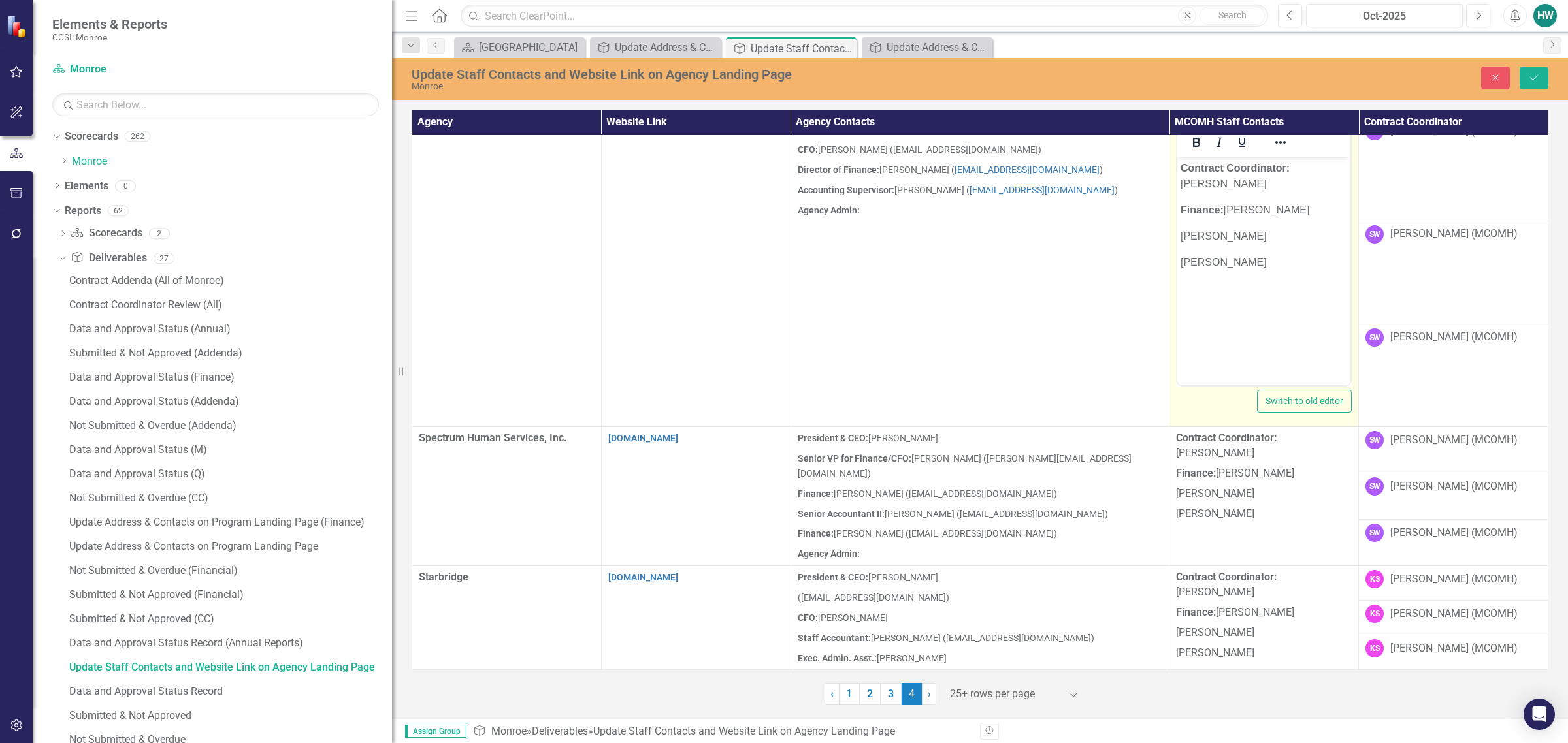
scroll to position [0, 0]
click at [1036, 255] on p "[PERSON_NAME]" at bounding box center [1264, 263] width 166 height 16
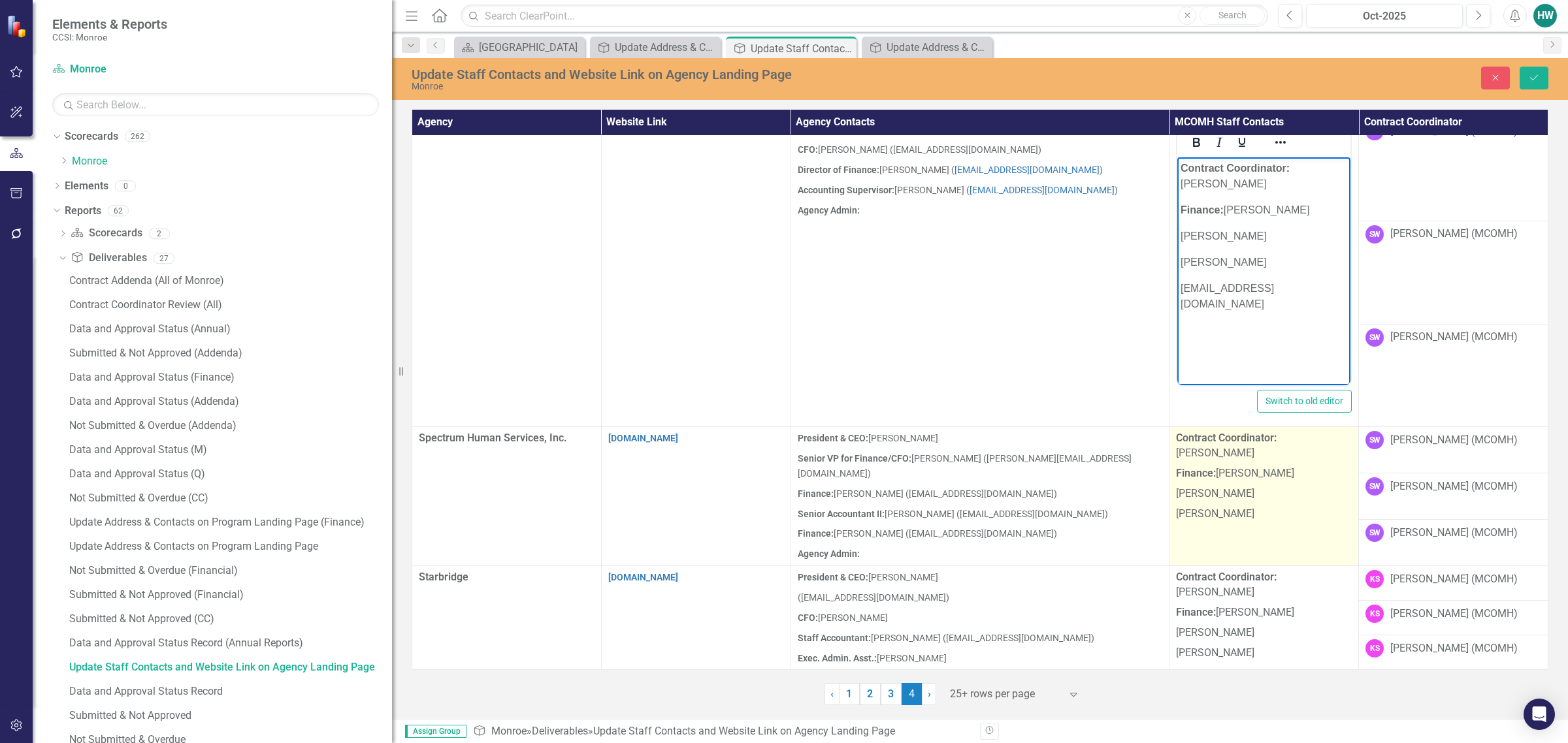
click at [1036, 505] on p "[PERSON_NAME]" at bounding box center [1264, 513] width 176 height 18
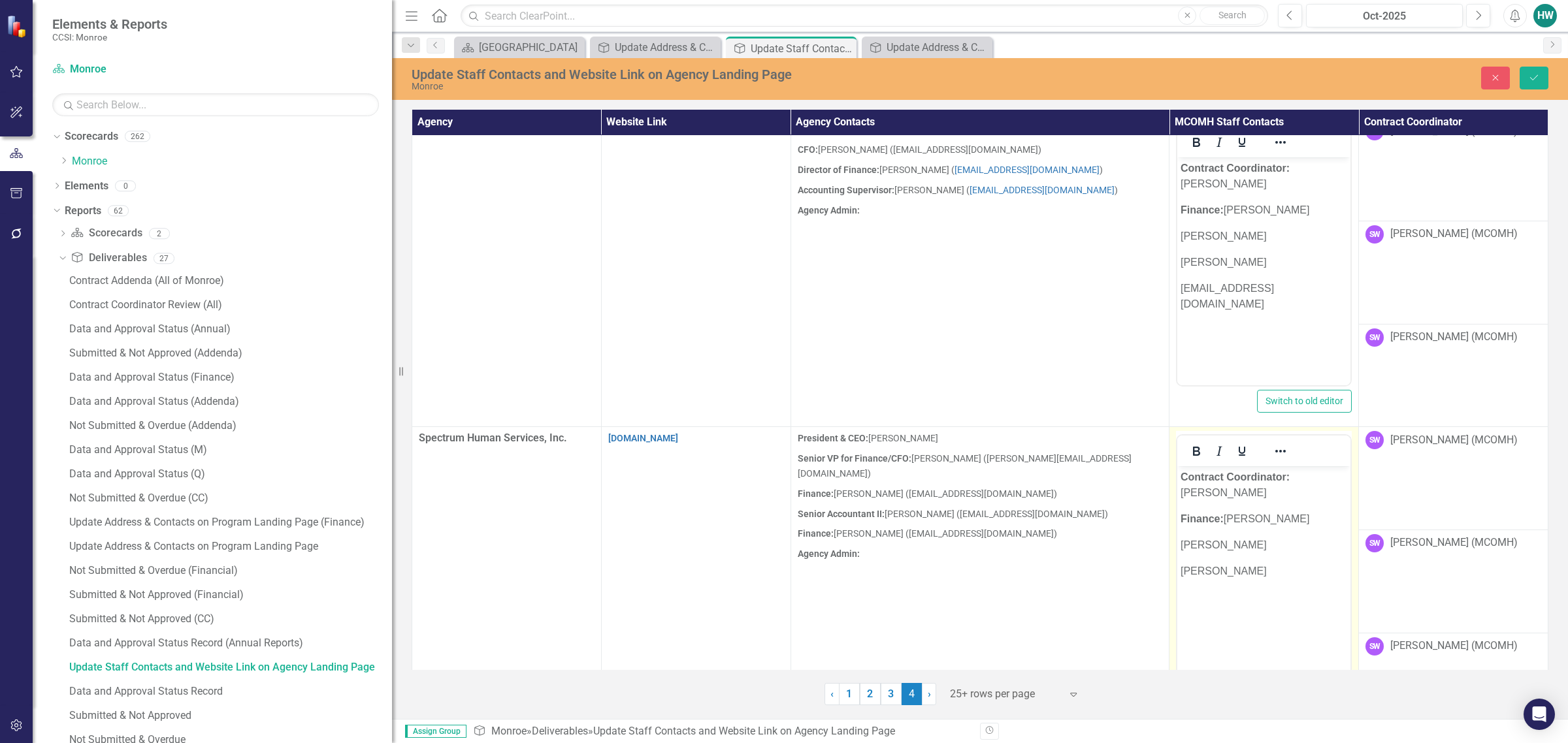
click at [1036, 564] on p "[PERSON_NAME]" at bounding box center [1264, 572] width 166 height 16
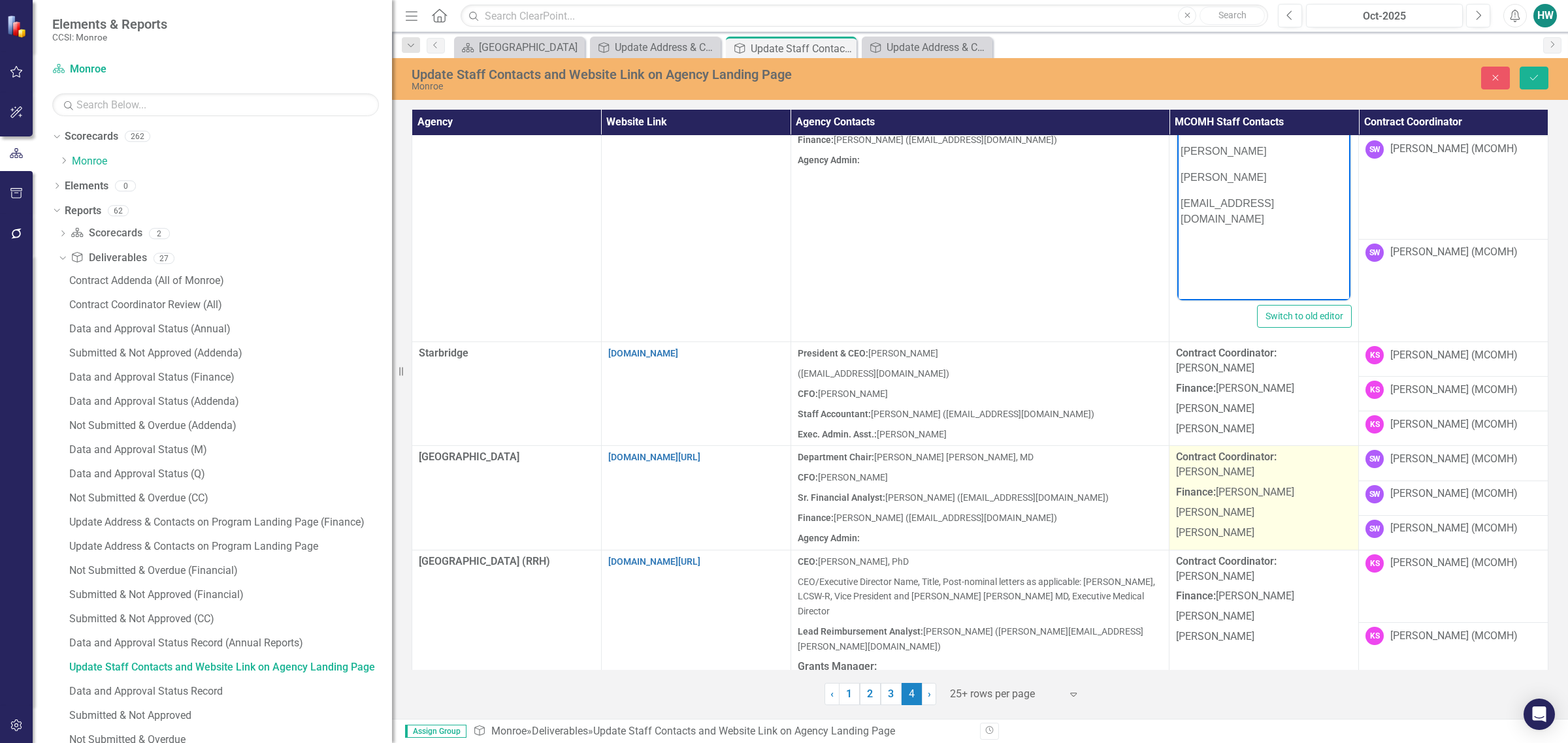
scroll to position [735, 0]
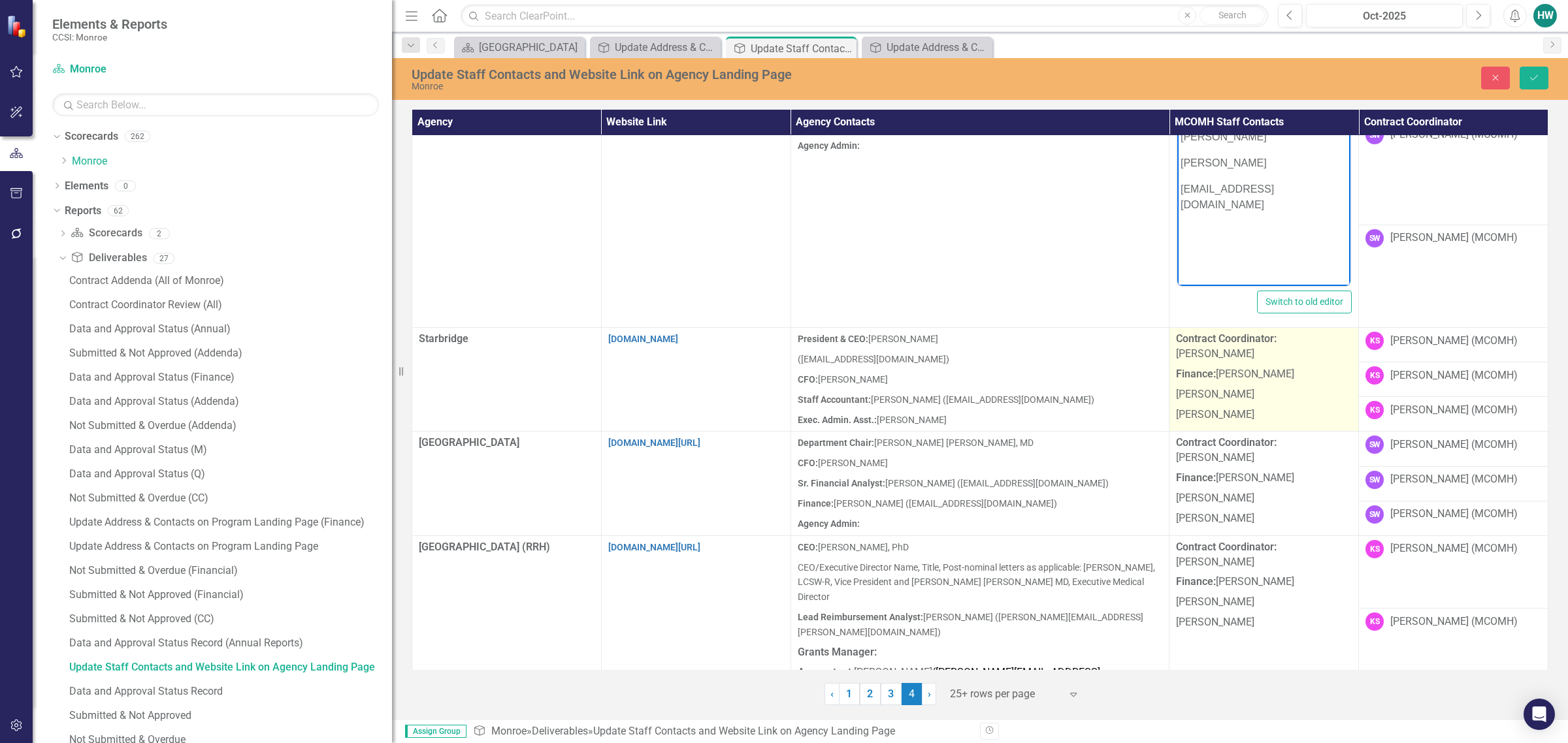
click at [1036, 405] on p "[PERSON_NAME]" at bounding box center [1264, 413] width 176 height 18
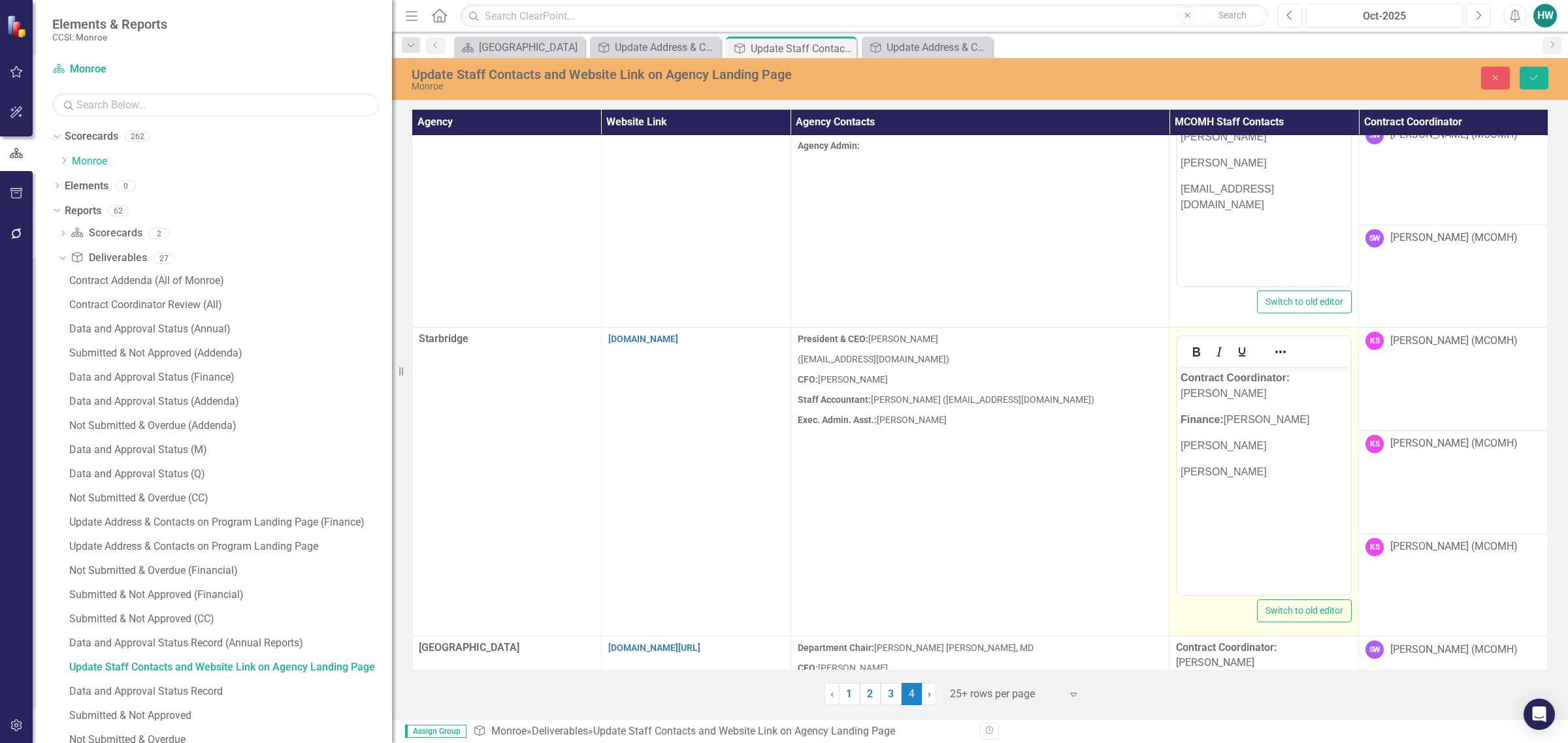
scroll to position [0, 0]
click at [1036, 477] on p "[PERSON_NAME]" at bounding box center [1264, 472] width 166 height 16
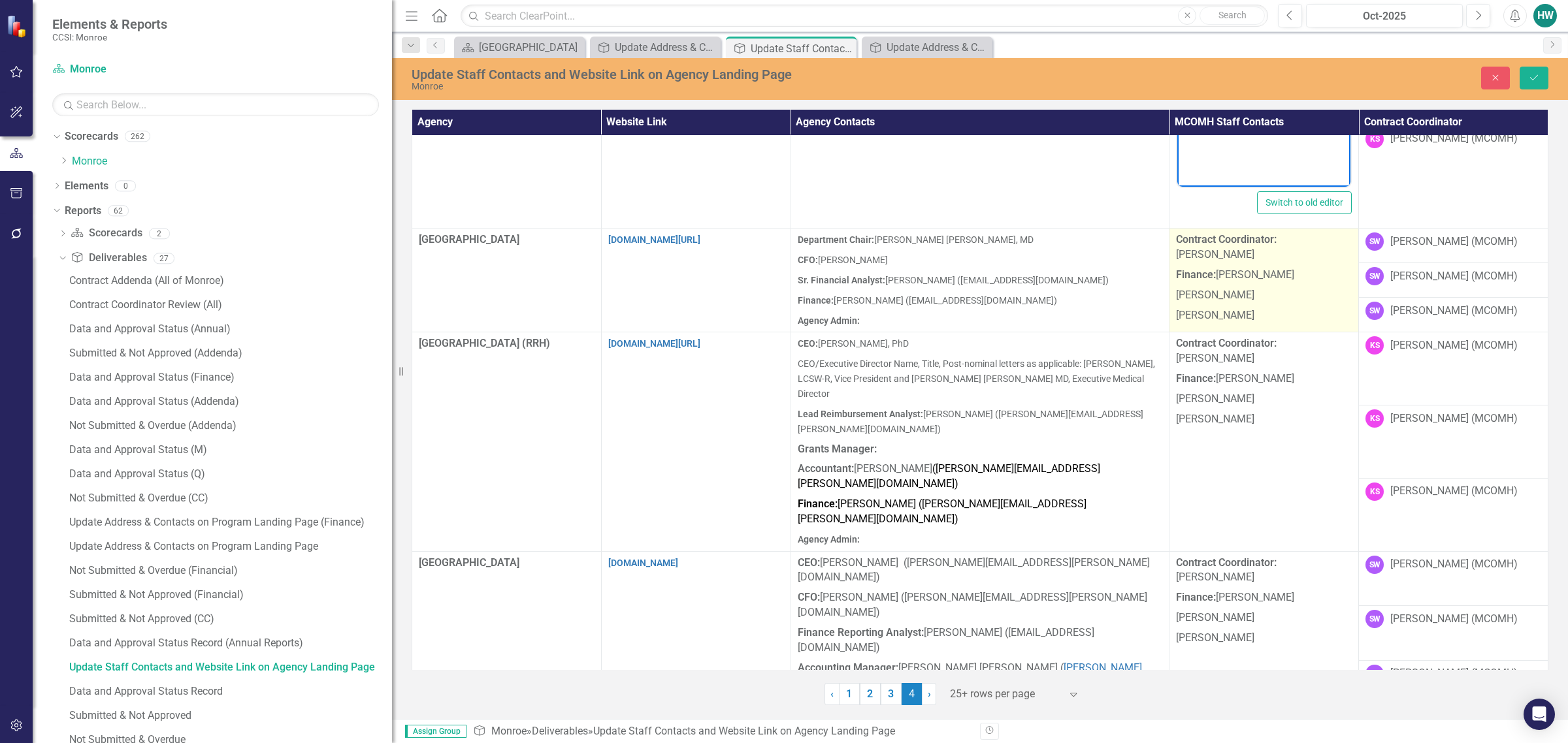
click at [1036, 316] on td "Contract Coordinator: Scotty Wall Finance: Sheri Watkins Helen Wilkins Dylan Cu…" at bounding box center [1264, 280] width 190 height 104
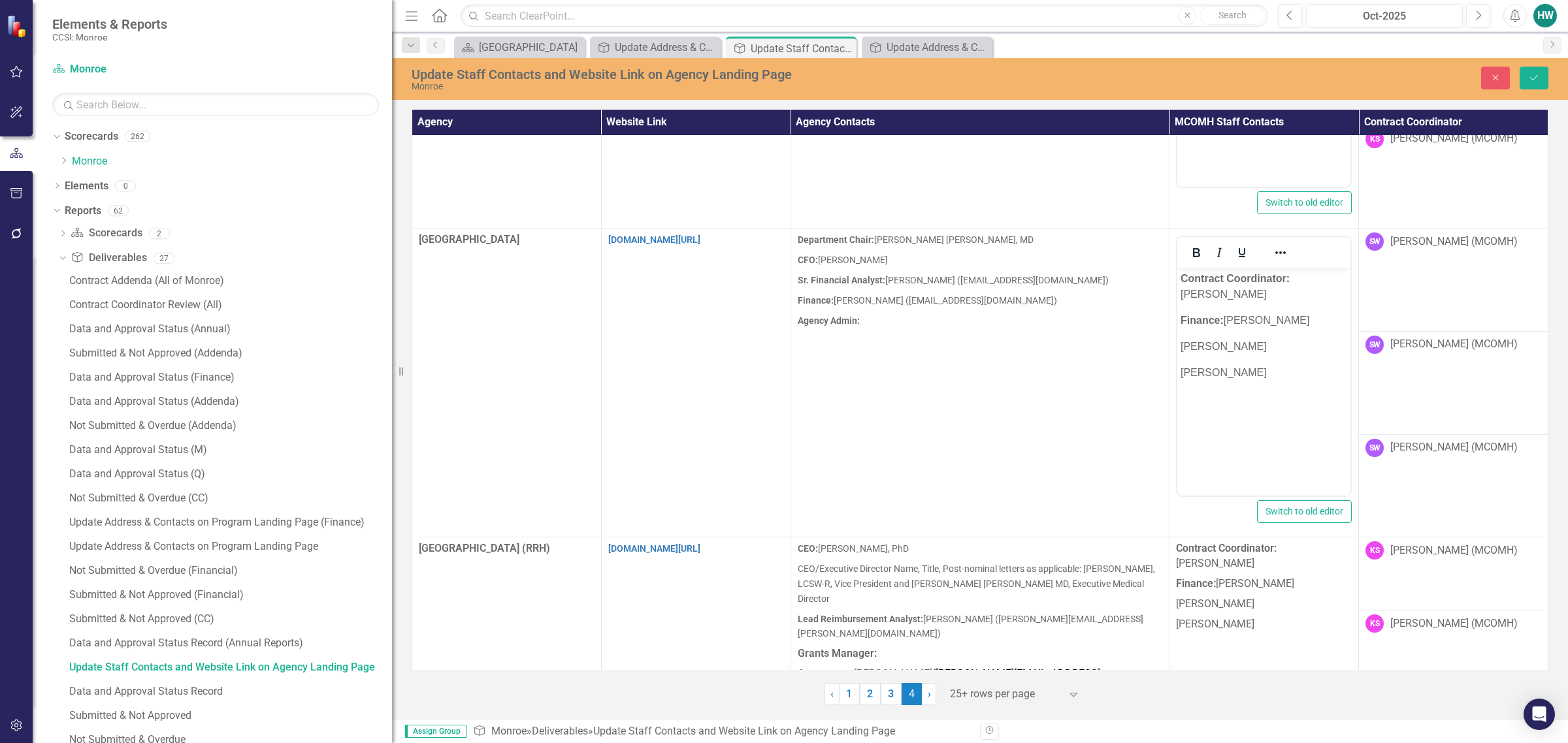
scroll to position [0, 0]
click at [1036, 365] on p "[PERSON_NAME]" at bounding box center [1264, 373] width 166 height 16
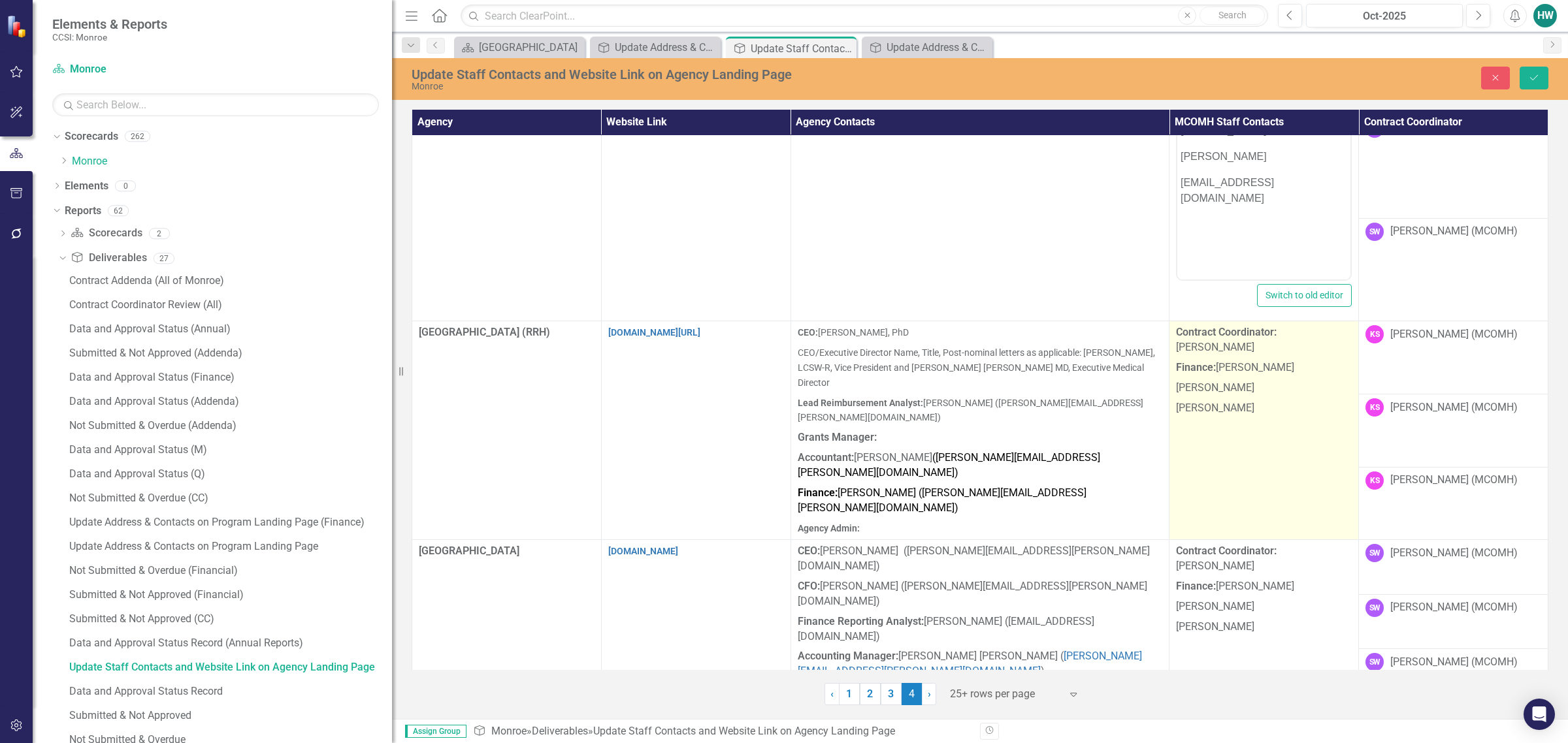
click at [1036, 398] on p "[PERSON_NAME]" at bounding box center [1264, 407] width 176 height 18
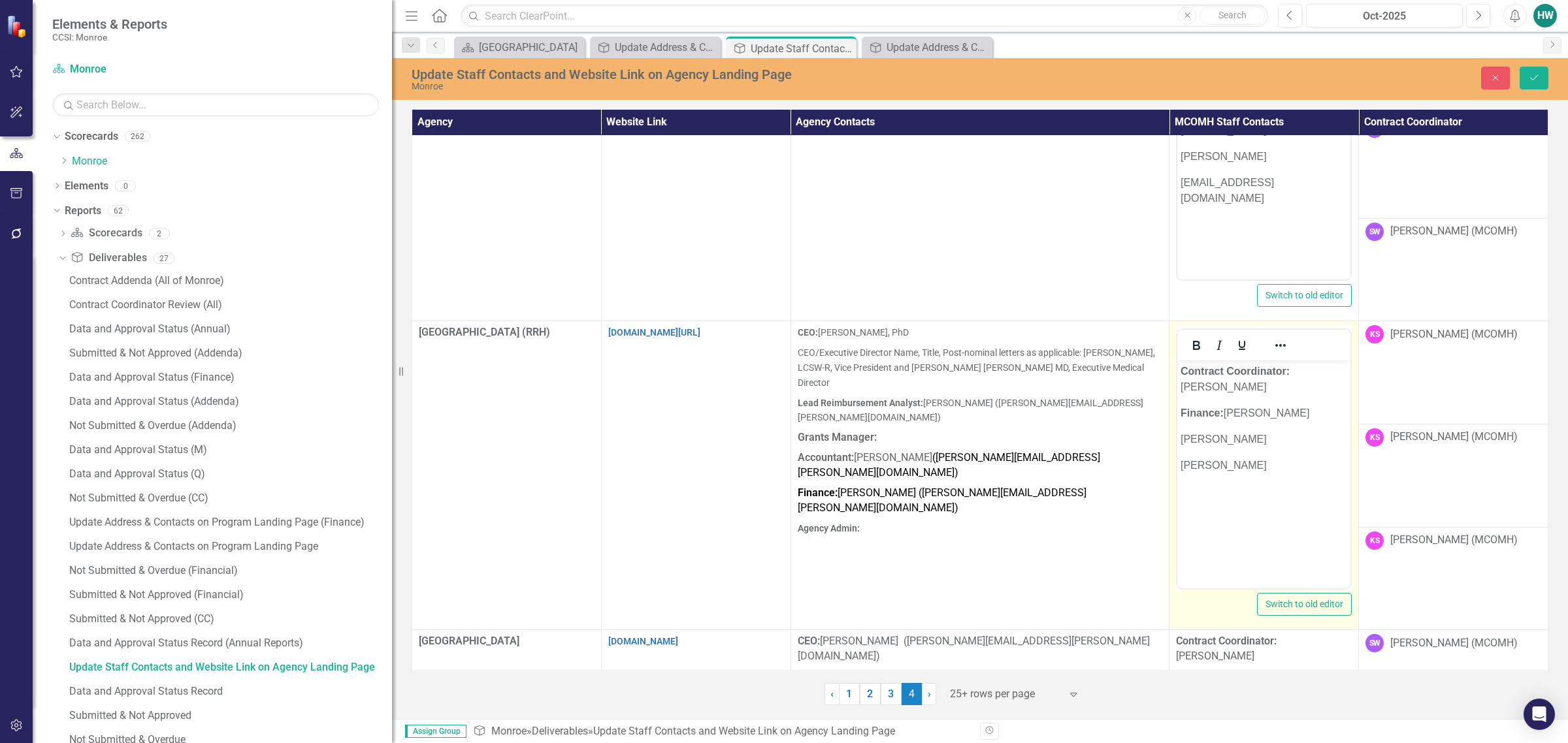
scroll to position [0, 0]
click at [1036, 461] on p "[PERSON_NAME]" at bounding box center [1264, 466] width 166 height 16
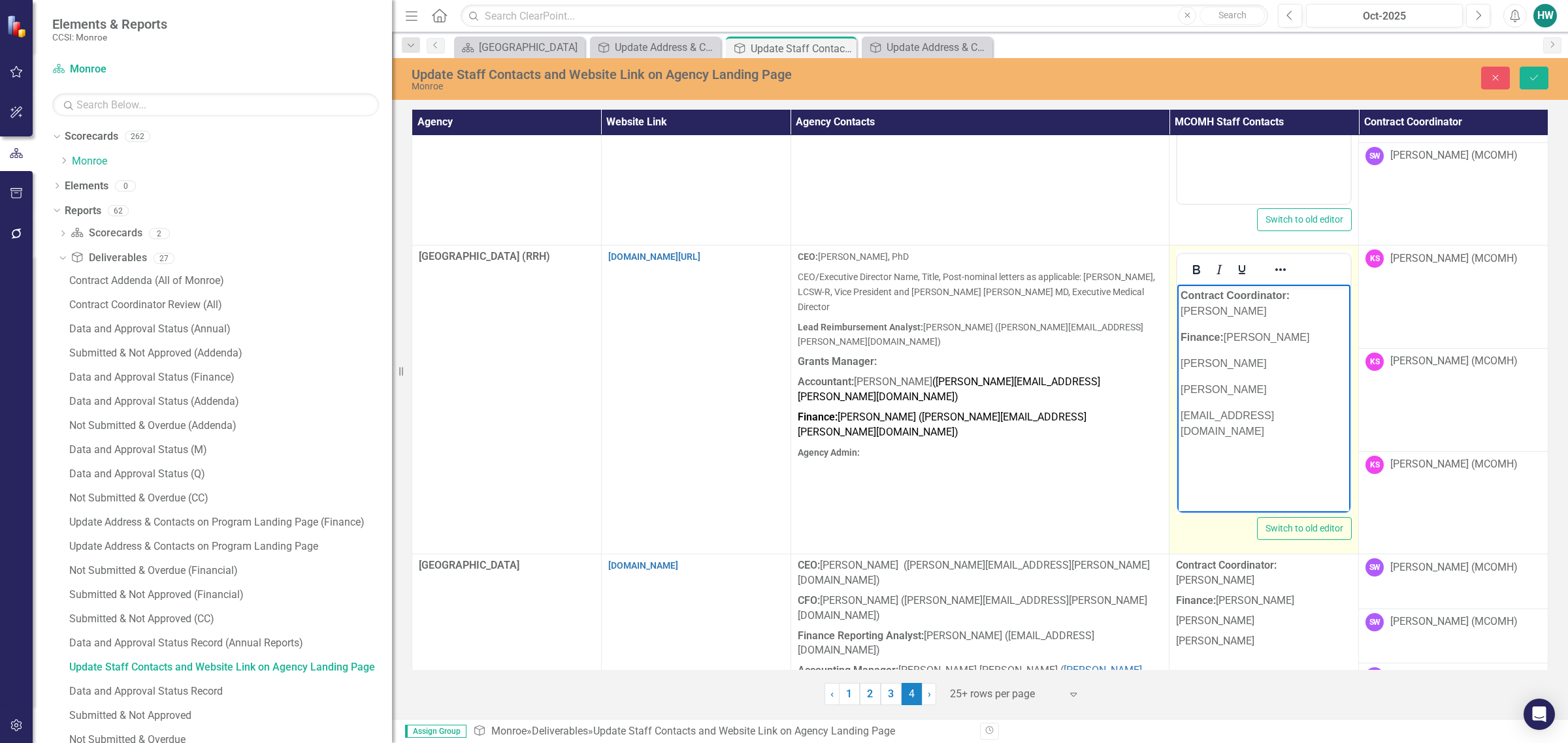
scroll to position [1509, 0]
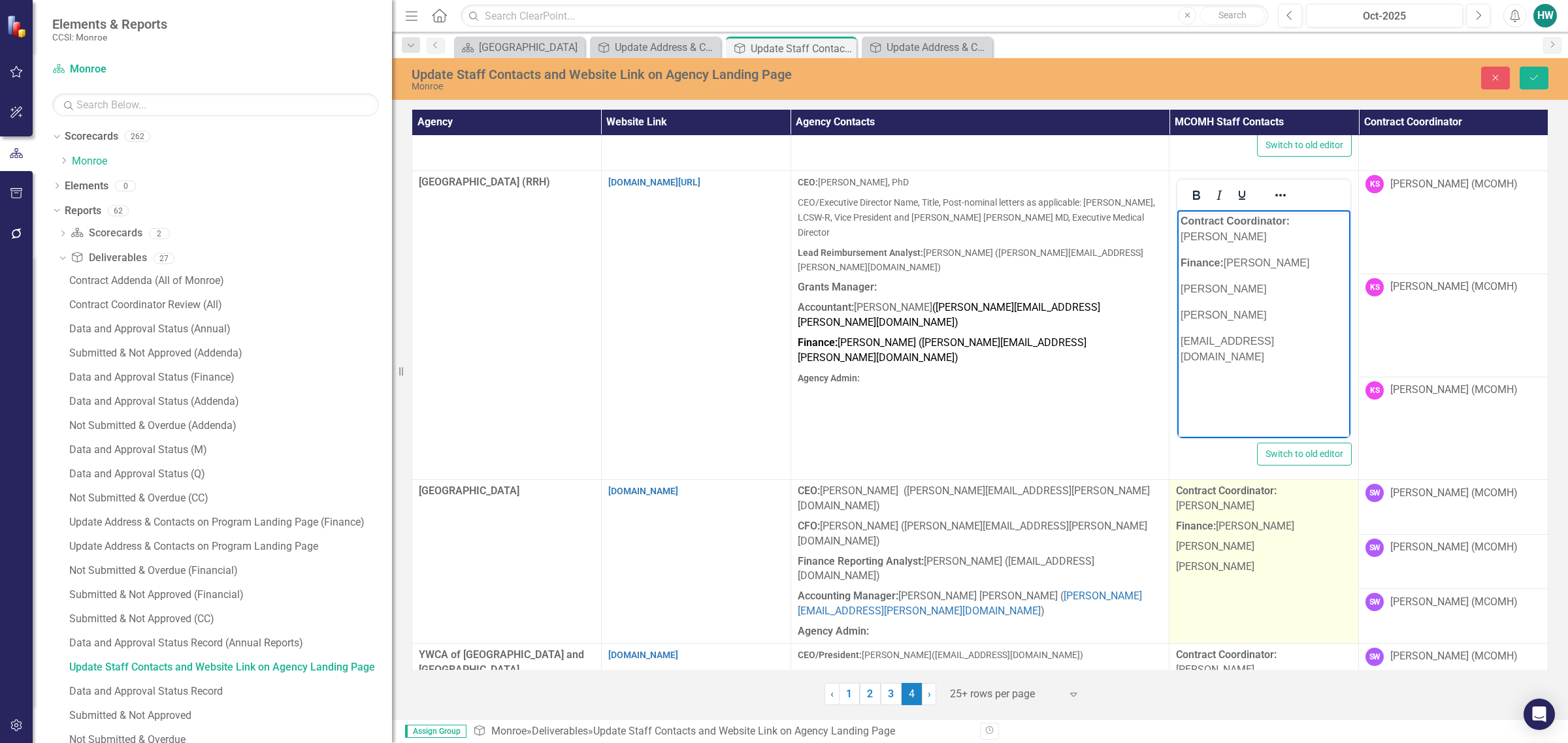
click at [1036, 557] on p "[PERSON_NAME]" at bounding box center [1264, 565] width 176 height 18
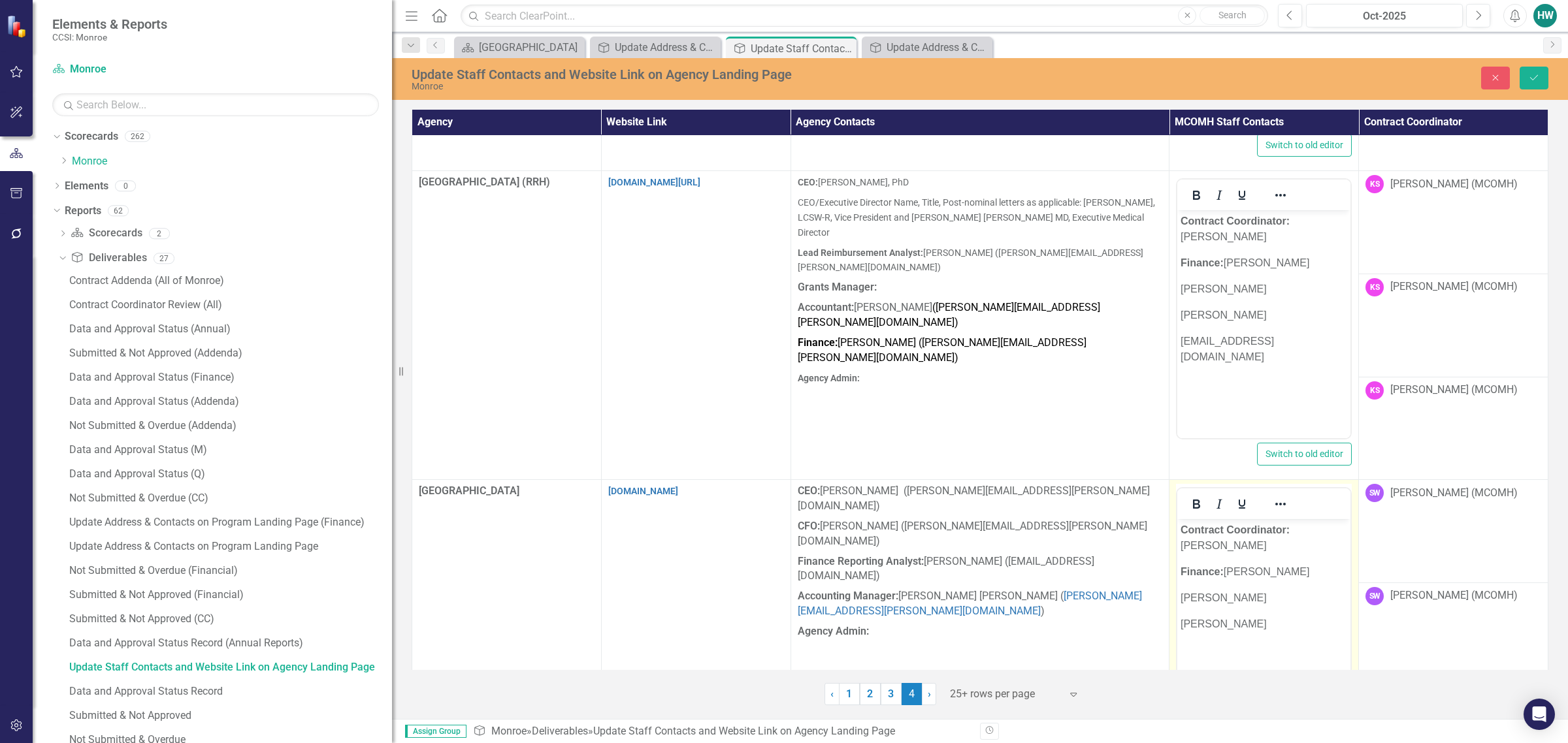
scroll to position [0, 0]
click at [1036, 616] on p "[PERSON_NAME]" at bounding box center [1264, 624] width 166 height 16
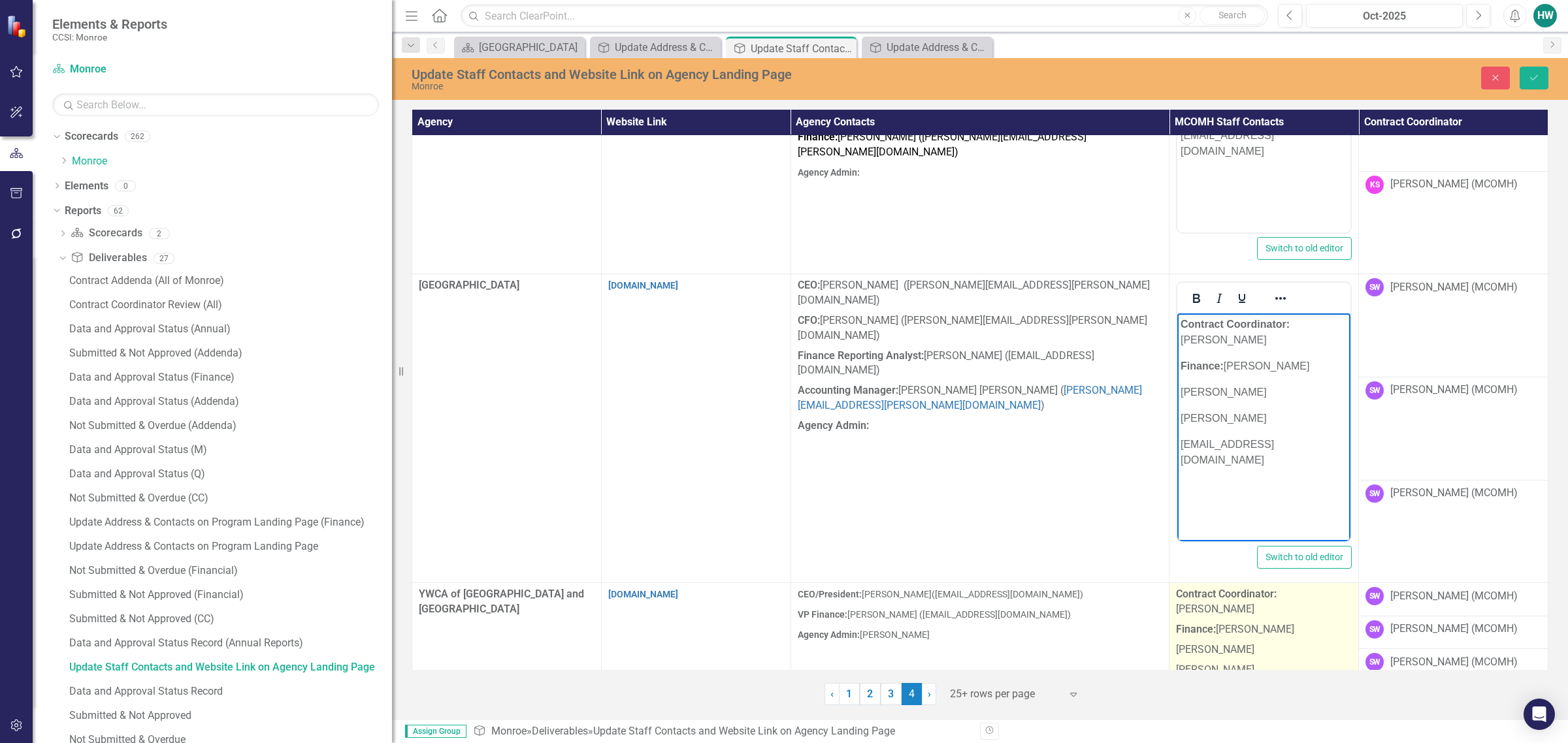
click at [1036, 660] on p "[PERSON_NAME]" at bounding box center [1264, 669] width 176 height 18
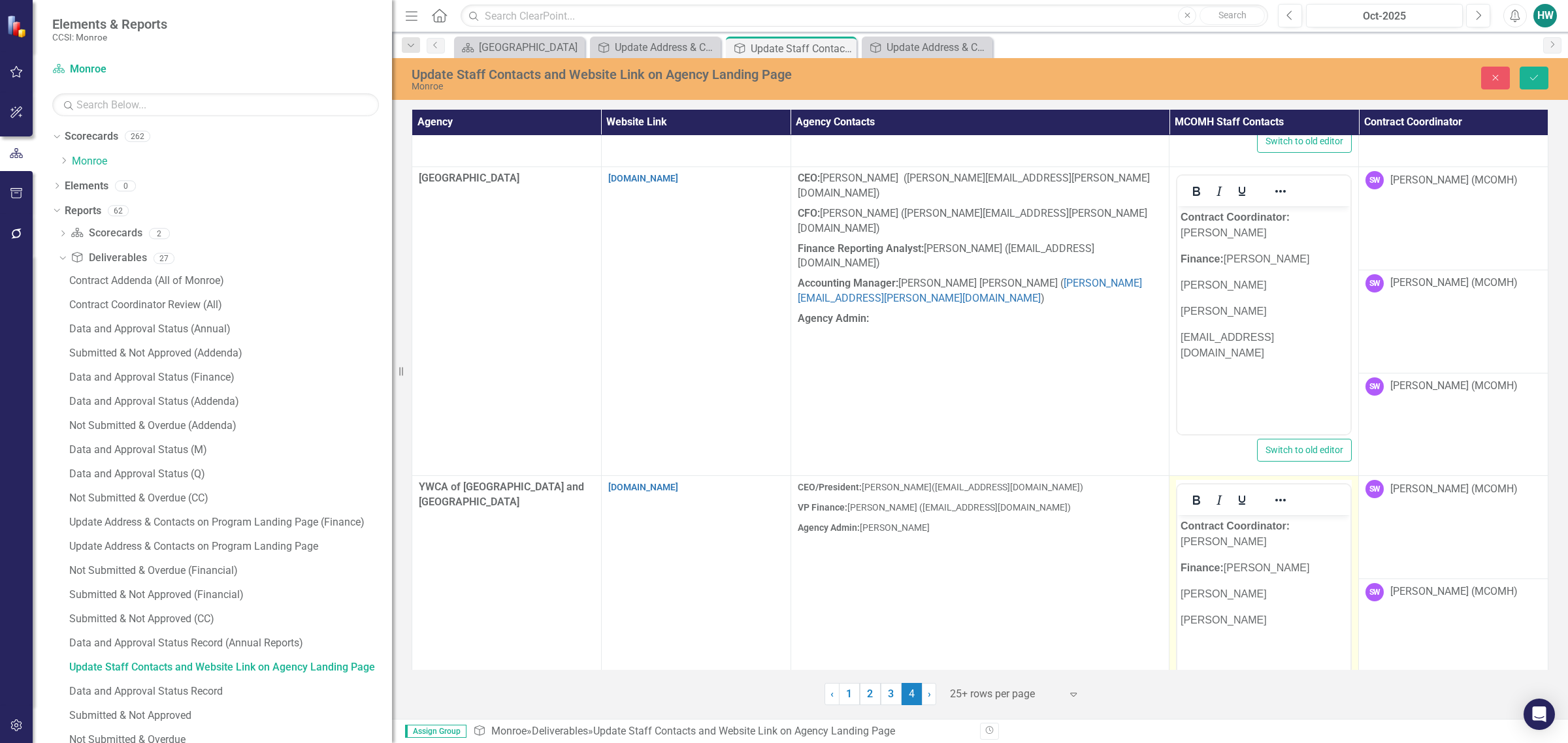
scroll to position [1940, 0]
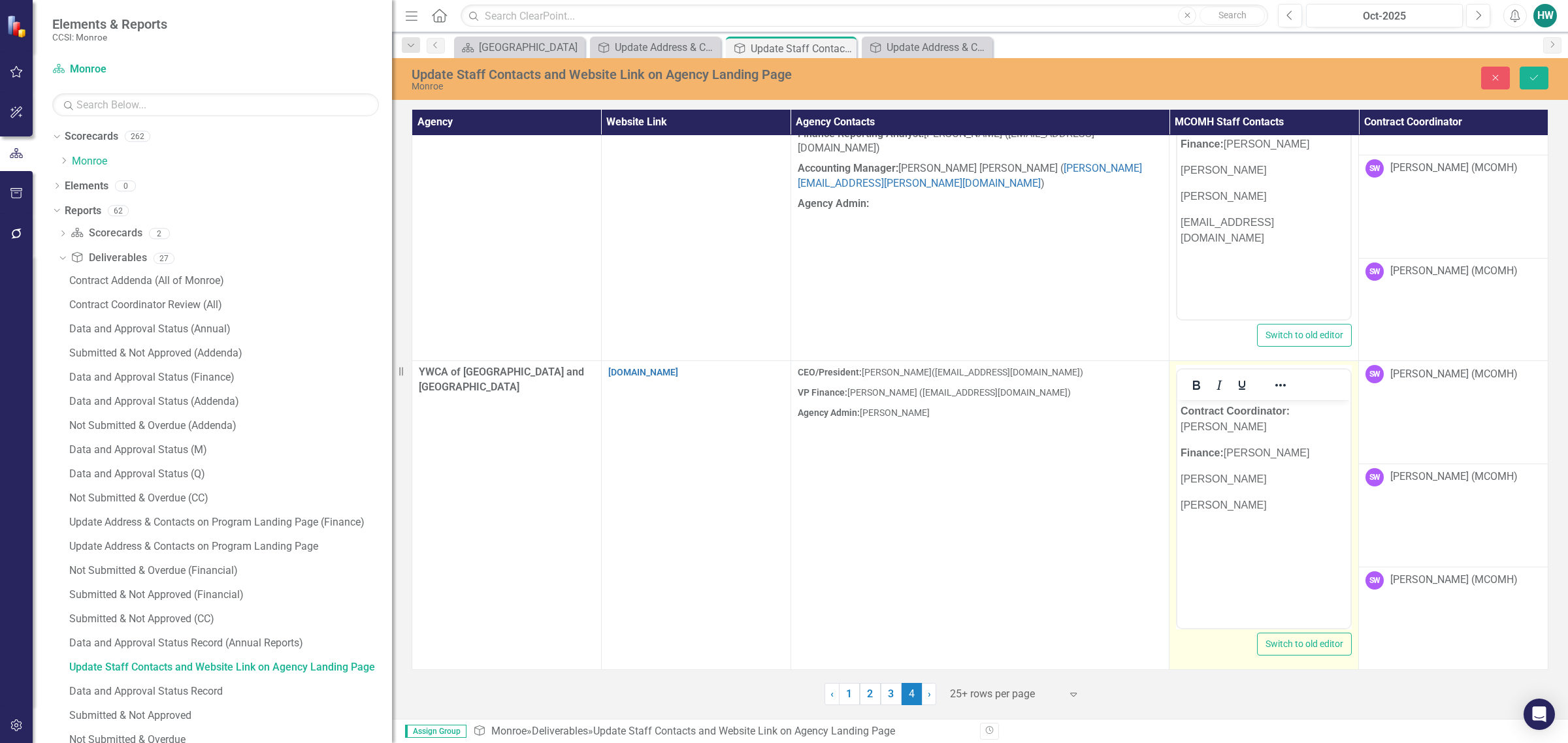
click at [1036, 497] on p "[PERSON_NAME]" at bounding box center [1264, 505] width 166 height 16
click at [1036, 83] on button "Save" at bounding box center [1534, 78] width 29 height 23
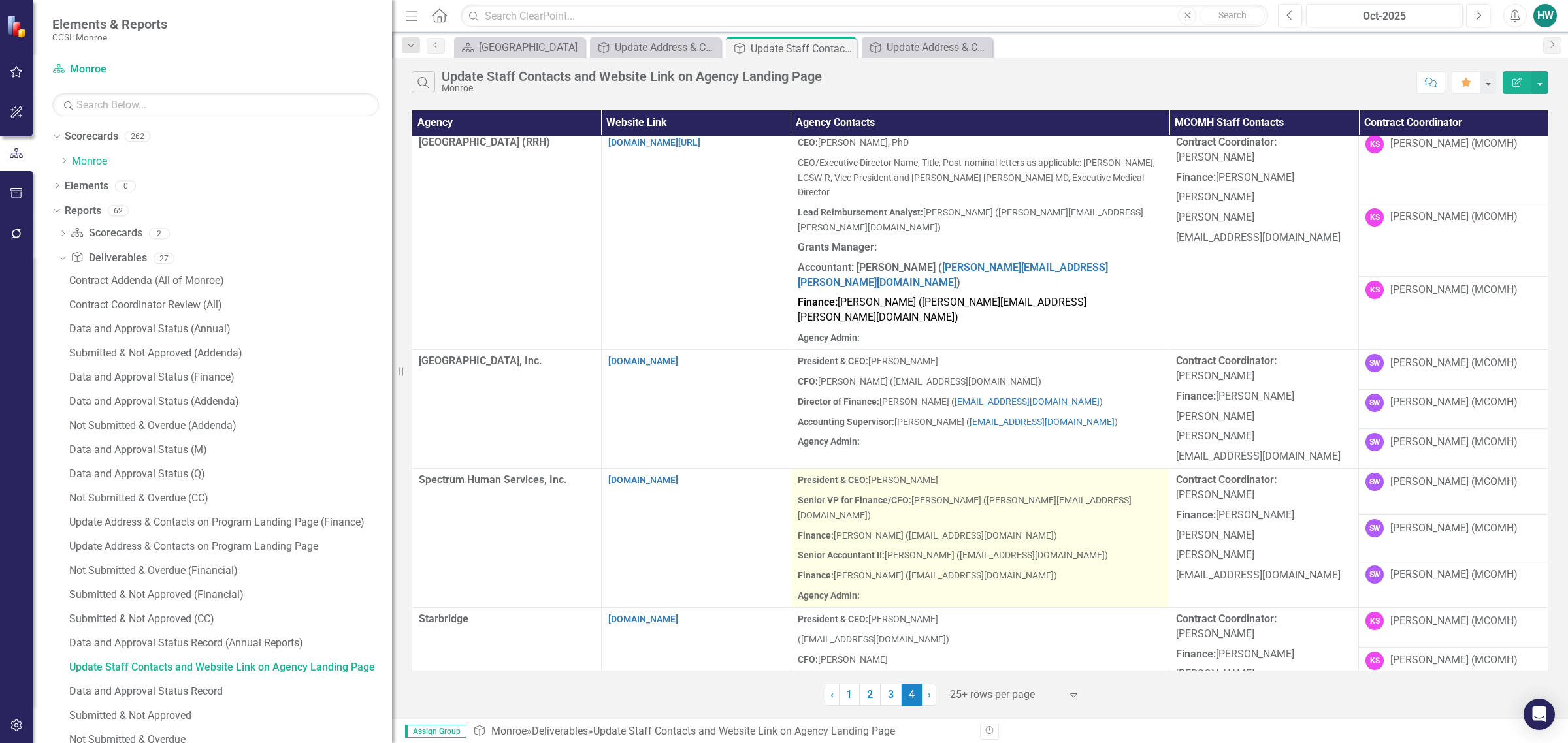
scroll to position [0, 0]
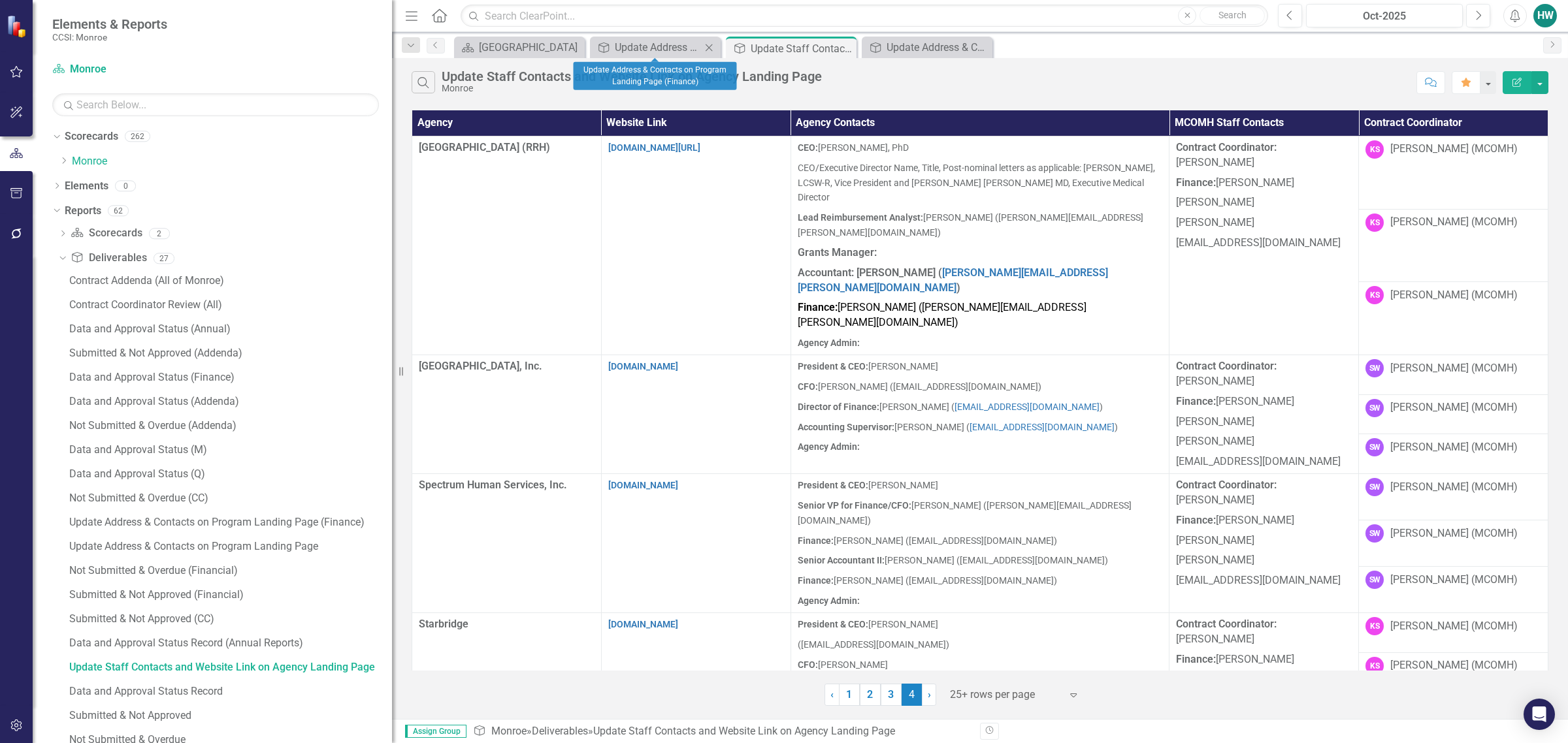
click at [711, 47] on icon "Close" at bounding box center [709, 47] width 13 height 11
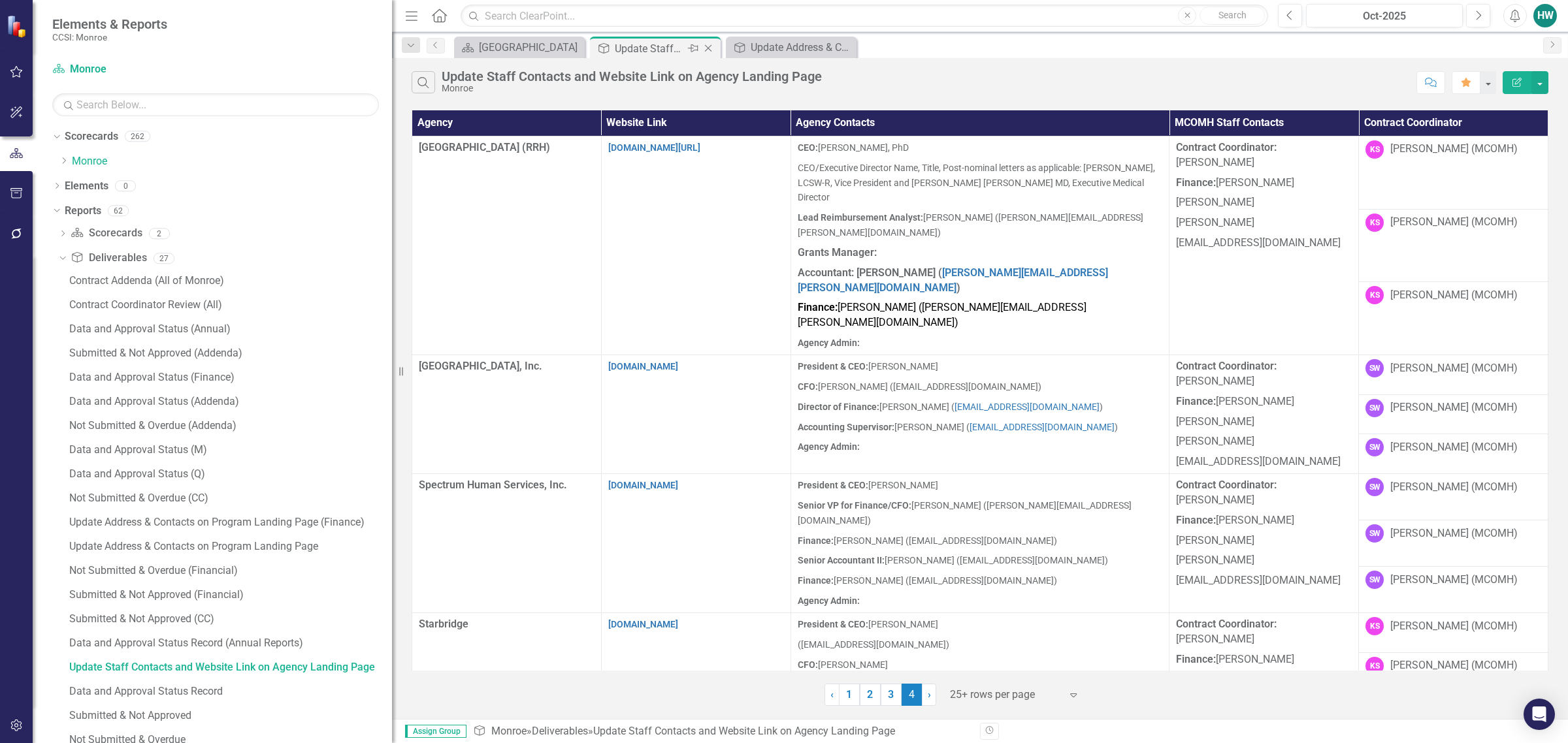
click at [709, 47] on icon at bounding box center [709, 49] width 7 height 7
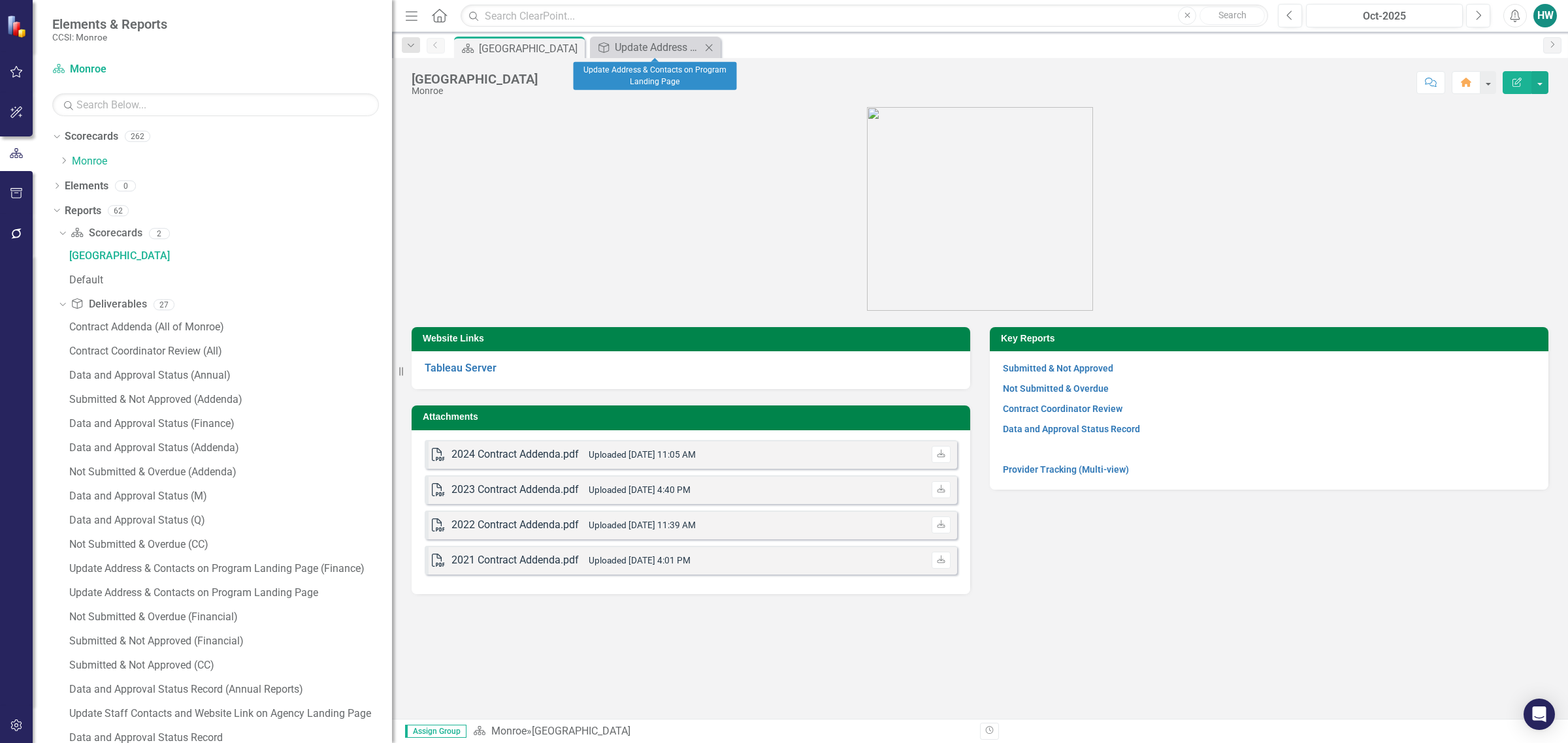
click at [713, 47] on icon "Close" at bounding box center [709, 47] width 13 height 11
click at [59, 304] on icon "Dropdown" at bounding box center [61, 304] width 7 height 9
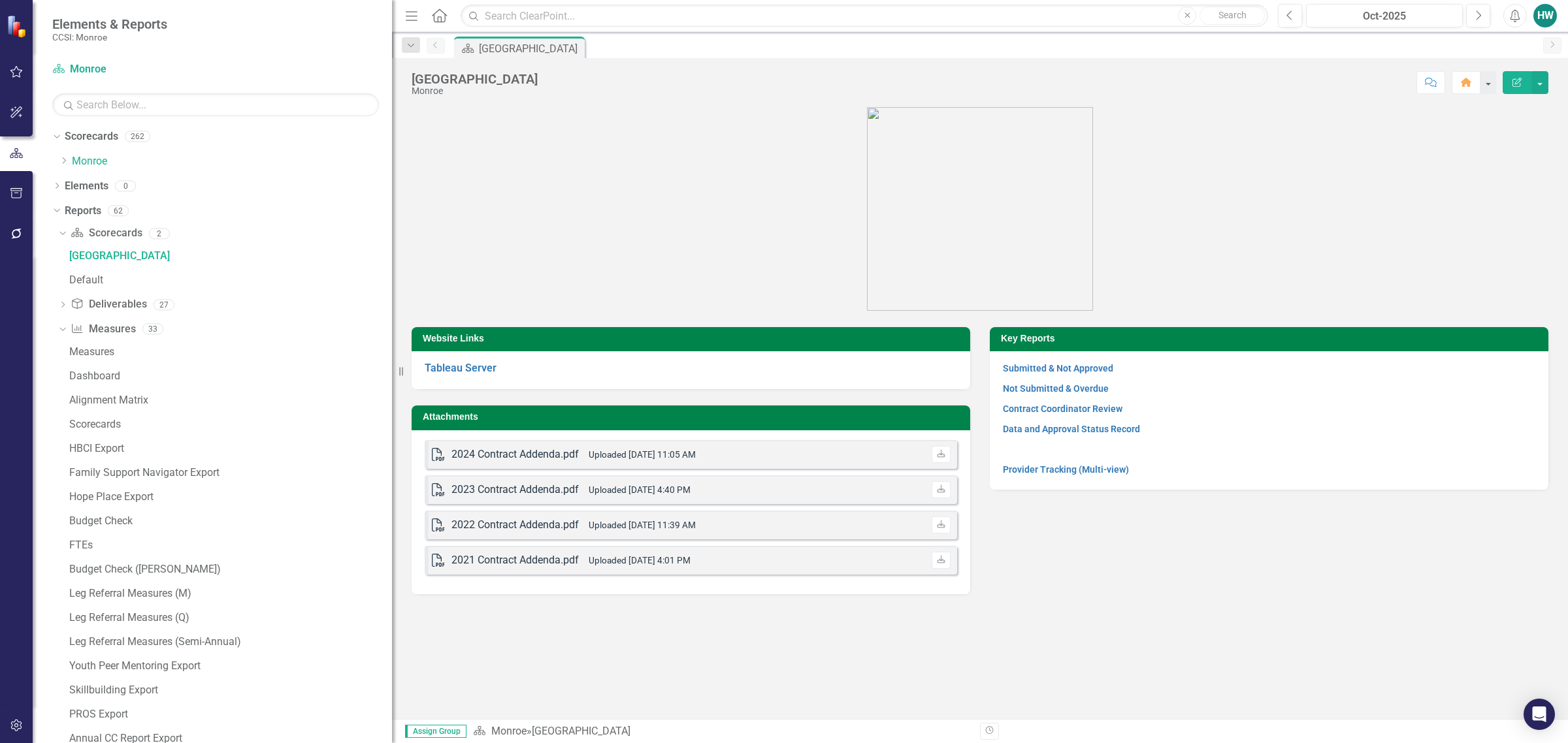
click at [55, 160] on div "Dropdown Scorecards 262 Dropdown Monroe Dropdown Catholic Charities Family & Co…" at bounding box center [222, 151] width 340 height 50
click at [55, 214] on icon "Dropdown" at bounding box center [55, 210] width 7 height 9
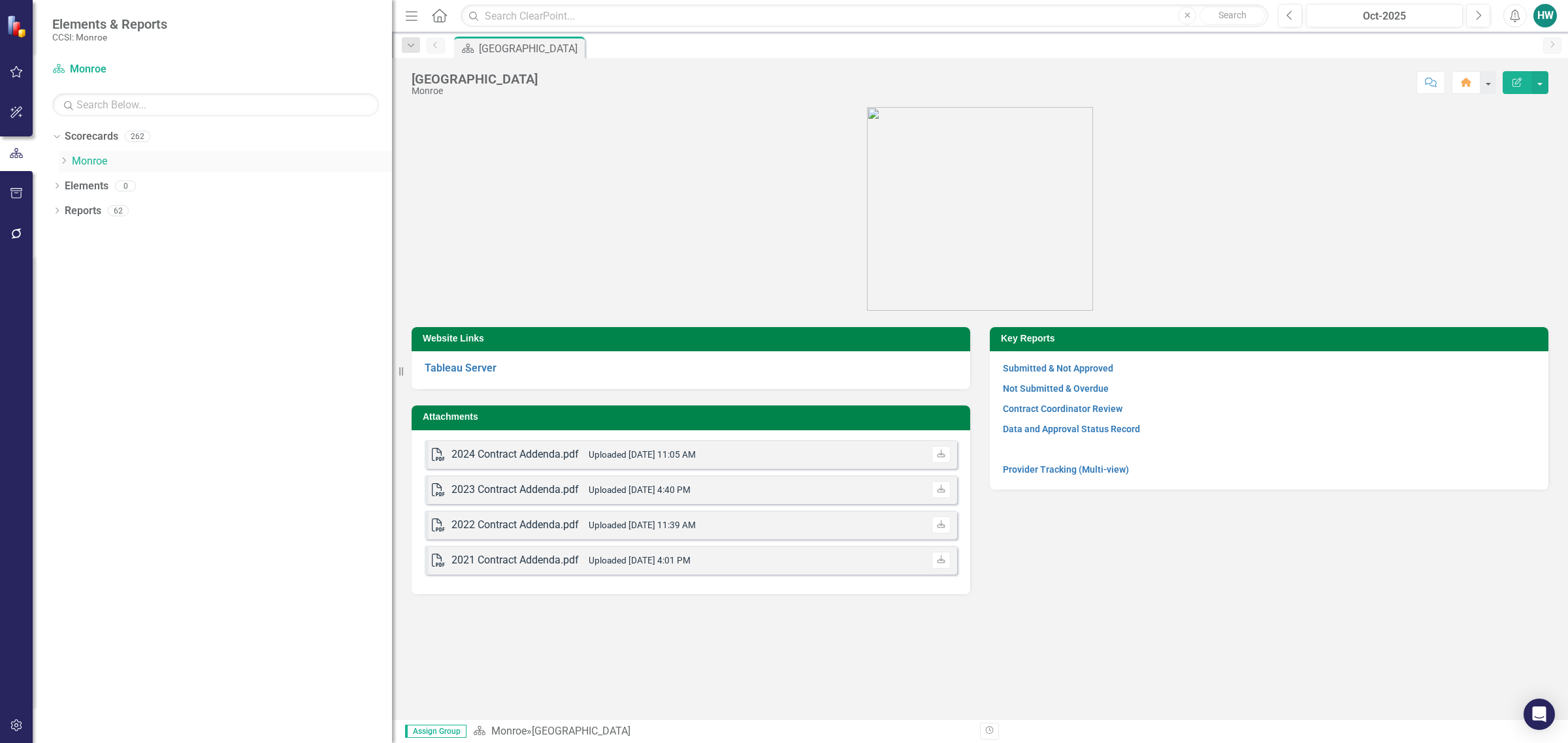
click at [63, 161] on icon "Dropdown" at bounding box center [64, 161] width 10 height 8
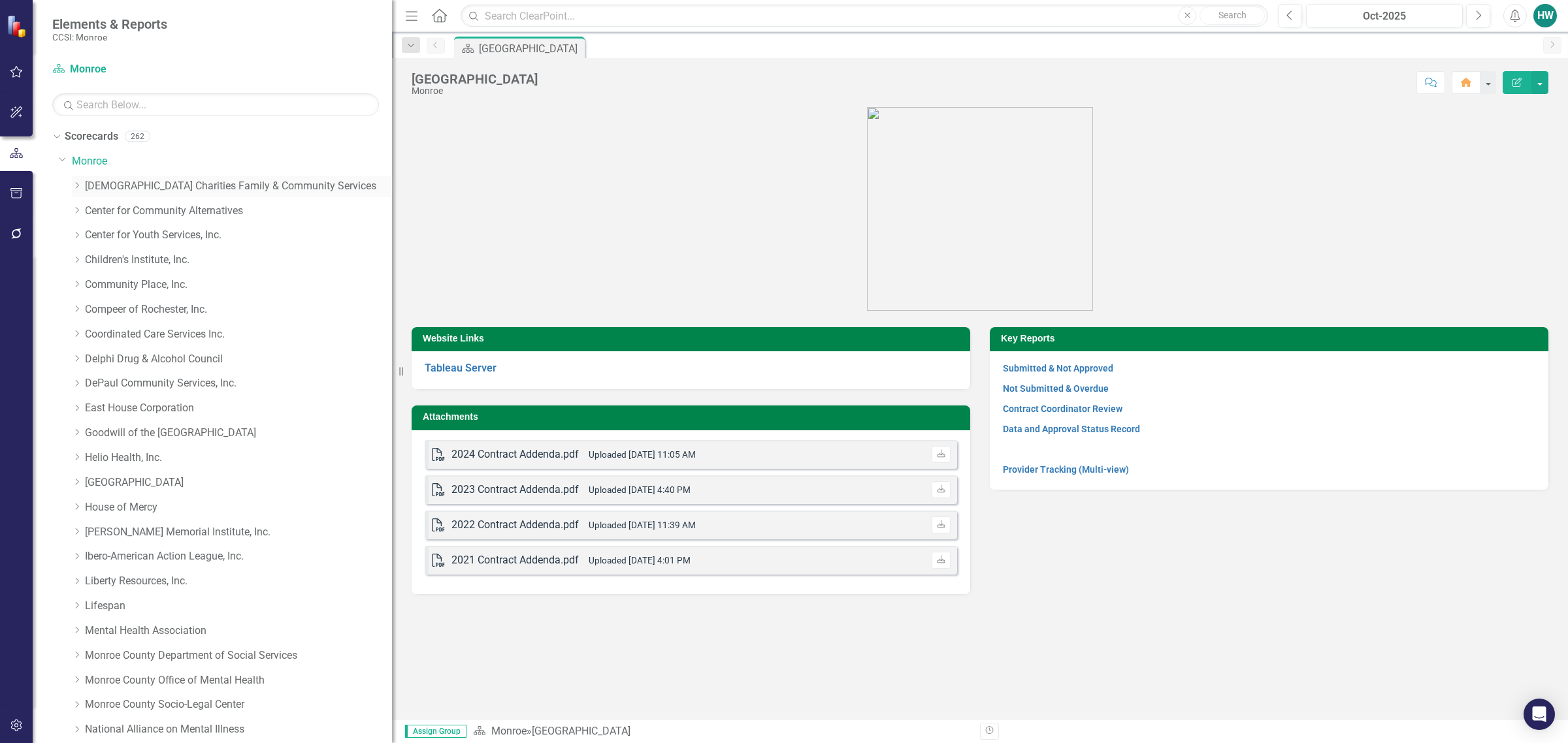
click at [154, 187] on link "[DEMOGRAPHIC_DATA] Charities Family & Community Services" at bounding box center [239, 186] width 307 height 15
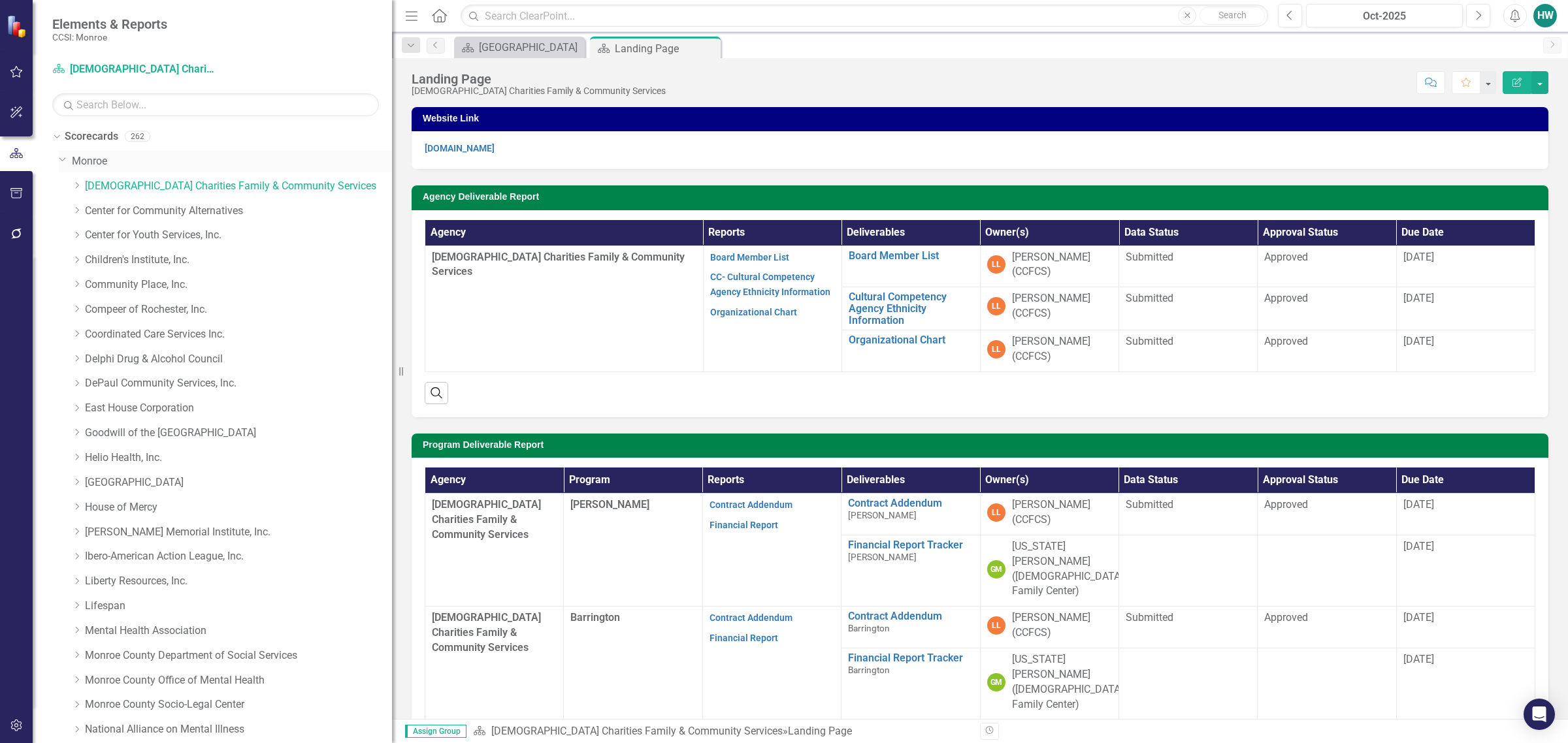
click at [62, 161] on icon at bounding box center [62, 159] width 6 height 4
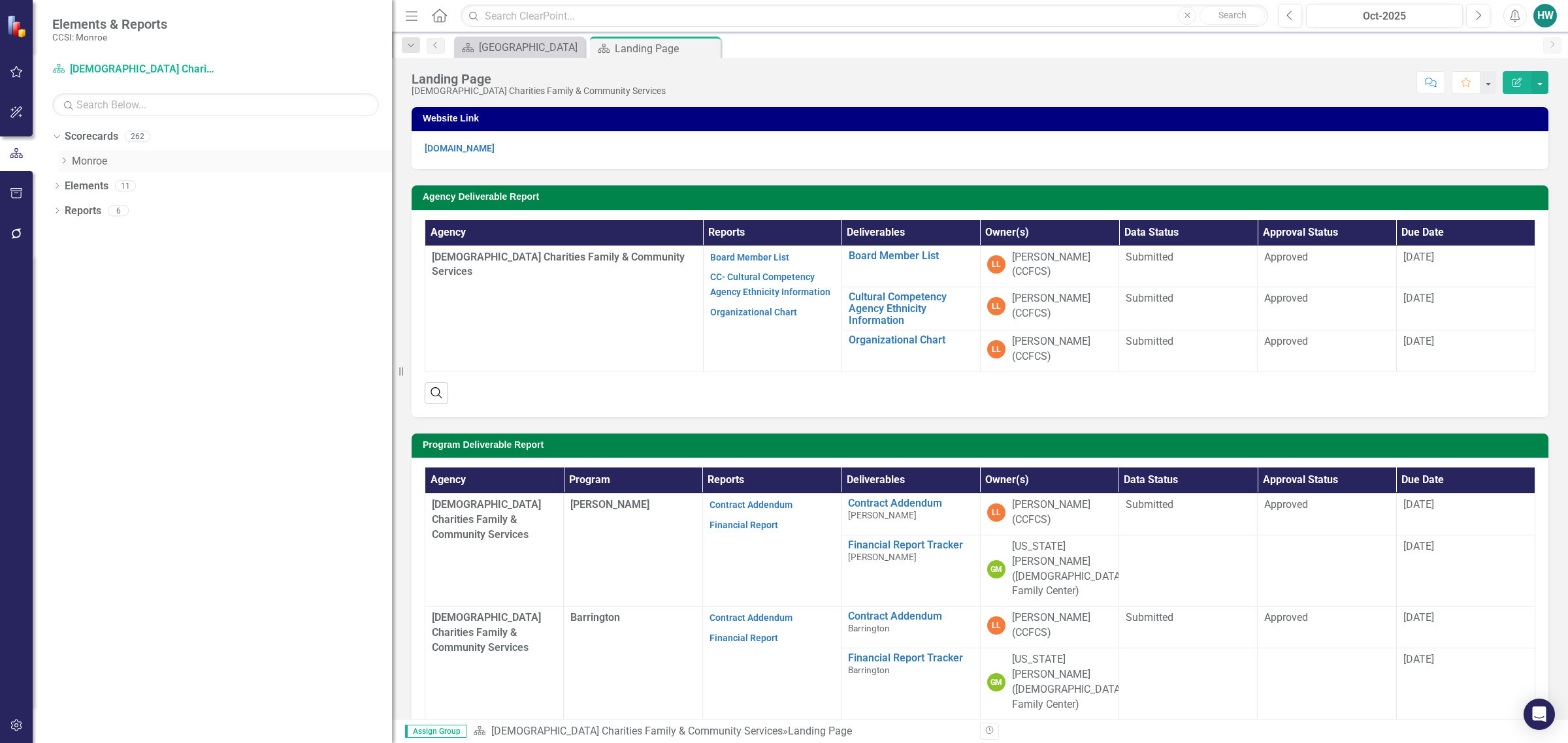
click at [62, 161] on icon "Dropdown" at bounding box center [64, 161] width 10 height 8
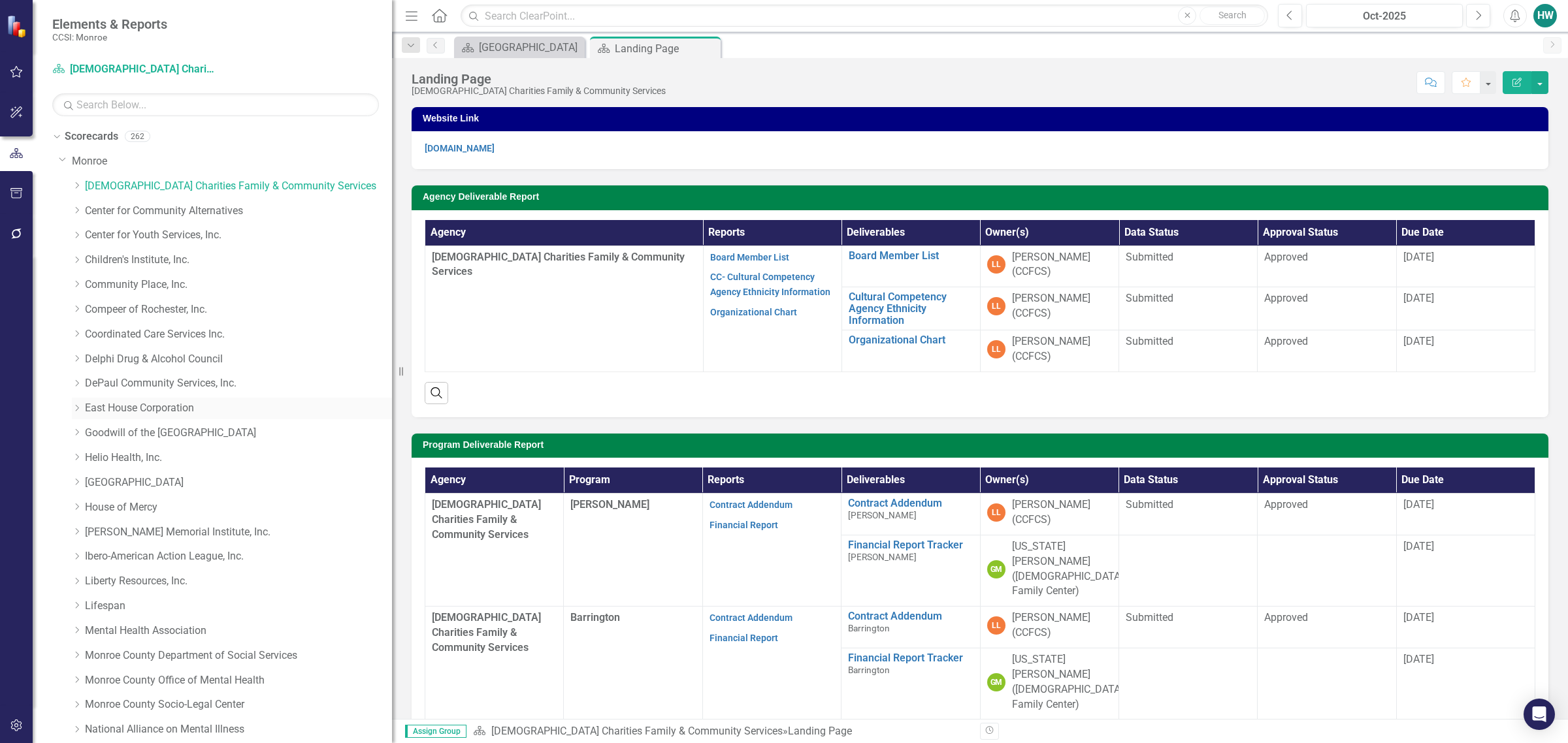
click at [79, 410] on icon "Dropdown" at bounding box center [77, 408] width 10 height 8
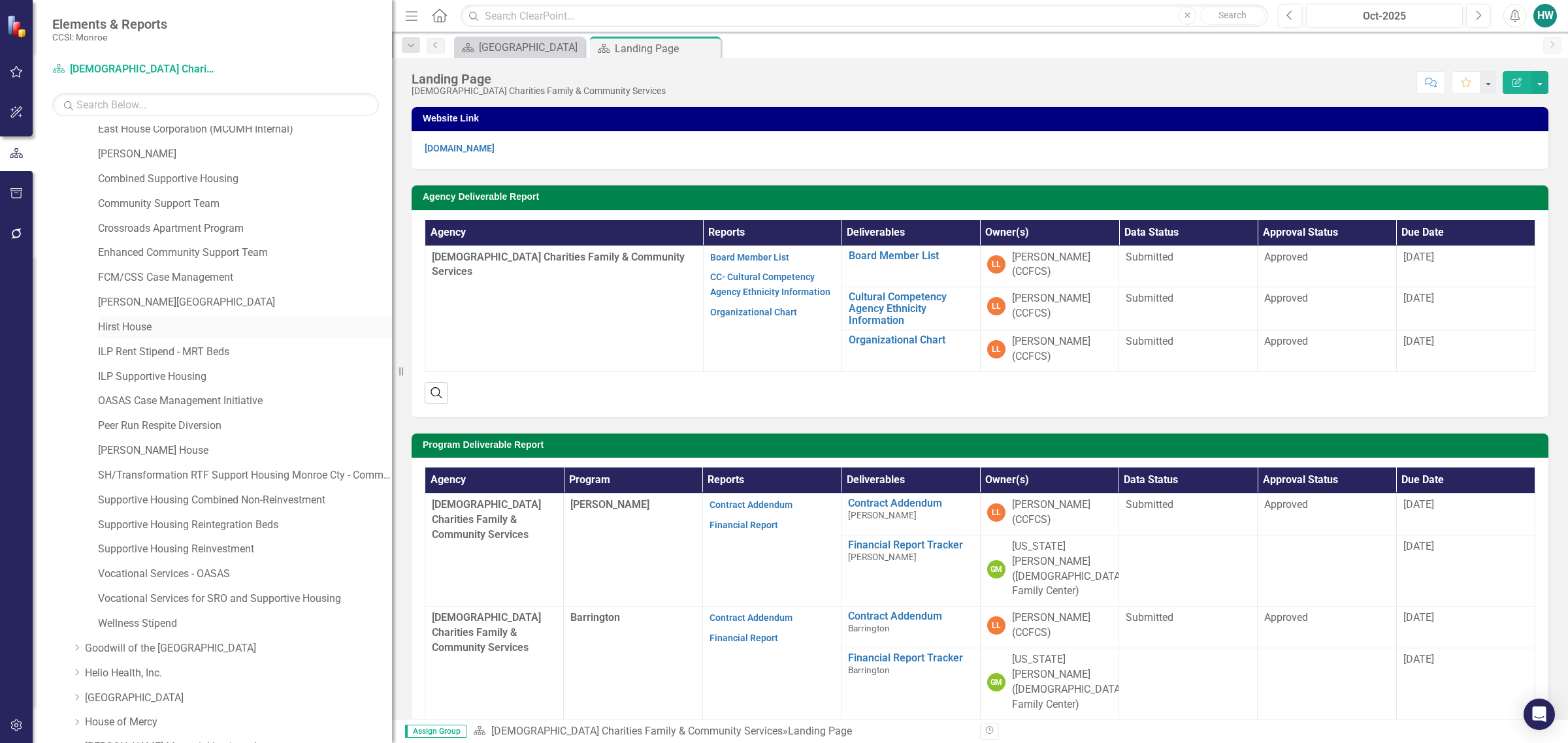
scroll to position [326, 0]
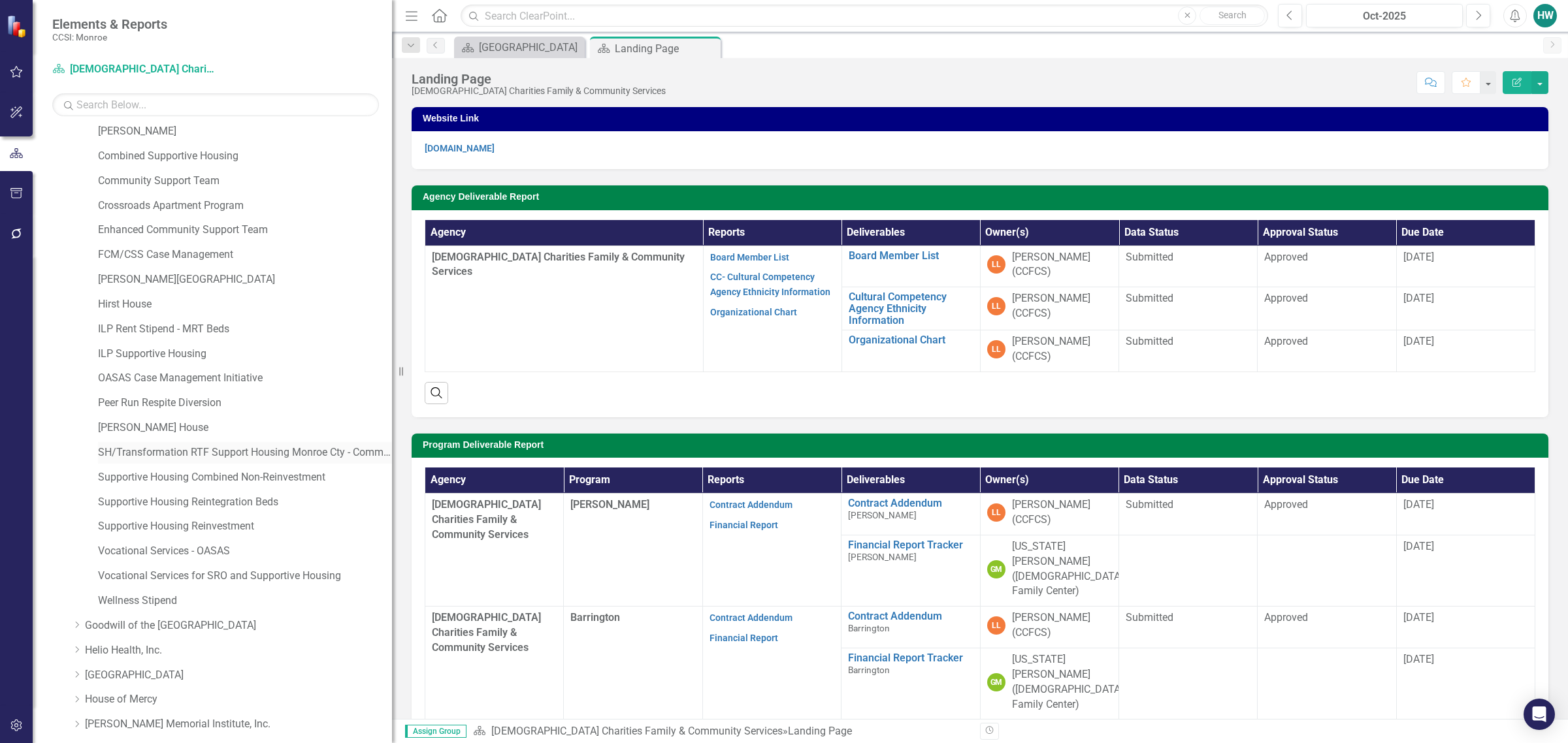
click at [200, 459] on link "SH/Transformation RTF Support Housing Monroe Cty - Comm Svcs" at bounding box center [244, 452] width 294 height 15
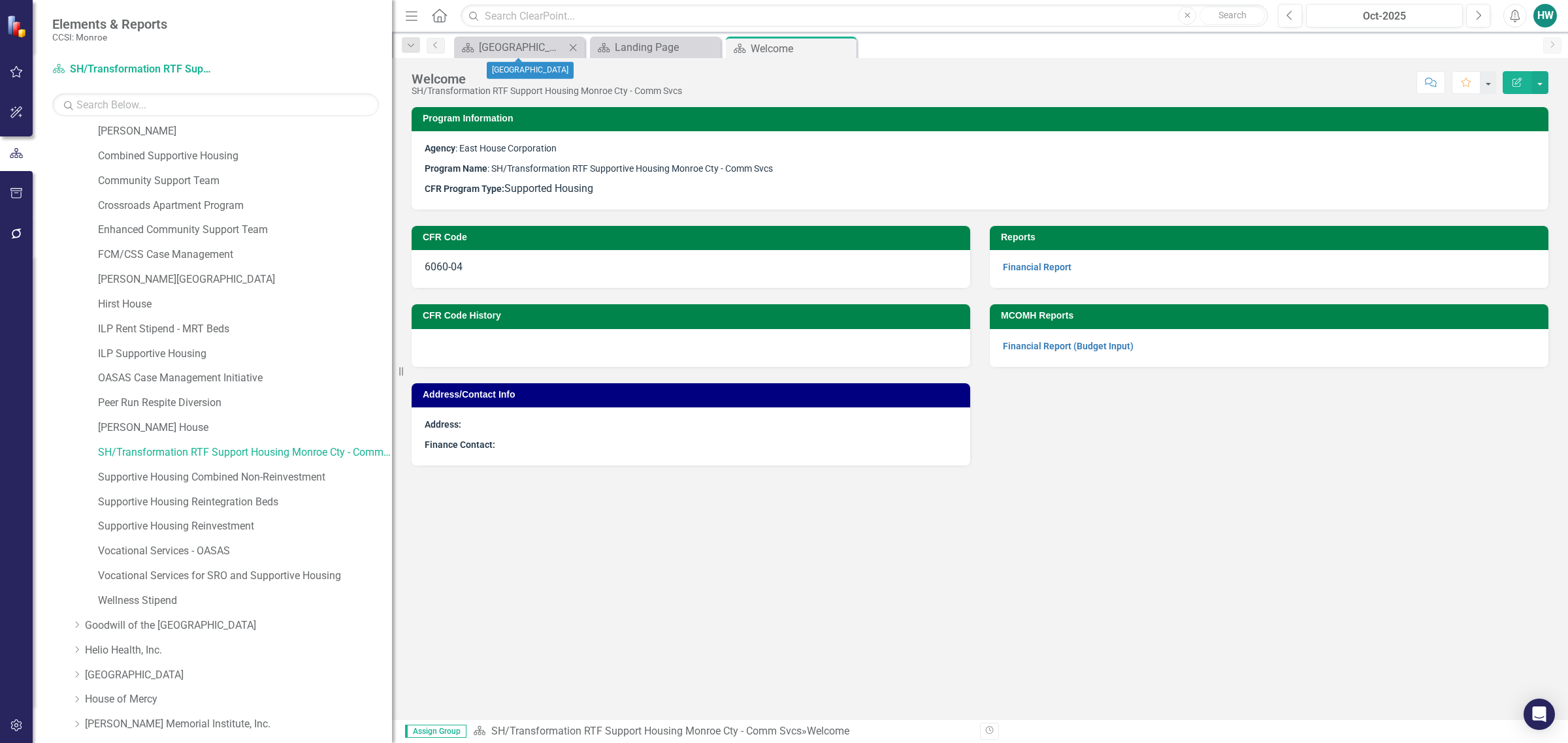
click at [570, 47] on icon "Close" at bounding box center [573, 47] width 13 height 11
click at [573, 47] on icon "Close" at bounding box center [573, 47] width 13 height 11
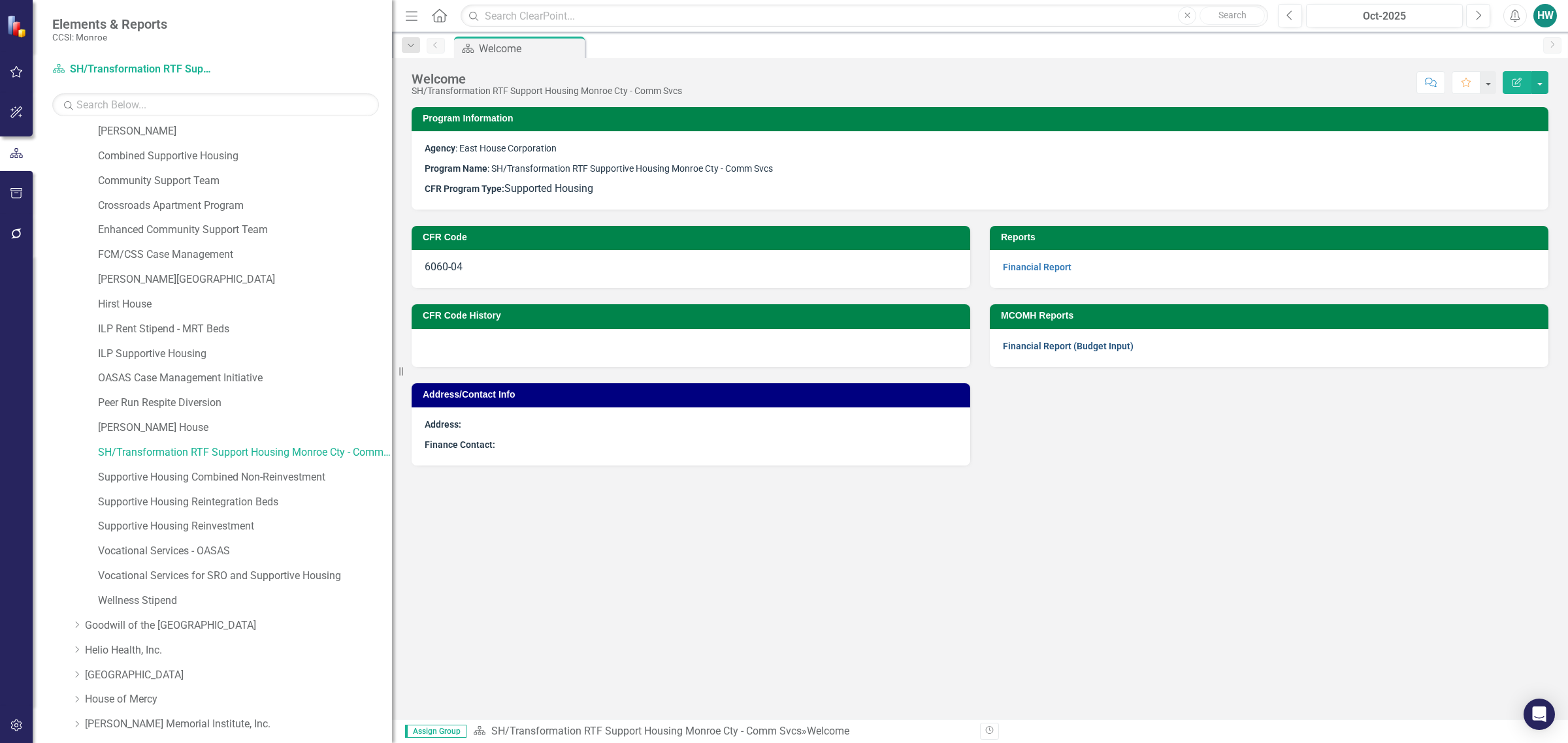
click at [1036, 350] on link "Financial Report (Budget Input)" at bounding box center [1068, 346] width 131 height 11
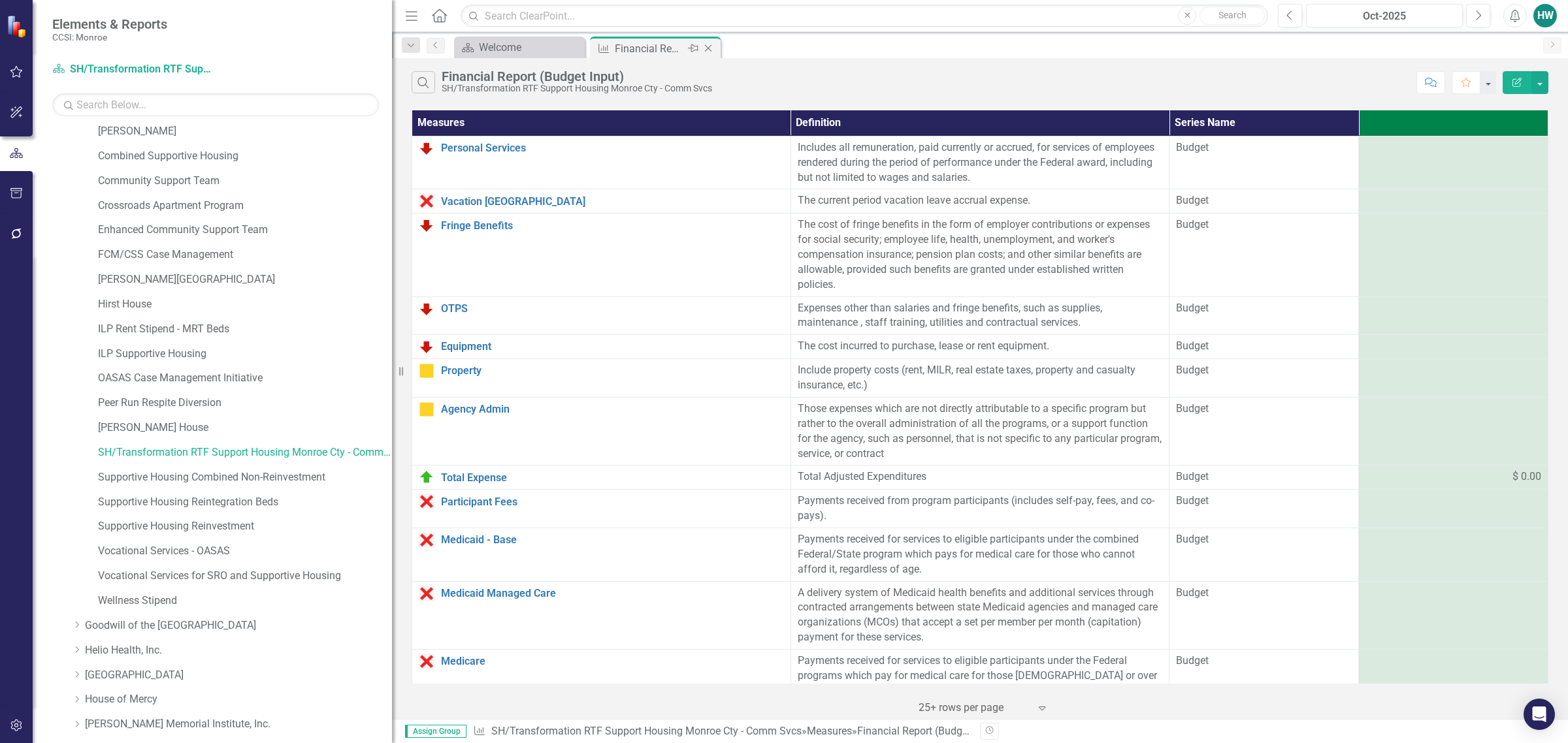
click at [708, 47] on icon "Close" at bounding box center [708, 48] width 13 height 11
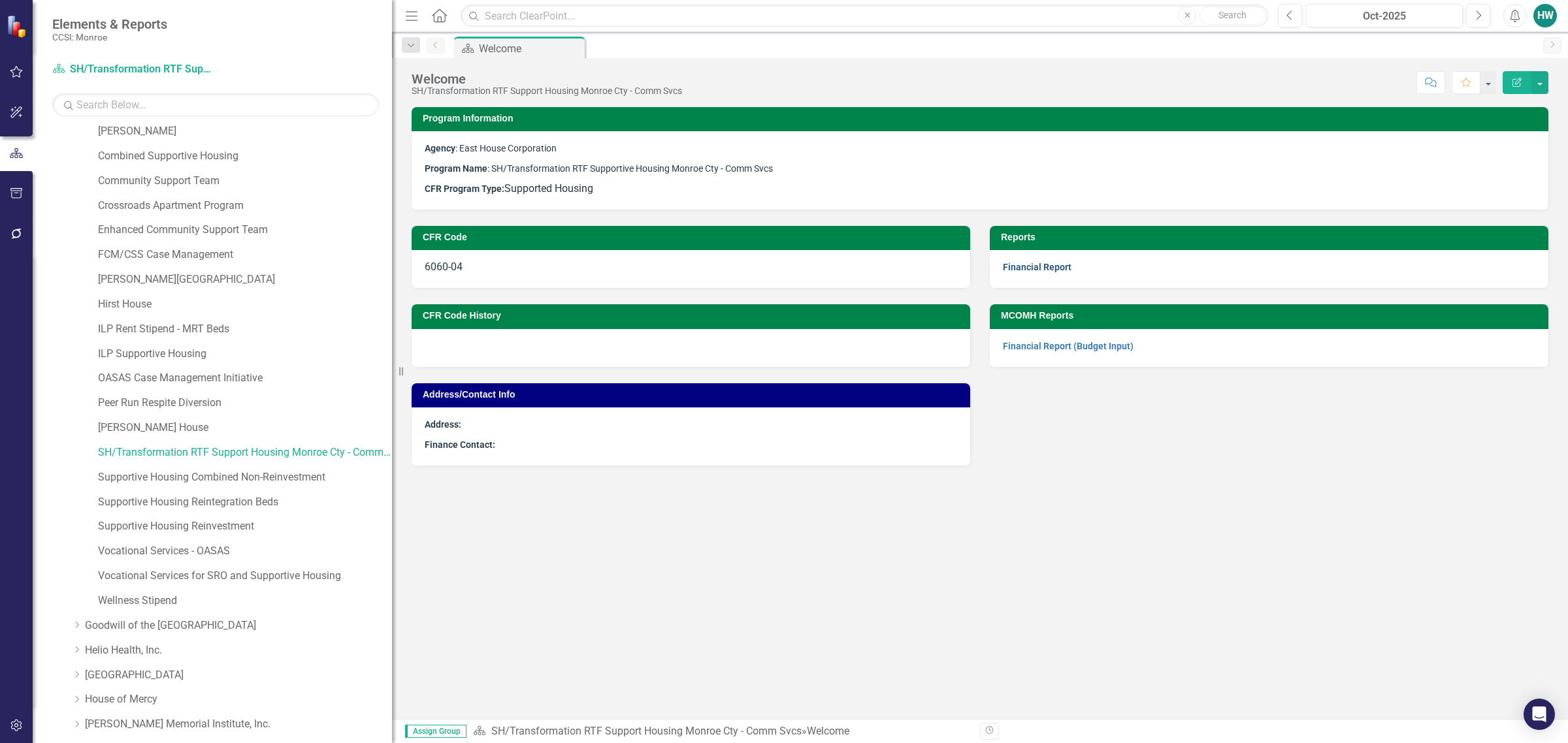
click at [1036, 265] on link "Financial Report" at bounding box center [1037, 267] width 69 height 11
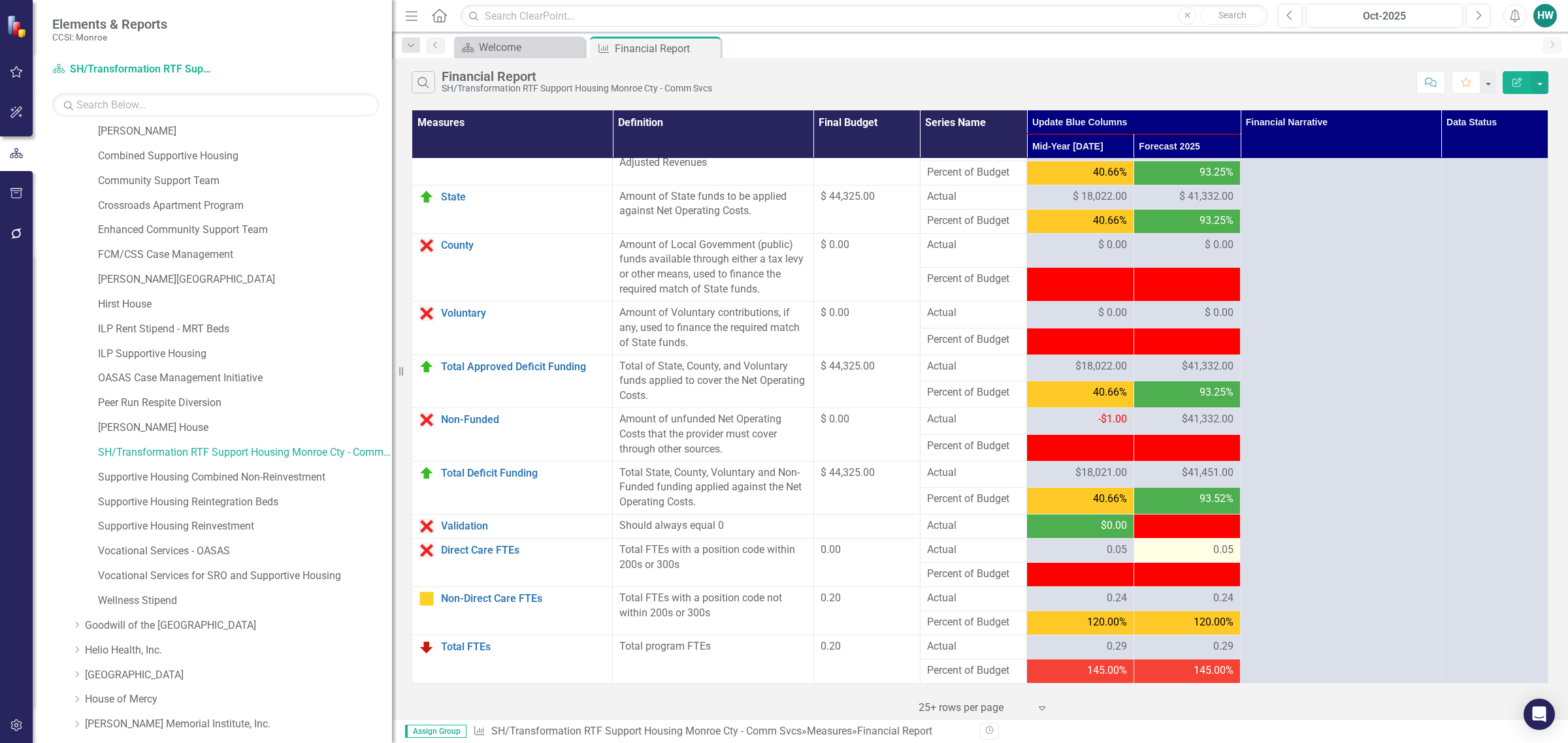
scroll to position [1306, 0]
click at [482, 425] on link "Non-Funded" at bounding box center [523, 420] width 165 height 12
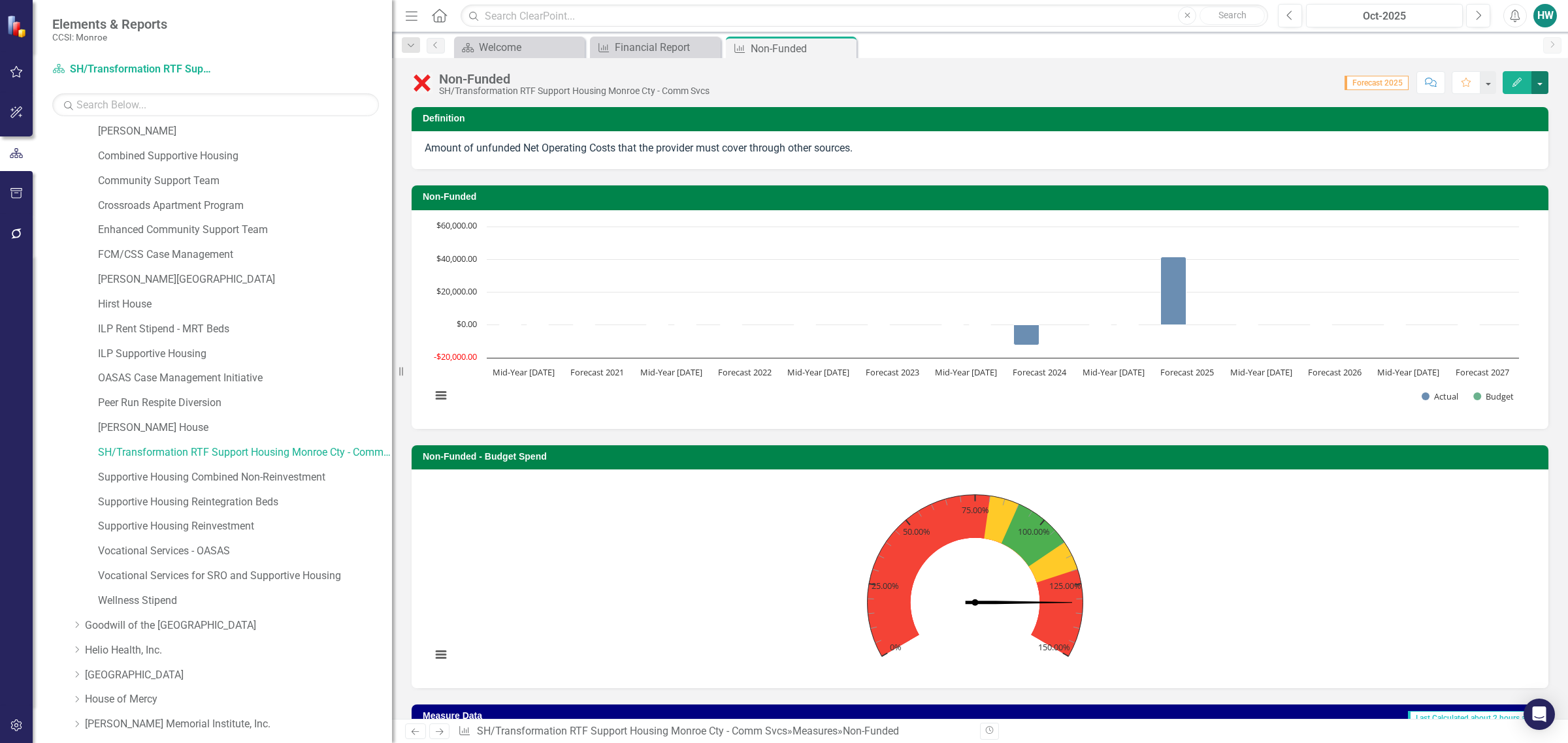
click at [1036, 86] on button "button" at bounding box center [1540, 83] width 17 height 23
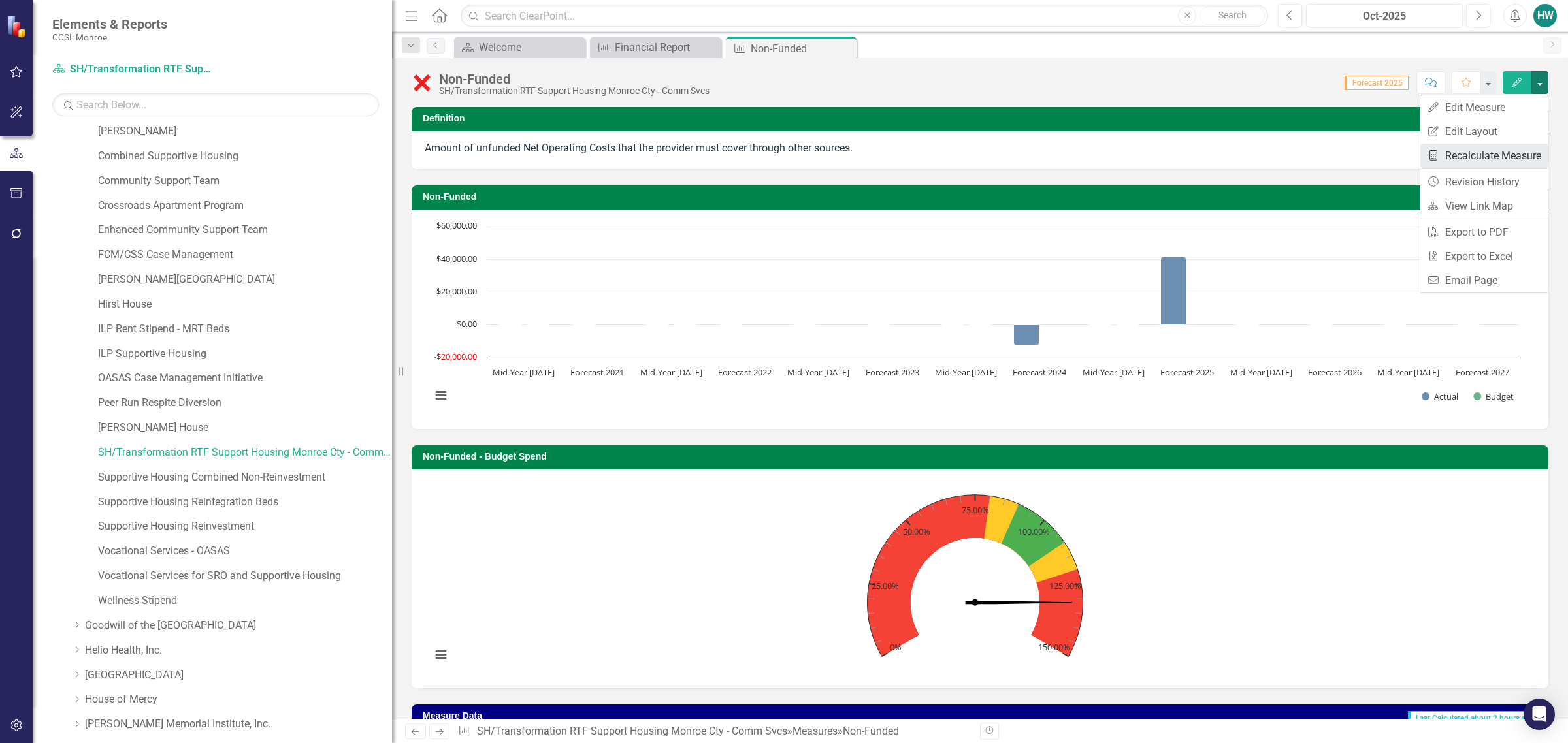
click at [1036, 162] on link "Recalculate Measure Recalculate Measure" at bounding box center [1484, 156] width 127 height 24
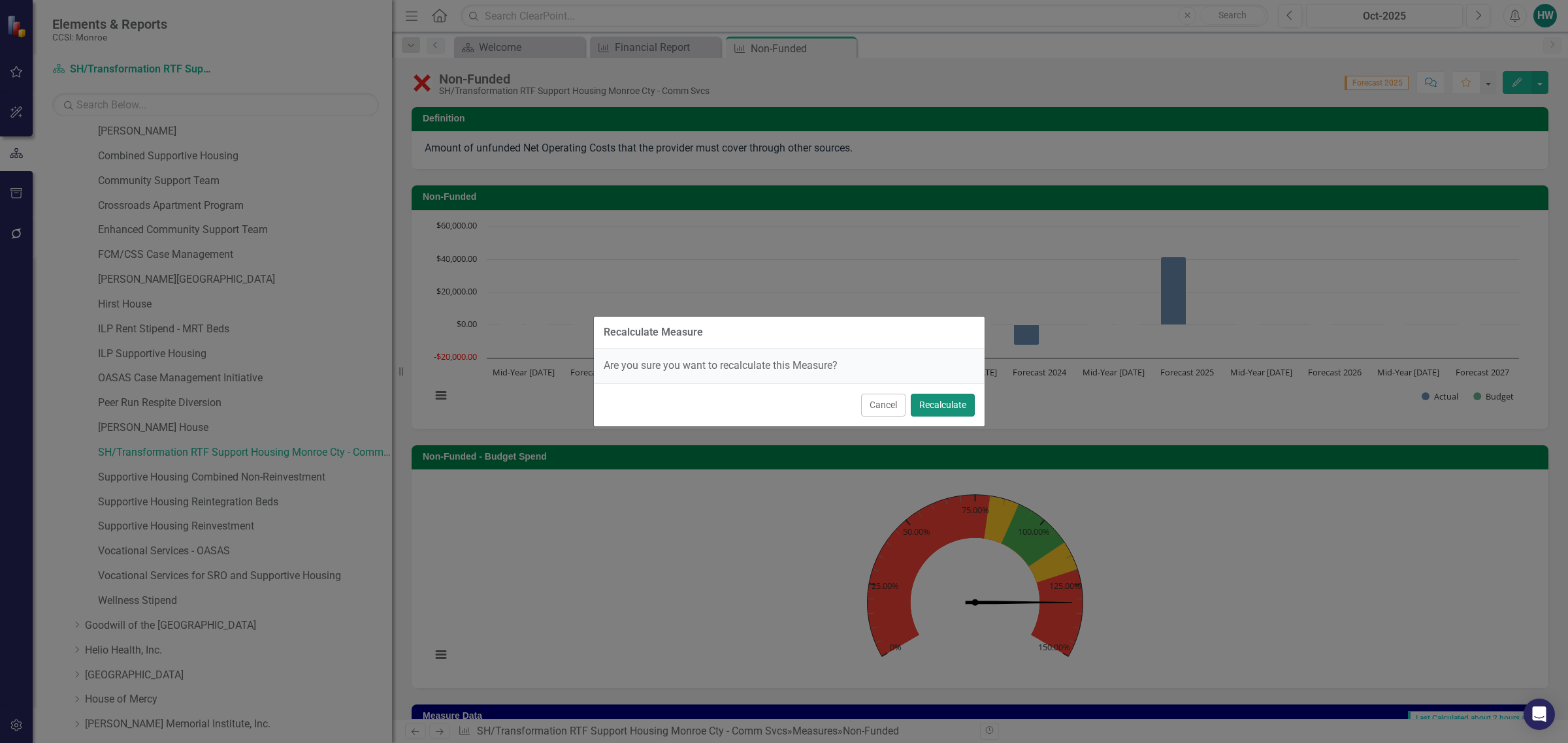
click at [932, 413] on button "Recalculate" at bounding box center [943, 405] width 64 height 23
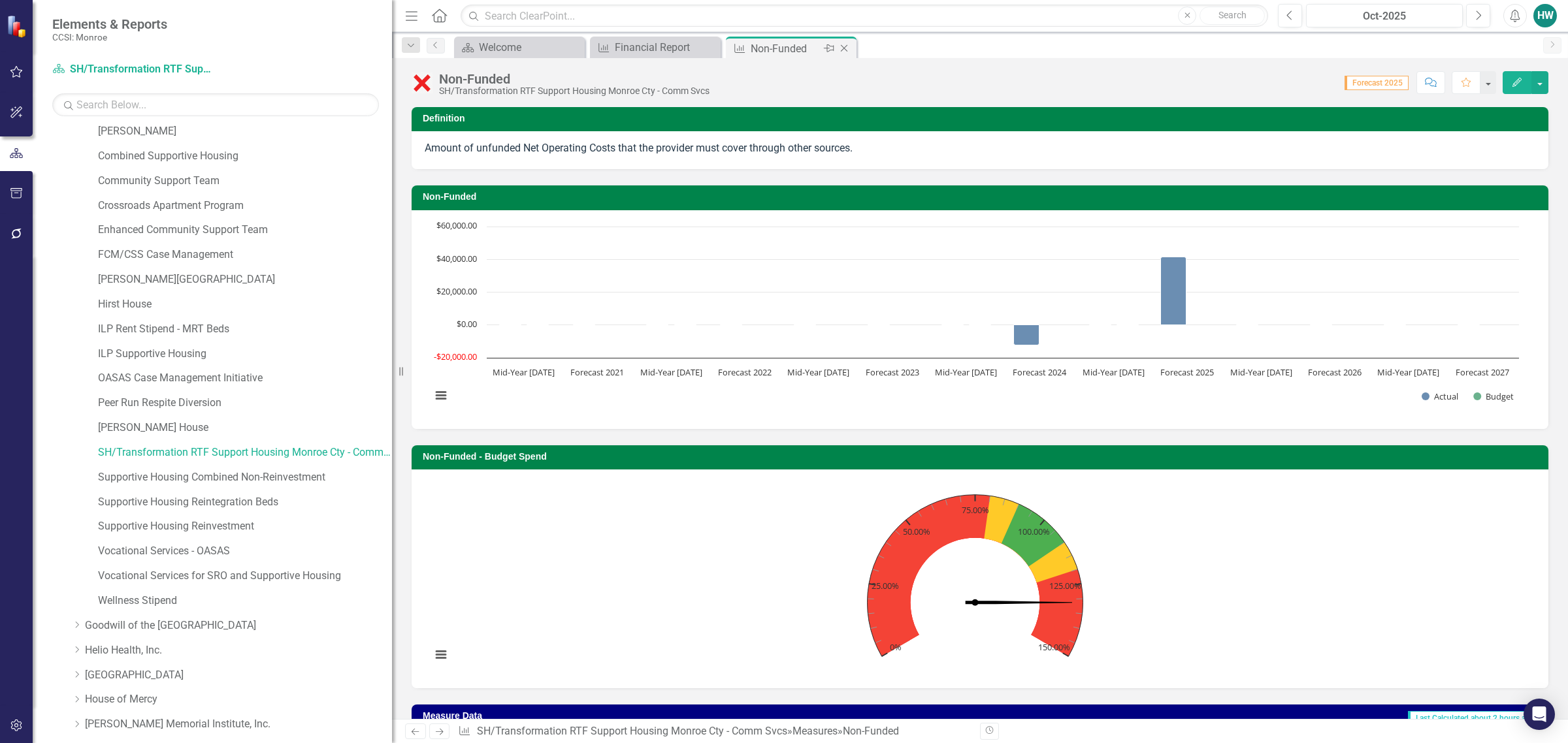
click at [847, 47] on icon "Close" at bounding box center [844, 48] width 13 height 11
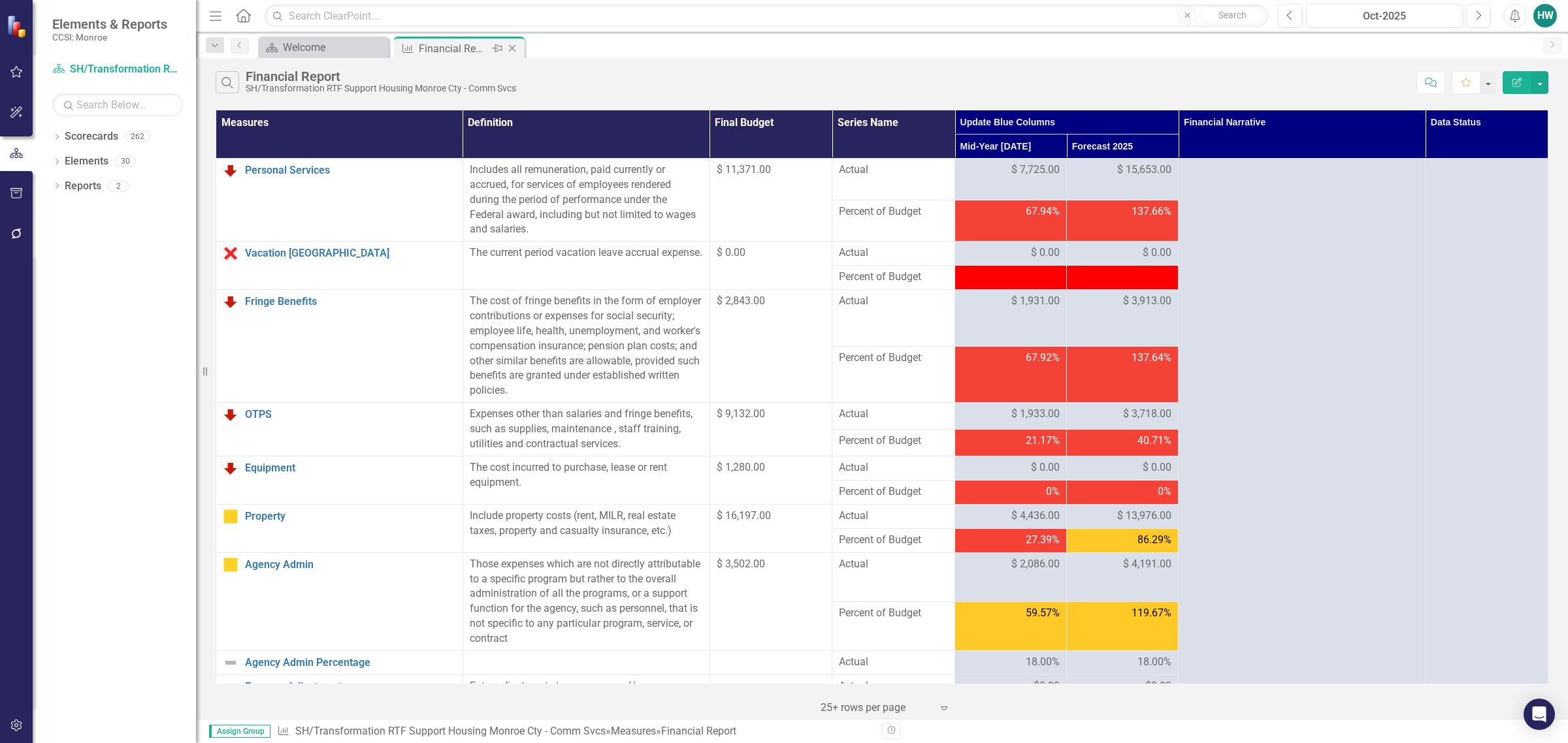
click at [512, 45] on icon "Close" at bounding box center [512, 48] width 13 height 11
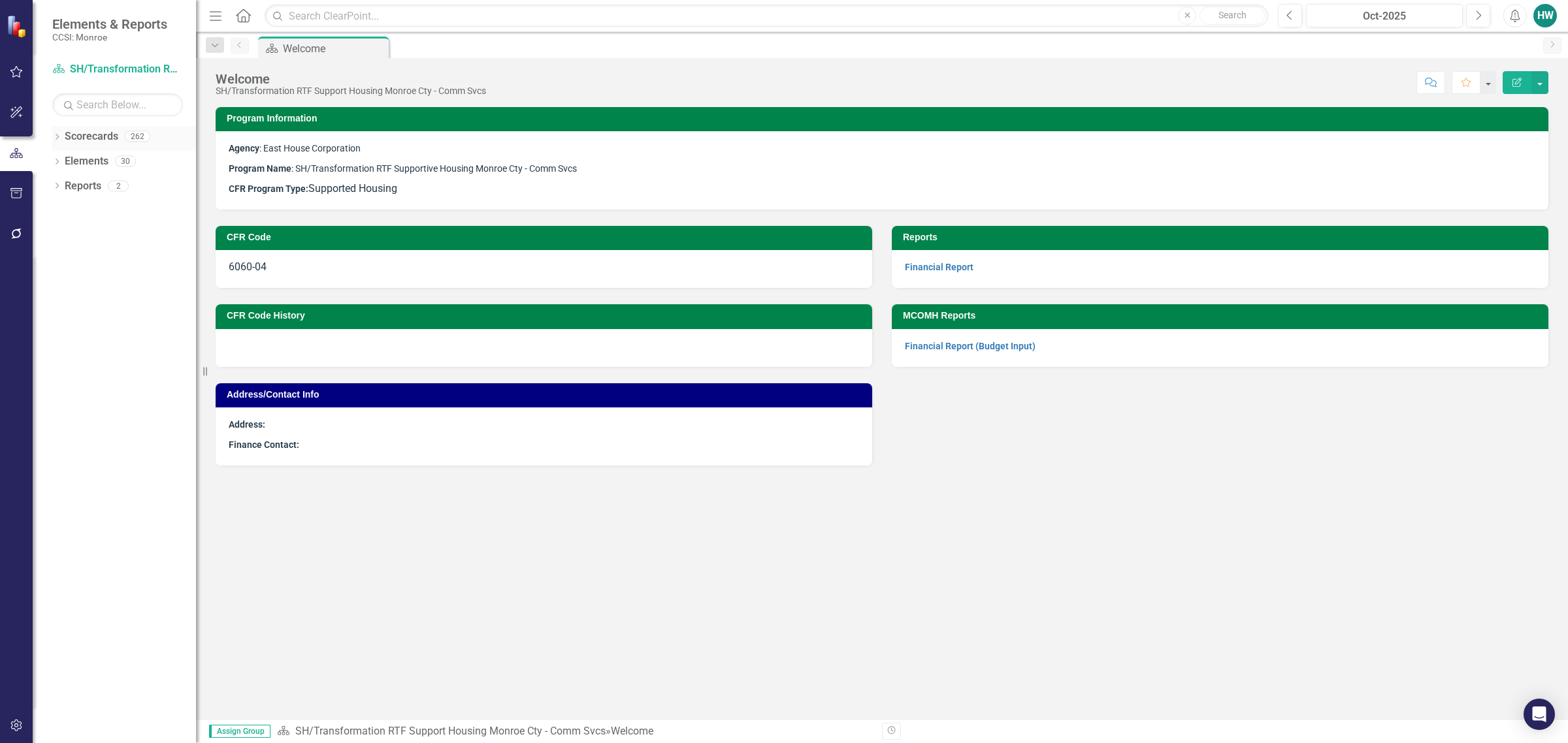
click at [56, 137] on icon "Dropdown" at bounding box center [57, 138] width 9 height 7
click at [59, 157] on icon "Dropdown" at bounding box center [64, 161] width 10 height 8
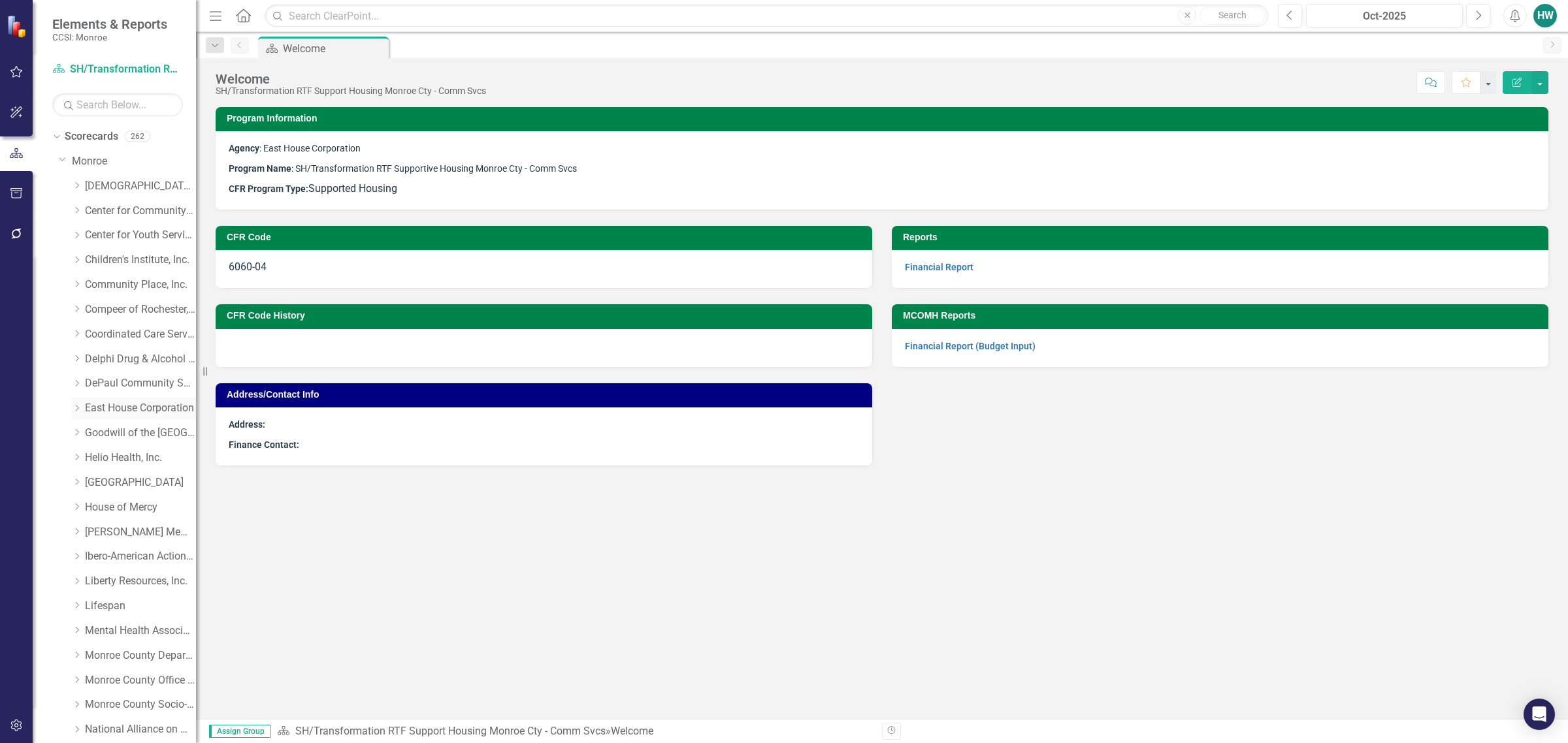
click at [74, 409] on icon "Dropdown" at bounding box center [77, 408] width 10 height 8
click at [125, 410] on link "East House Corporation" at bounding box center [140, 408] width 111 height 15
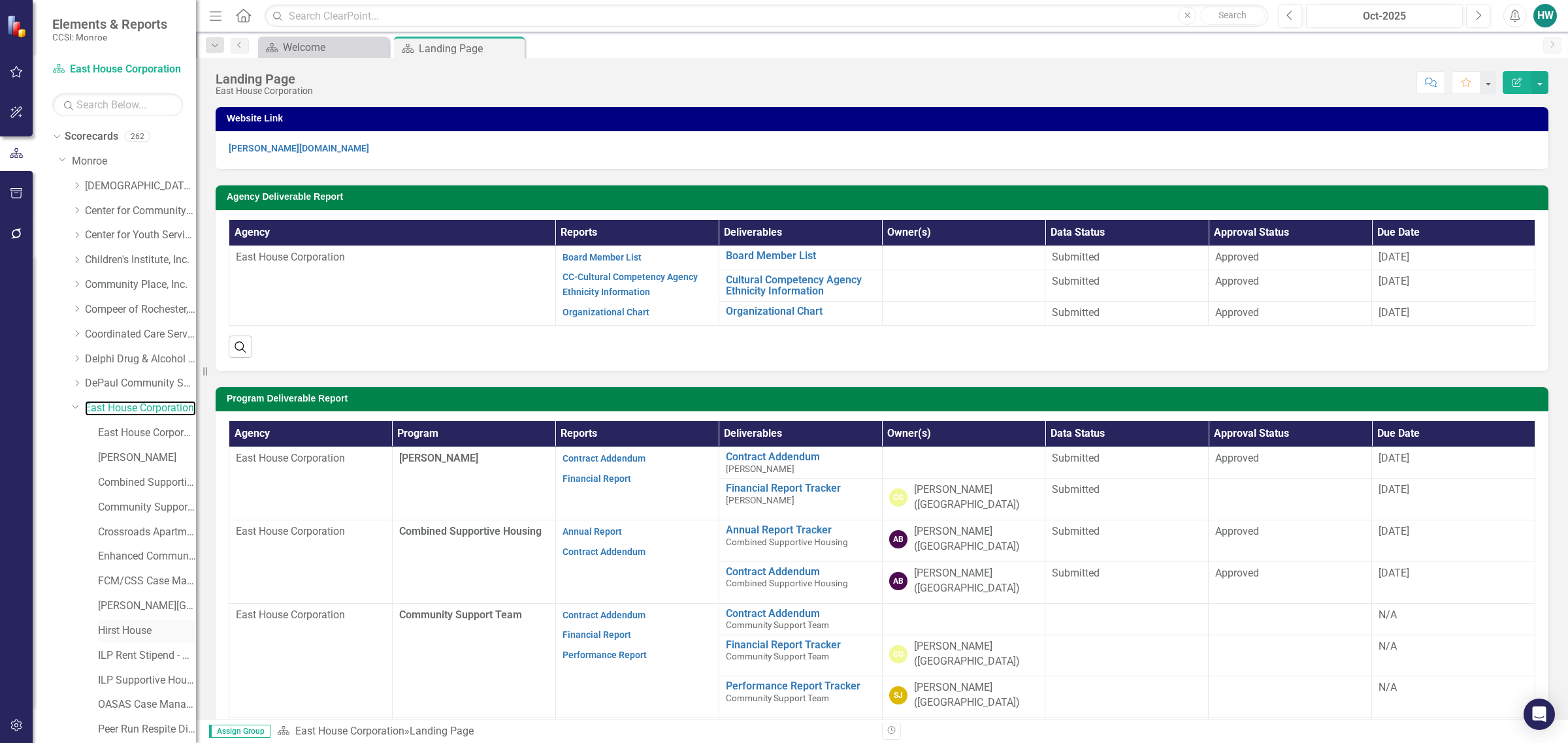
scroll to position [81, 0]
drag, startPoint x: 141, startPoint y: 529, endPoint x: 148, endPoint y: 528, distance: 7.1
click at [141, 528] on link "[PERSON_NAME][GEOGRAPHIC_DATA]" at bounding box center [147, 524] width 98 height 15
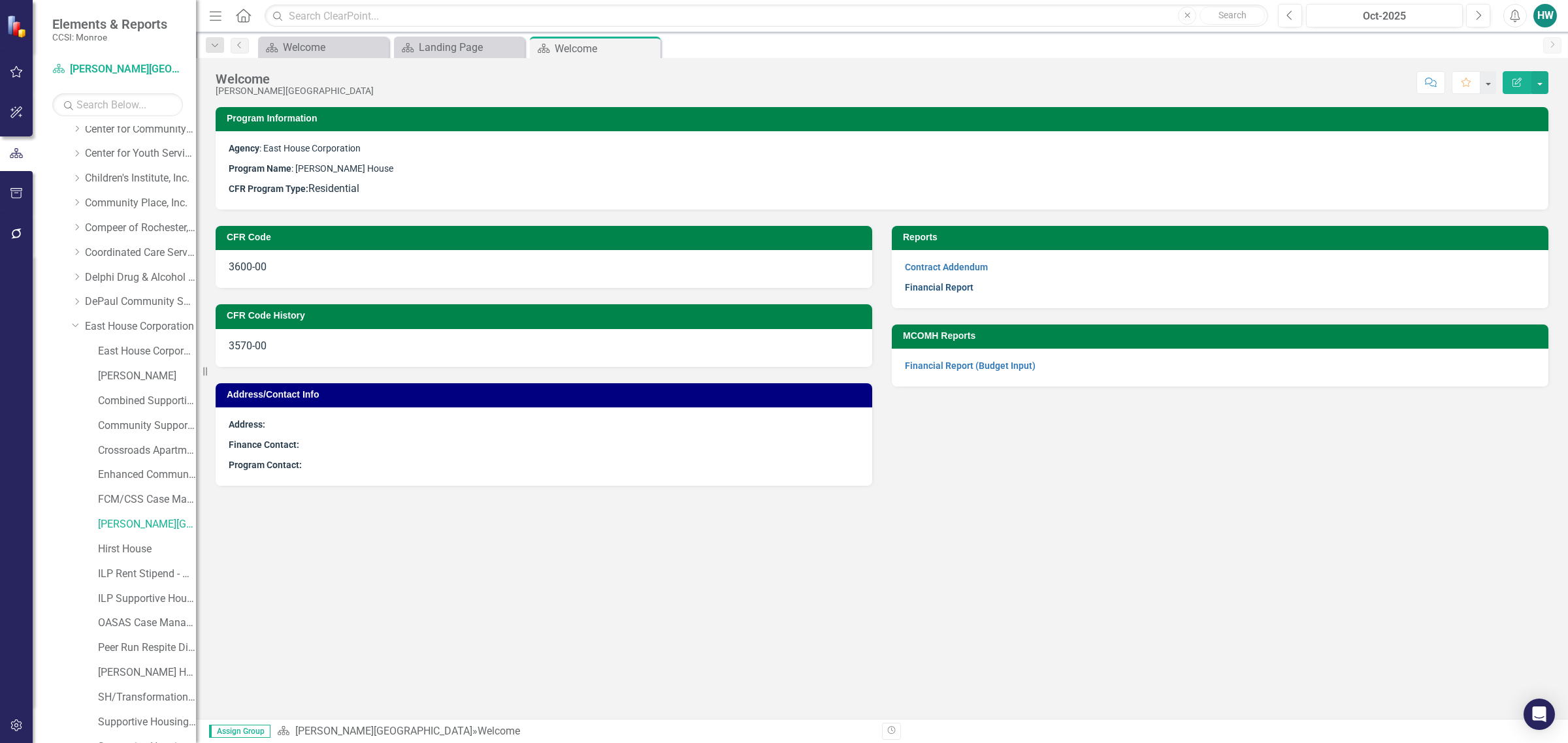
click at [938, 284] on link "Financial Report" at bounding box center [939, 287] width 69 height 11
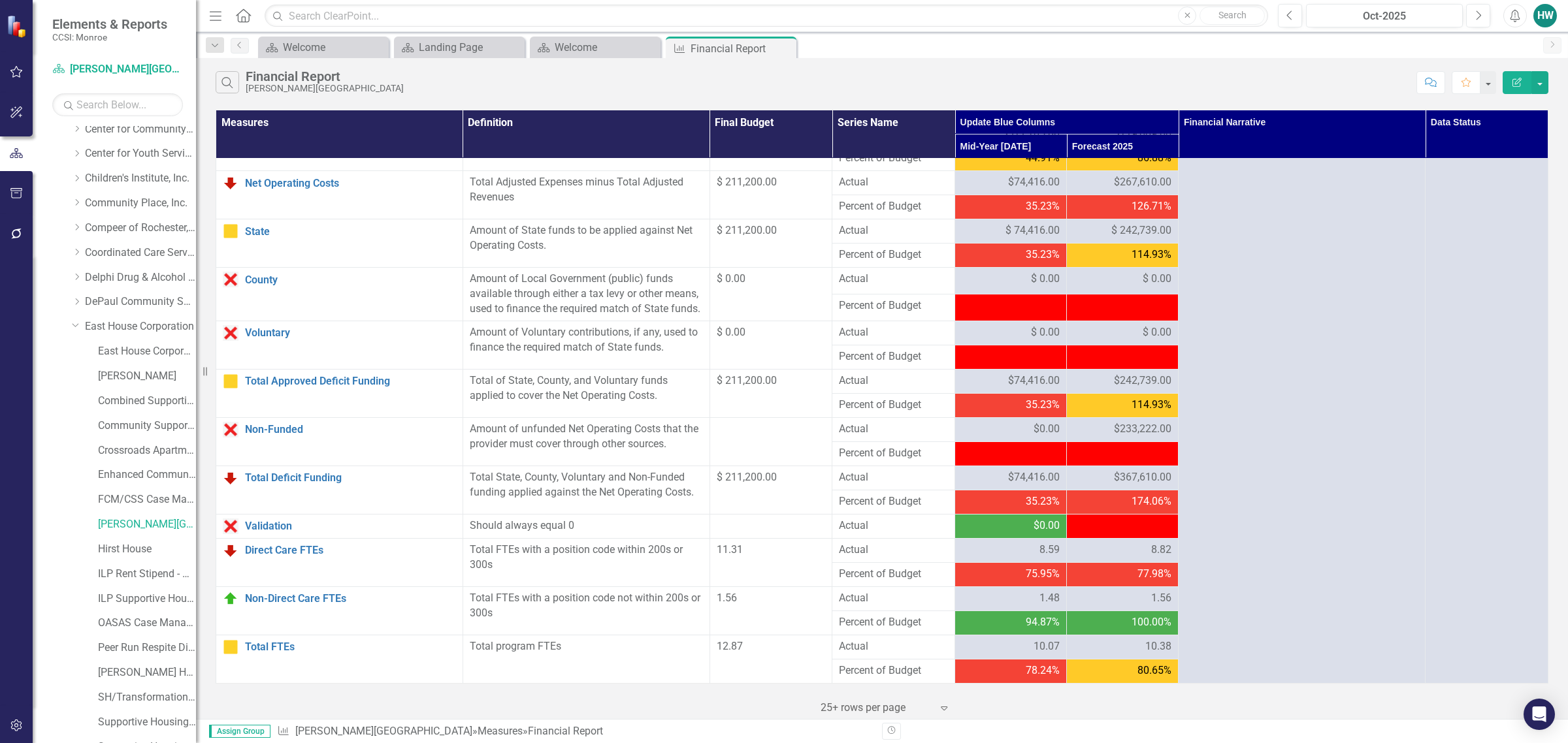
scroll to position [1129, 0]
click at [275, 425] on link "Non-Funded" at bounding box center [350, 430] width 211 height 12
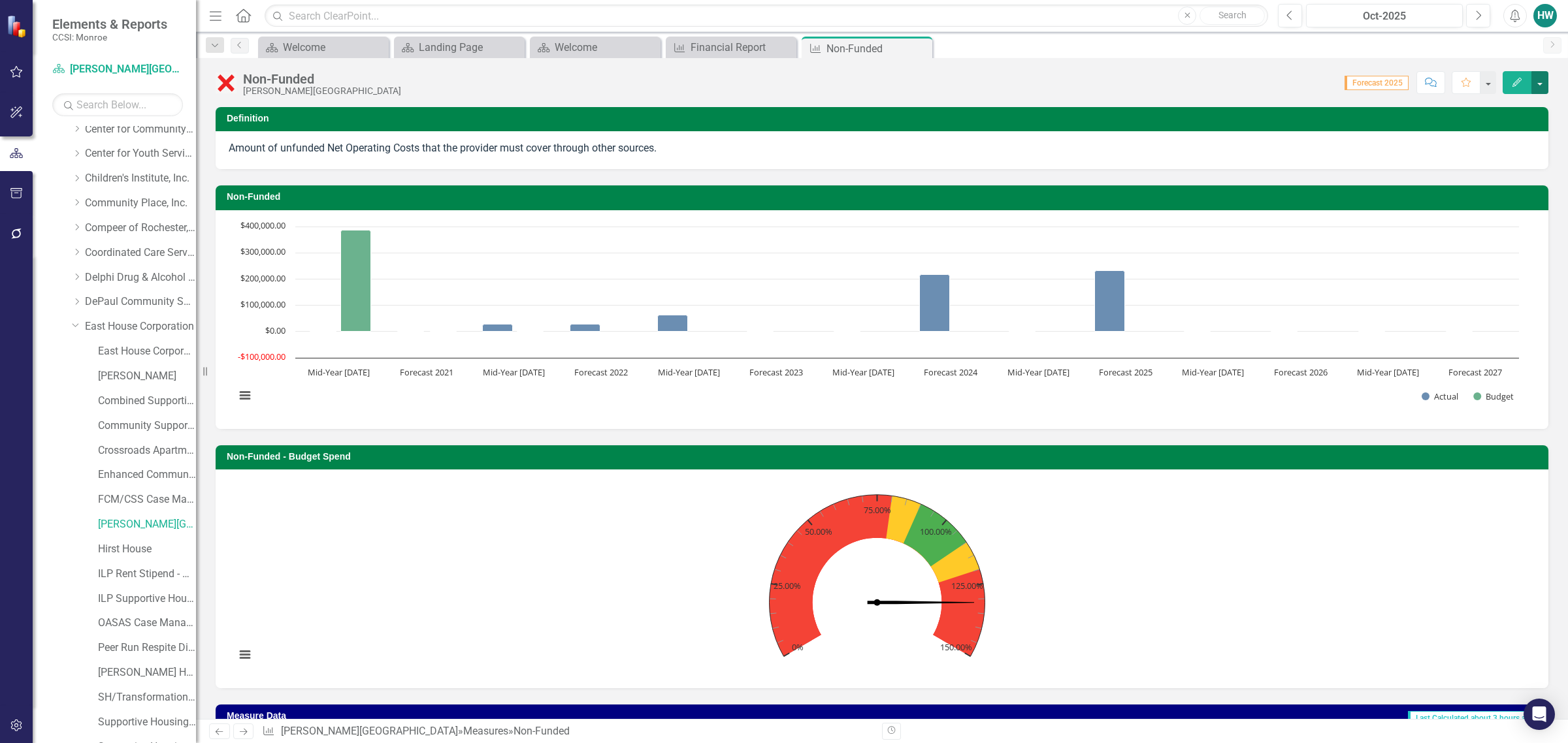
click at [1540, 85] on button "button" at bounding box center [1540, 83] width 17 height 23
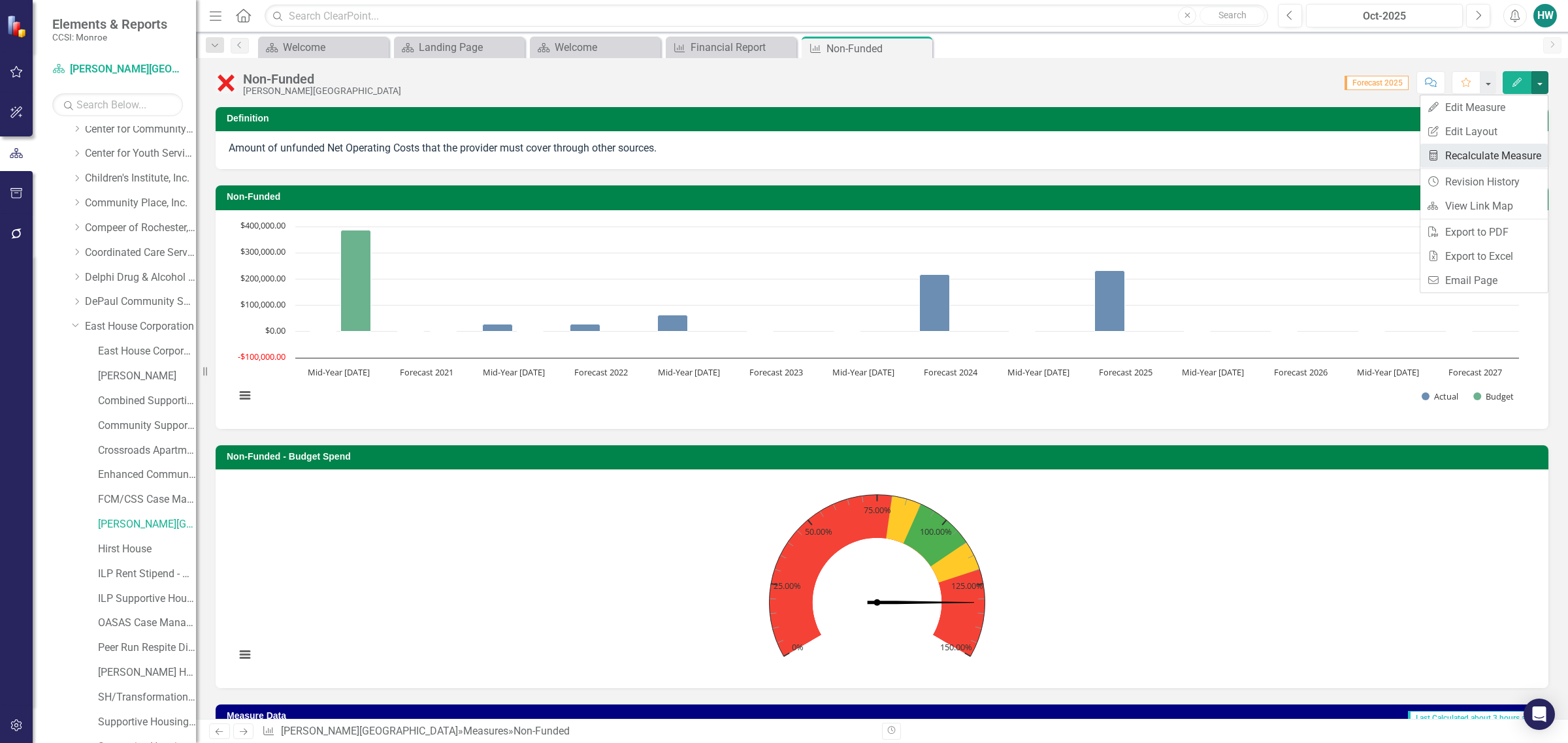
click at [1478, 154] on link "Recalculate Measure Recalculate Measure" at bounding box center [1484, 156] width 127 height 24
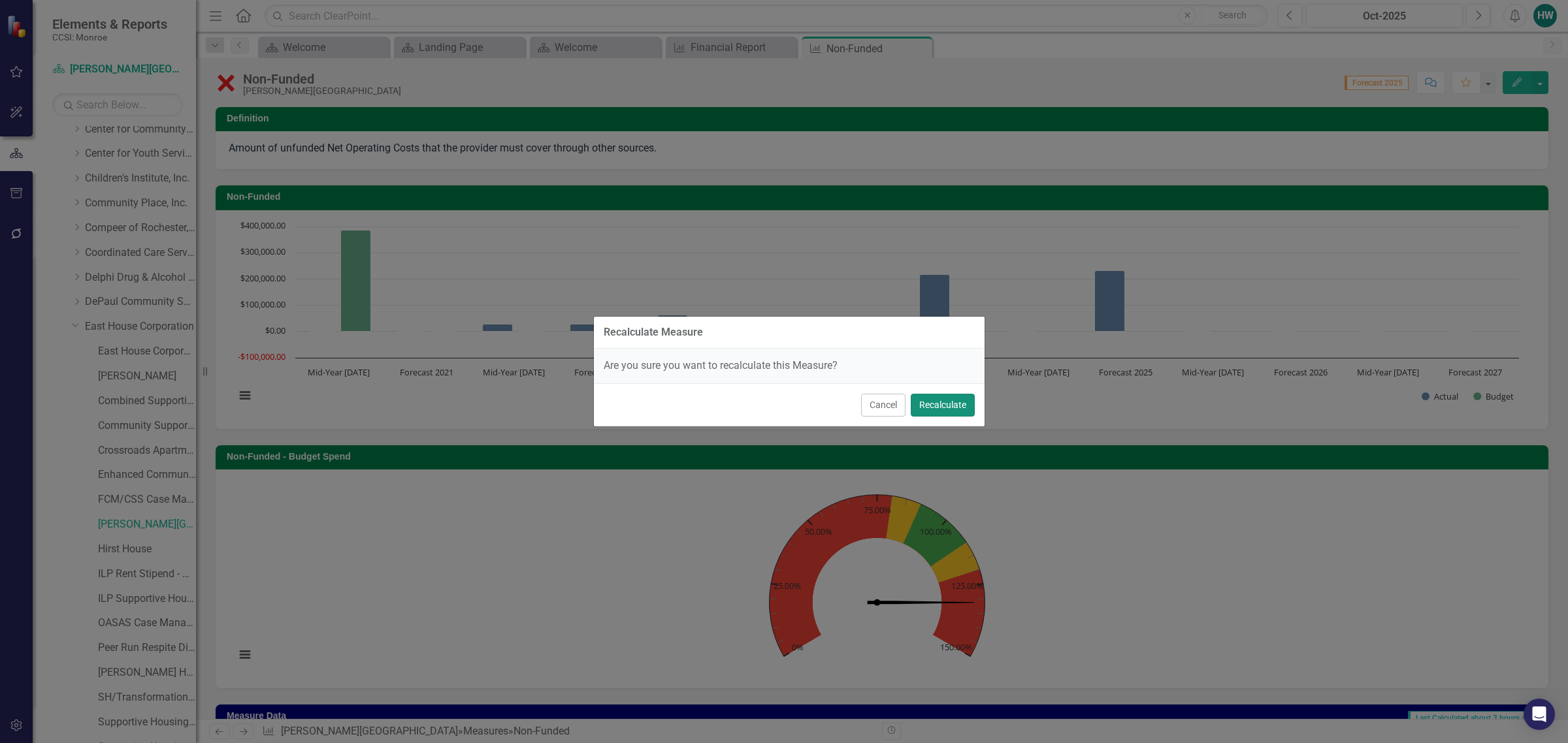
click at [936, 407] on button "Recalculate" at bounding box center [943, 405] width 64 height 23
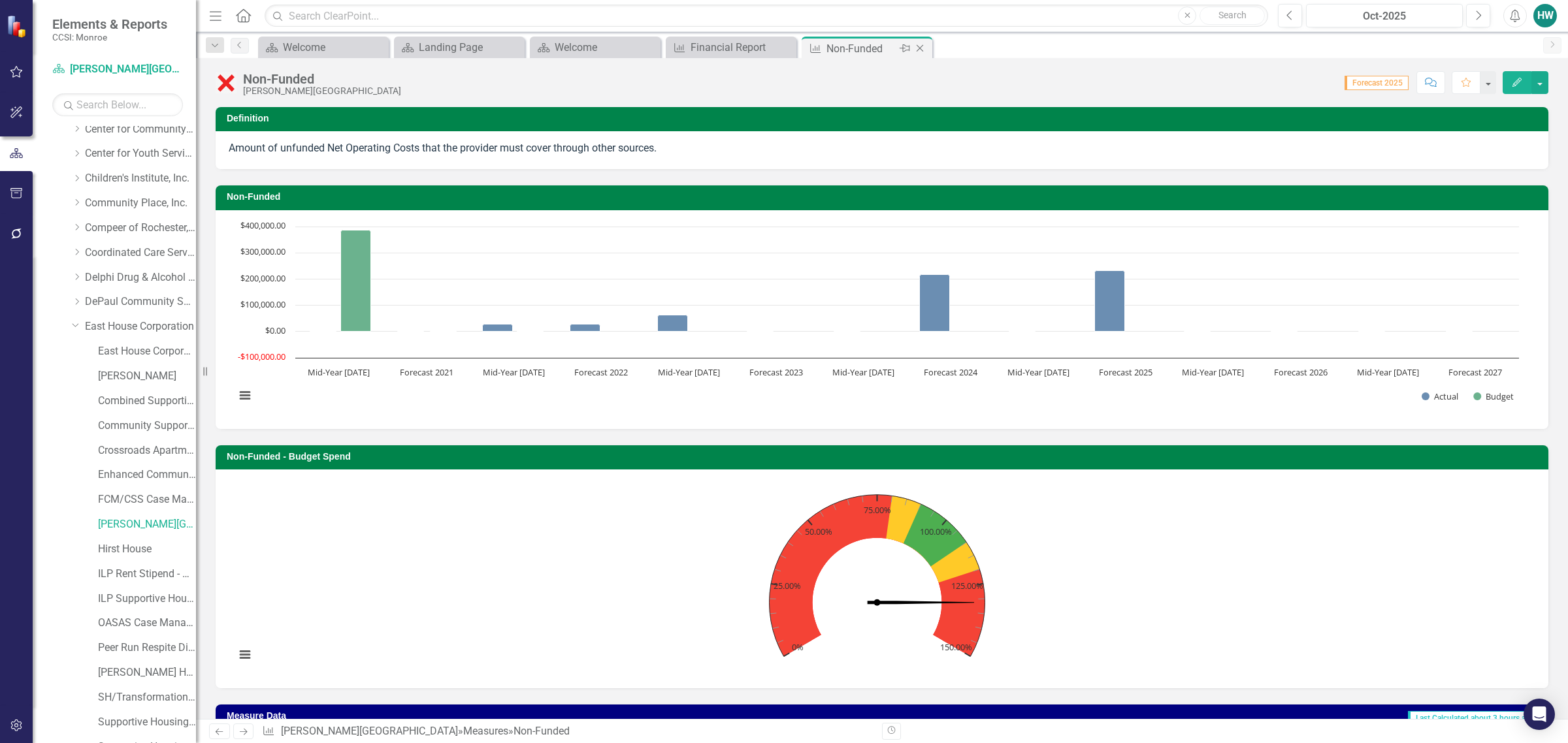
click at [915, 47] on icon "Close" at bounding box center [920, 48] width 13 height 11
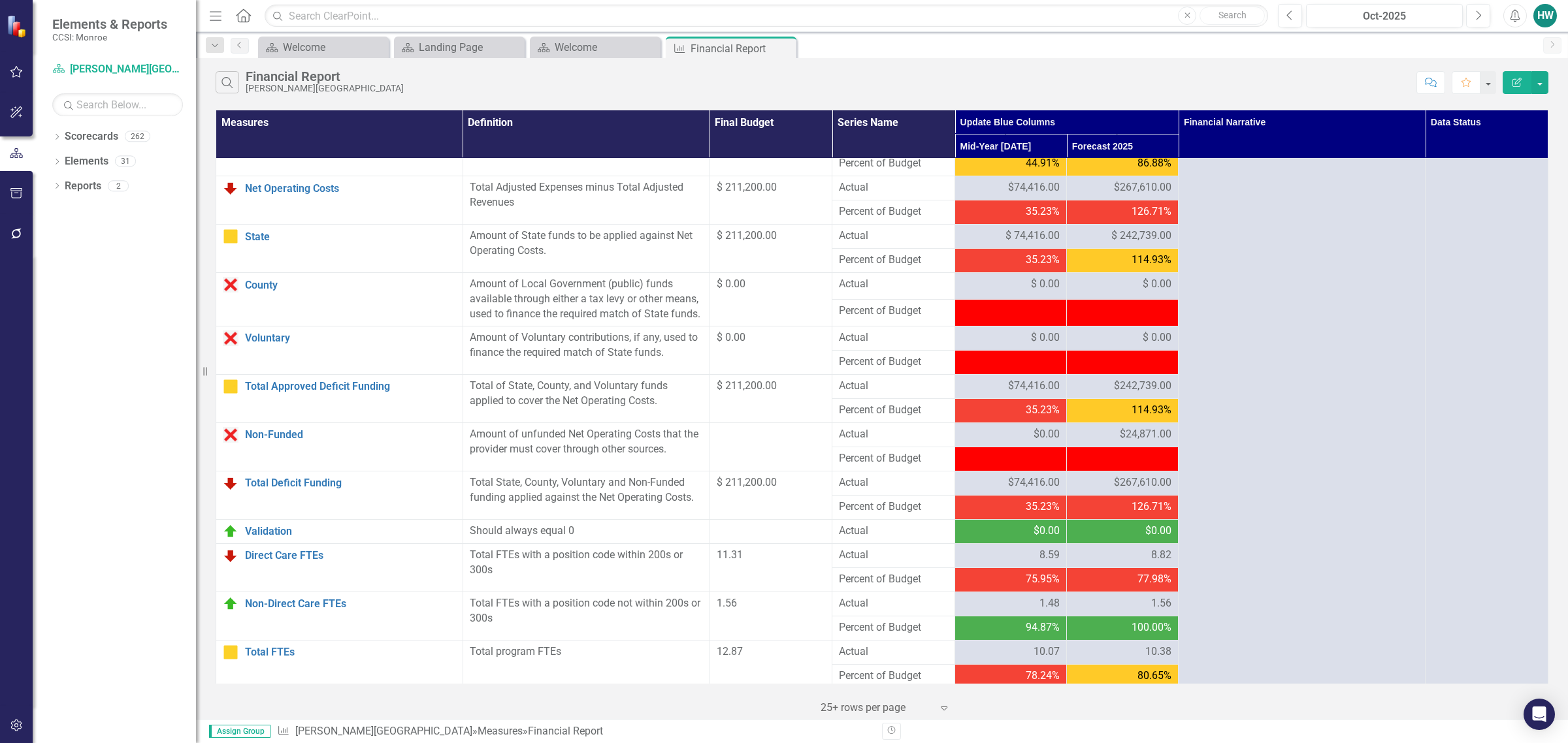
scroll to position [1129, 0]
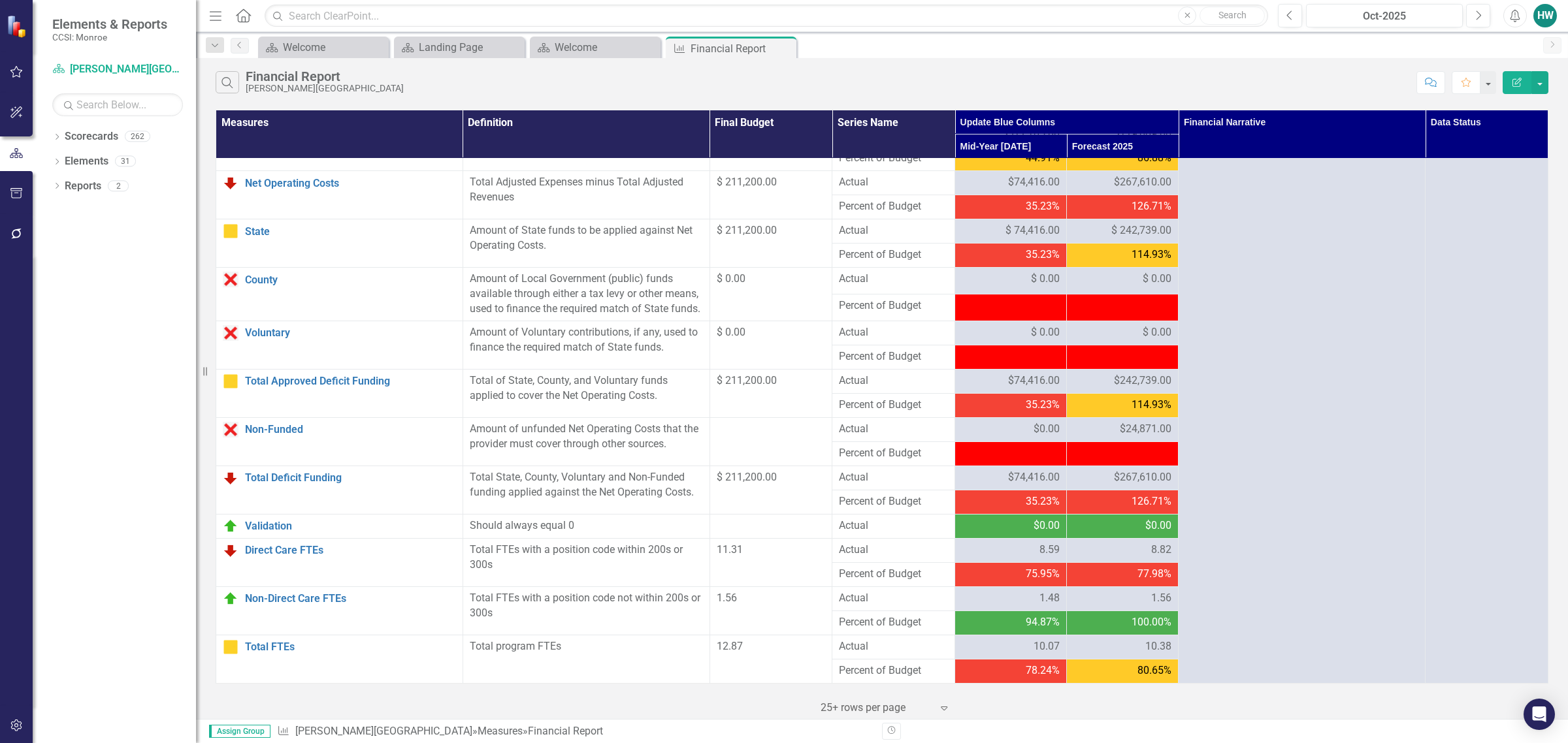
drag, startPoint x: 782, startPoint y: 47, endPoint x: 755, endPoint y: 46, distance: 27.0
click at [0, 0] on icon "Close" at bounding box center [0, 0] width 0 height 0
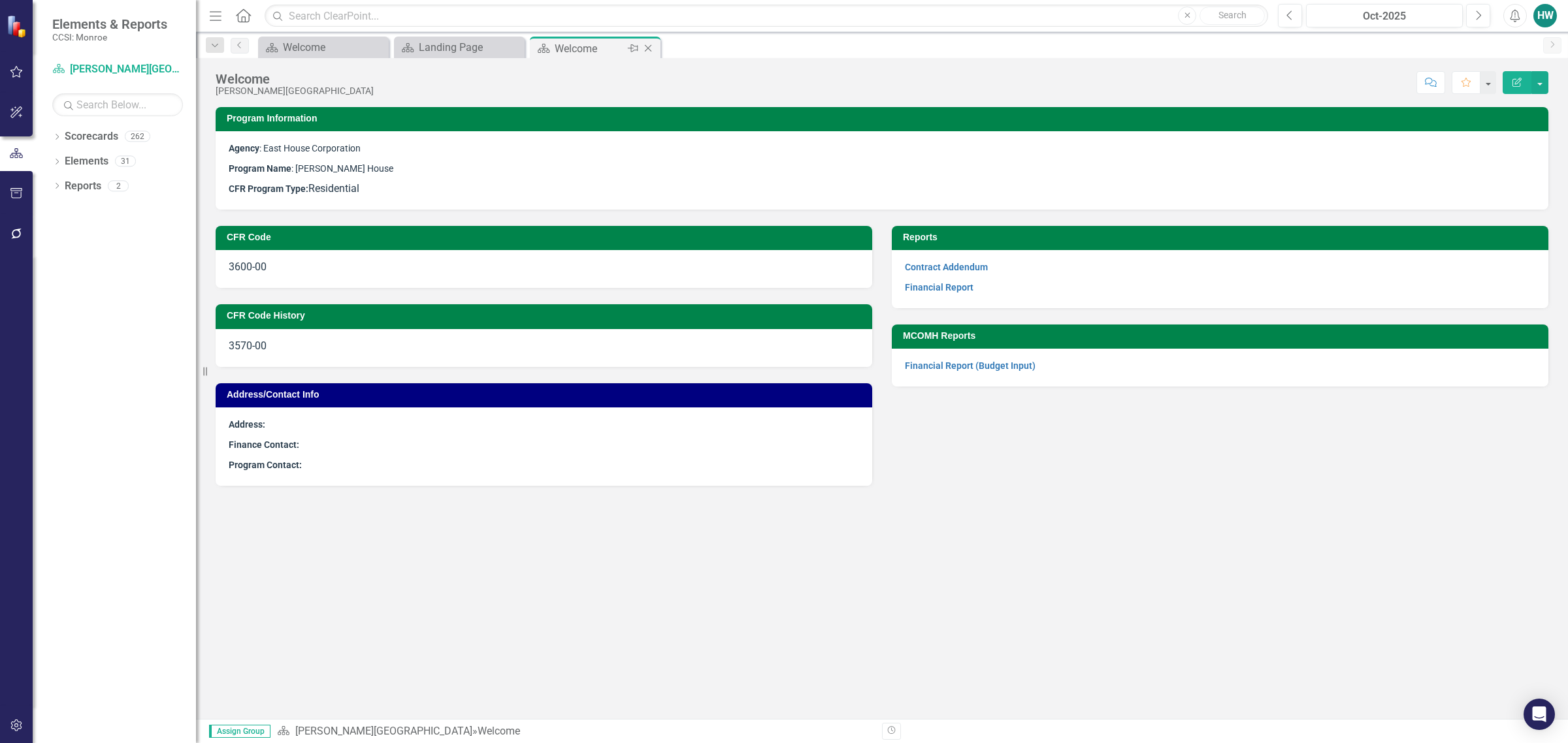
click at [646, 47] on icon "Close" at bounding box center [648, 48] width 13 height 11
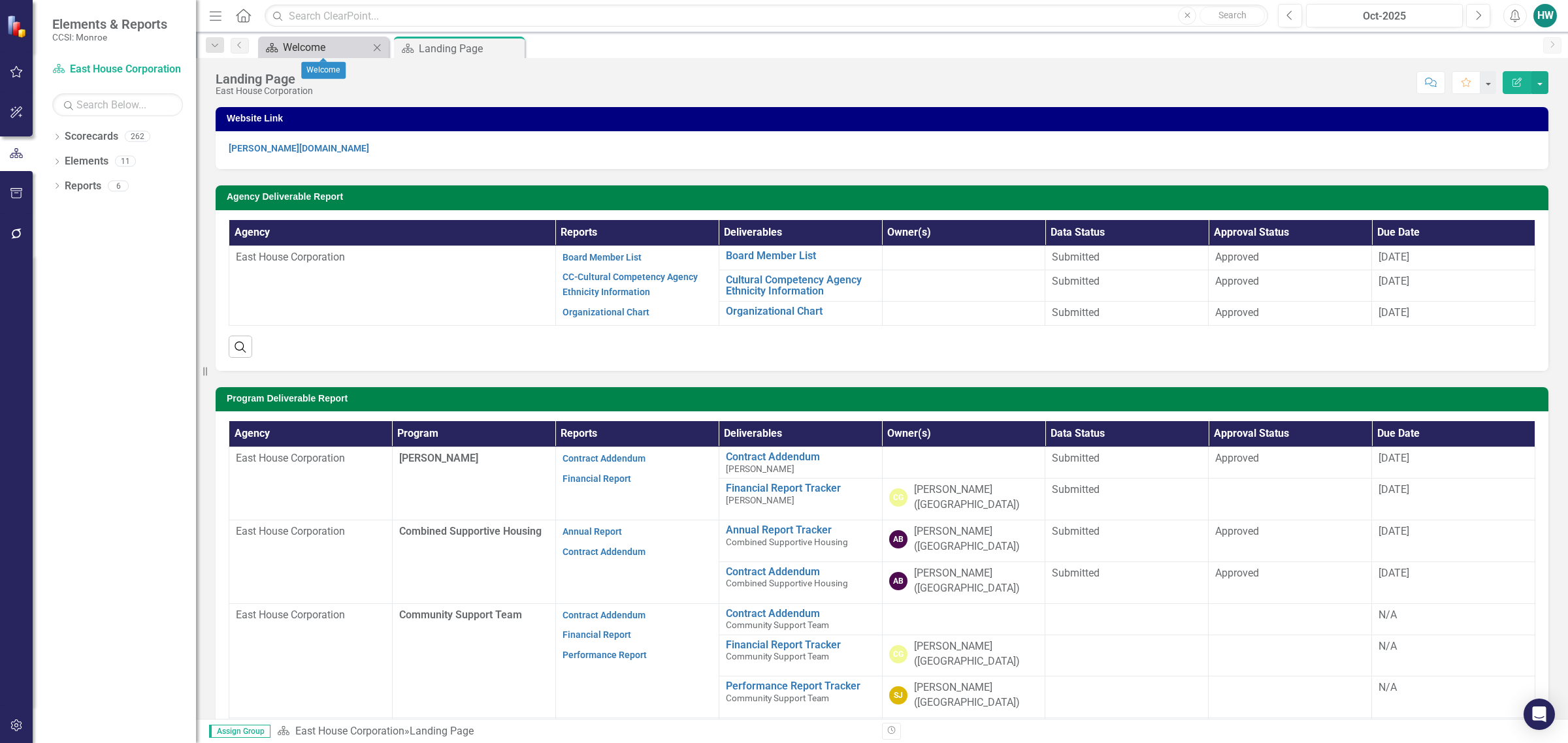
click at [319, 47] on div "Welcome" at bounding box center [326, 47] width 86 height 16
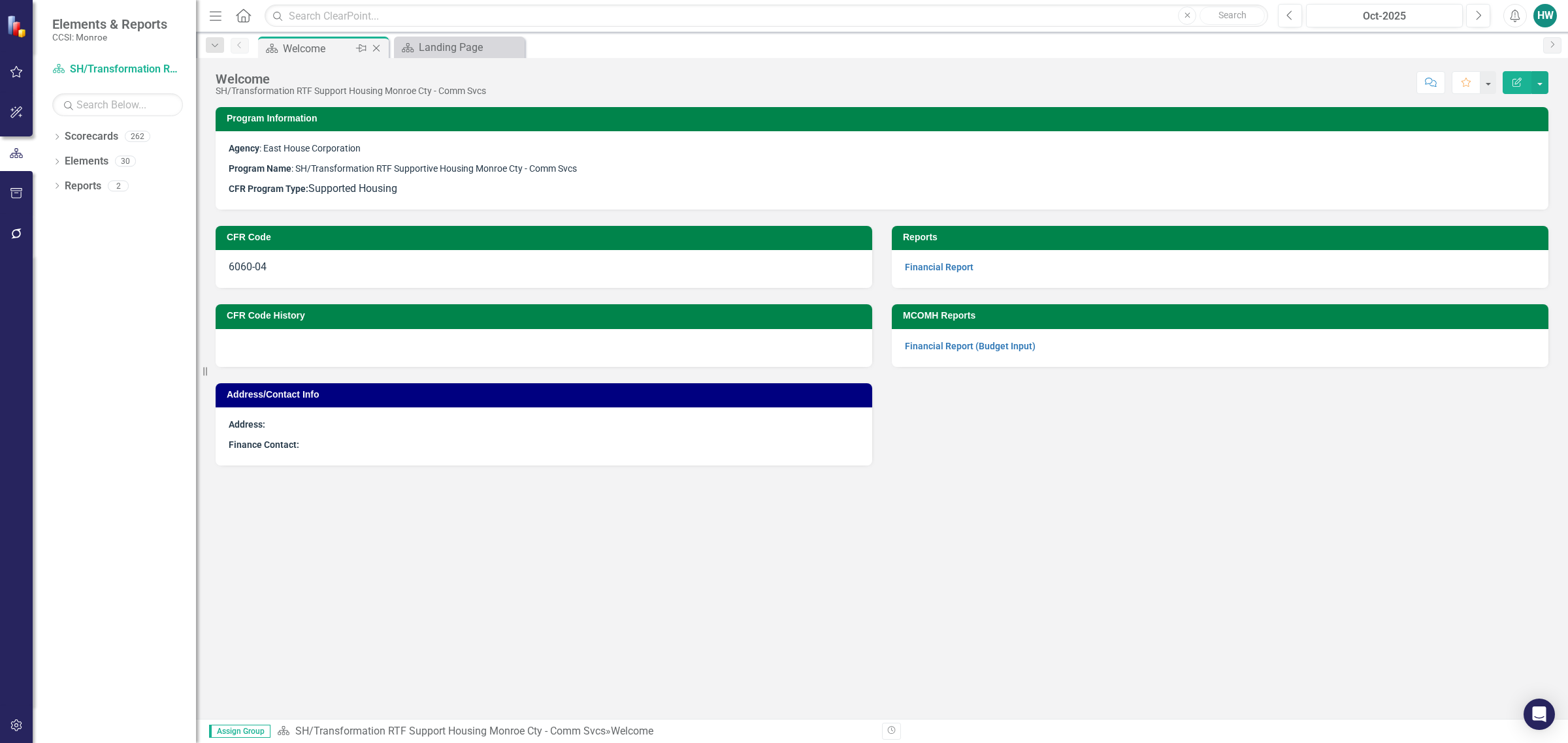
click at [376, 47] on icon at bounding box center [377, 49] width 7 height 7
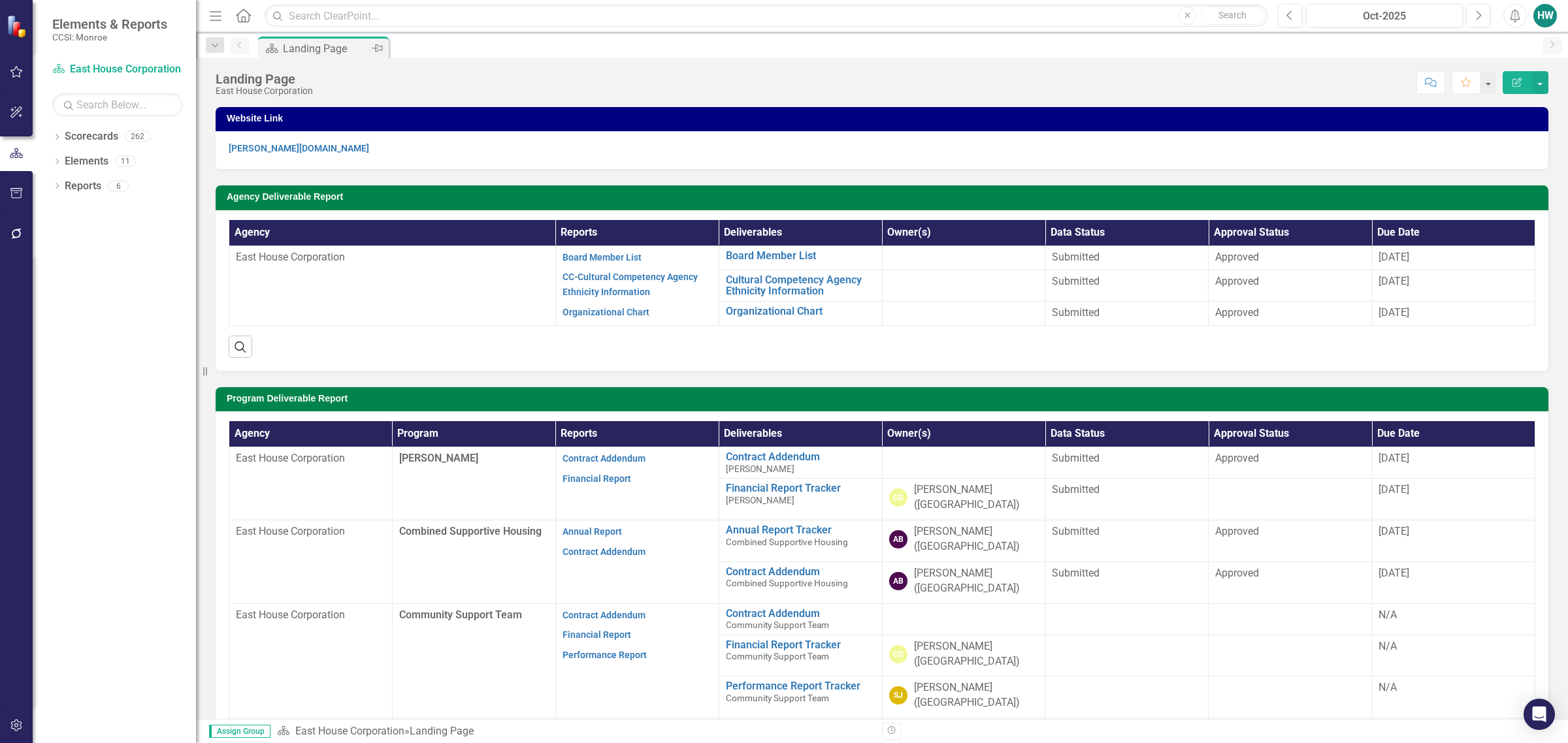
click at [331, 50] on div "Landing Page" at bounding box center [326, 48] width 86 height 16
click at [57, 139] on icon "Dropdown" at bounding box center [57, 138] width 9 height 7
click at [64, 163] on icon "Dropdown" at bounding box center [64, 161] width 10 height 8
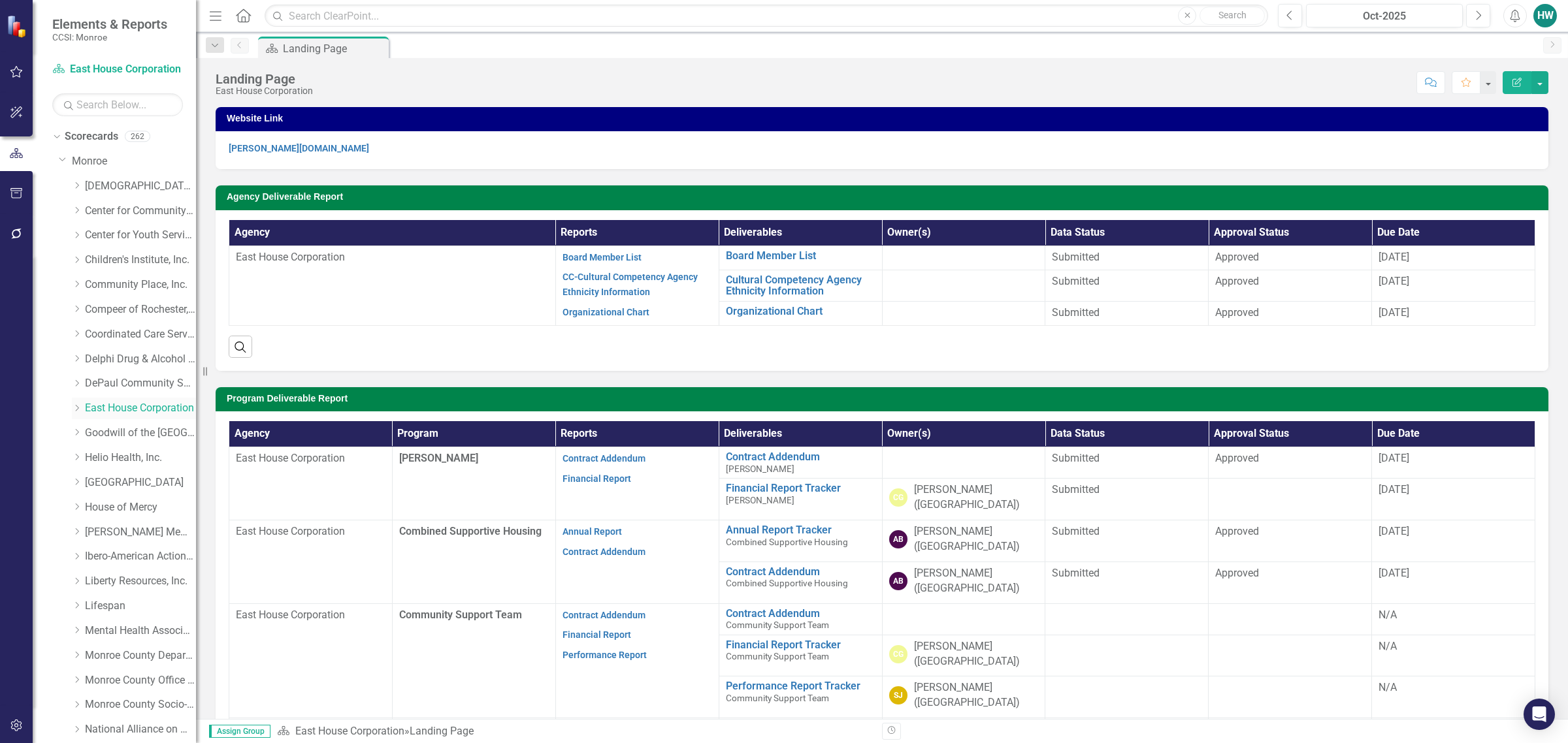
click at [76, 410] on icon at bounding box center [77, 408] width 4 height 6
click at [130, 383] on link "Hirst House" at bounding box center [147, 386] width 98 height 15
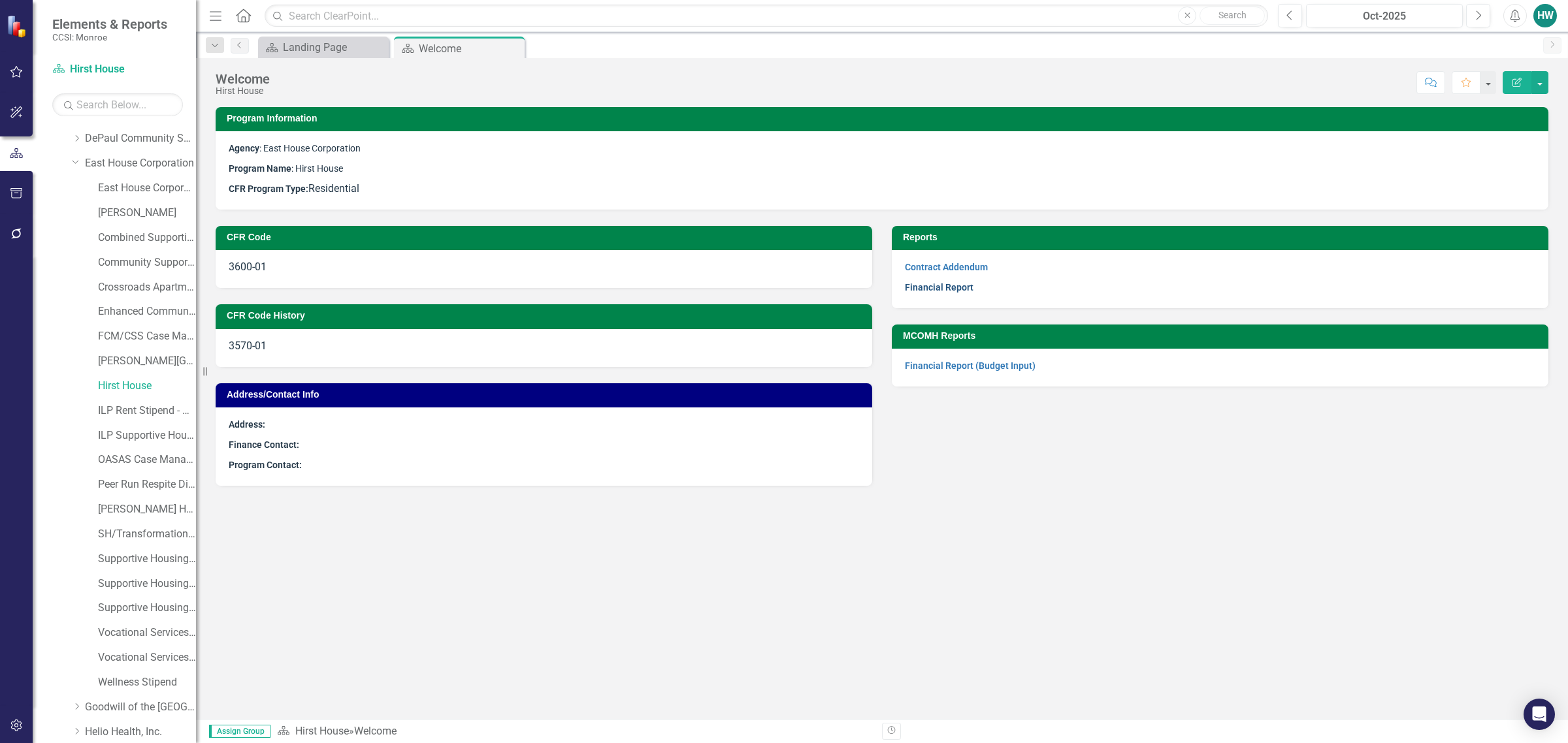
click at [944, 283] on link "Financial Report" at bounding box center [939, 287] width 69 height 11
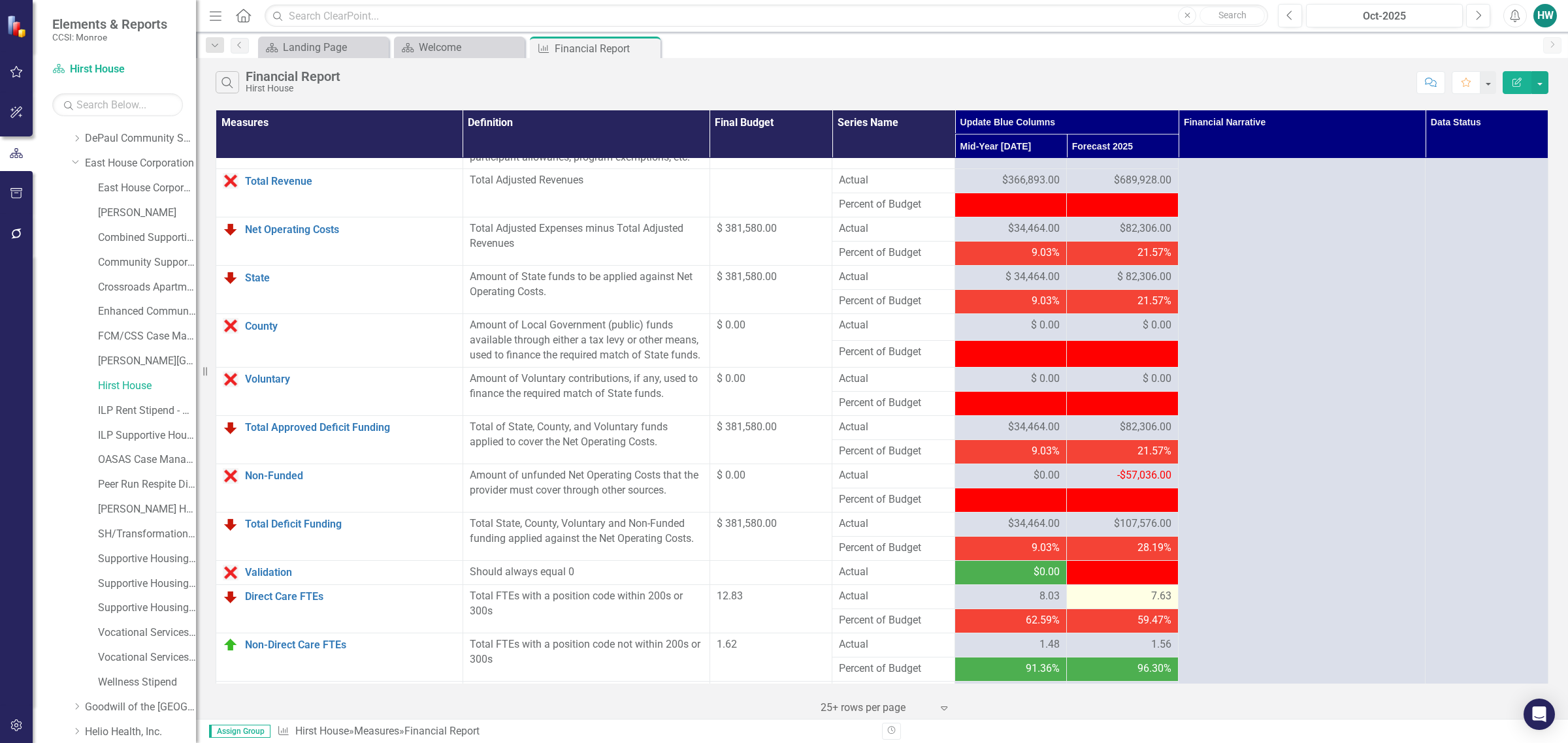
scroll to position [1061, 0]
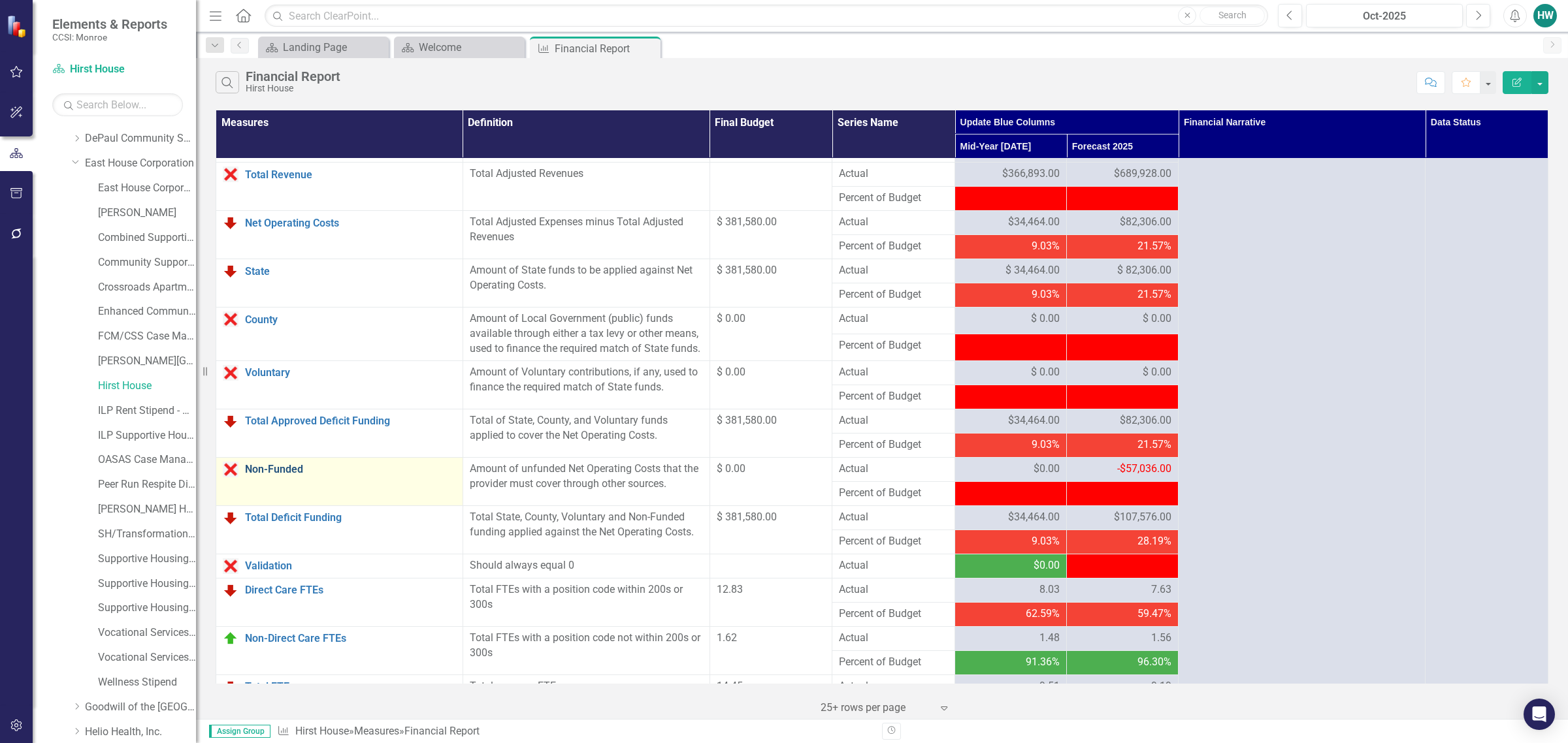
click at [290, 476] on link "Non-Funded" at bounding box center [350, 469] width 211 height 12
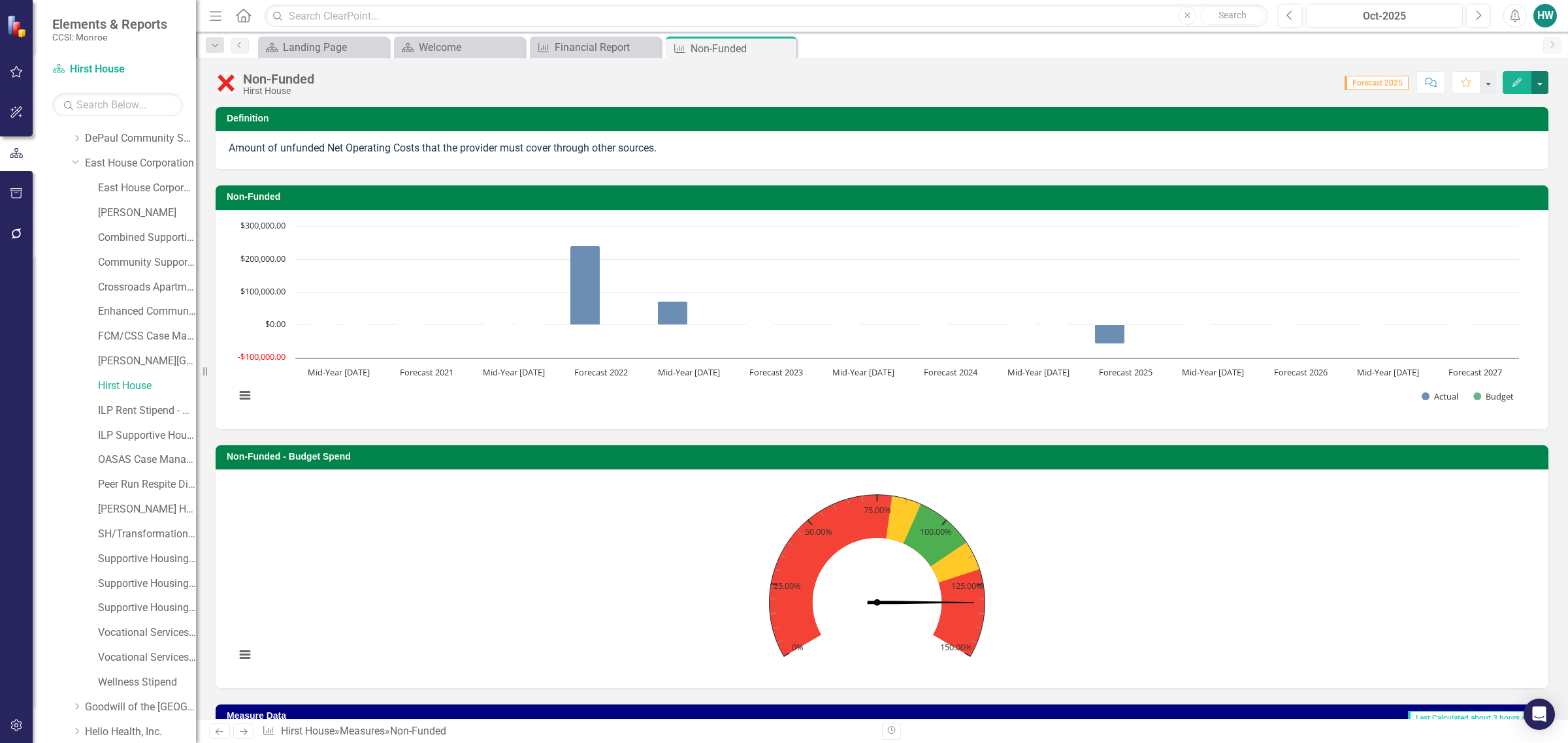
click at [1540, 80] on button "button" at bounding box center [1540, 83] width 17 height 23
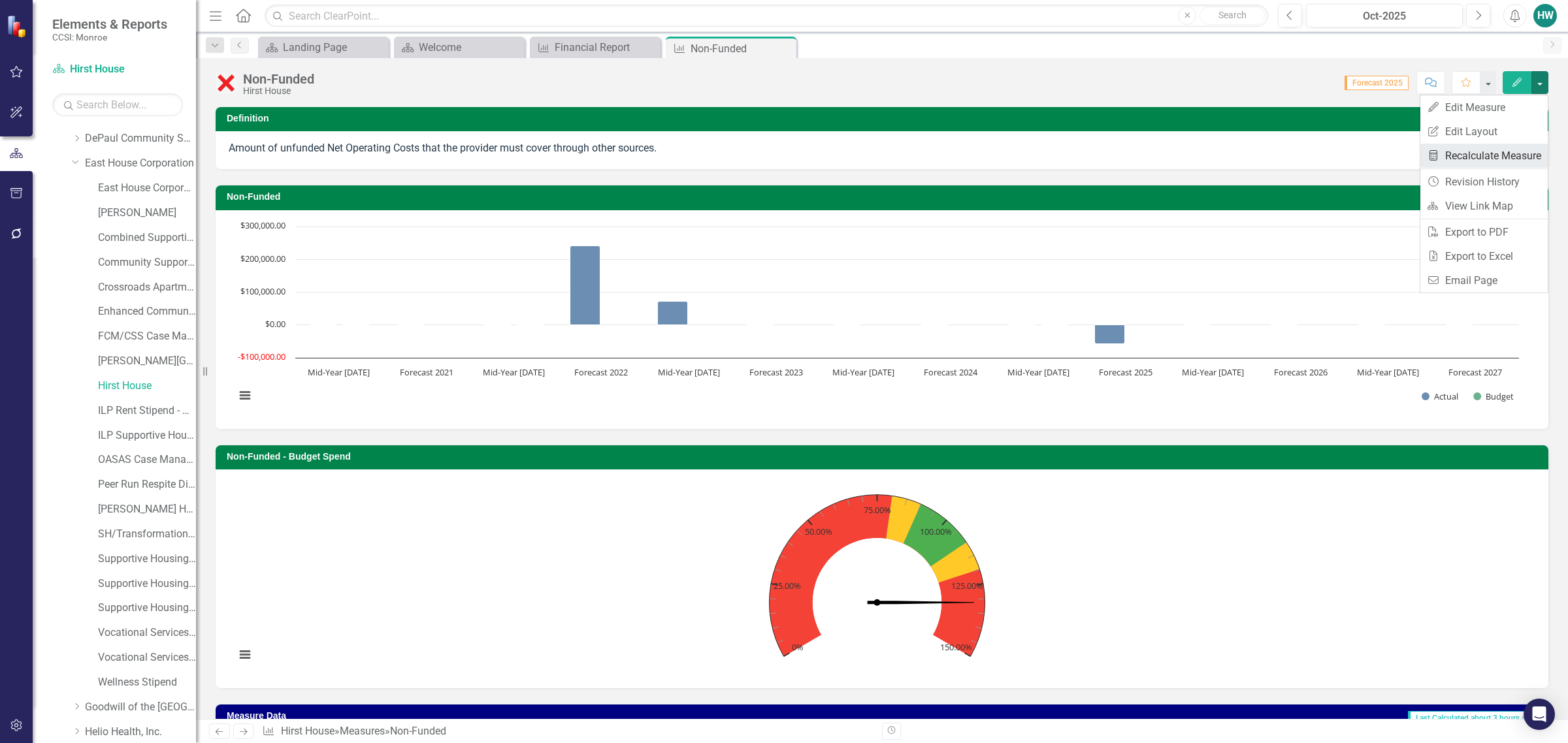
click at [1472, 155] on link "Recalculate Measure Recalculate Measure" at bounding box center [1484, 156] width 127 height 24
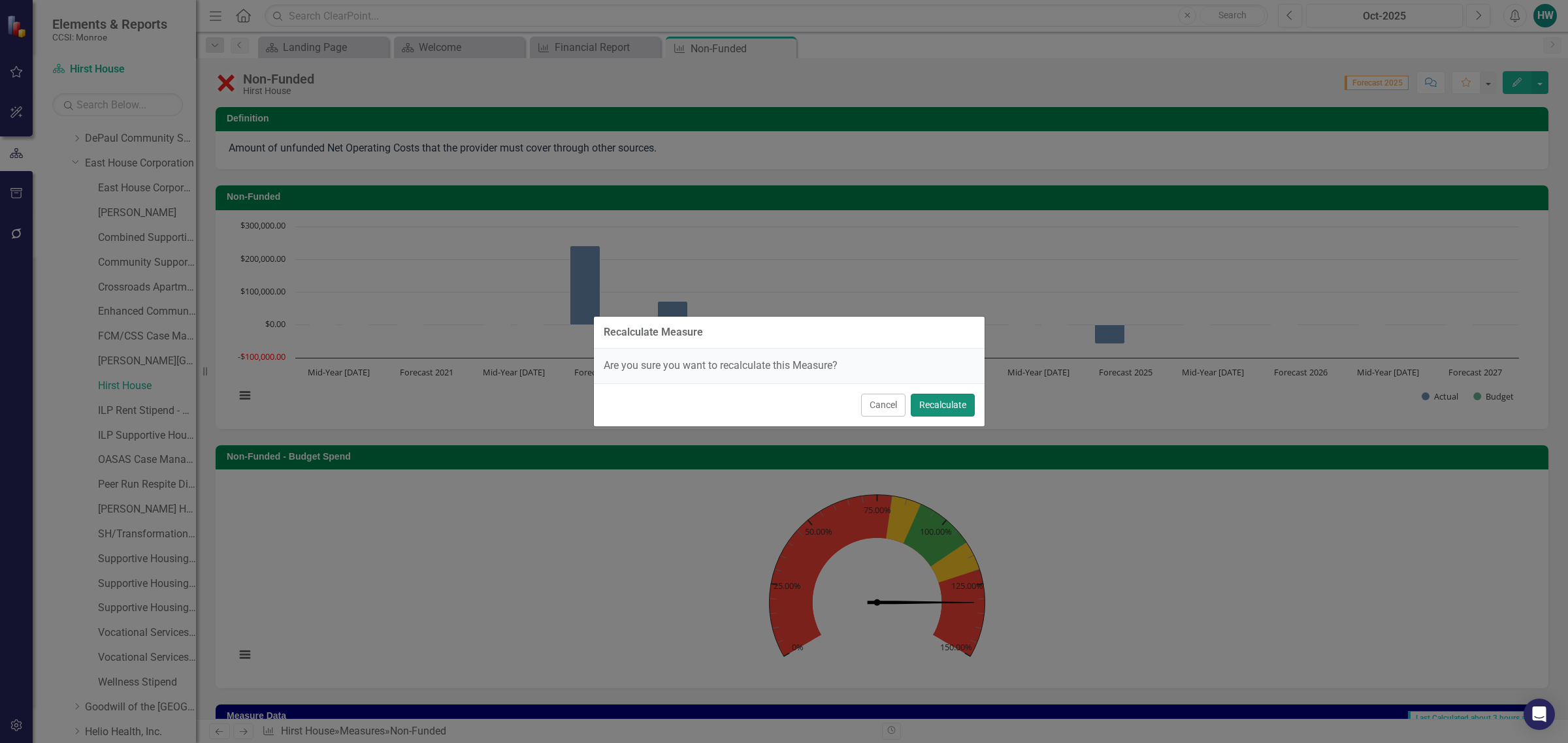
click at [942, 413] on button "Recalculate" at bounding box center [943, 405] width 64 height 23
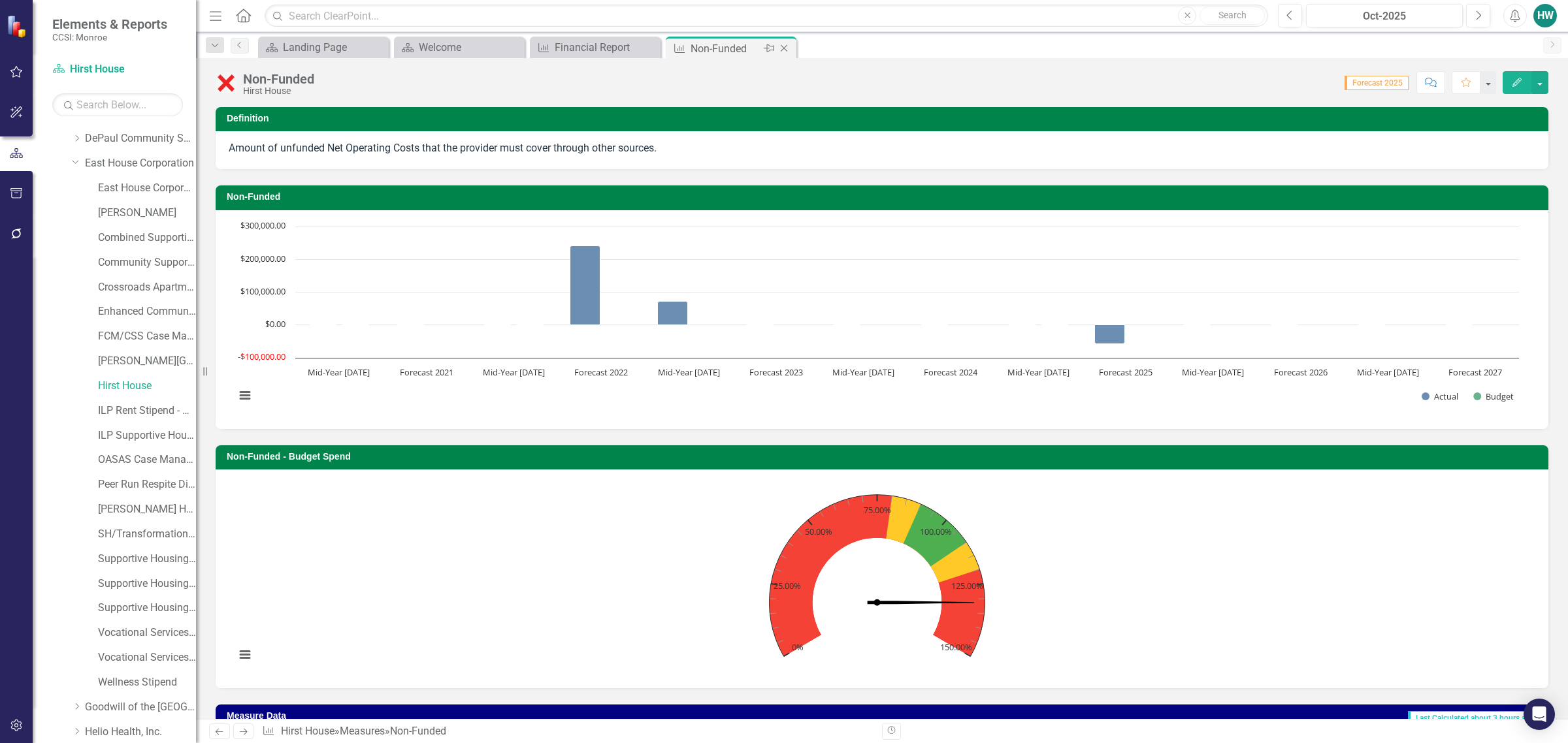
click at [782, 47] on icon "Close" at bounding box center [784, 48] width 13 height 11
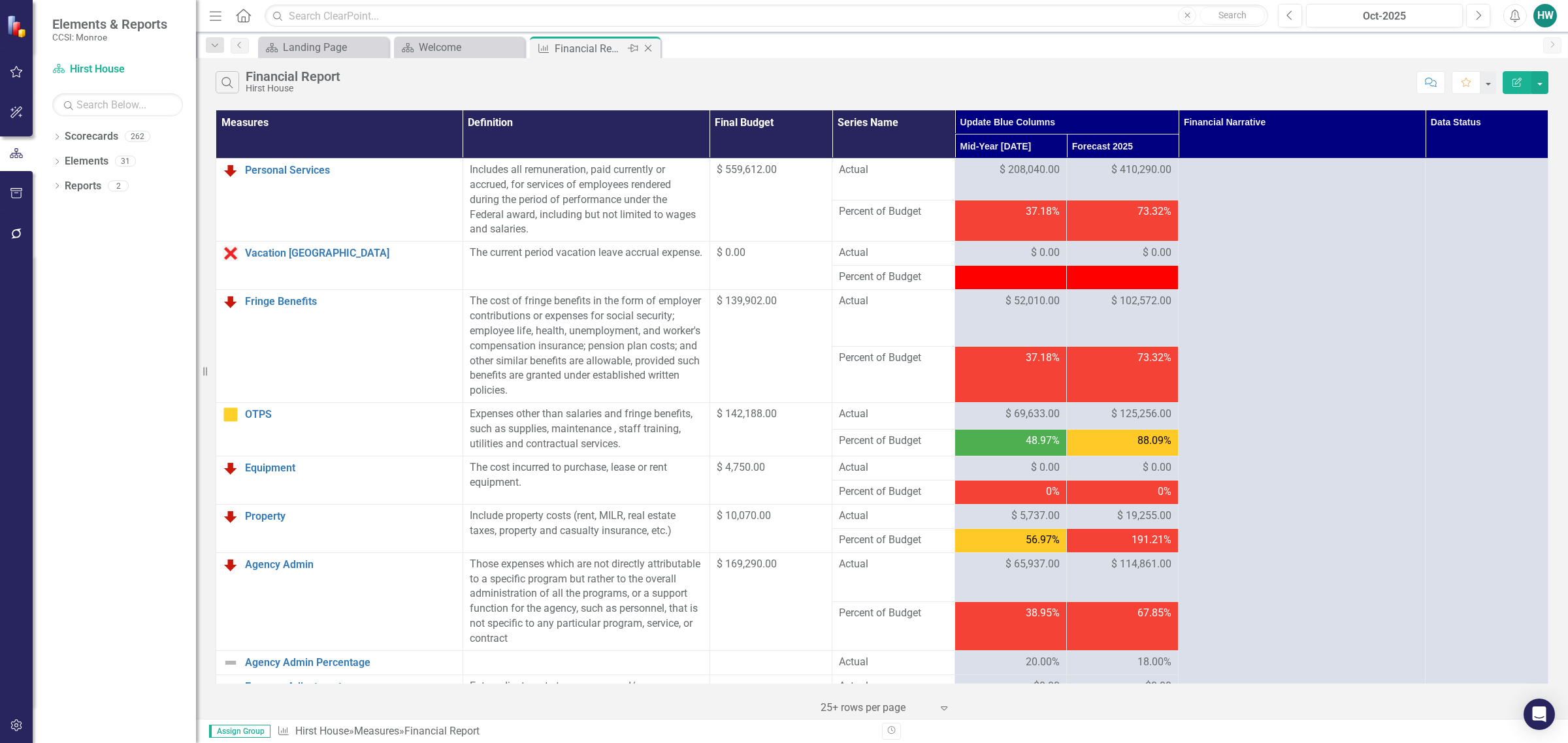
click at [649, 46] on icon "Close" at bounding box center [648, 48] width 13 height 11
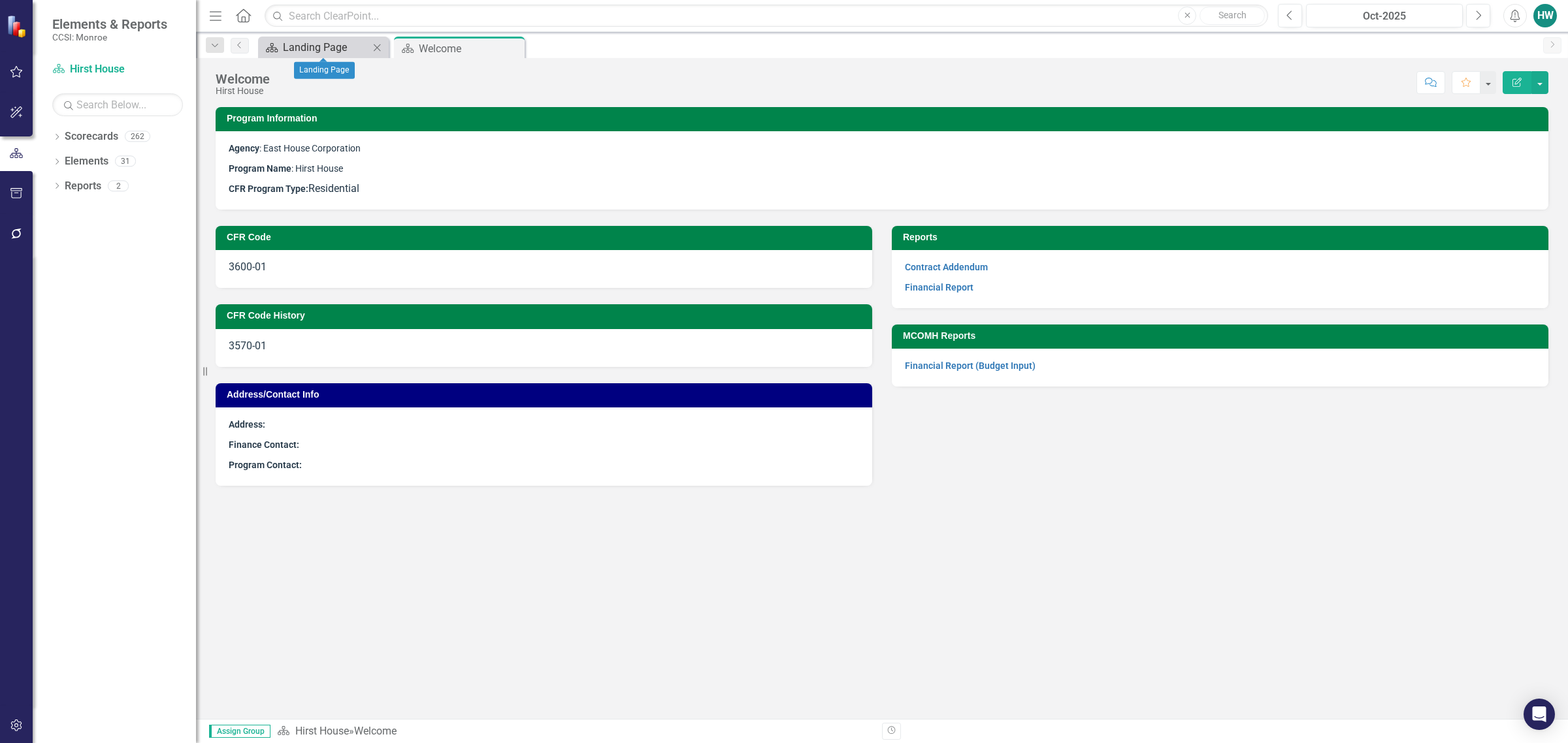
click at [318, 47] on div "Landing Page" at bounding box center [326, 47] width 86 height 16
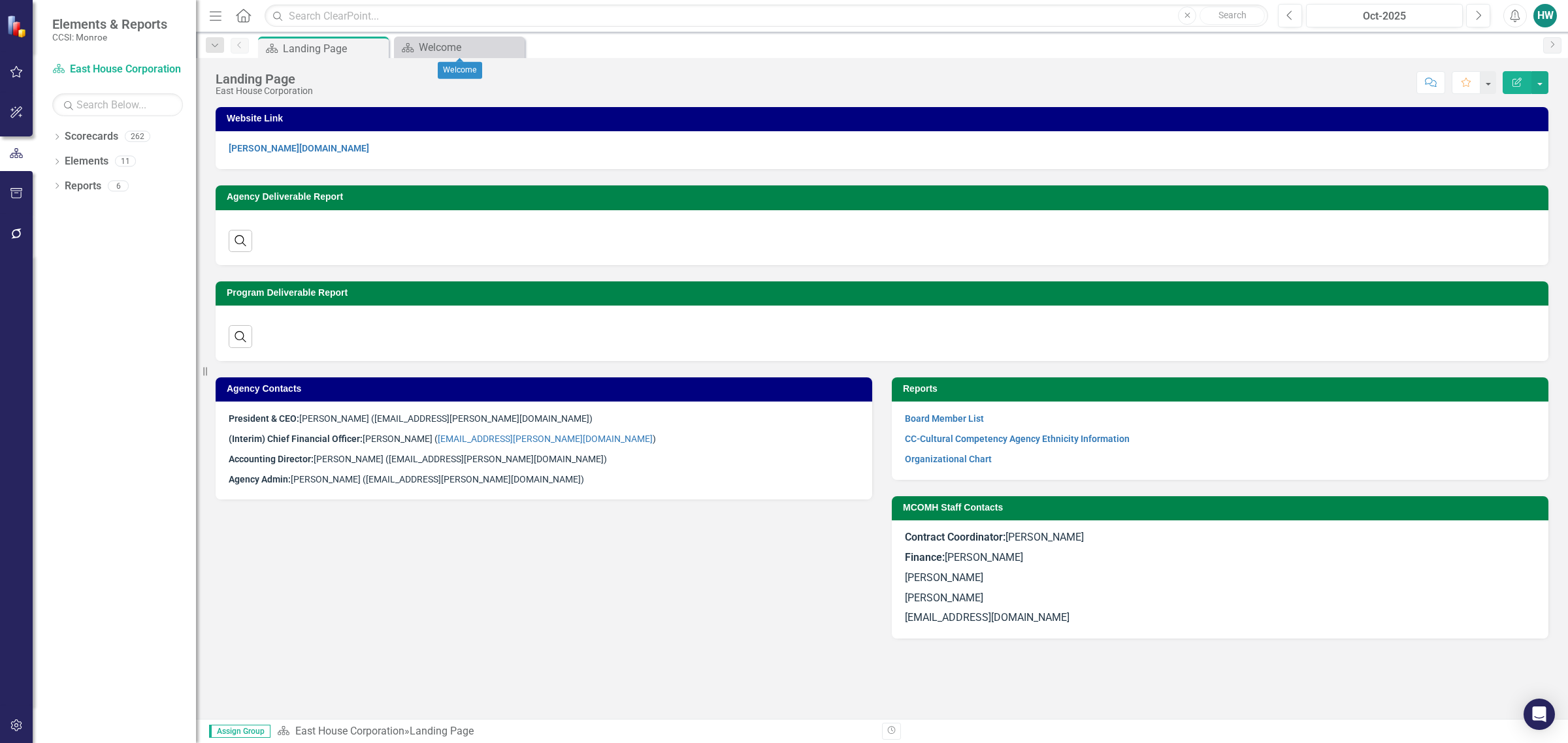
drag, startPoint x: 510, startPoint y: 47, endPoint x: 454, endPoint y: 49, distance: 56.0
click at [0, 0] on icon "Close" at bounding box center [0, 0] width 0 height 0
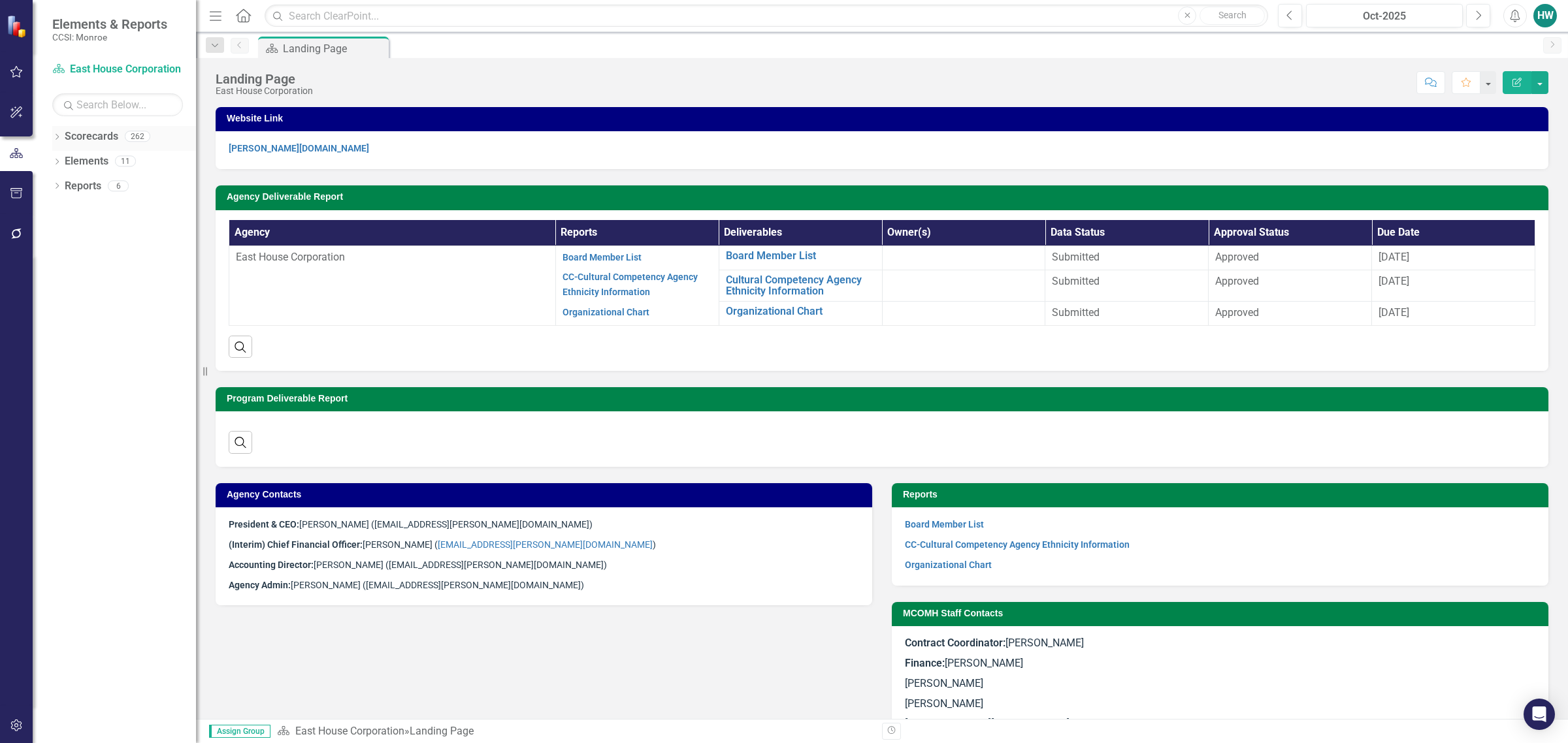
click at [55, 137] on icon "Dropdown" at bounding box center [57, 138] width 9 height 7
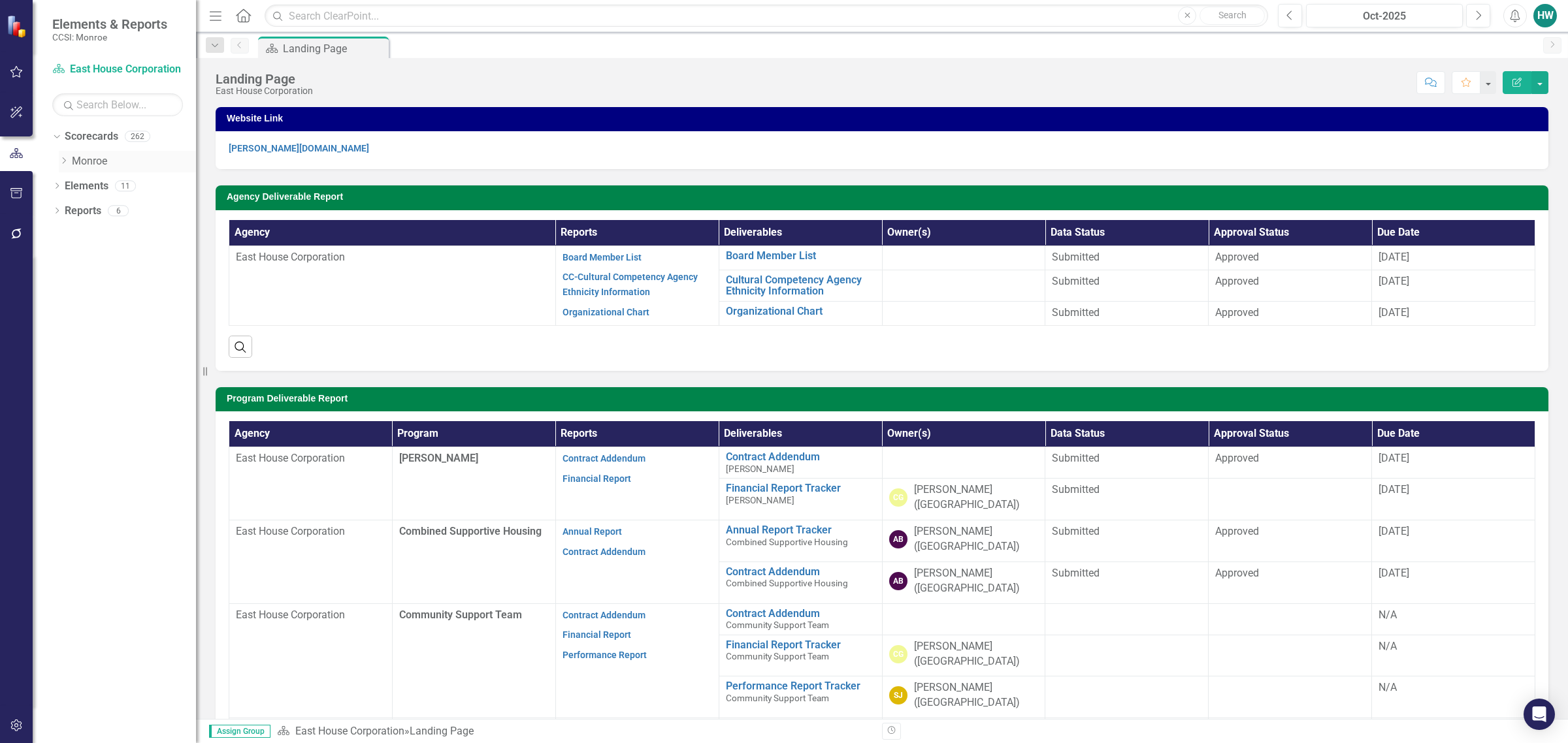
click at [60, 161] on icon "Dropdown" at bounding box center [64, 161] width 10 height 8
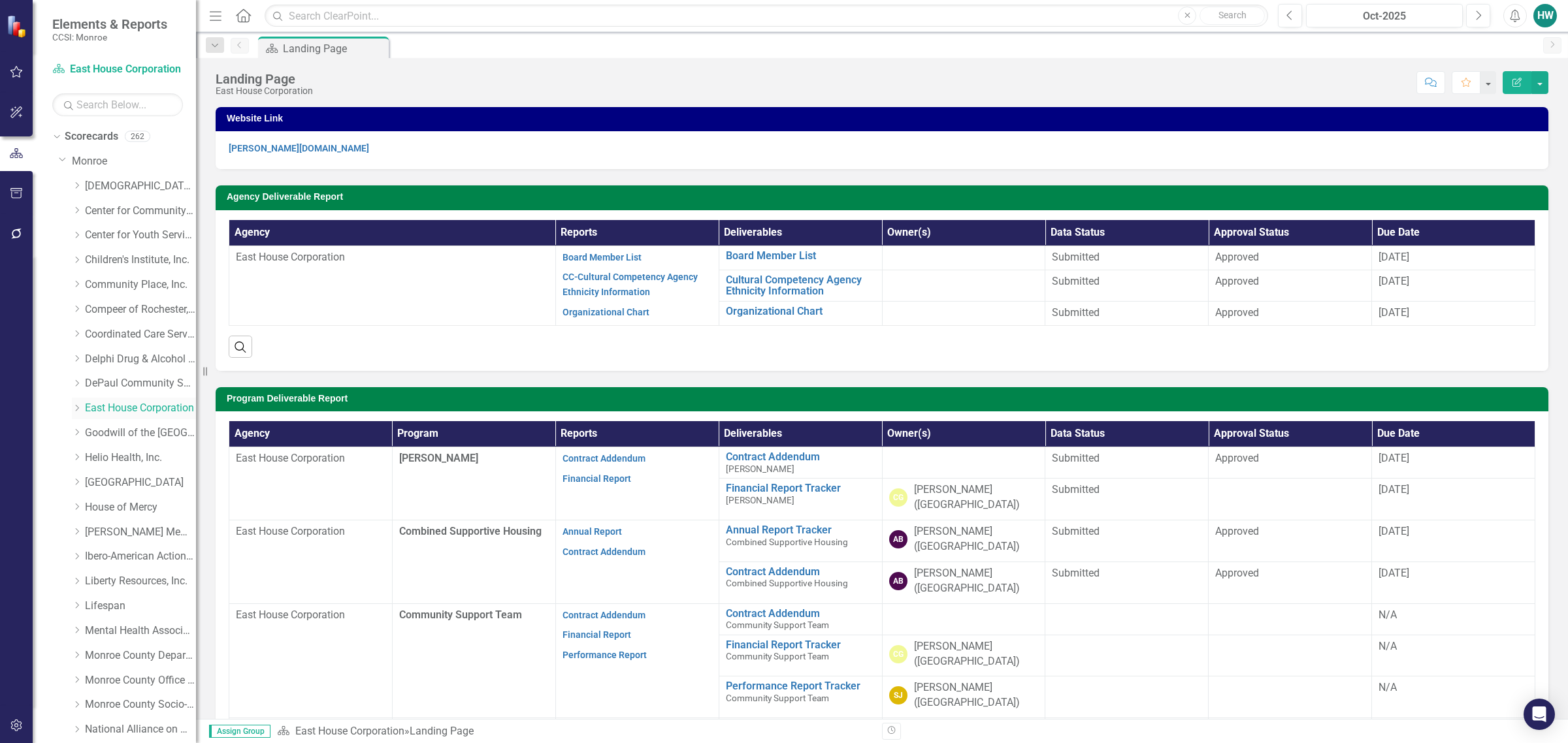
click at [79, 411] on icon "Dropdown" at bounding box center [77, 408] width 10 height 8
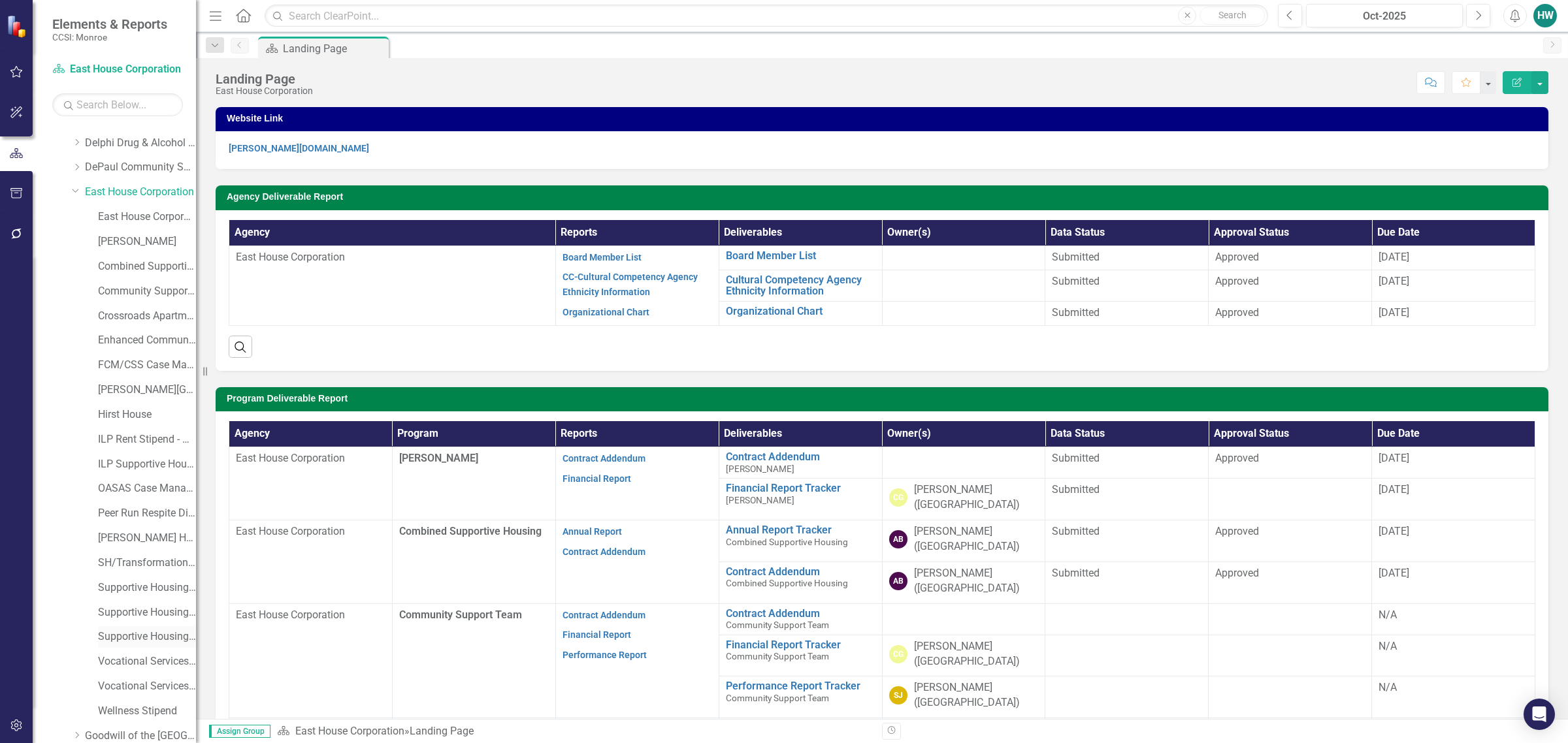
scroll to position [245, 0]
click at [134, 512] on link "[PERSON_NAME] House" at bounding box center [147, 509] width 98 height 15
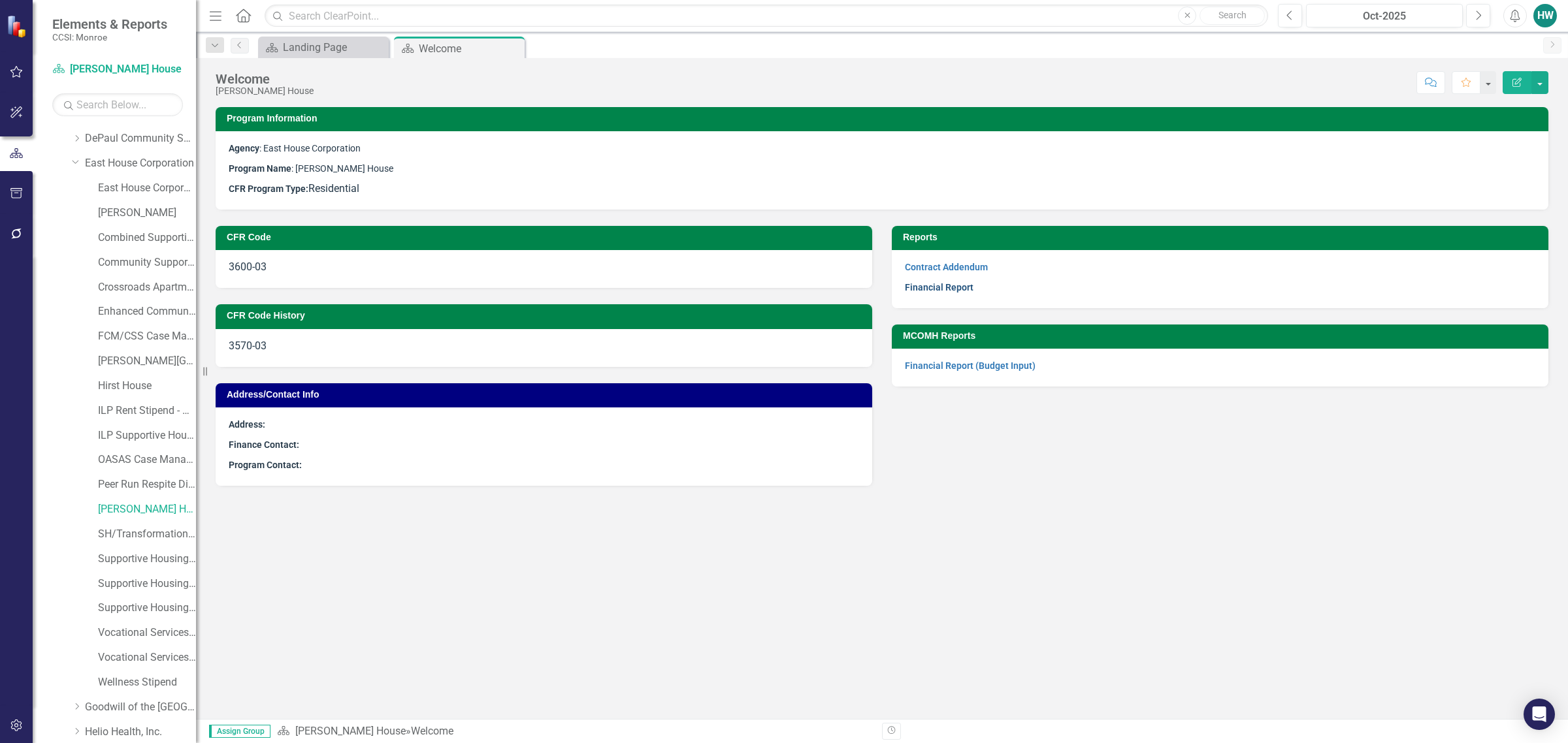
click at [962, 286] on link "Financial Report" at bounding box center [939, 287] width 69 height 11
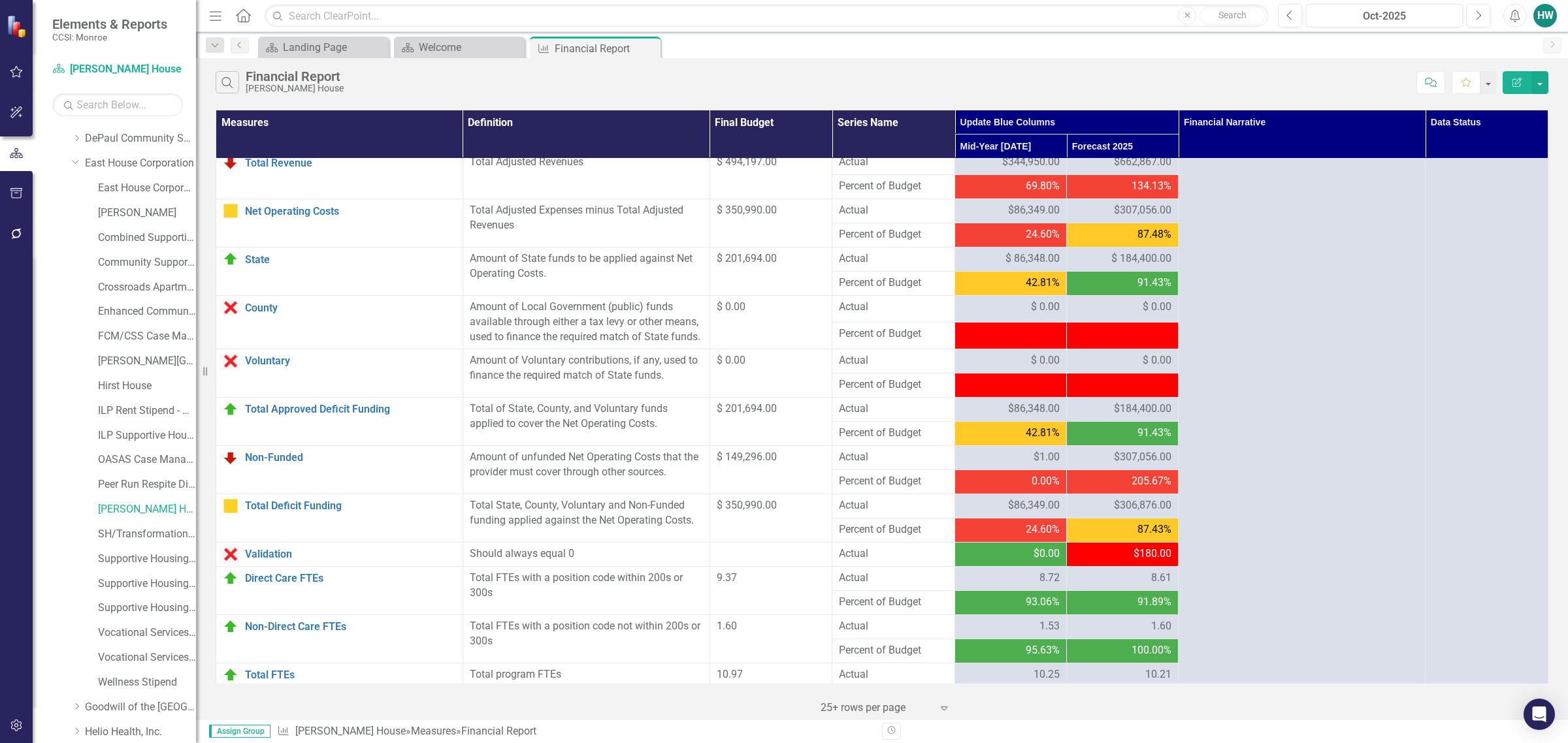
scroll to position [1129, 0]
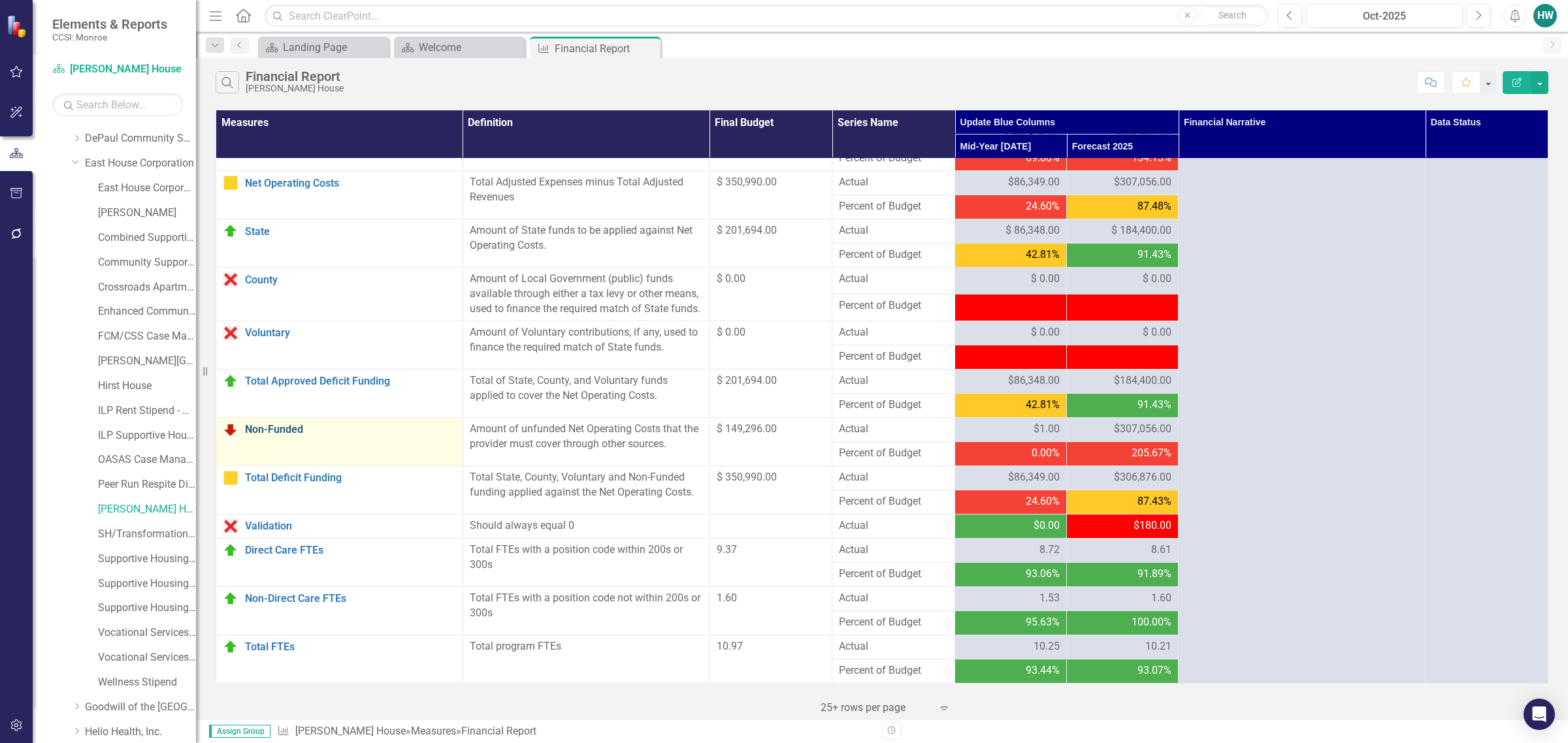
click at [271, 427] on link "Non-Funded" at bounding box center [350, 430] width 211 height 12
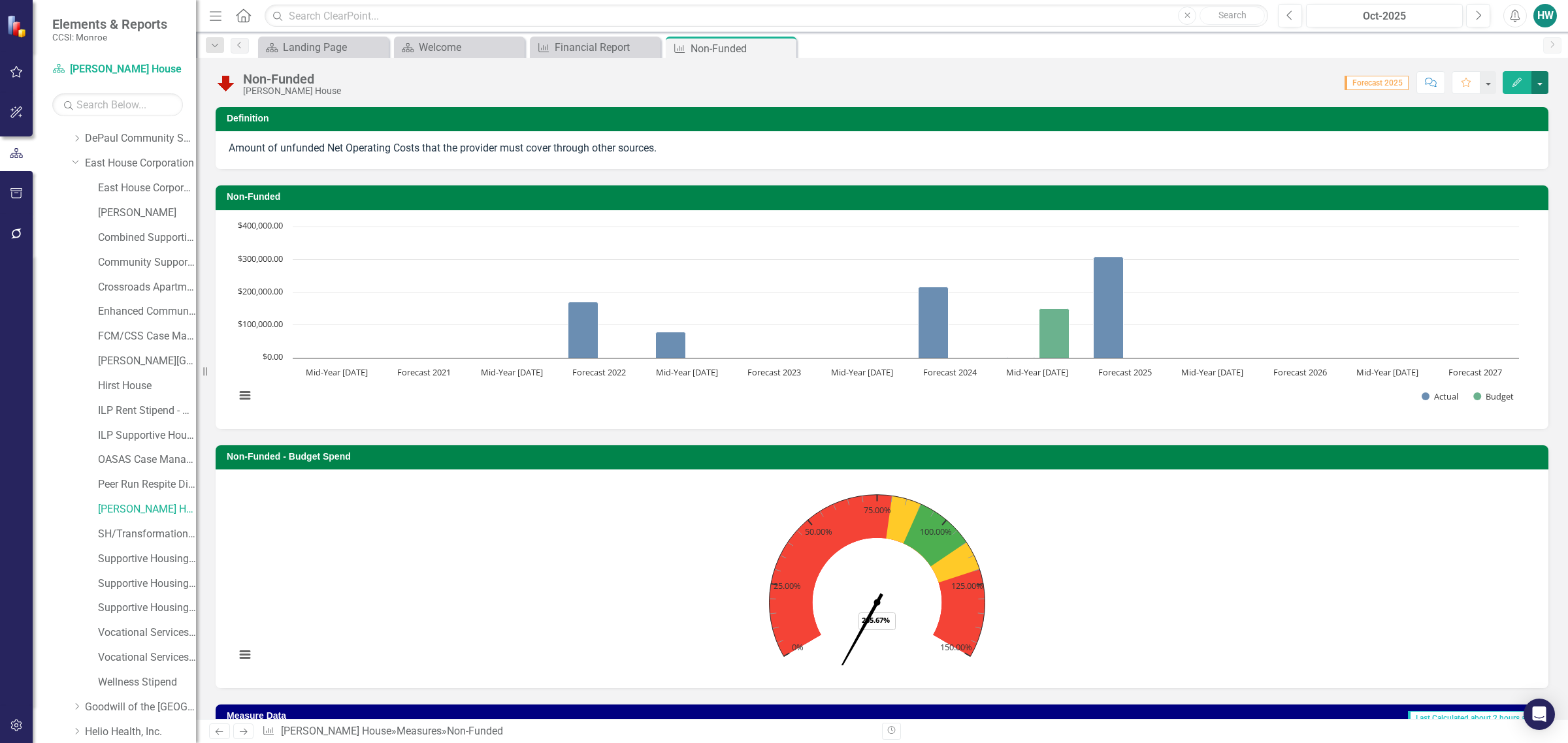
click at [1540, 83] on button "button" at bounding box center [1540, 83] width 17 height 23
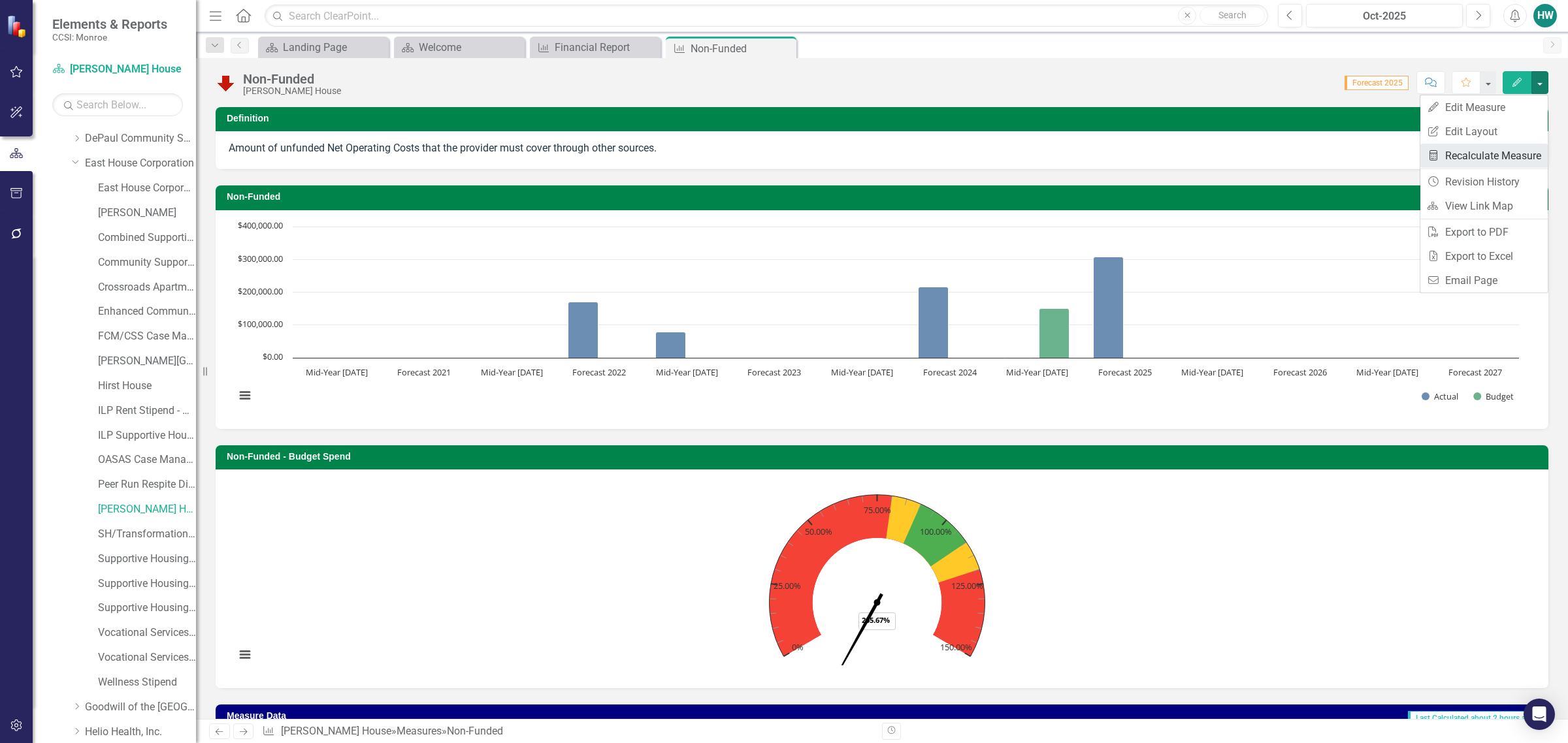
click at [1481, 158] on link "Recalculate Measure Recalculate Measure" at bounding box center [1484, 156] width 127 height 24
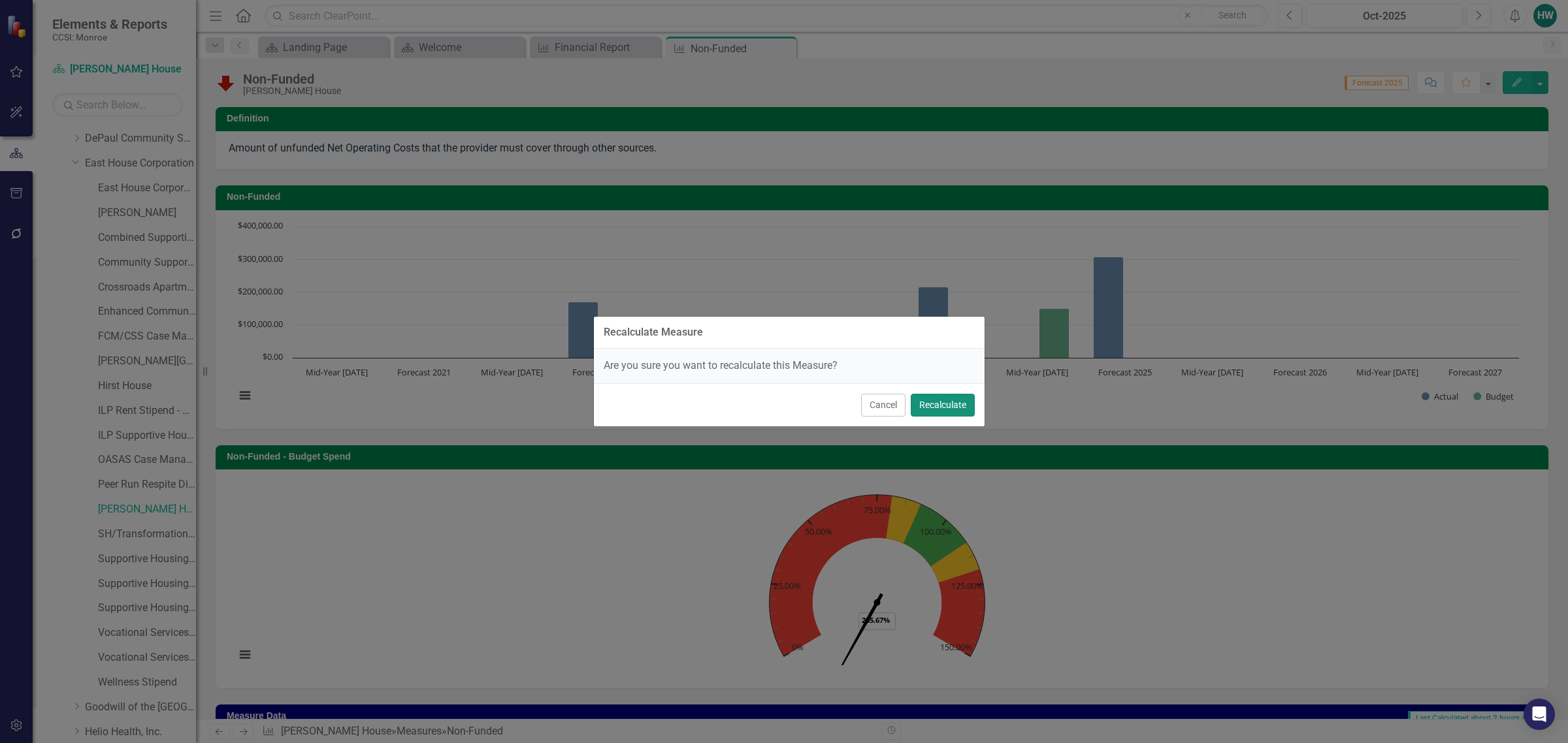
click at [945, 410] on button "Recalculate" at bounding box center [943, 405] width 64 height 23
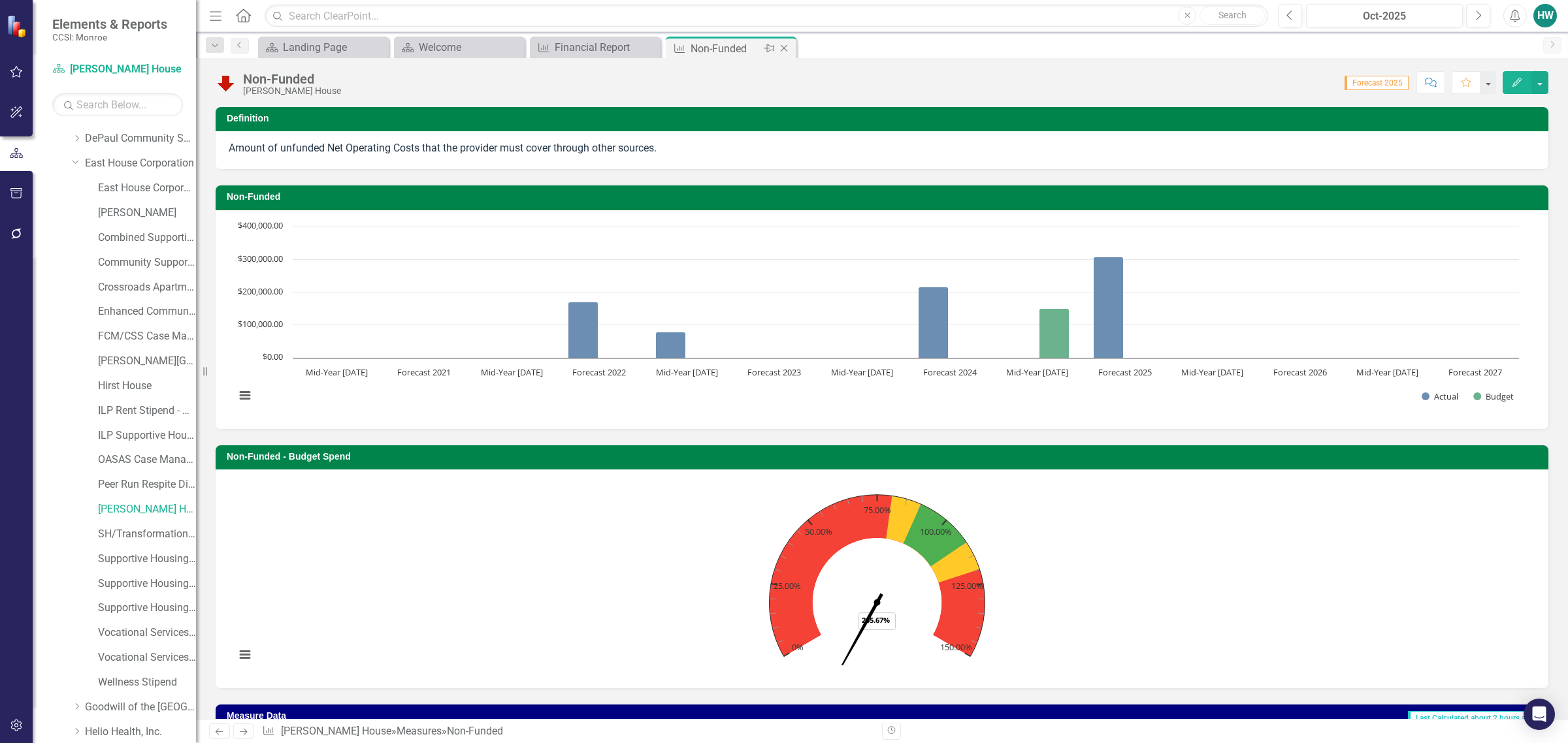
click at [784, 50] on icon "Close" at bounding box center [784, 48] width 13 height 11
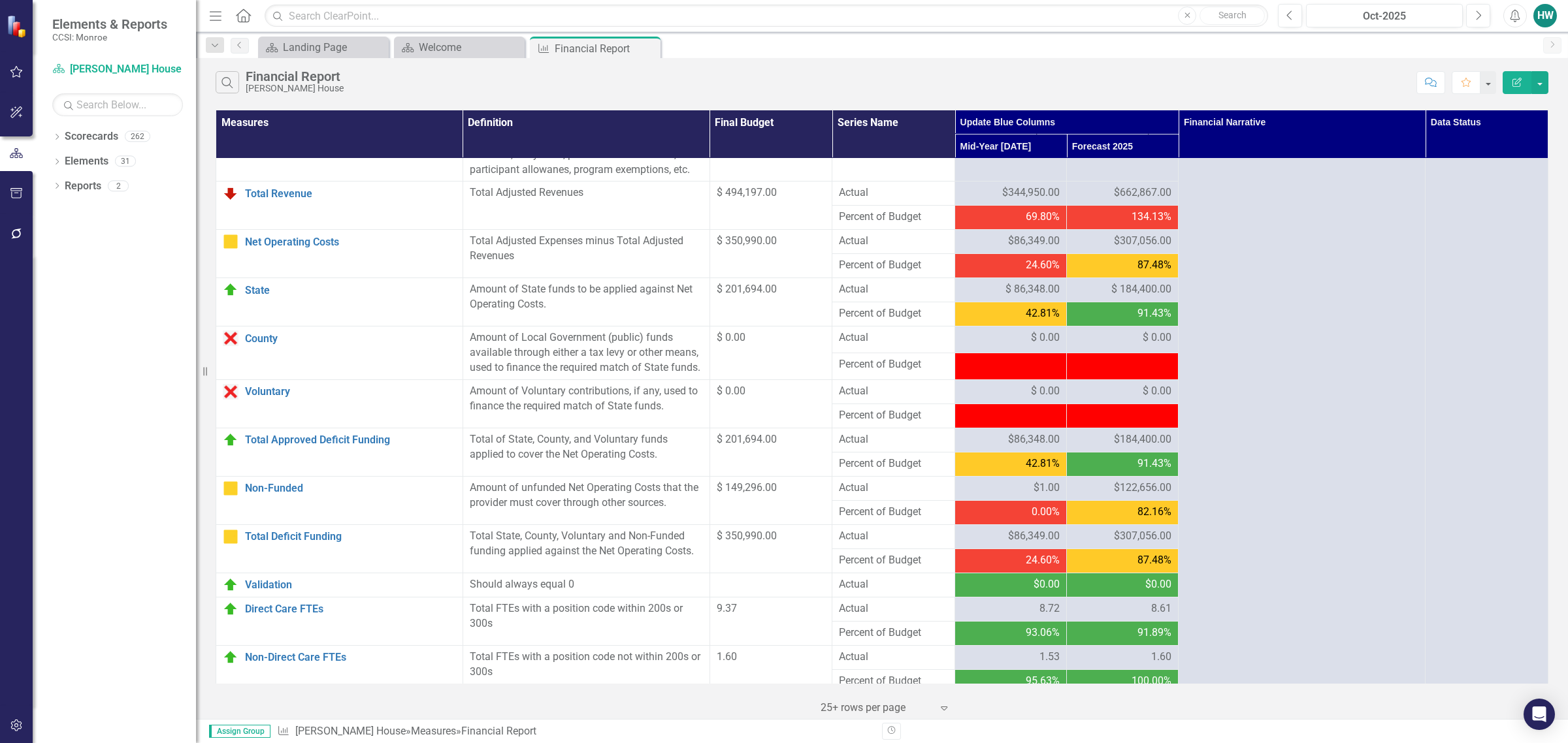
scroll to position [1129, 0]
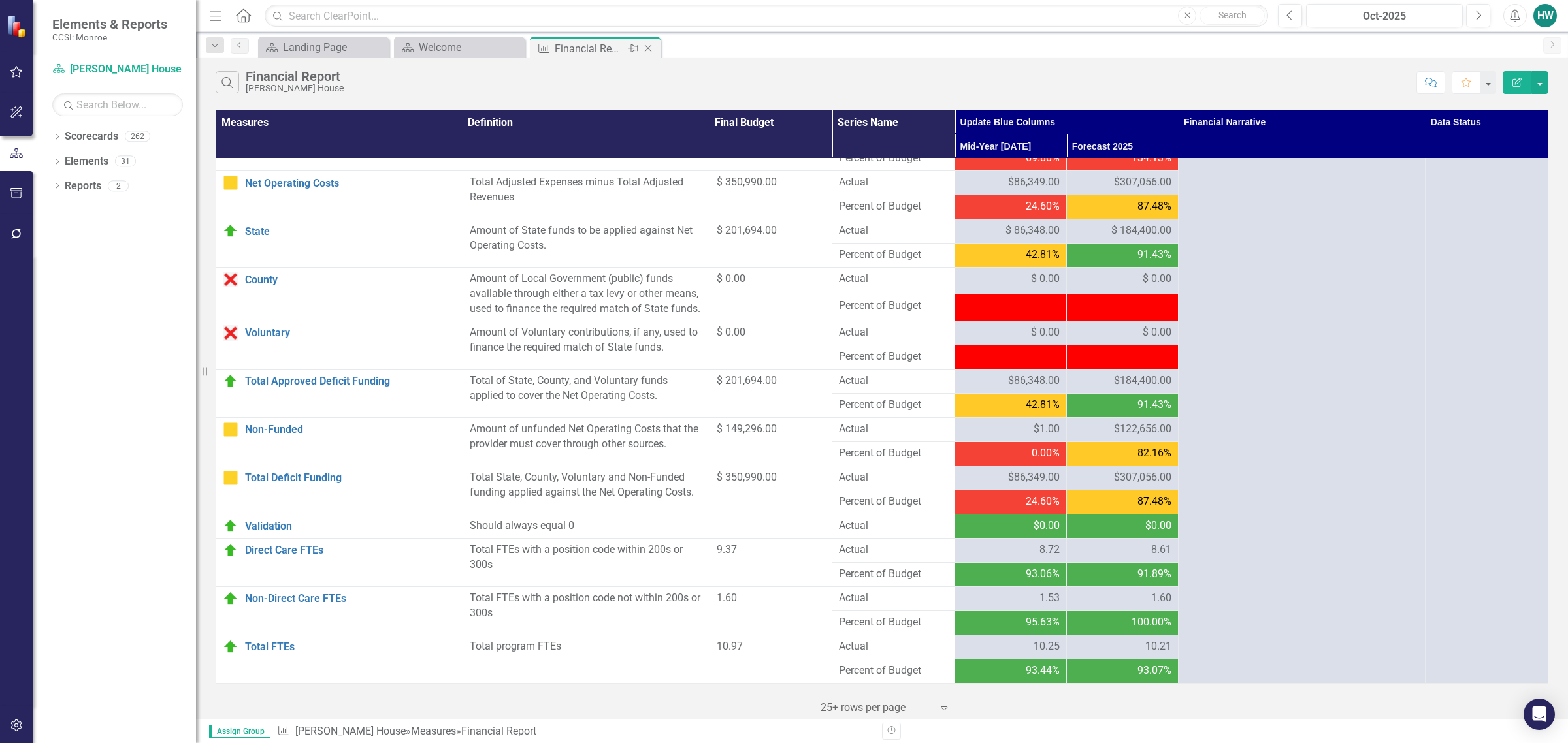
click at [646, 45] on icon "Close" at bounding box center [648, 48] width 13 height 11
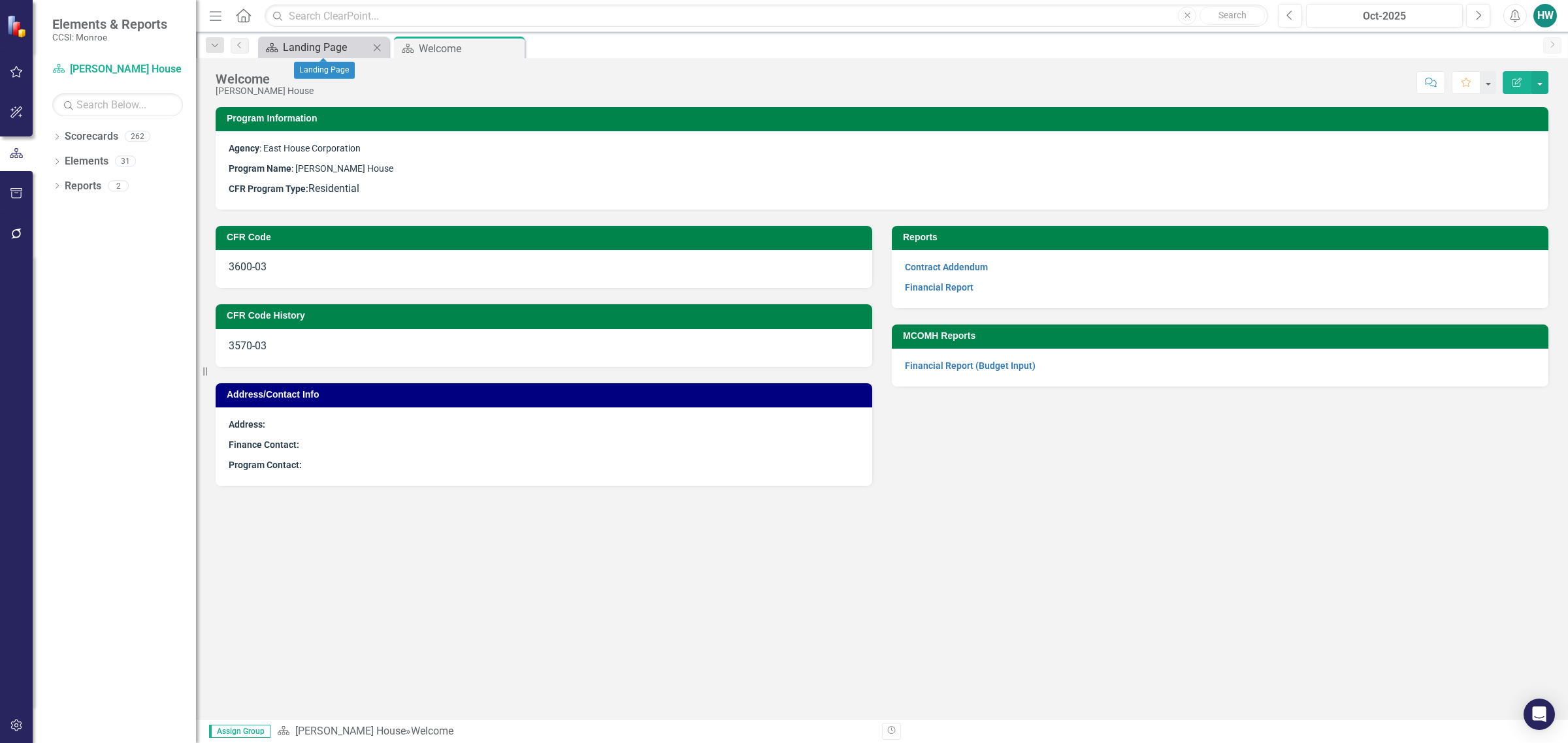
click at [334, 43] on div "Landing Page" at bounding box center [326, 47] width 86 height 16
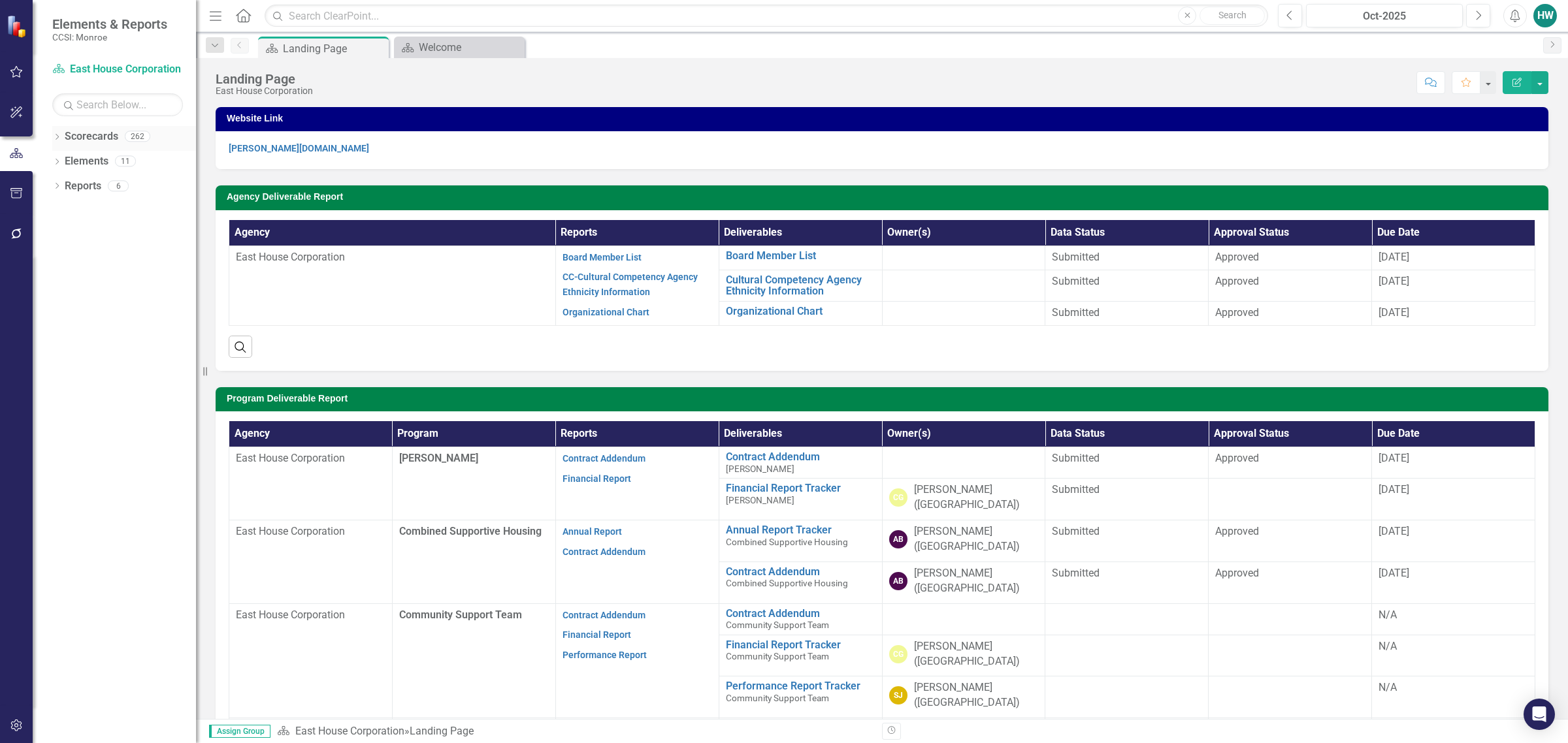
click at [59, 139] on icon "Dropdown" at bounding box center [57, 138] width 9 height 7
click at [63, 162] on icon "Dropdown" at bounding box center [64, 161] width 10 height 8
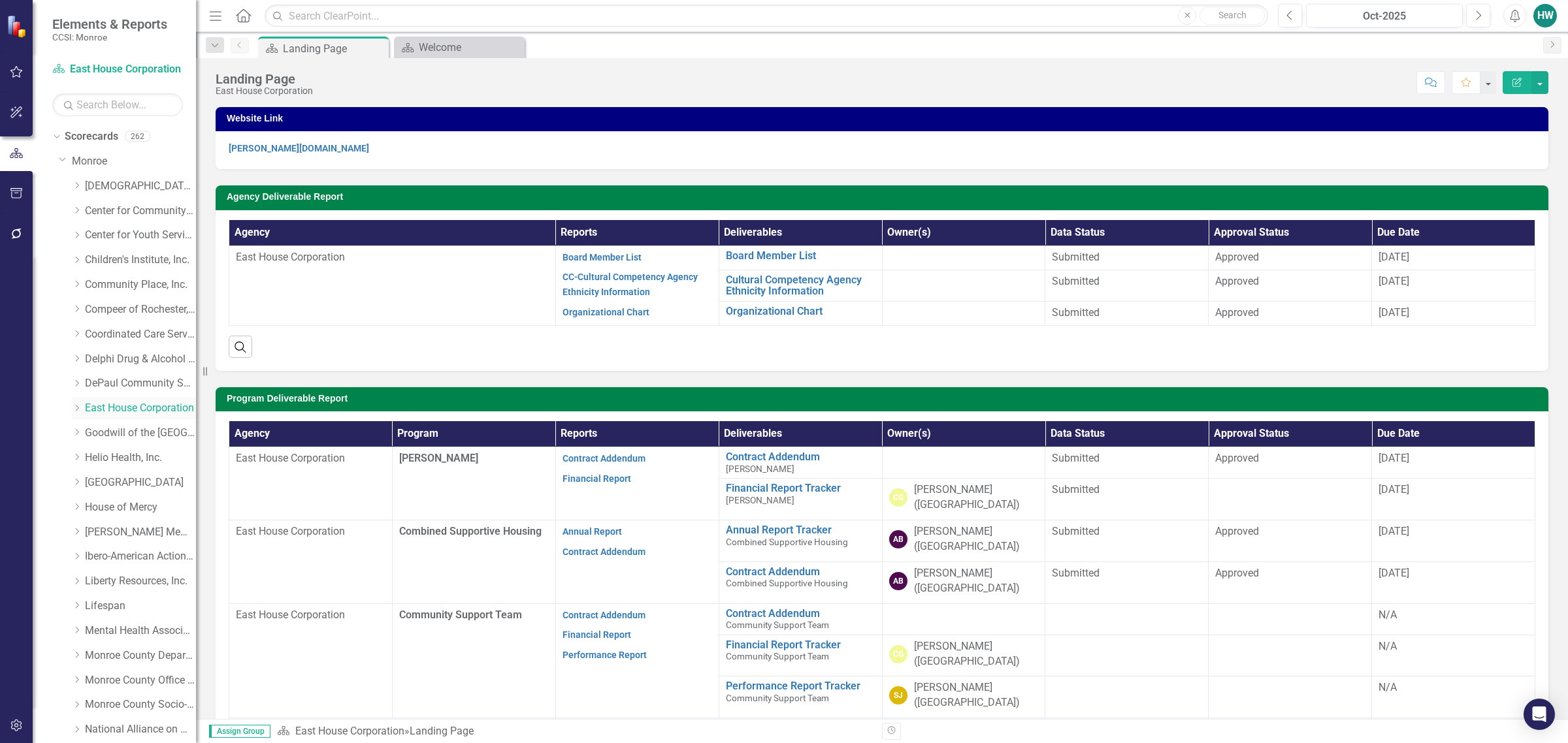
click at [79, 408] on icon at bounding box center [77, 408] width 4 height 6
click at [130, 537] on link "Crossroads Apartment Program" at bounding box center [147, 532] width 98 height 15
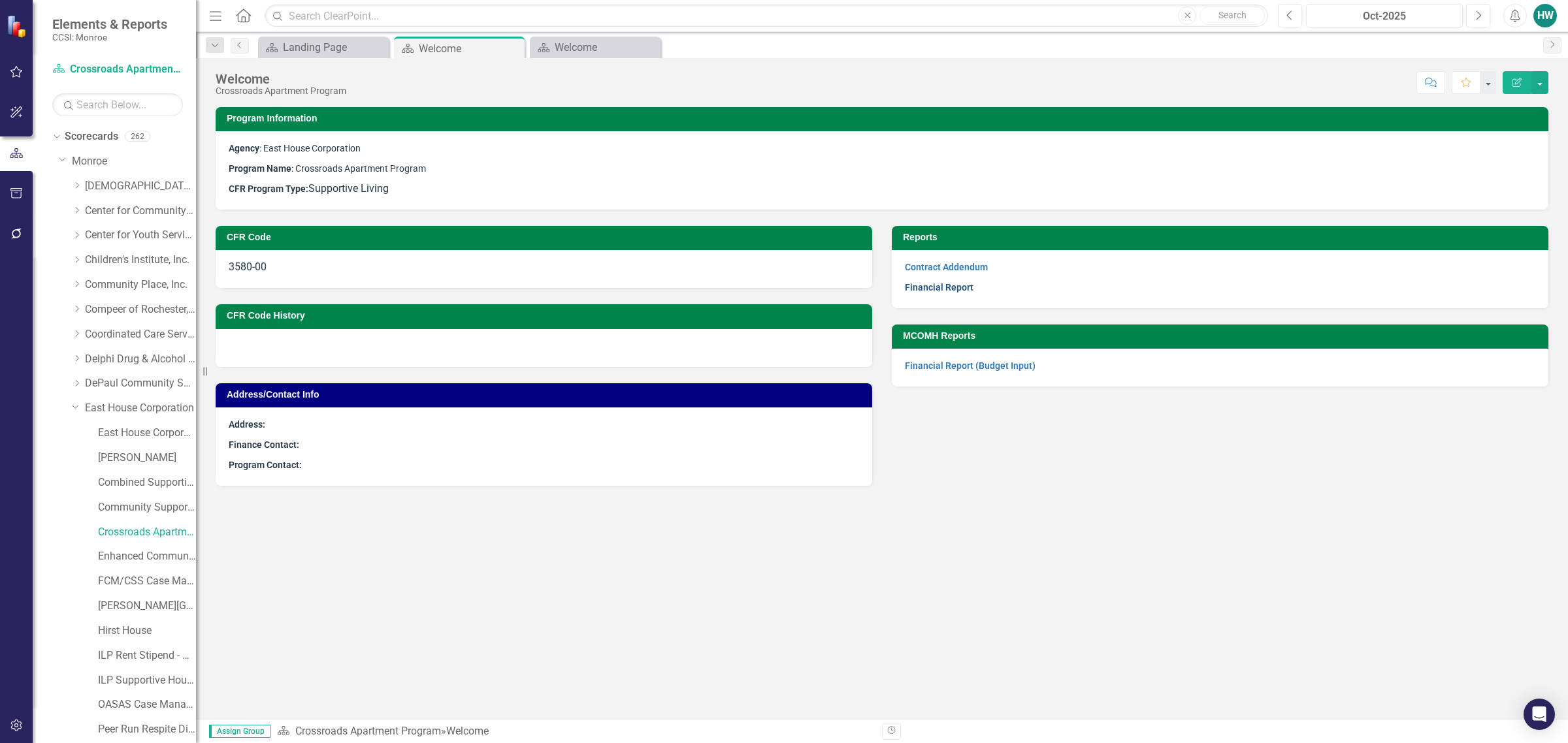
click at [964, 288] on link "Financial Report" at bounding box center [939, 287] width 69 height 11
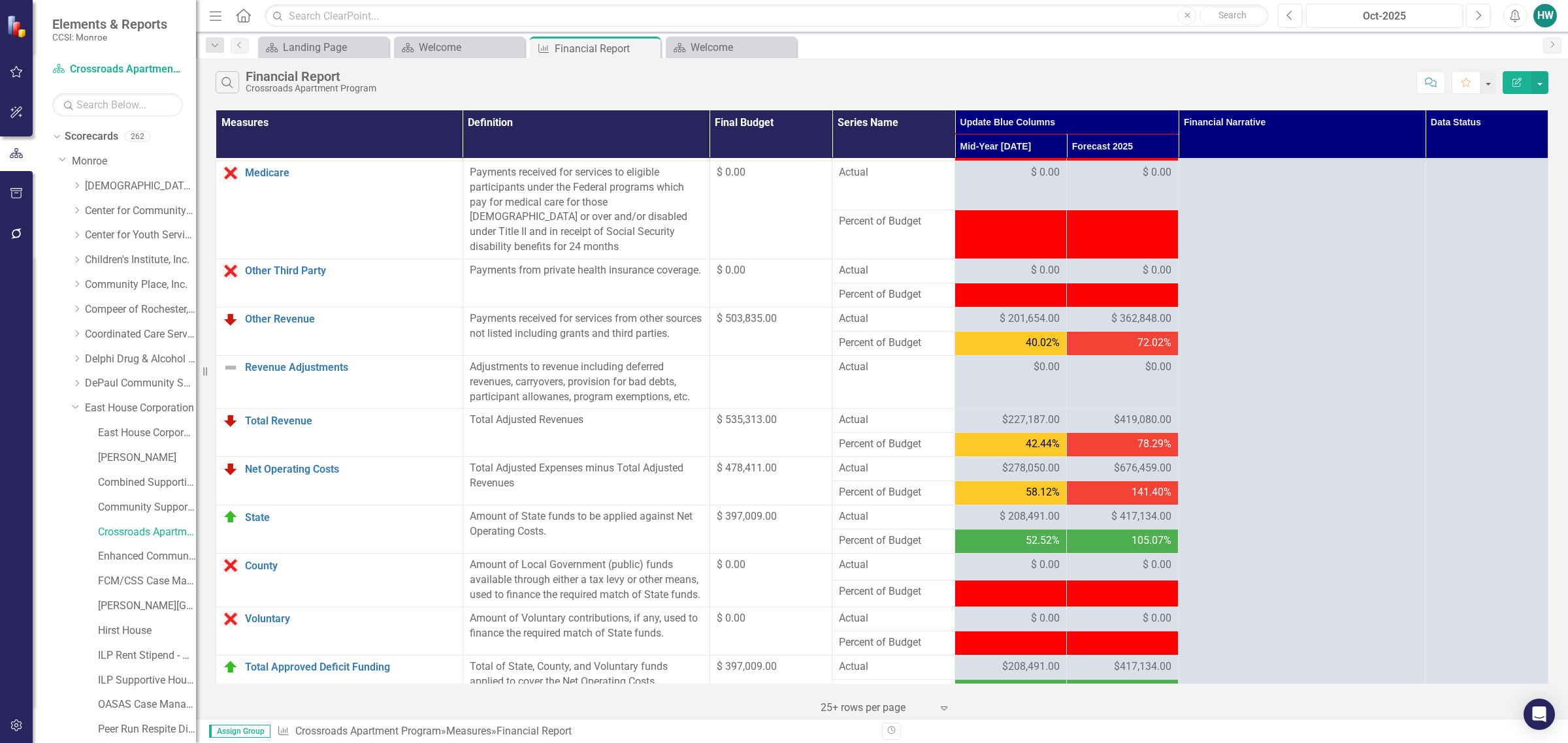
scroll to position [817, 0]
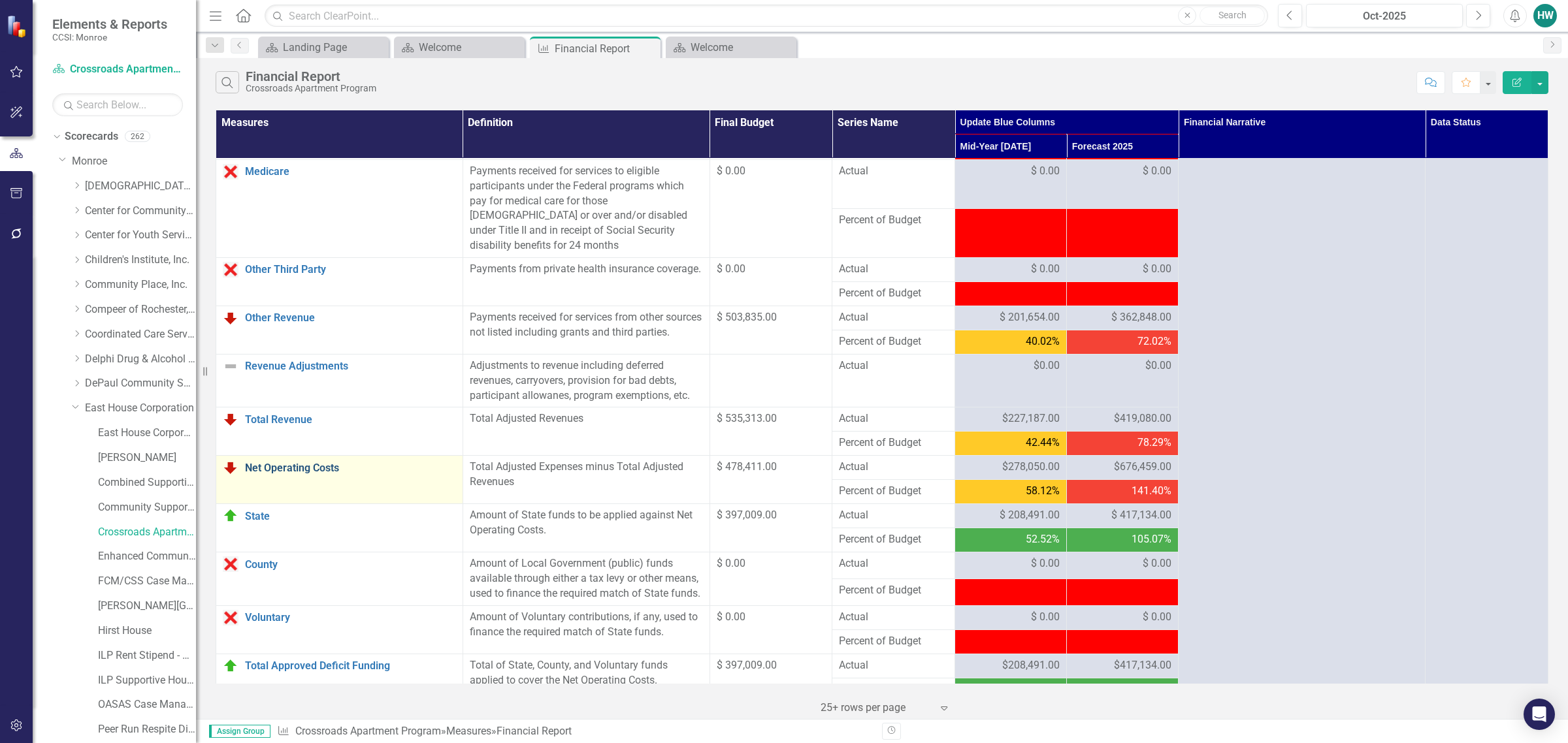
click at [326, 474] on link "Net Operating Costs" at bounding box center [350, 468] width 211 height 12
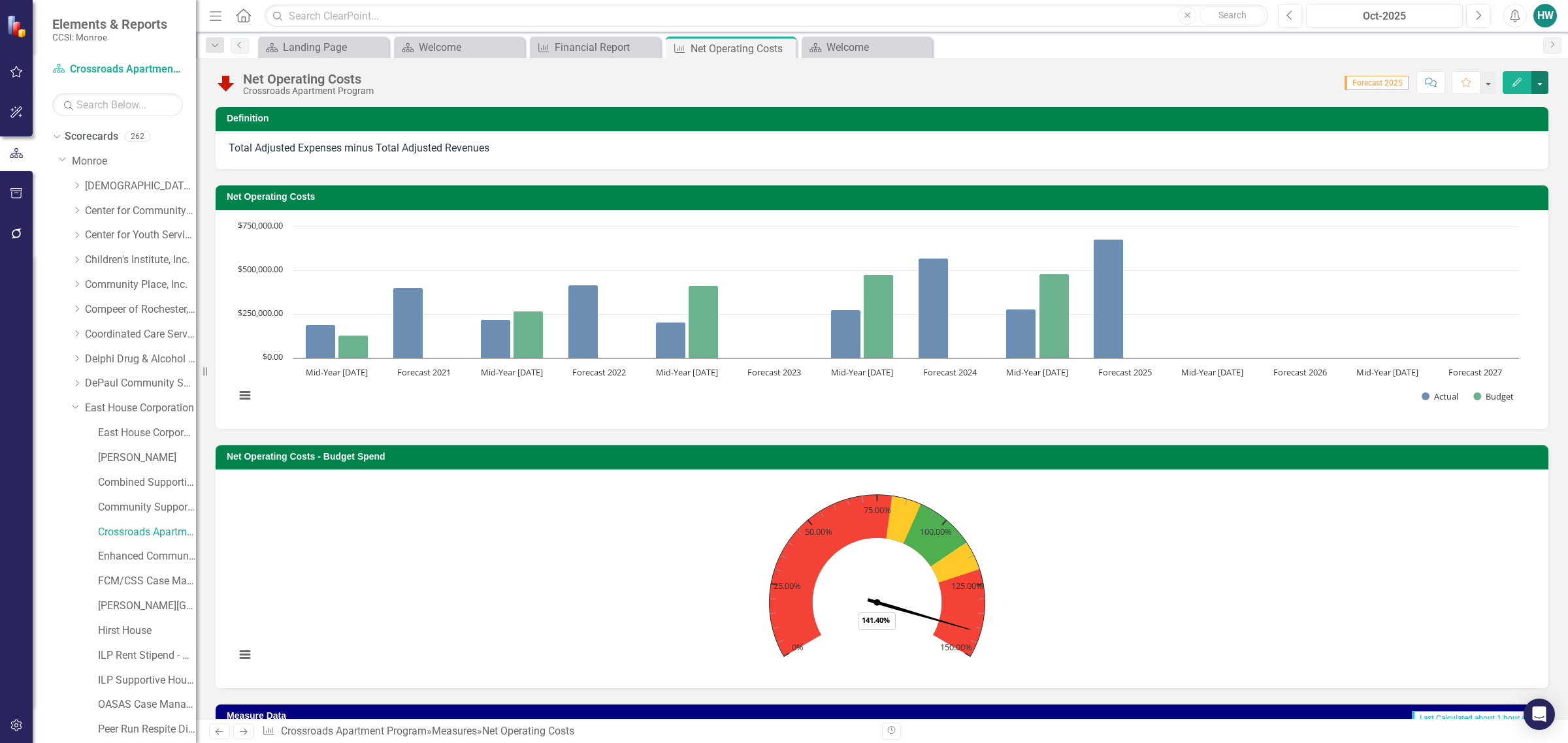
click at [1539, 80] on button "button" at bounding box center [1540, 83] width 17 height 23
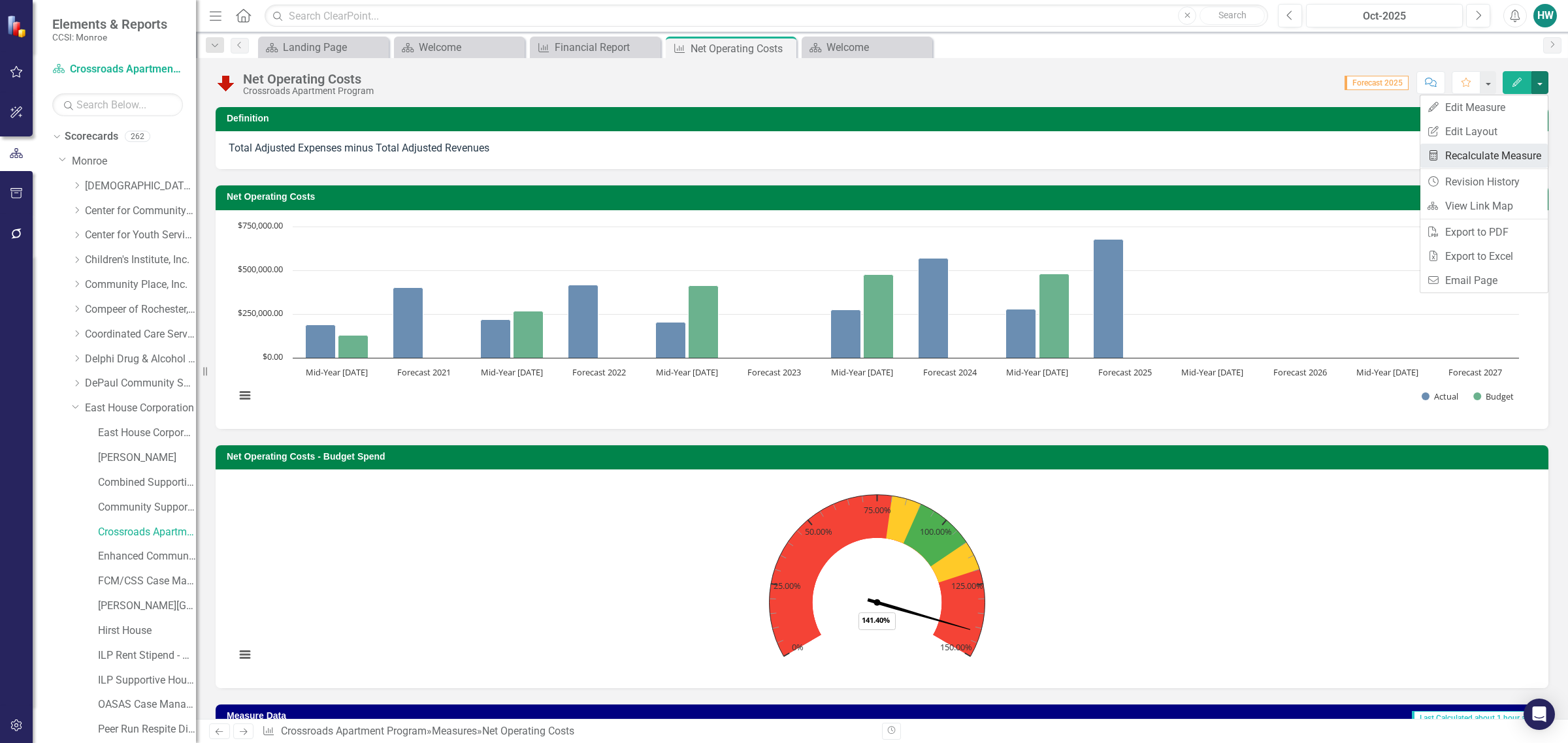
click at [1483, 156] on link "Recalculate Measure Recalculate Measure" at bounding box center [1484, 156] width 127 height 24
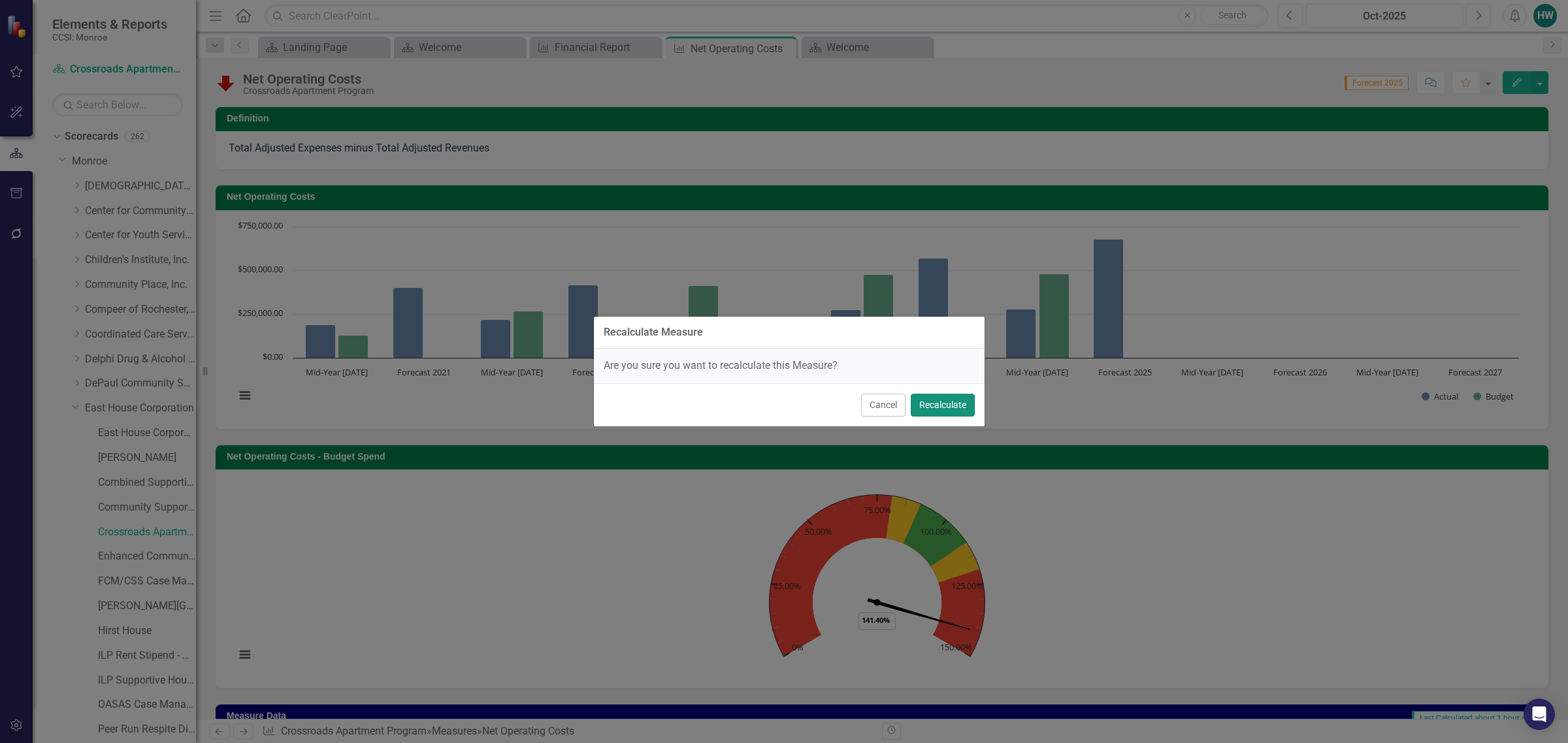
click at [942, 401] on button "Recalculate" at bounding box center [943, 405] width 64 height 23
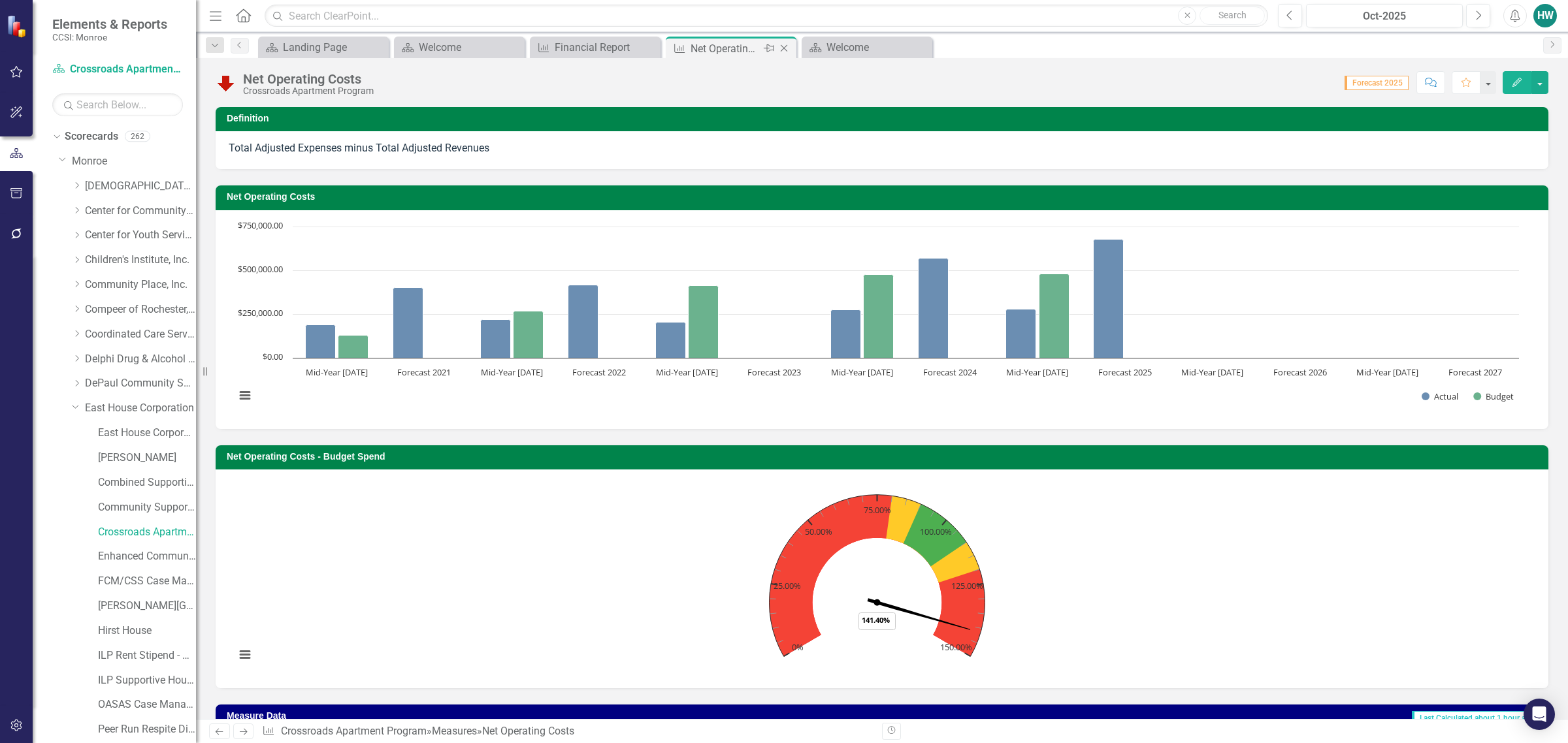
click at [787, 50] on icon "Close" at bounding box center [784, 48] width 13 height 11
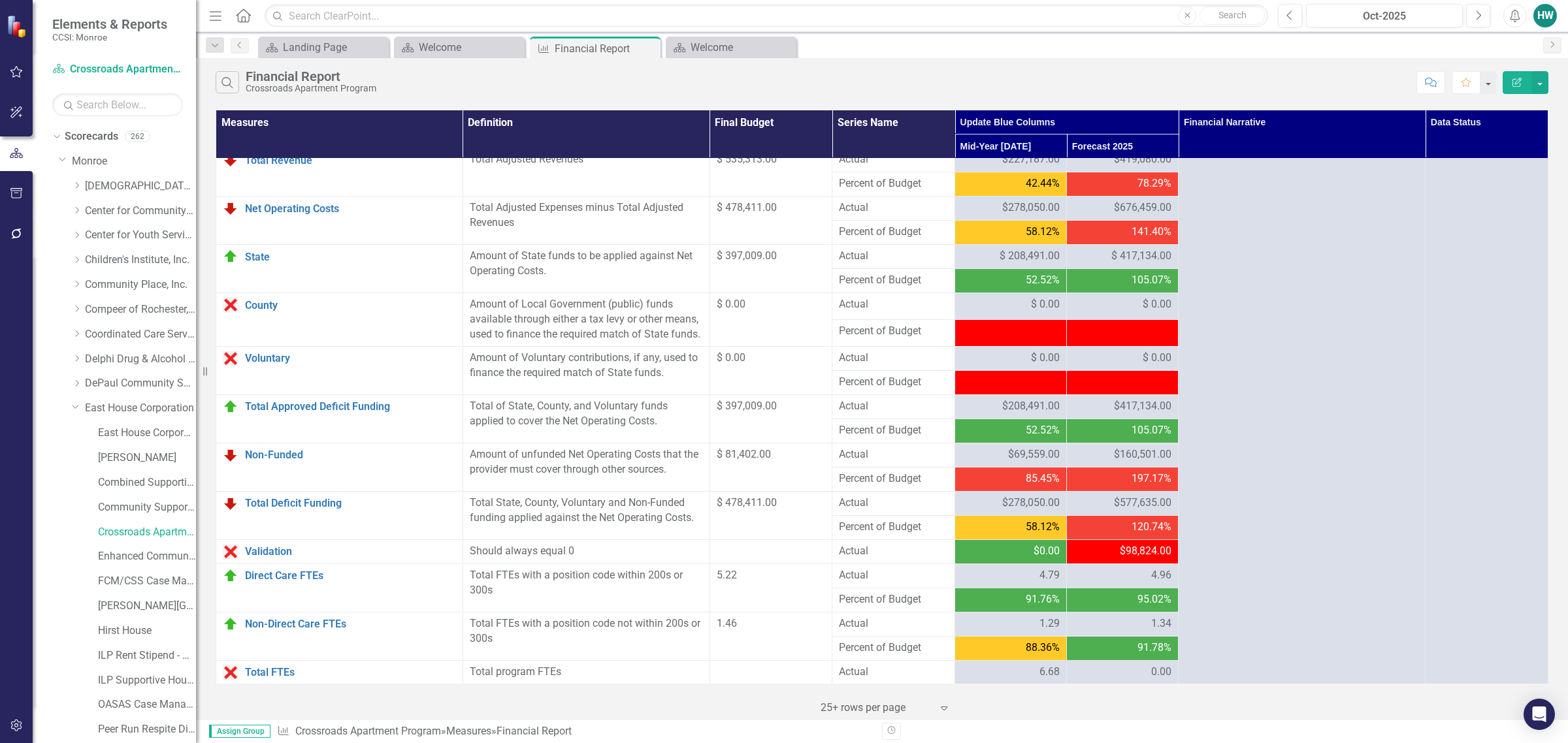
scroll to position [1047, 0]
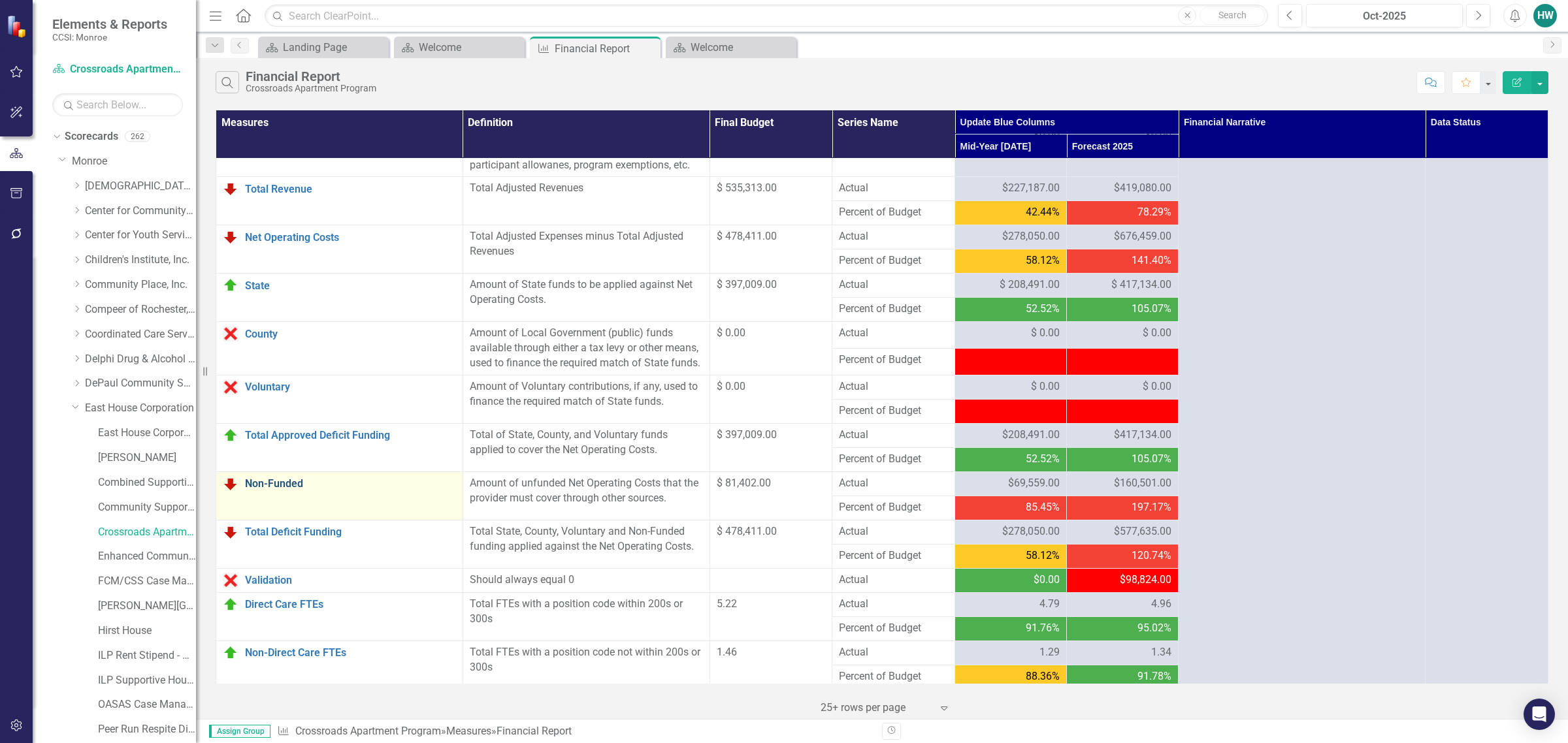
click at [276, 490] on link "Non-Funded" at bounding box center [350, 484] width 211 height 12
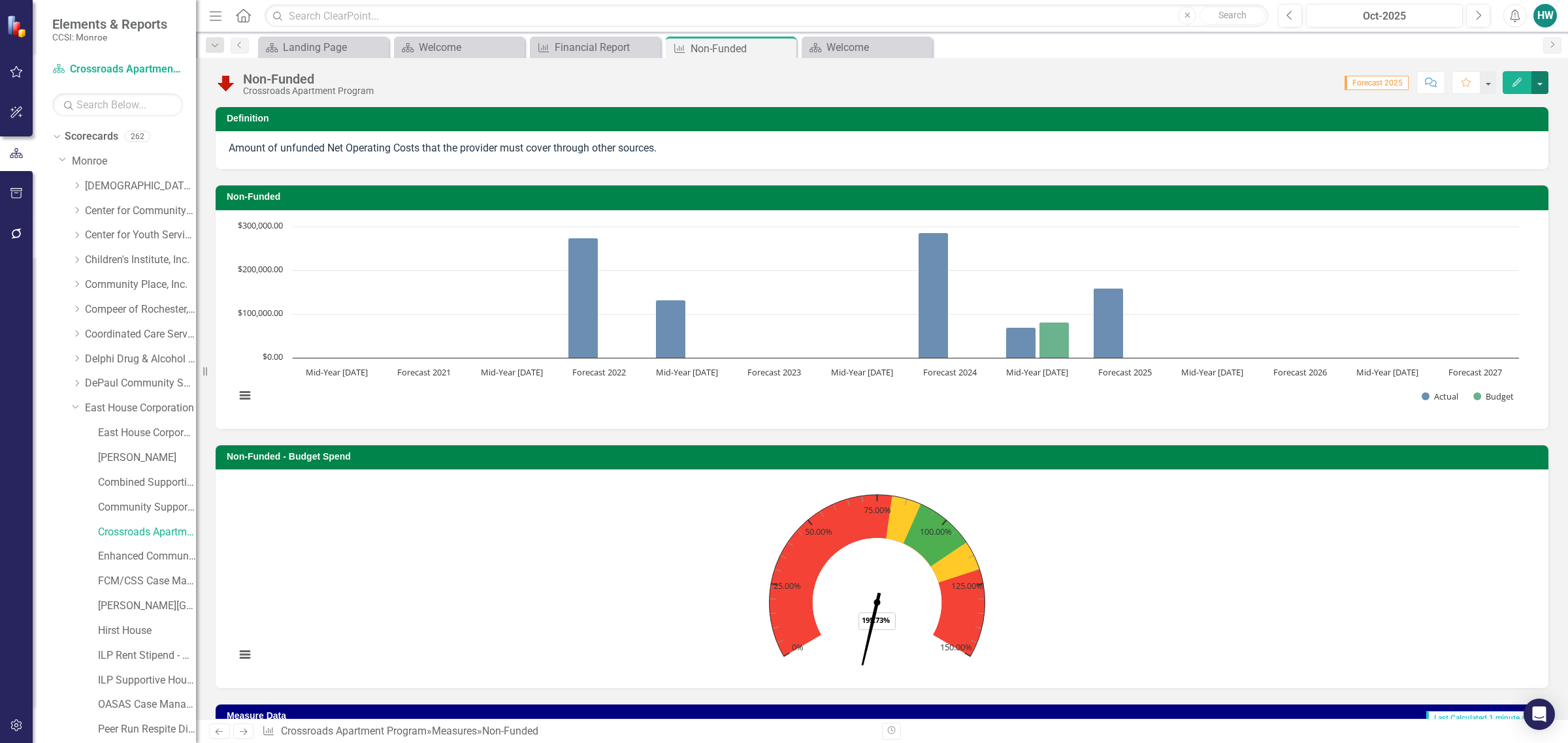
click at [1544, 79] on button "button" at bounding box center [1540, 83] width 17 height 23
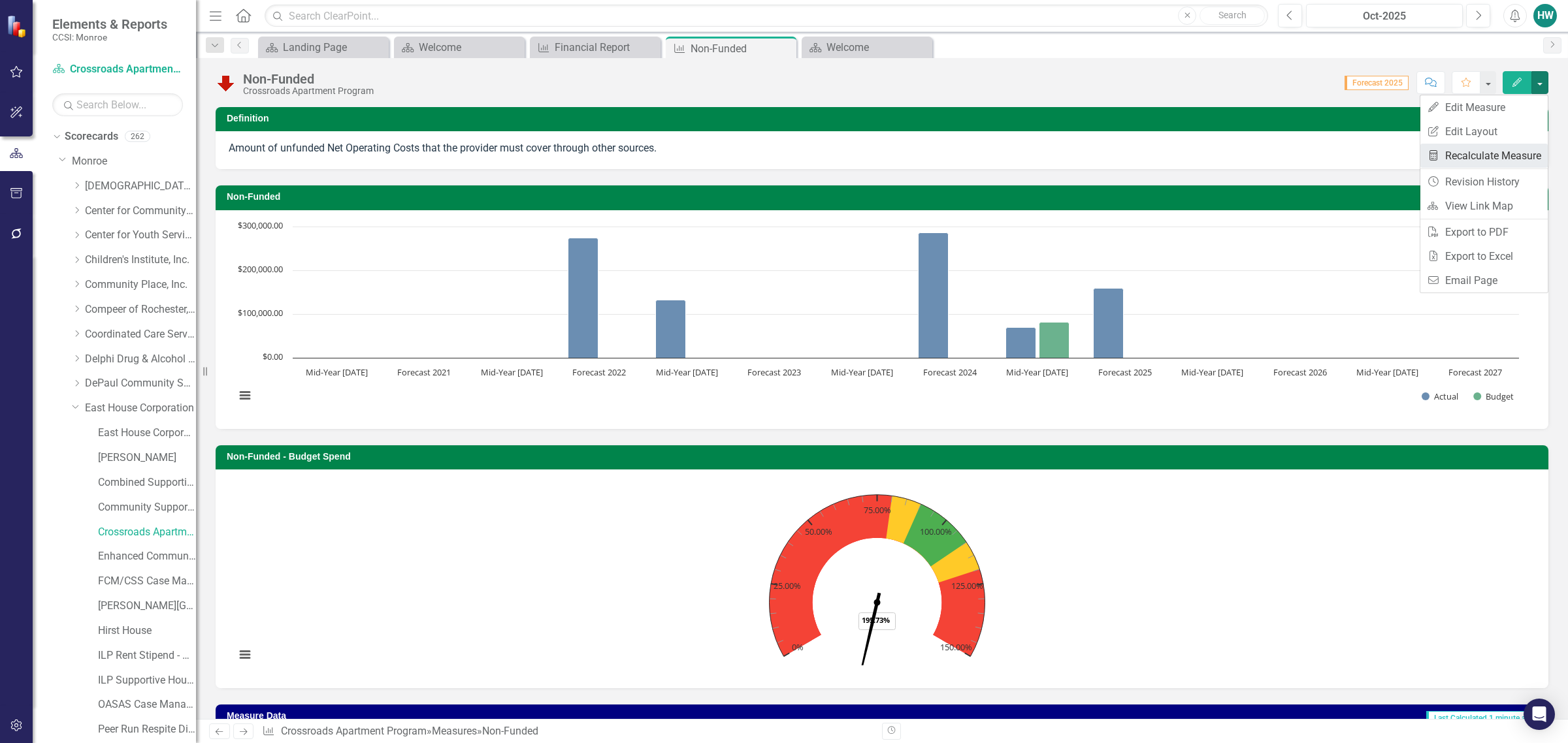
click at [1484, 162] on link "Recalculate Measure Recalculate Measure" at bounding box center [1484, 156] width 127 height 24
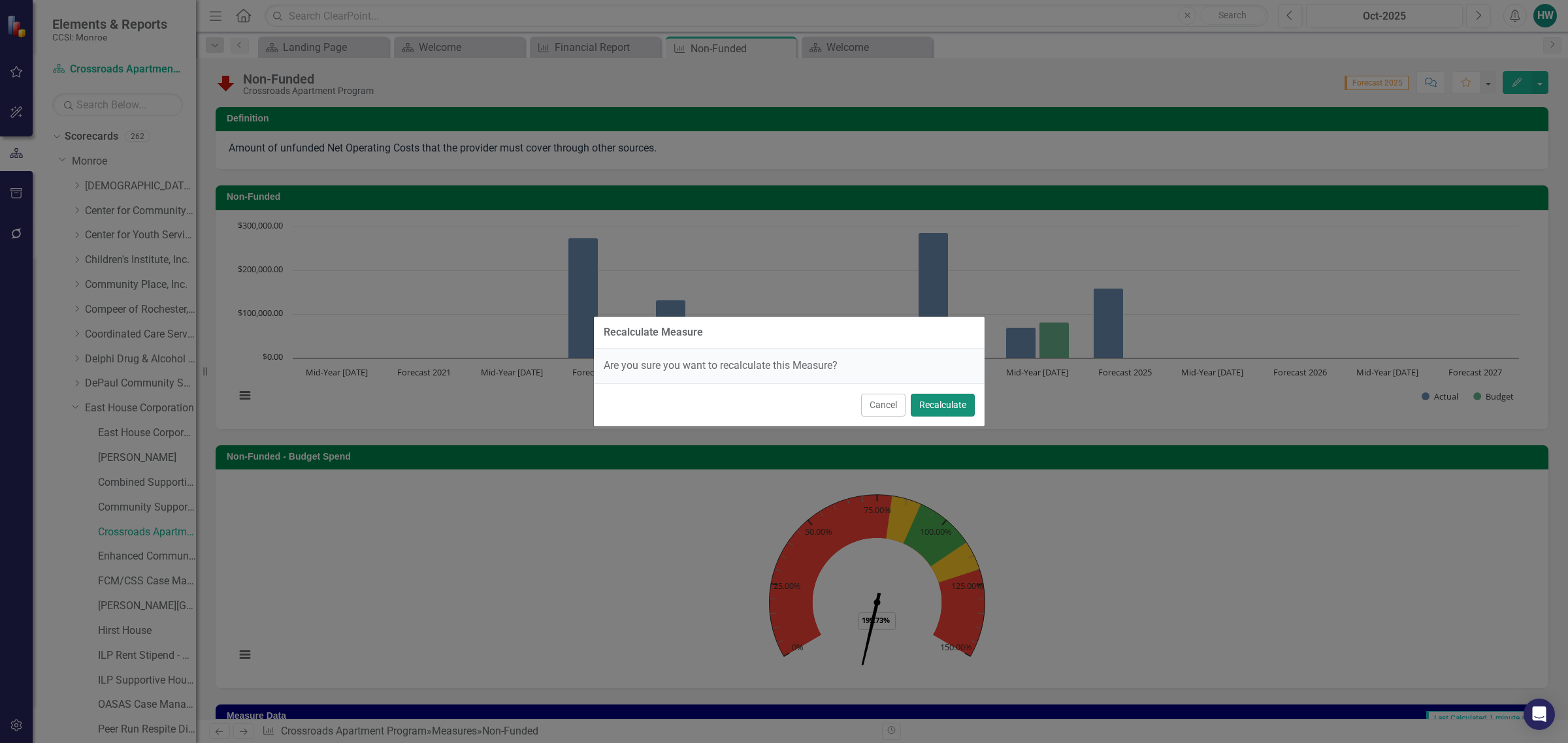
click at [934, 406] on button "Recalculate" at bounding box center [943, 405] width 64 height 23
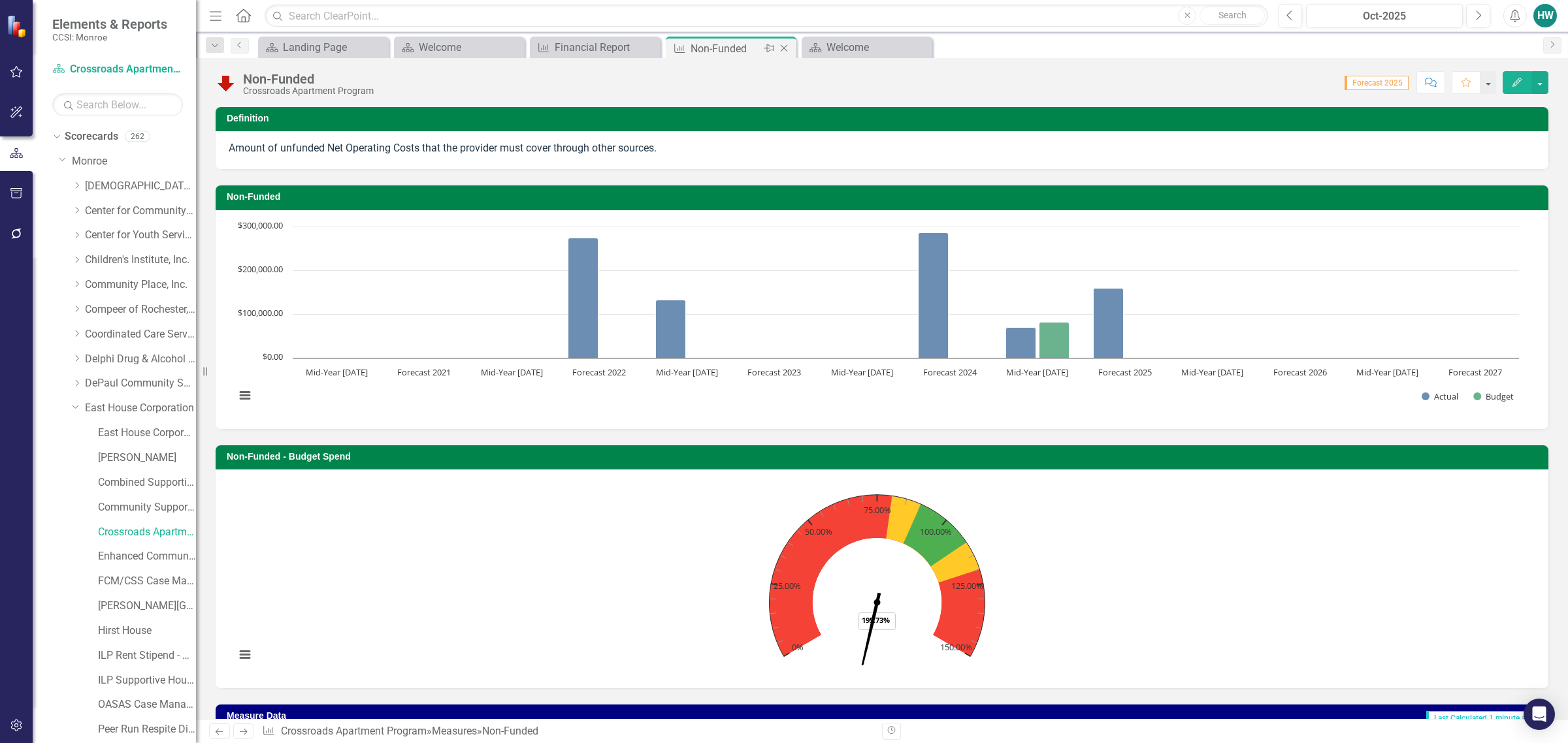
click at [782, 49] on icon "Close" at bounding box center [784, 48] width 13 height 11
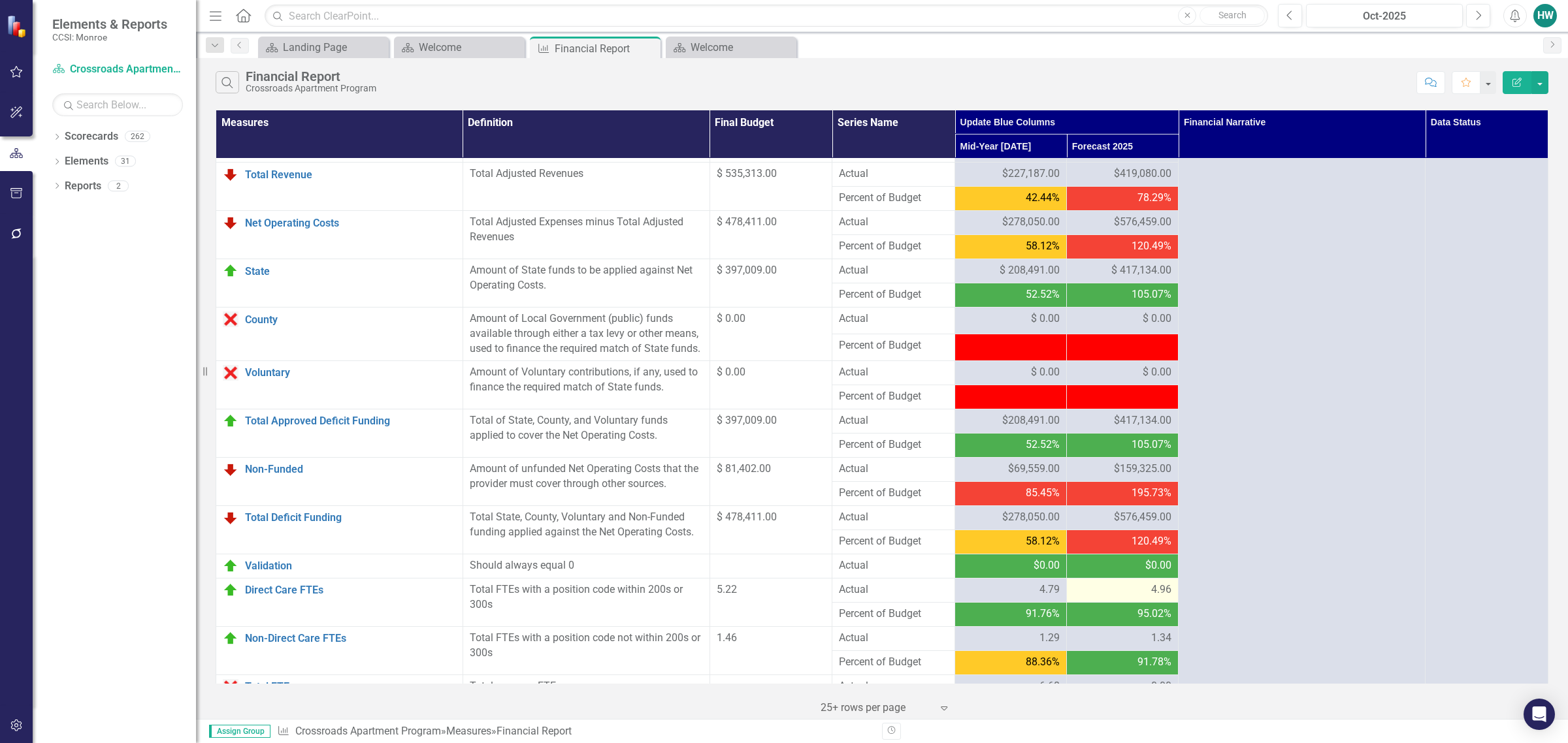
scroll to position [1129, 0]
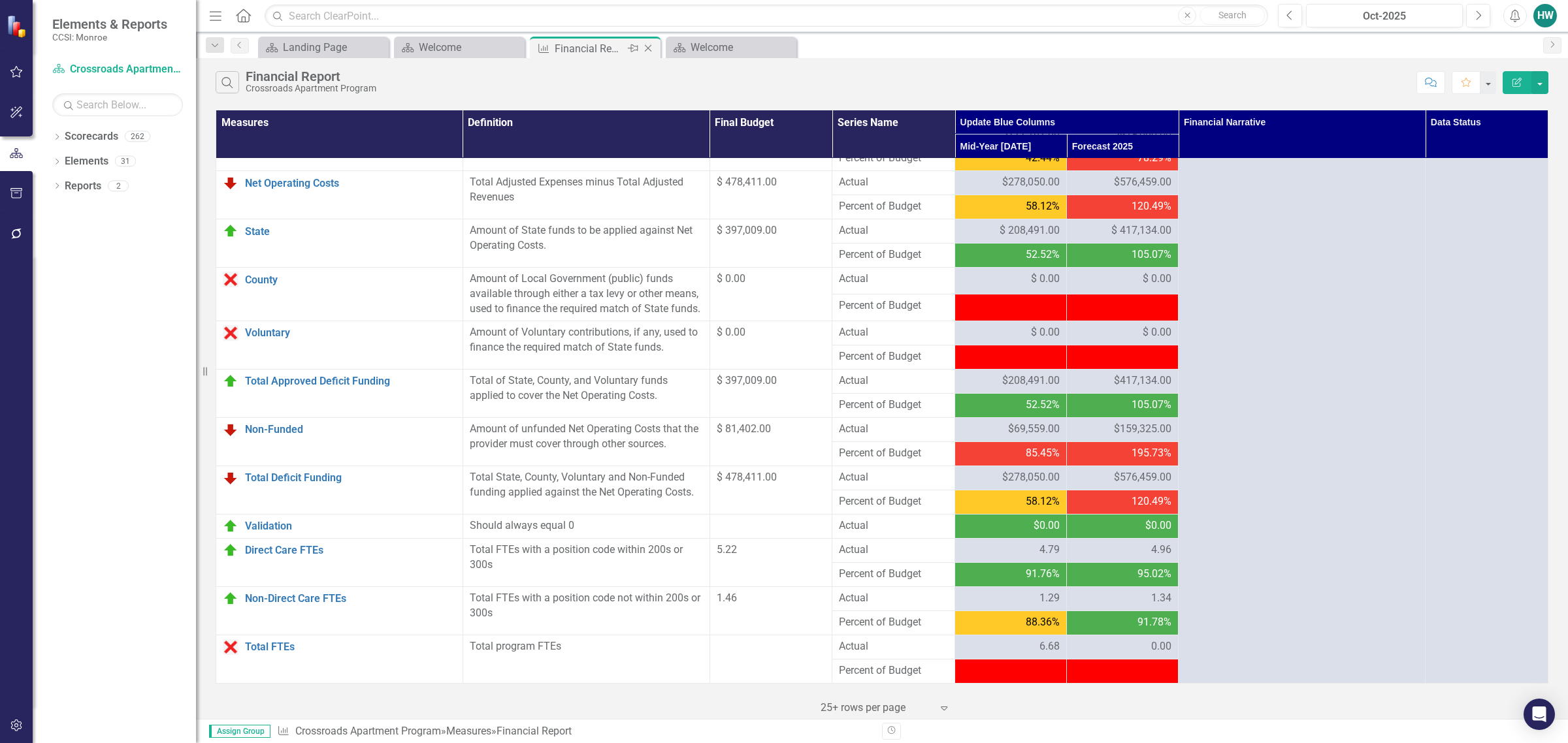
click at [648, 50] on icon "Close" at bounding box center [648, 48] width 13 height 11
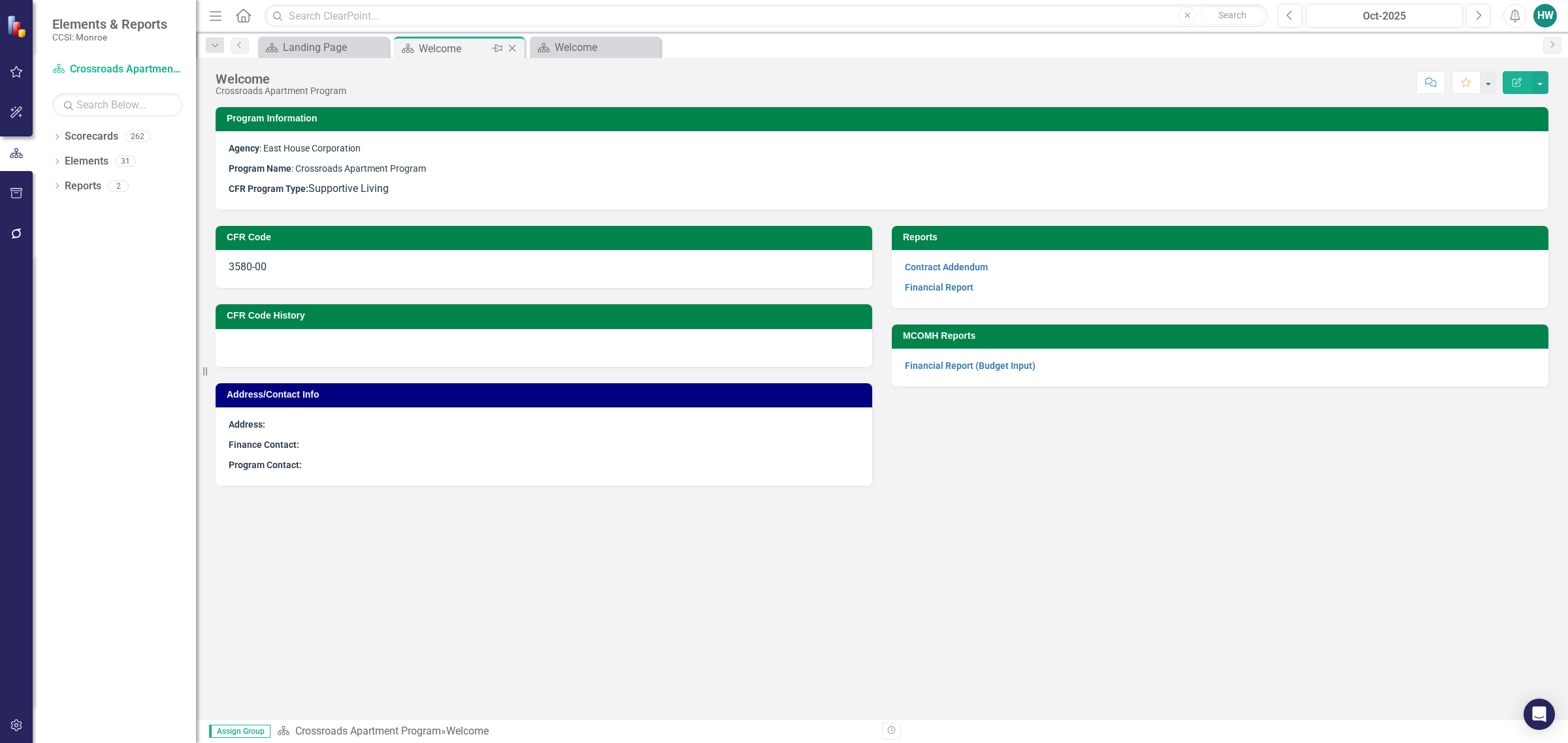
click at [515, 46] on icon "Close" at bounding box center [512, 48] width 13 height 11
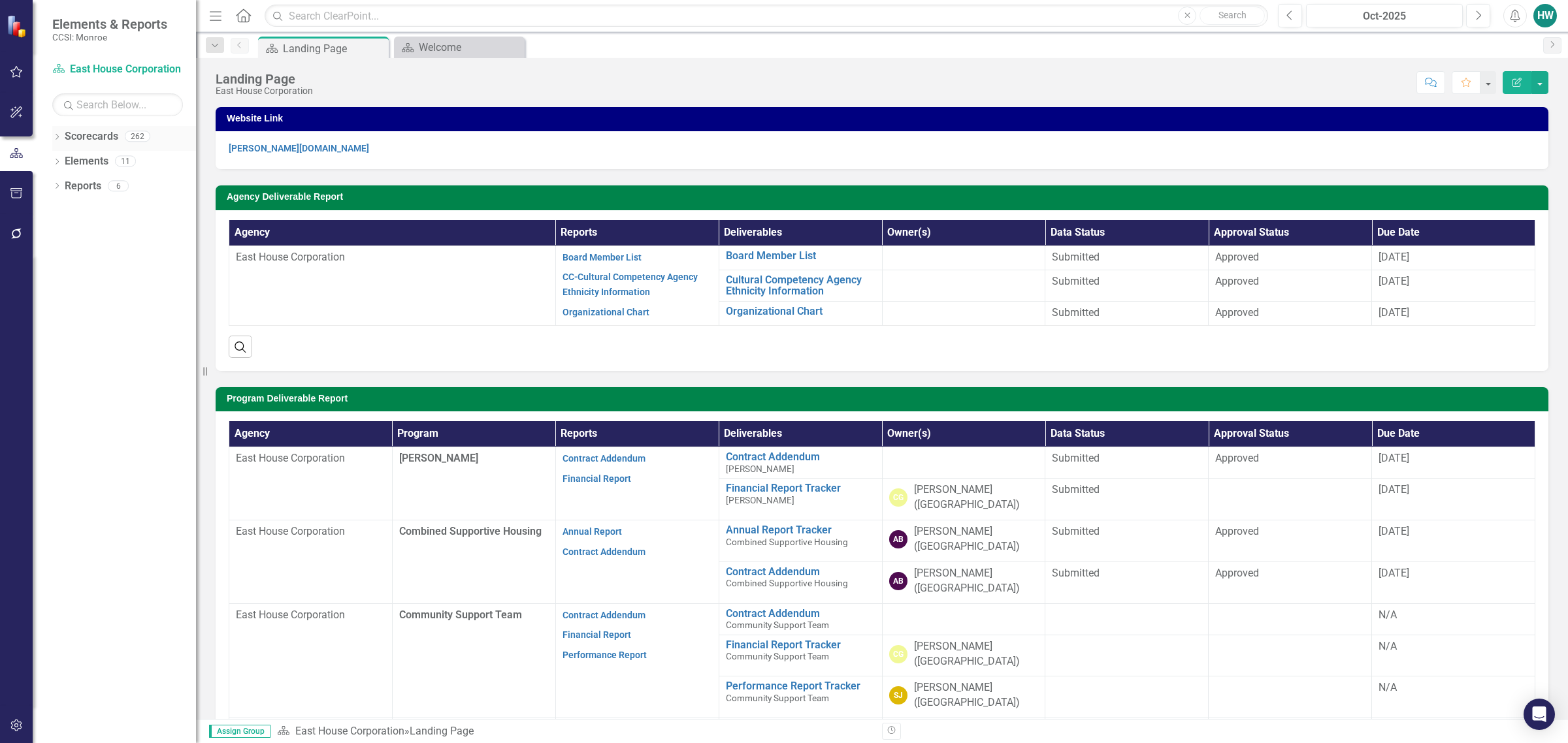
click at [56, 136] on icon "Dropdown" at bounding box center [57, 138] width 9 height 7
click at [61, 161] on icon "Dropdown" at bounding box center [64, 161] width 10 height 8
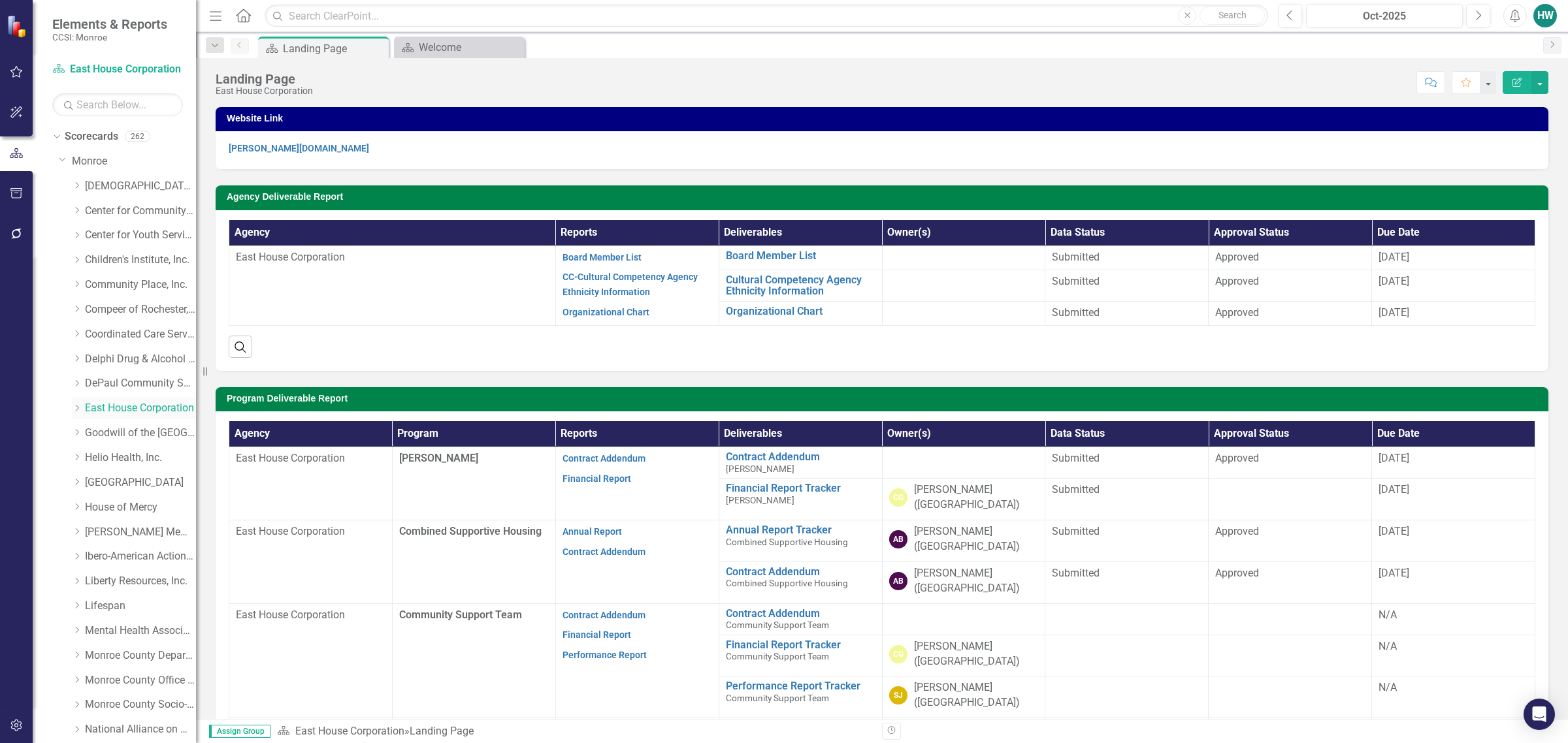
click at [75, 405] on icon "Dropdown" at bounding box center [77, 408] width 10 height 8
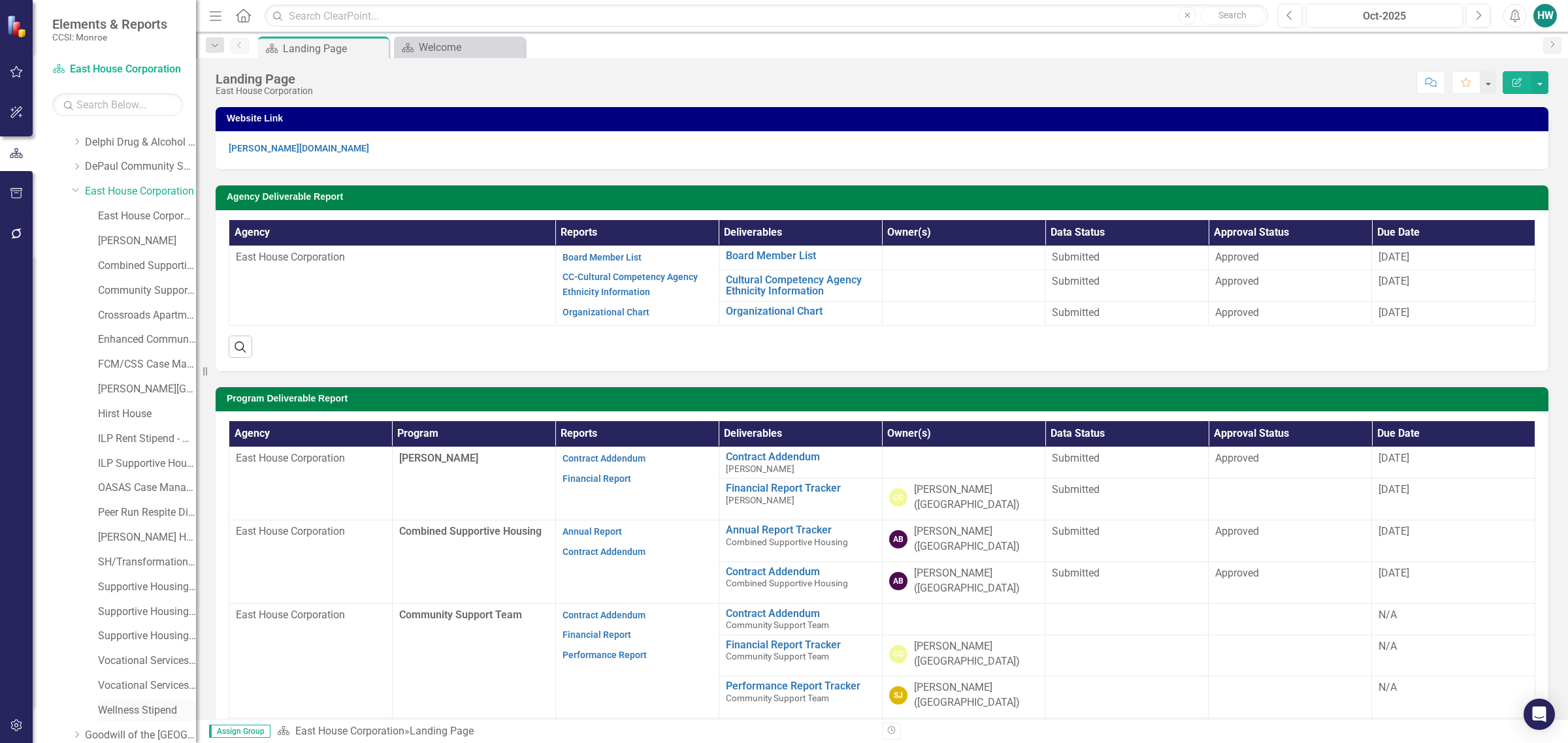
scroll to position [326, 0]
click at [129, 280] on link "[PERSON_NAME][GEOGRAPHIC_DATA]" at bounding box center [147, 280] width 98 height 15
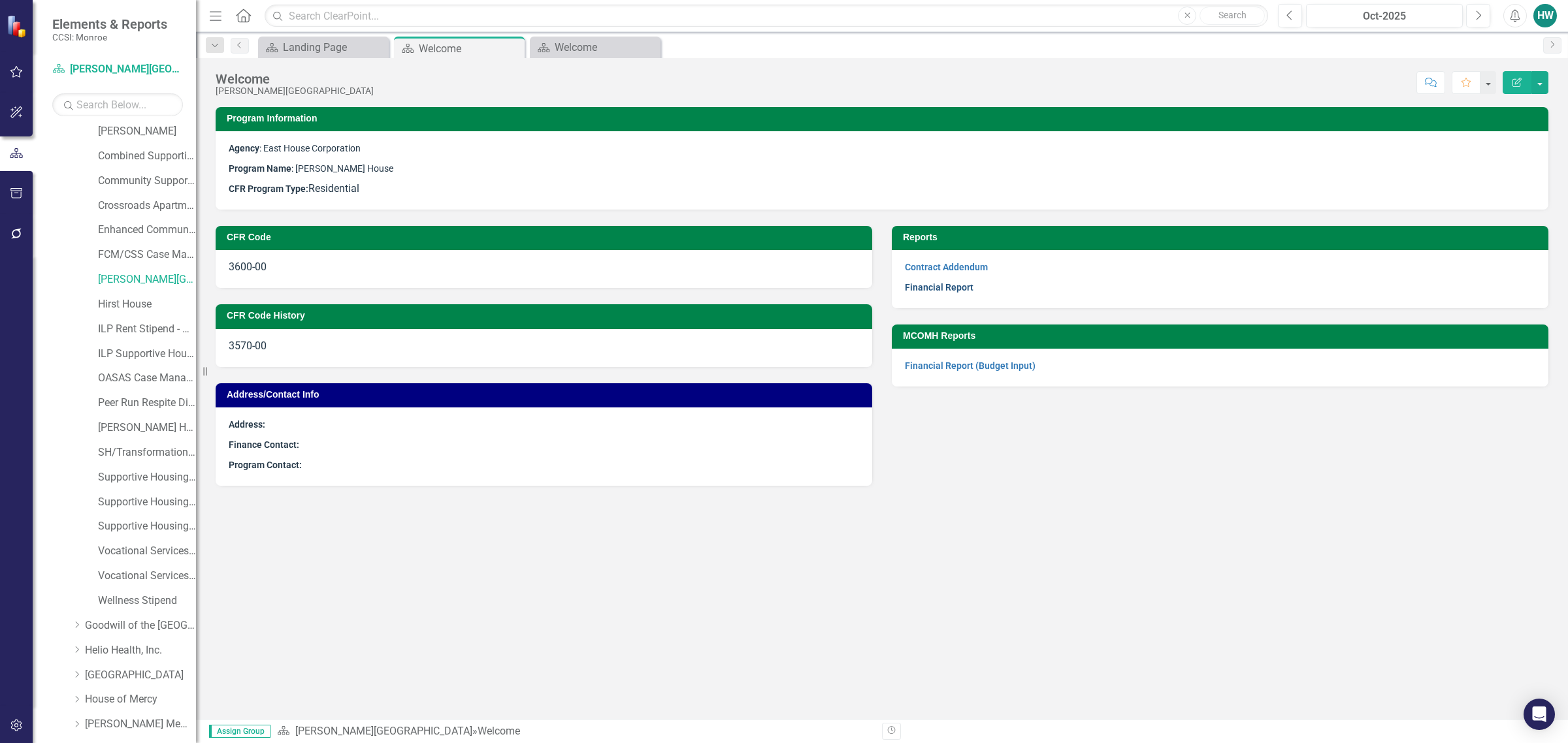
click at [966, 292] on link "Financial Report" at bounding box center [939, 287] width 69 height 11
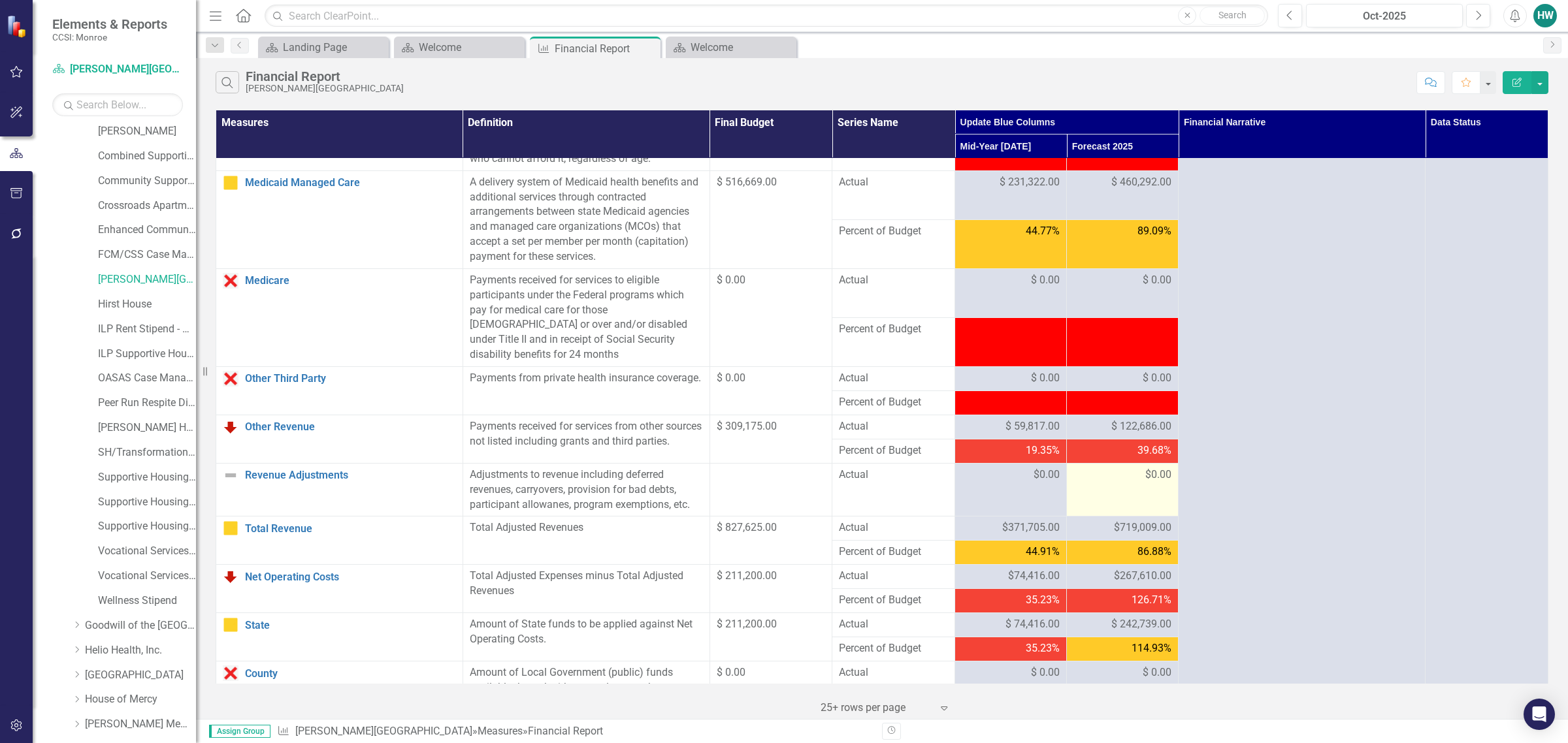
scroll to position [735, 0]
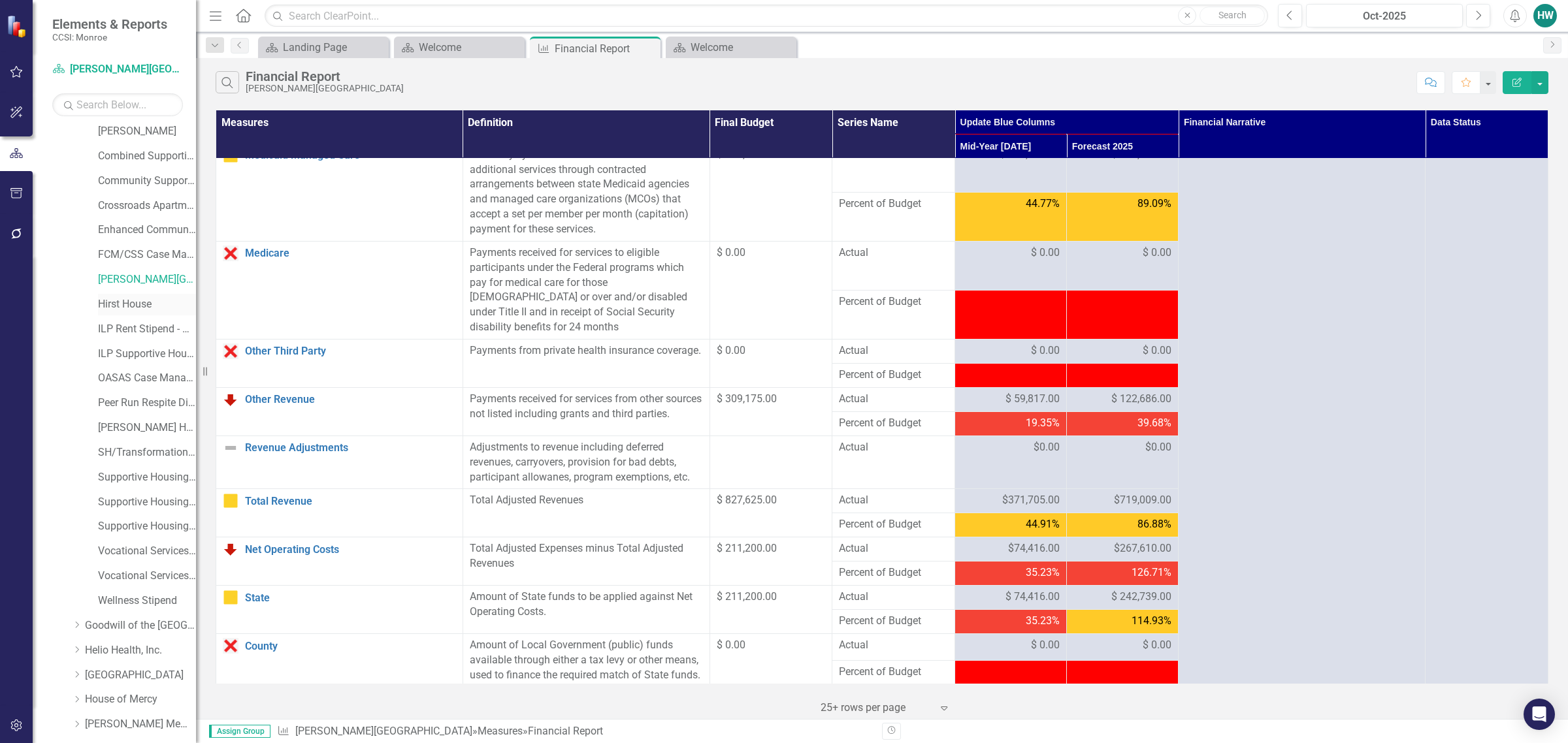
click at [105, 304] on link "Hirst House" at bounding box center [147, 304] width 98 height 15
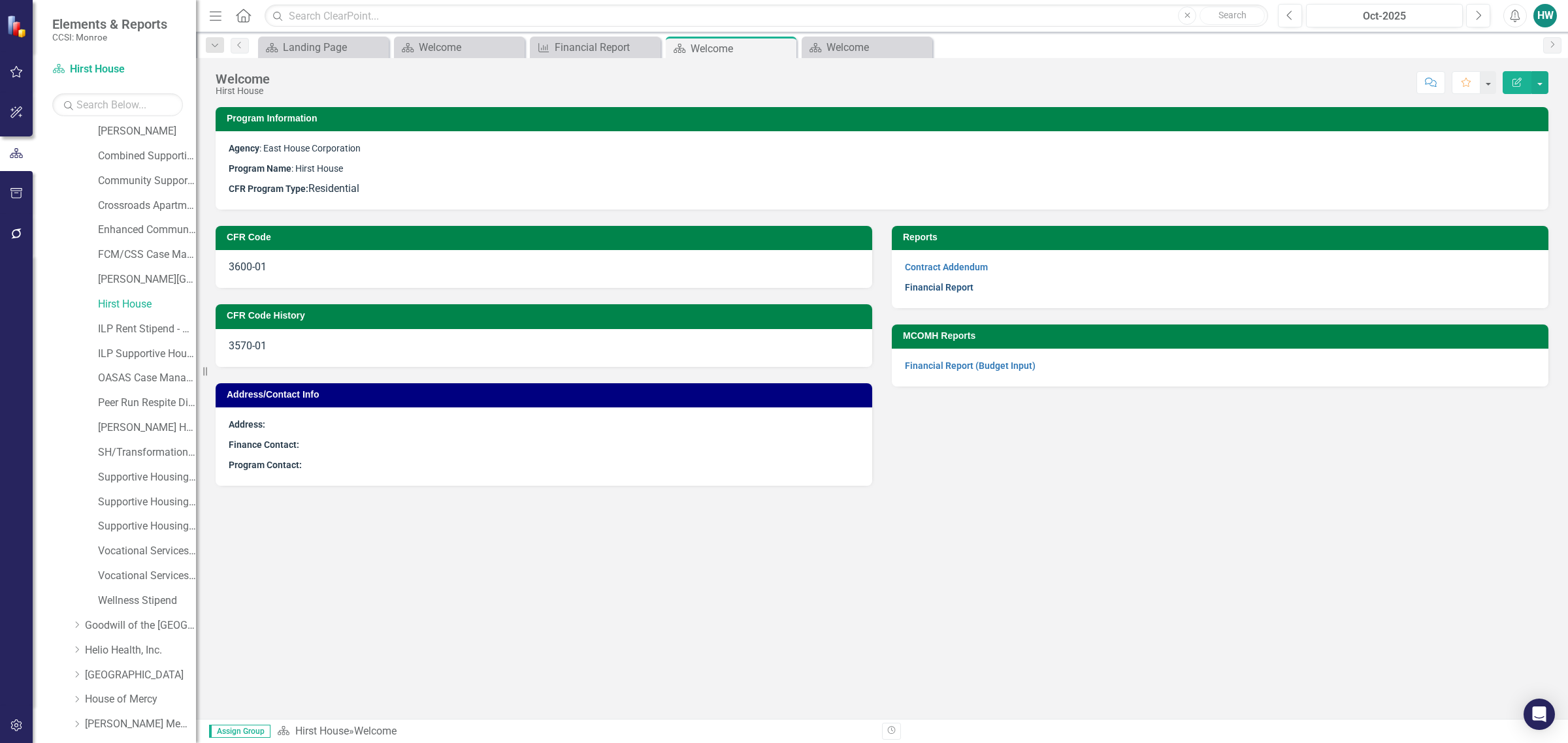
click at [943, 289] on link "Financial Report" at bounding box center [939, 287] width 69 height 11
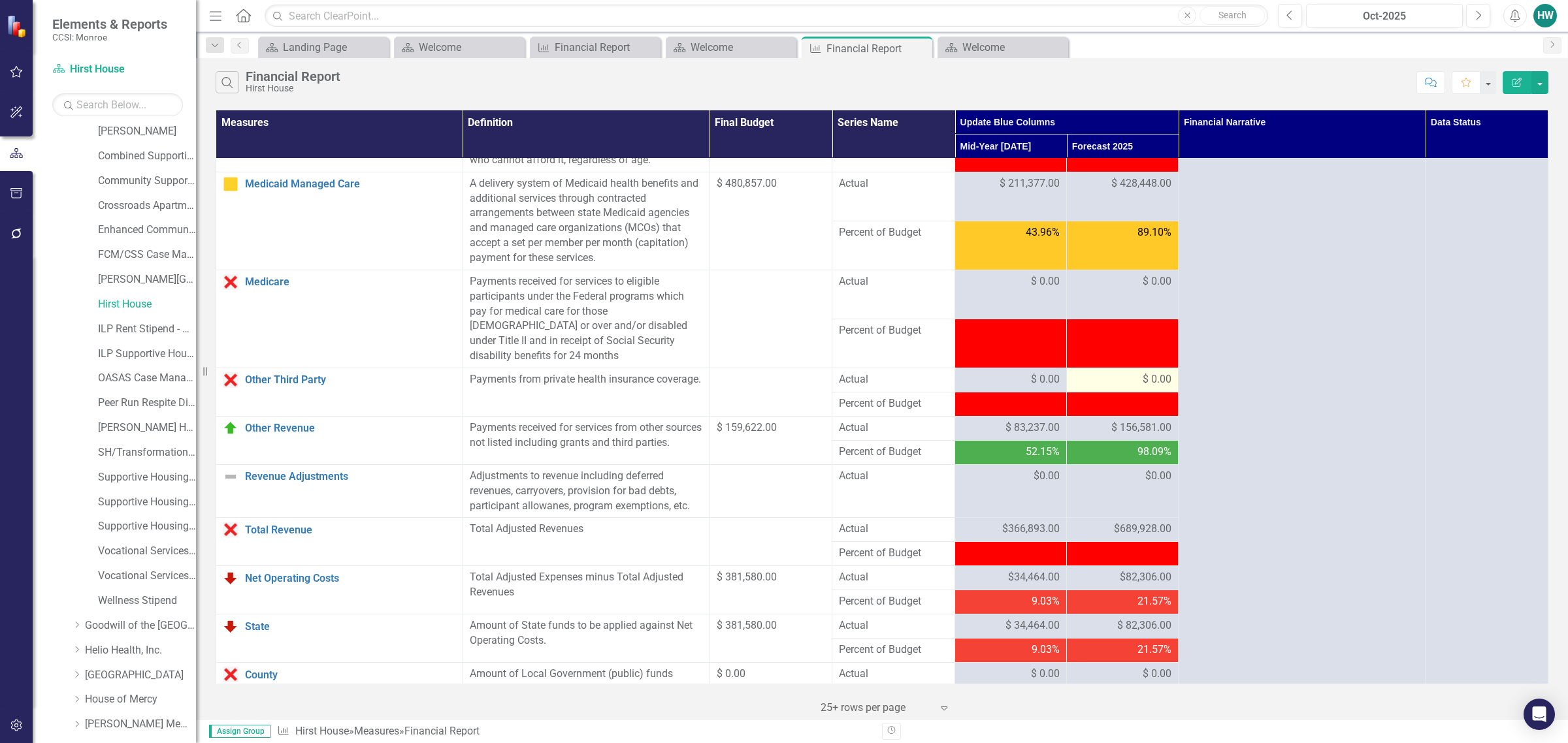
scroll to position [817, 0]
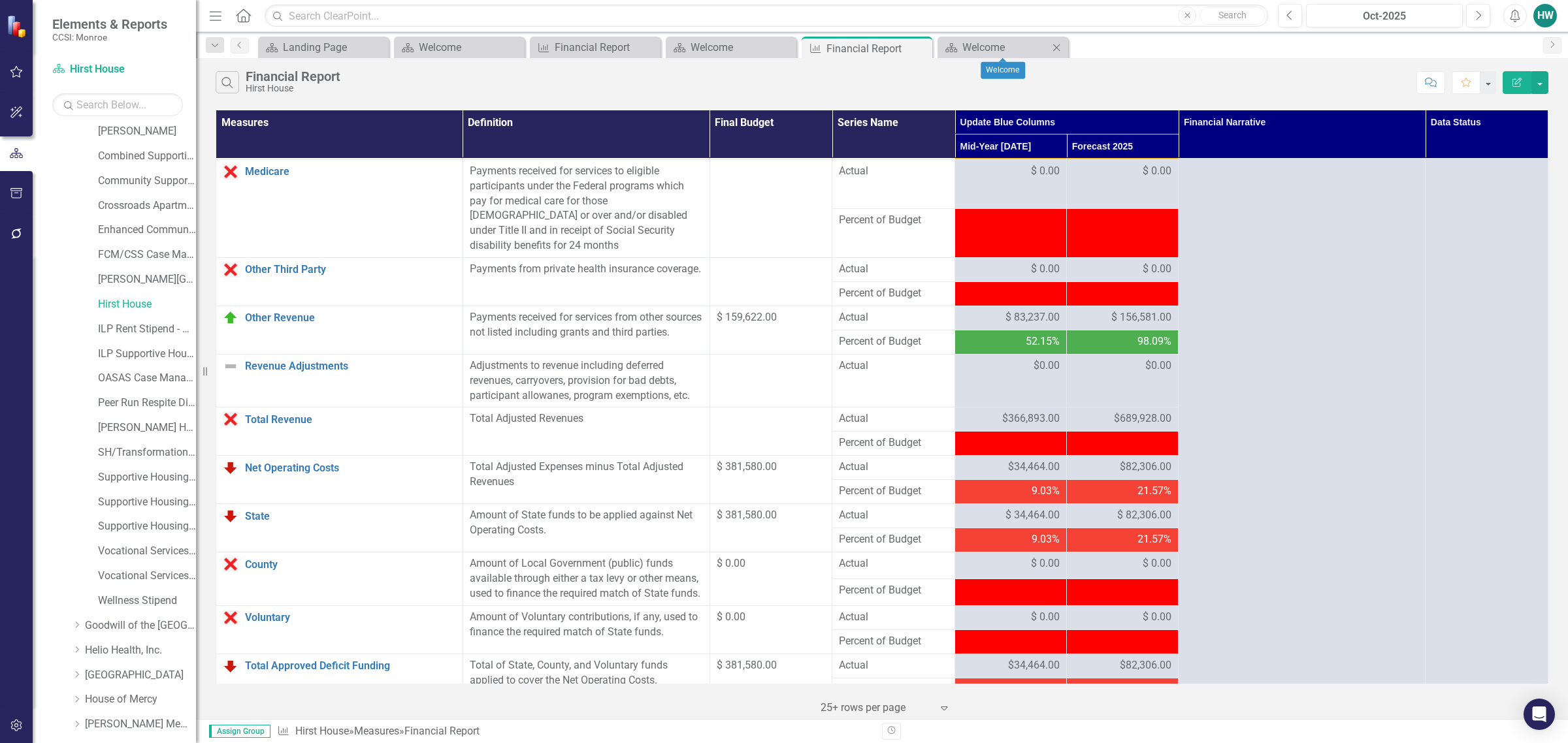
click at [1060, 49] on icon "Close" at bounding box center [1056, 47] width 13 height 11
click at [922, 47] on icon "Close" at bounding box center [920, 48] width 13 height 11
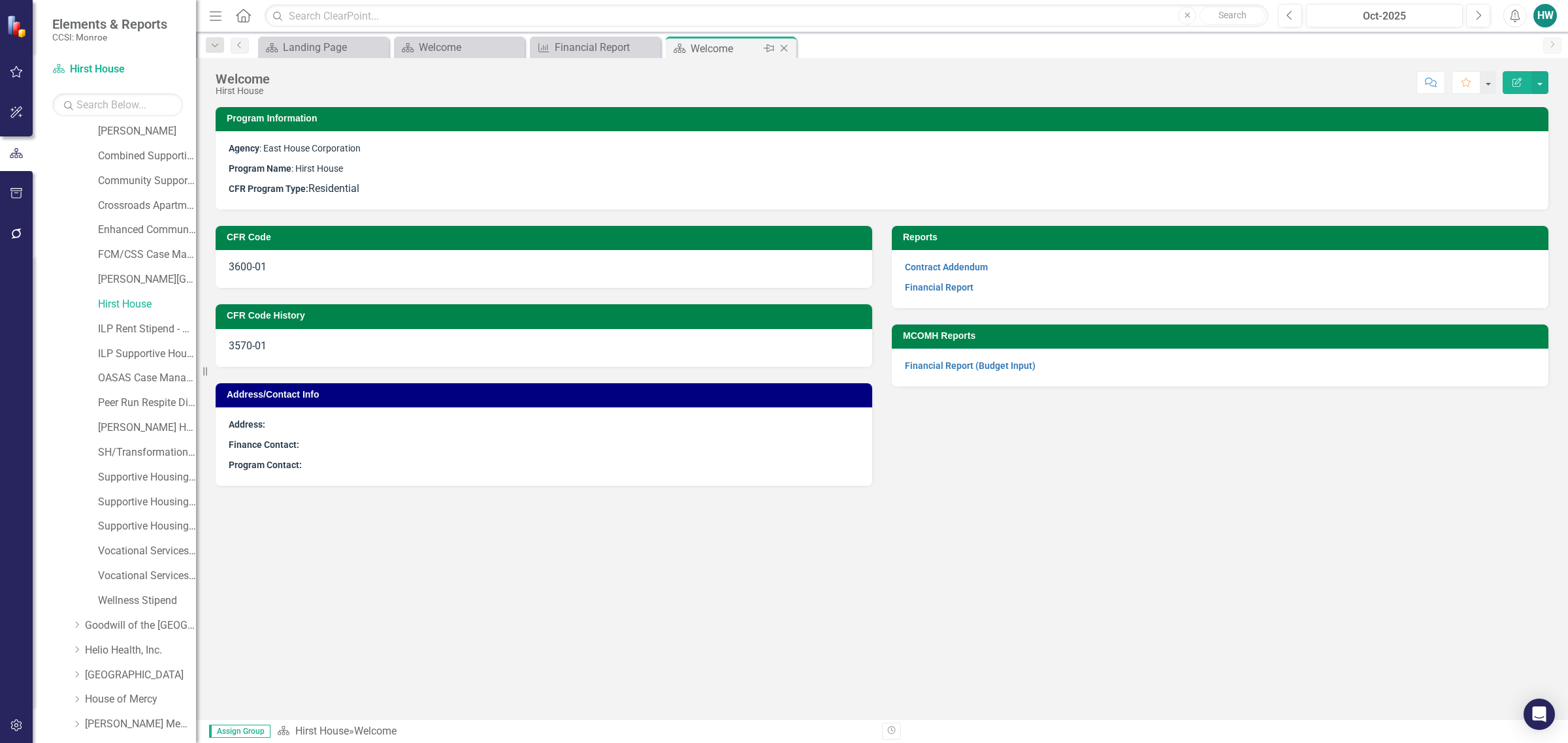
click at [783, 47] on icon "Close" at bounding box center [784, 48] width 13 height 11
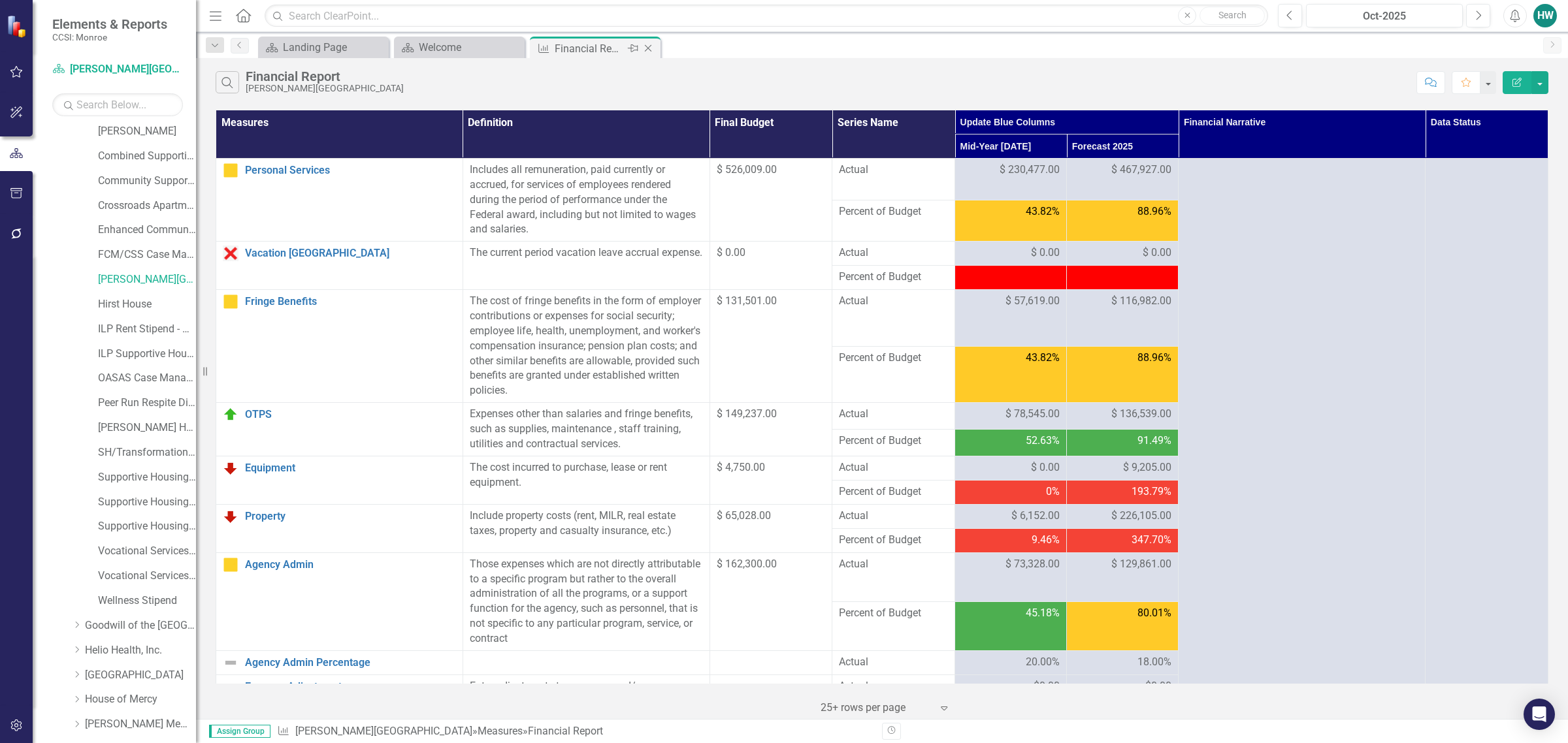
click at [648, 45] on icon "Close" at bounding box center [648, 48] width 13 height 11
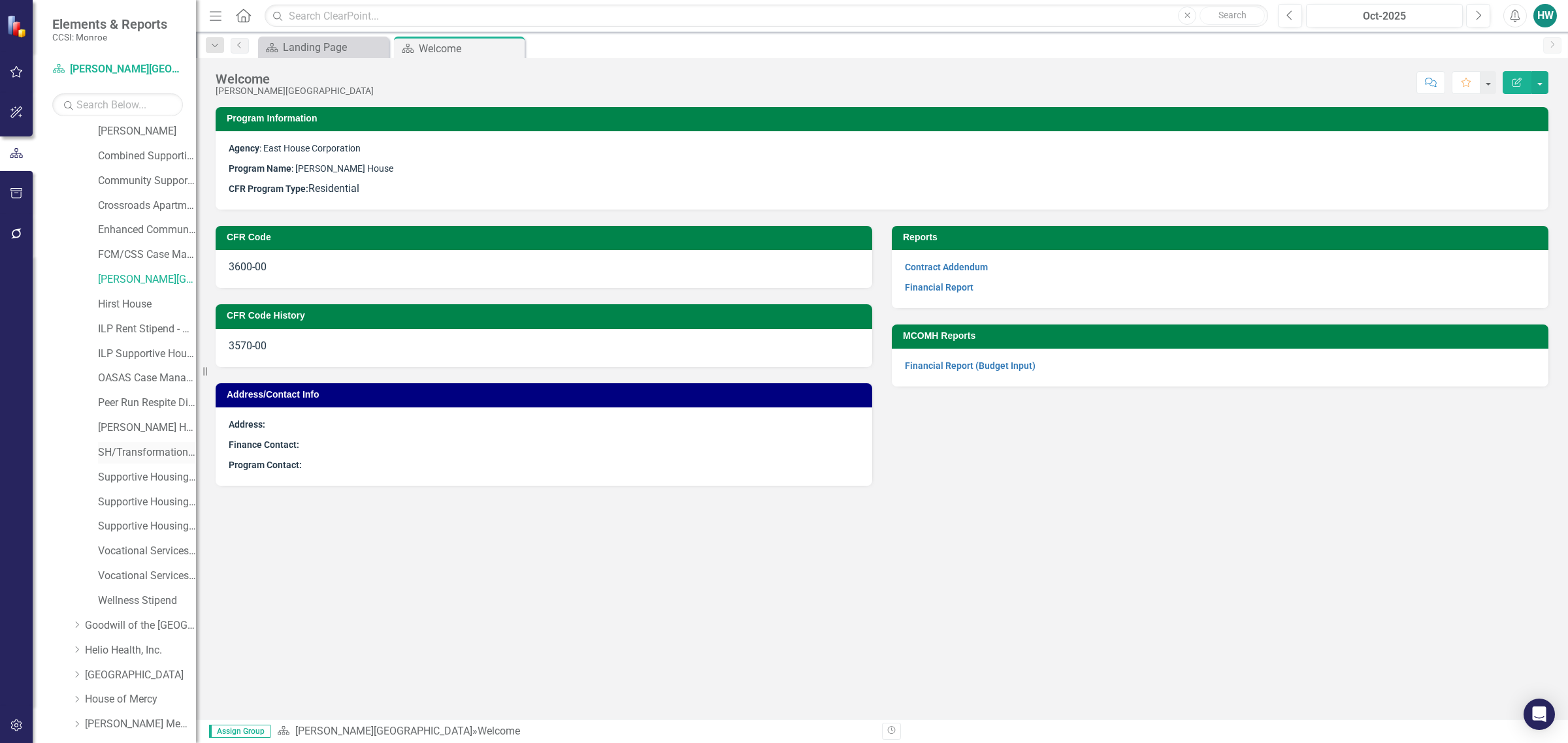
click at [151, 451] on link "SH/Transformation RTF Support Housing Monroe Cty - Comm Svcs" at bounding box center [147, 452] width 98 height 15
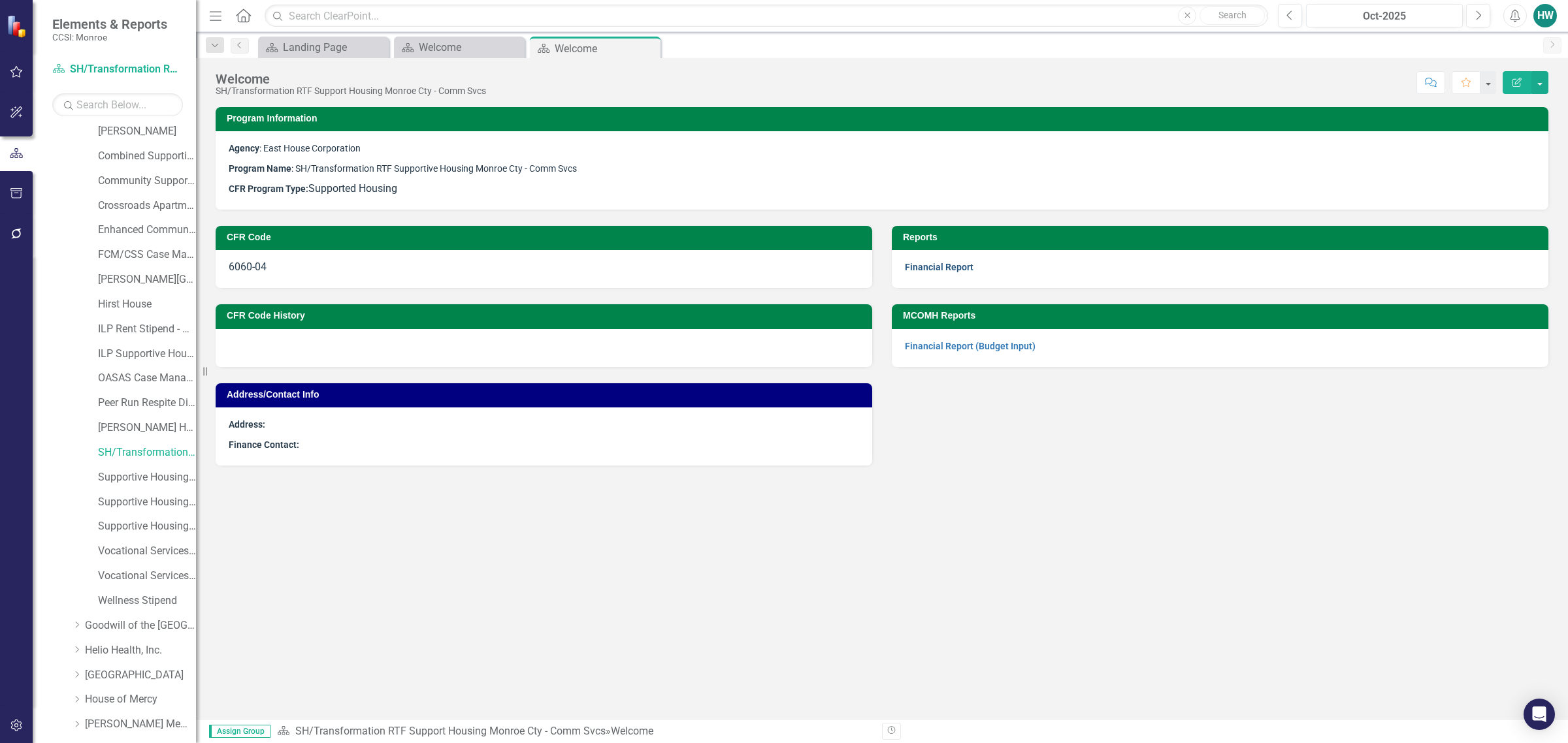
click at [957, 271] on link "Financial Report" at bounding box center [939, 267] width 69 height 11
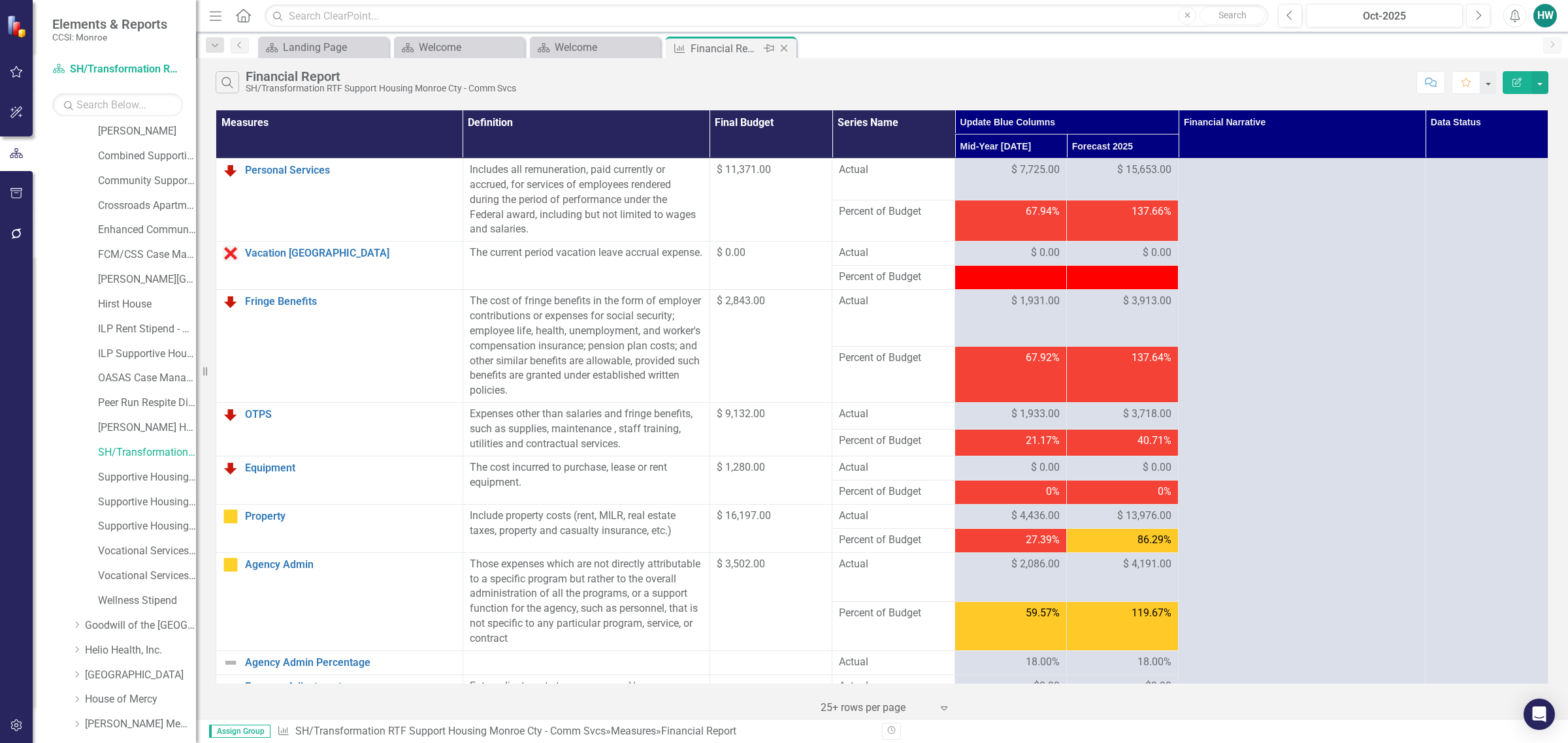
click at [784, 47] on icon at bounding box center [784, 49] width 7 height 7
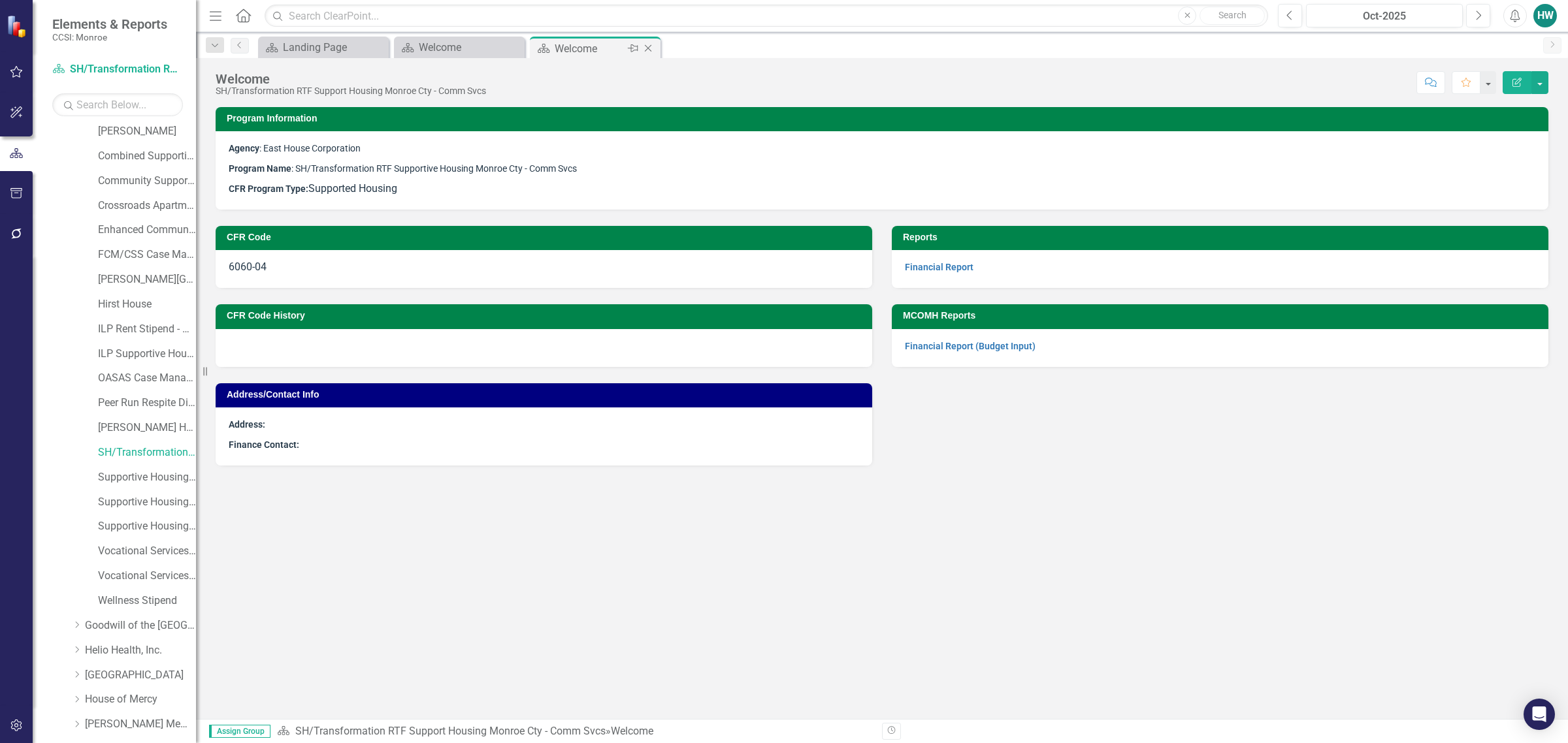
click at [651, 45] on icon "Close" at bounding box center [648, 48] width 13 height 11
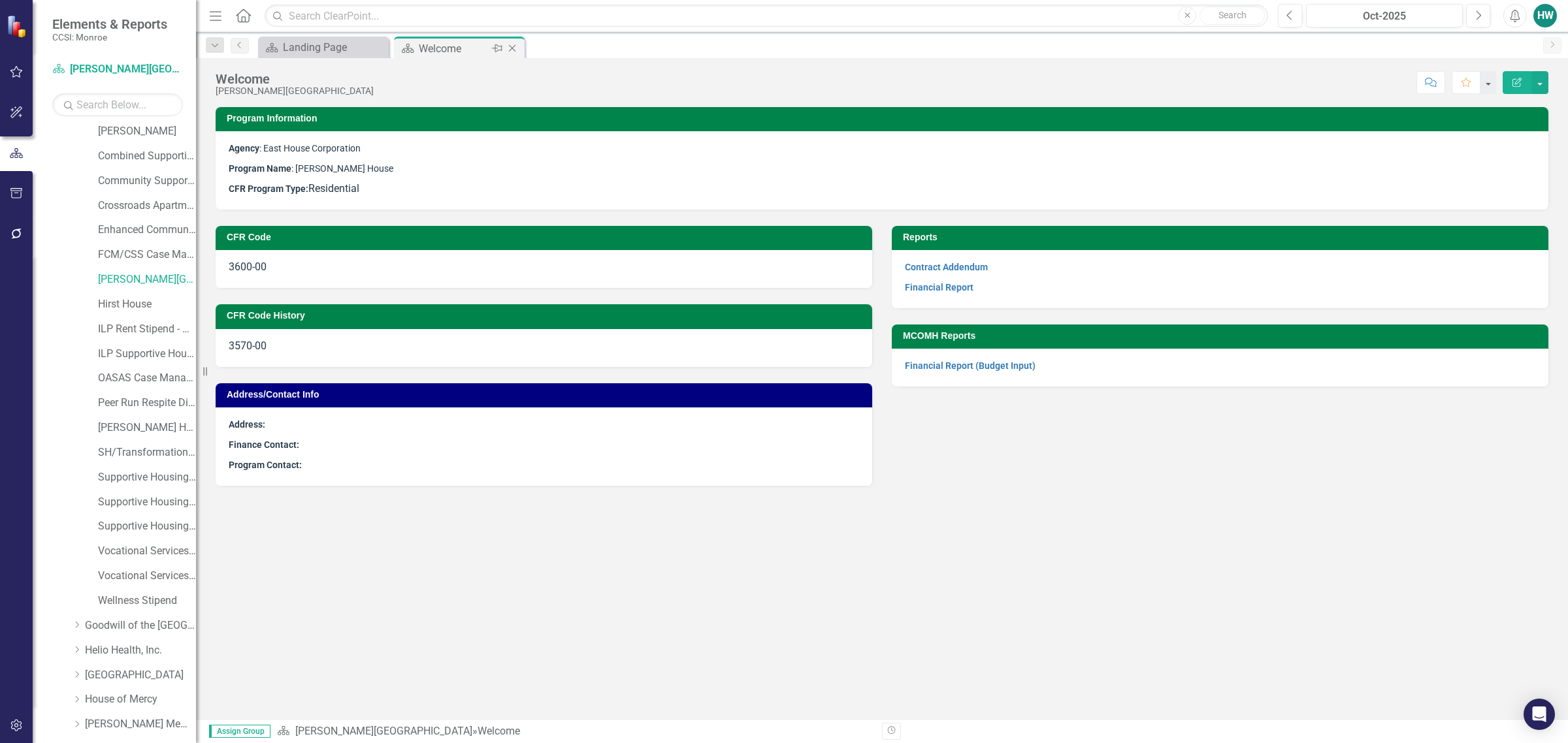
click at [513, 47] on icon at bounding box center [513, 49] width 7 height 7
